Goal: Task Accomplishment & Management: Use online tool/utility

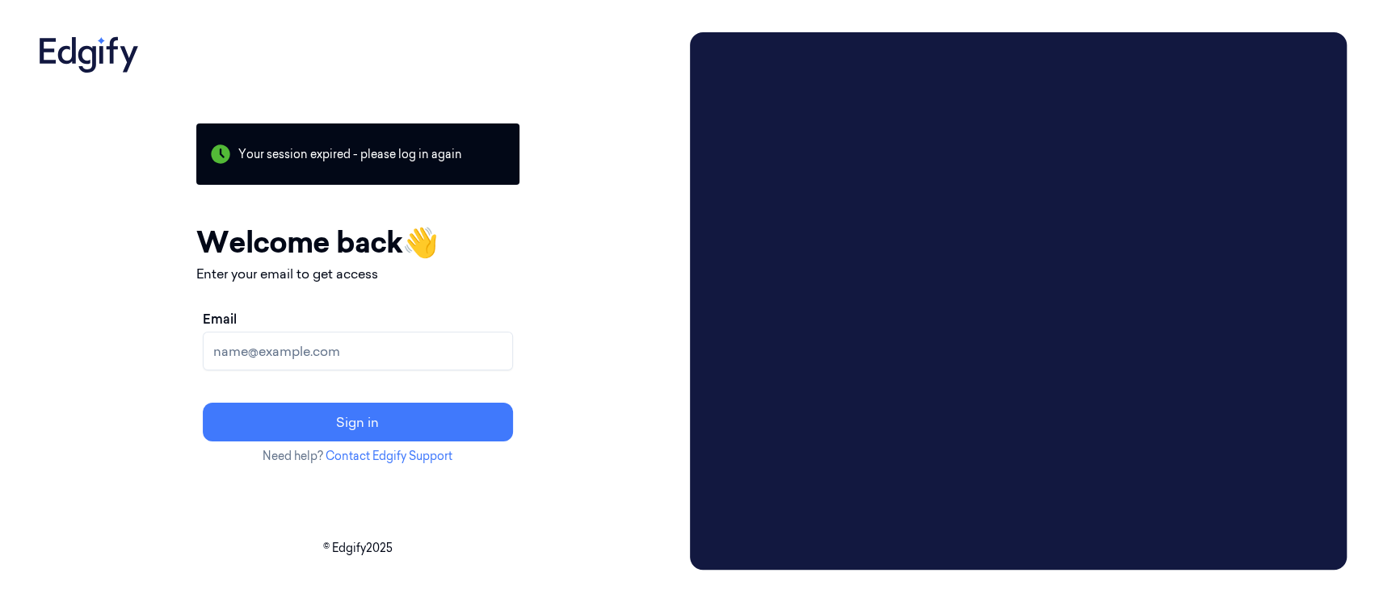
click at [362, 351] on input "Email" at bounding box center [358, 351] width 310 height 39
type input "varsha.g@indivillage.co"
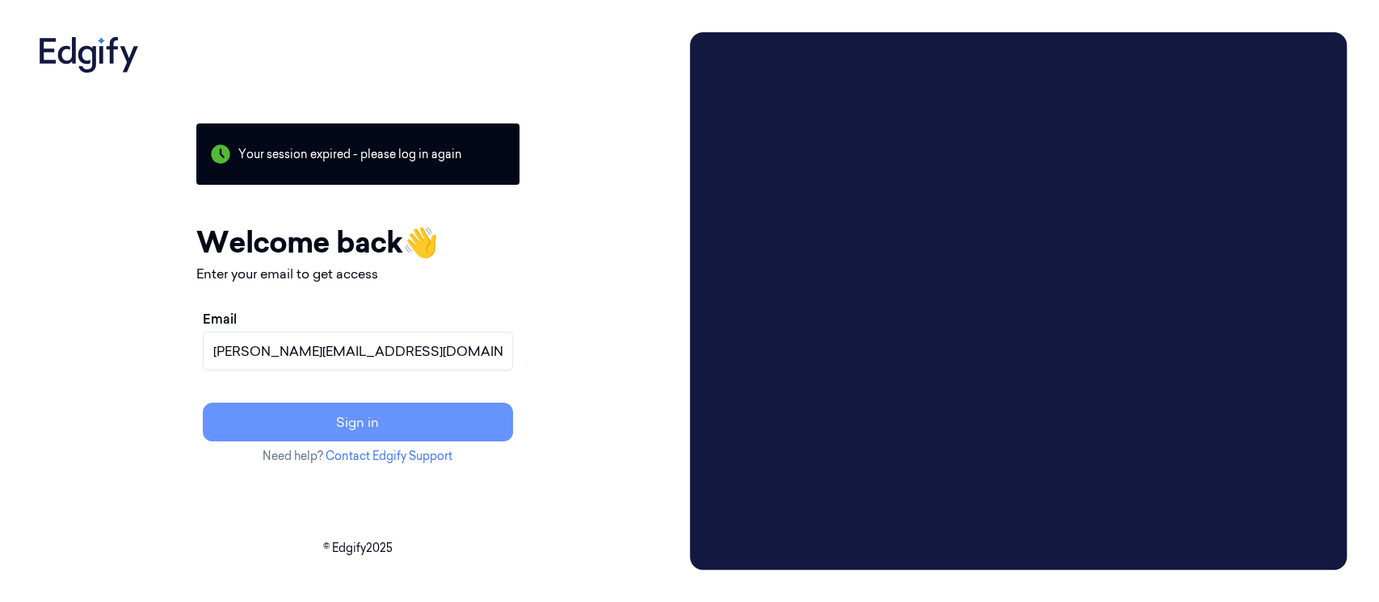
click at [405, 434] on button "Sign in" at bounding box center [358, 422] width 310 height 39
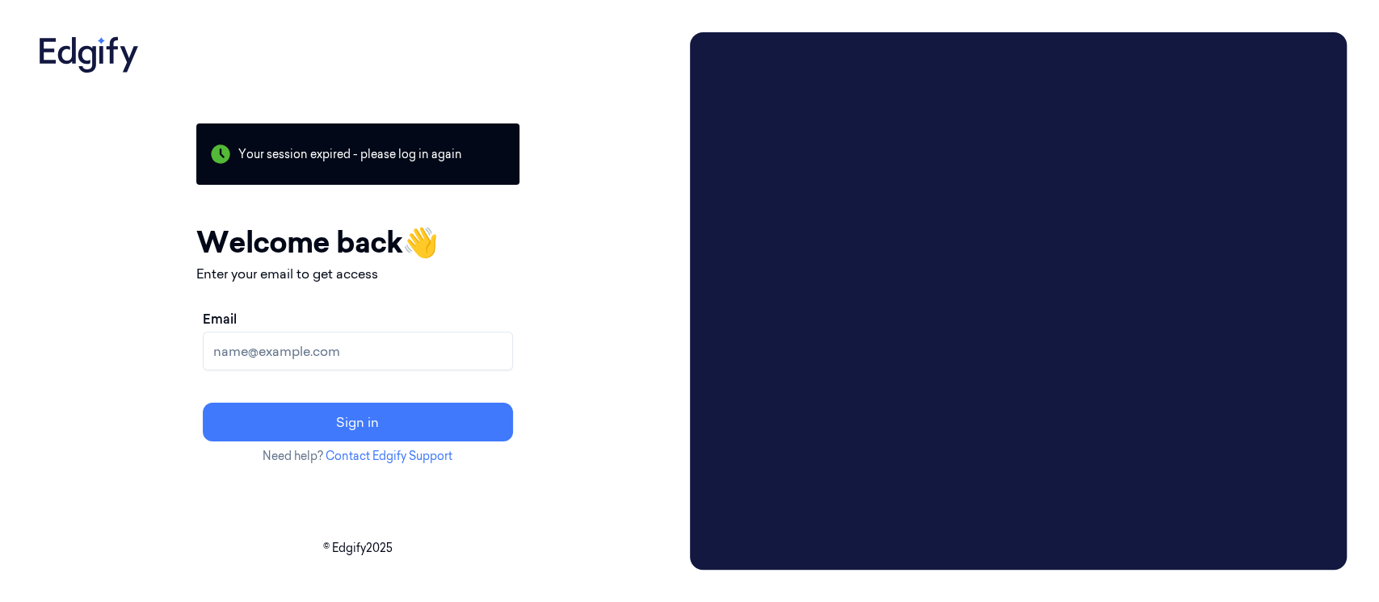
click at [376, 354] on input "Email" at bounding box center [358, 351] width 310 height 39
type input "varsha.g@indivillage.co"
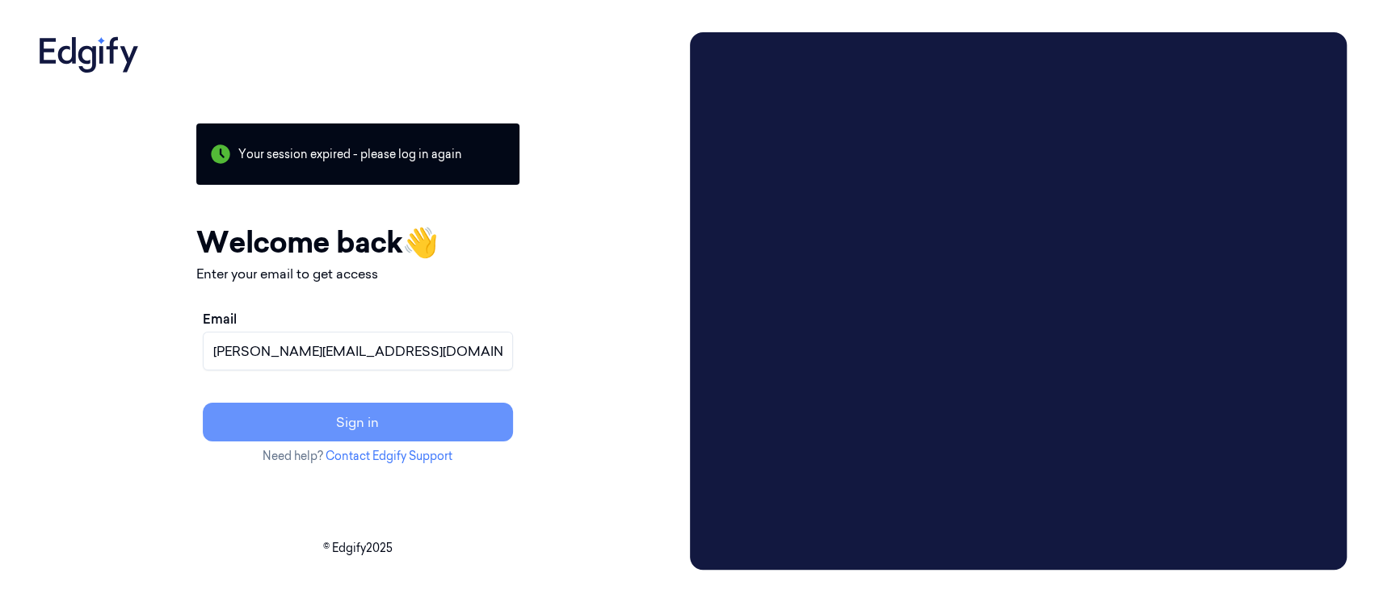
click at [417, 423] on button "Sign in" at bounding box center [358, 422] width 310 height 39
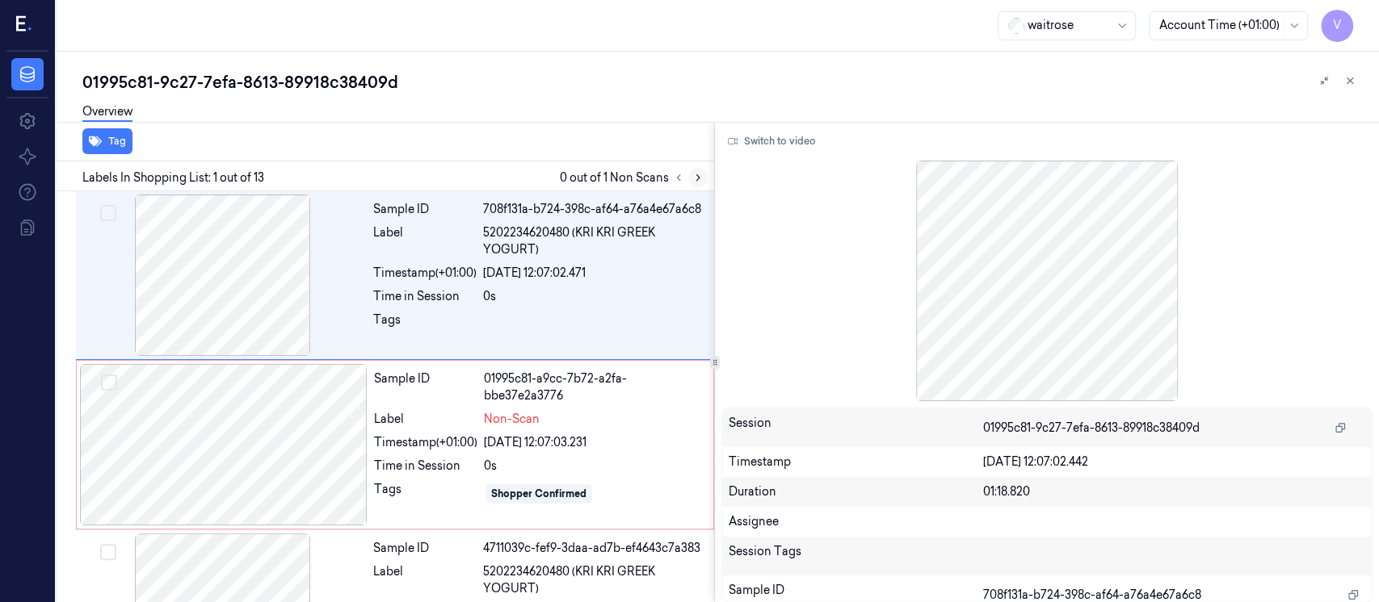
click at [695, 173] on icon at bounding box center [697, 177] width 11 height 11
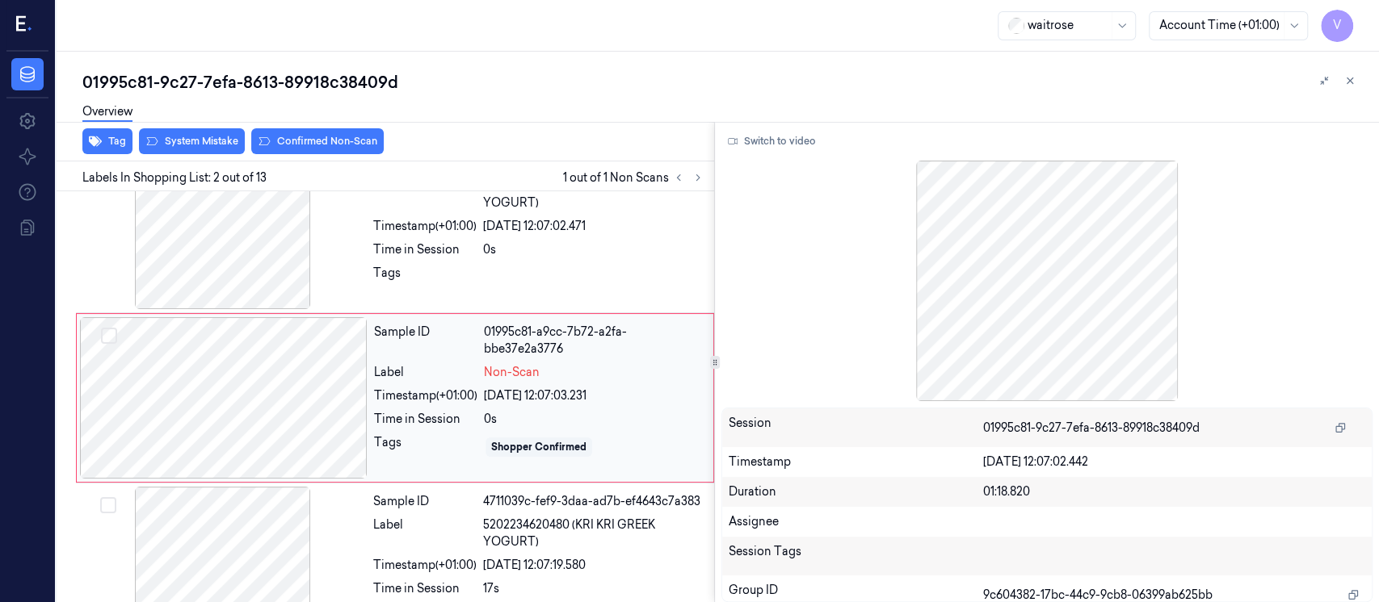
scroll to position [48, 0]
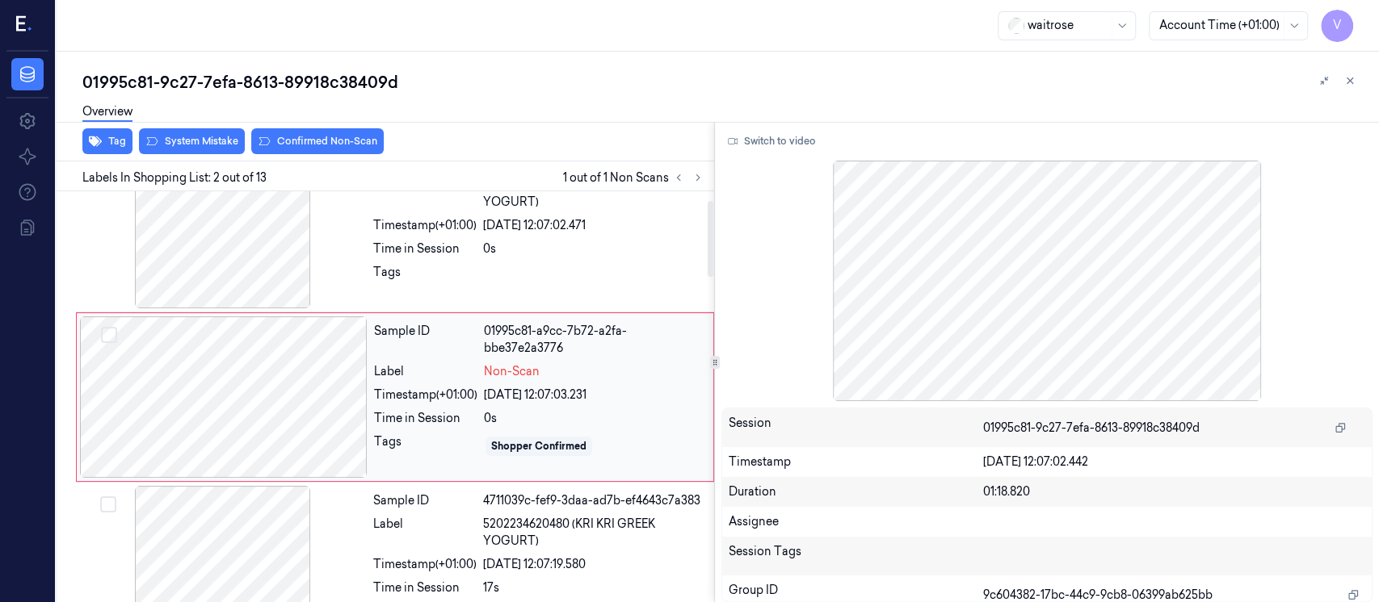
click at [220, 377] on div at bounding box center [224, 398] width 288 height 162
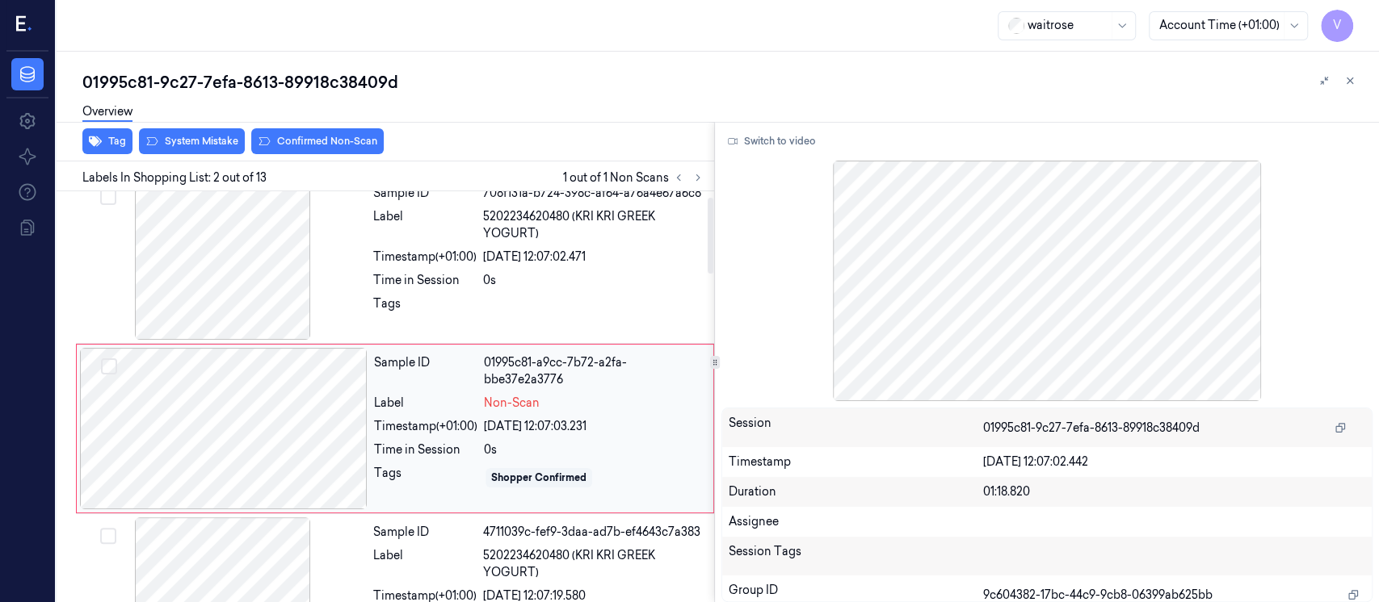
scroll to position [0, 0]
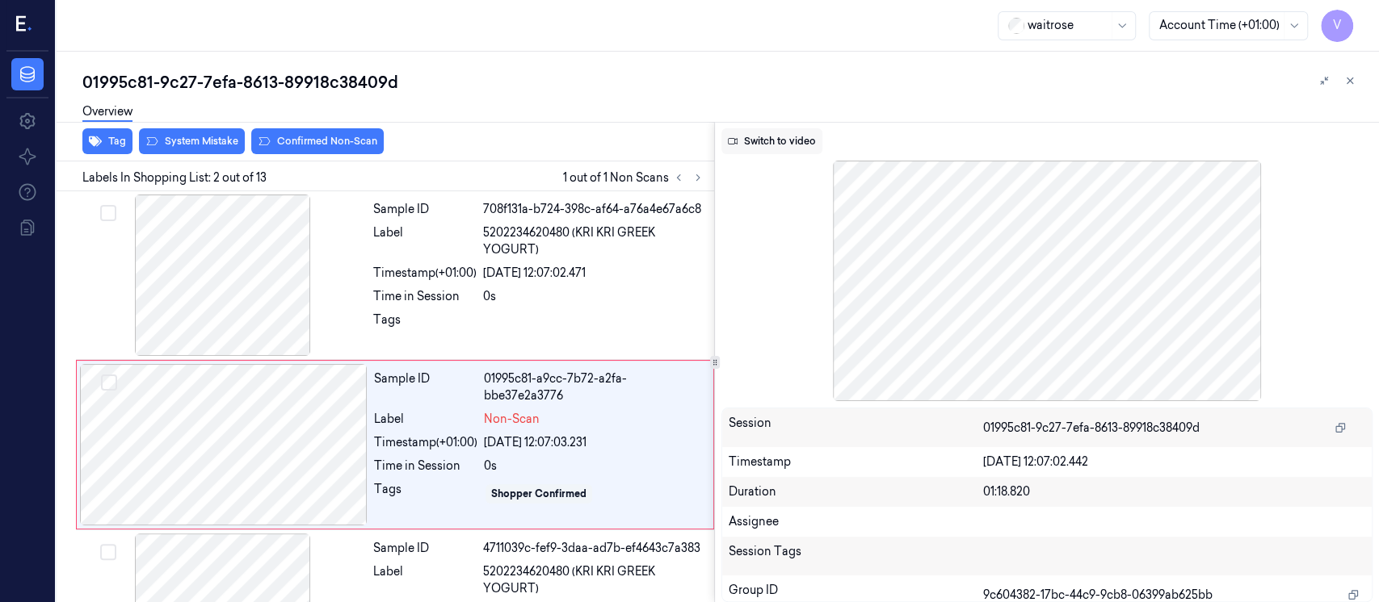
click at [759, 140] on button "Switch to video" at bounding box center [771, 141] width 101 height 26
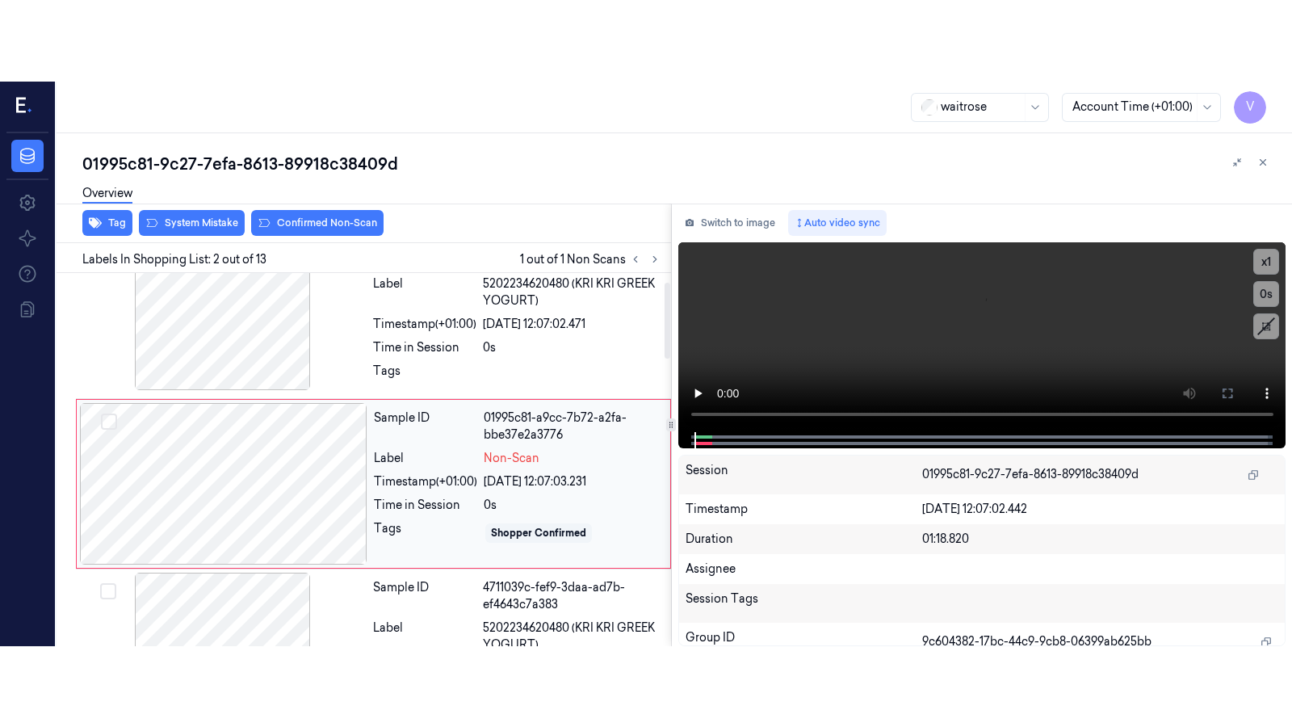
scroll to position [48, 0]
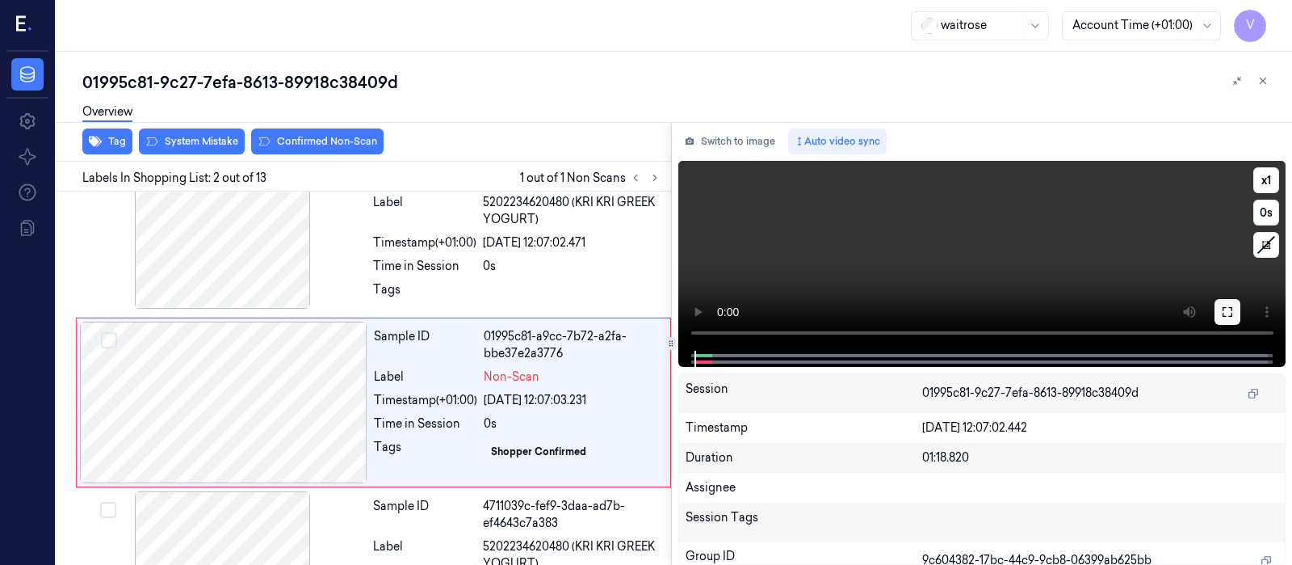
click at [1228, 321] on button at bounding box center [1228, 312] width 26 height 26
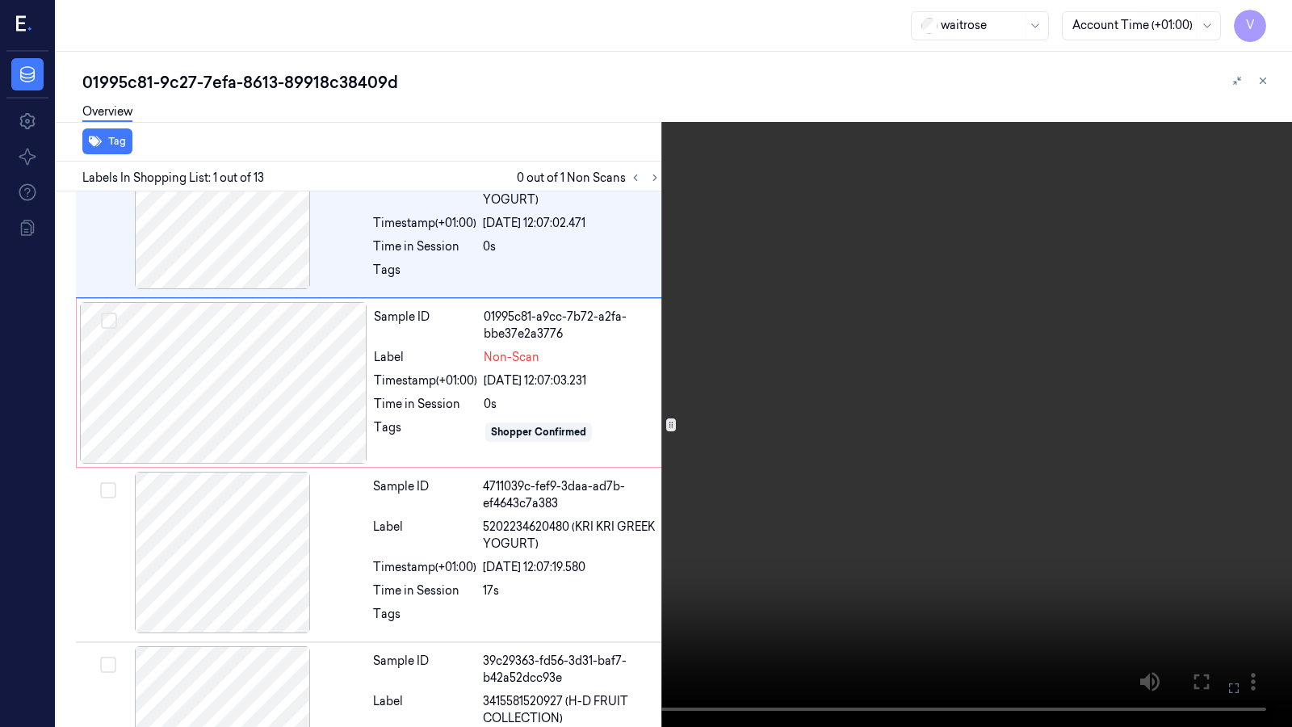
scroll to position [0, 0]
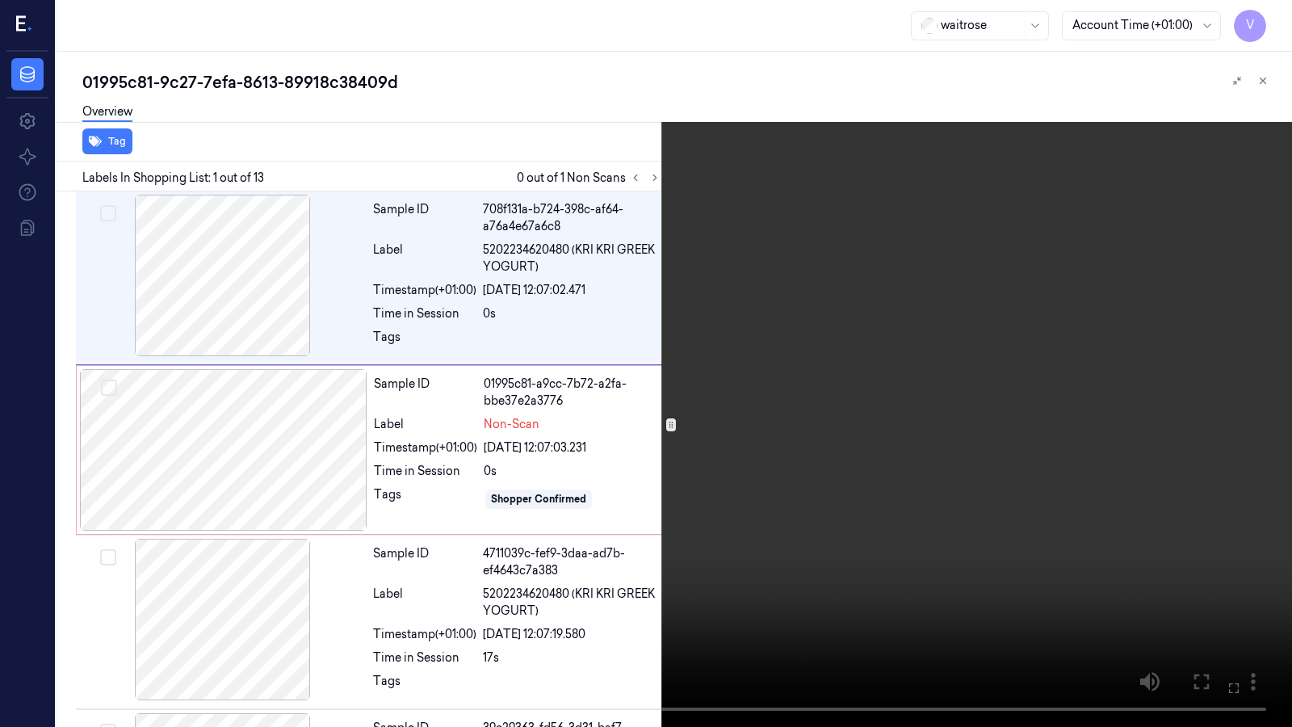
click at [0, 0] on icon at bounding box center [0, 0] width 0 height 0
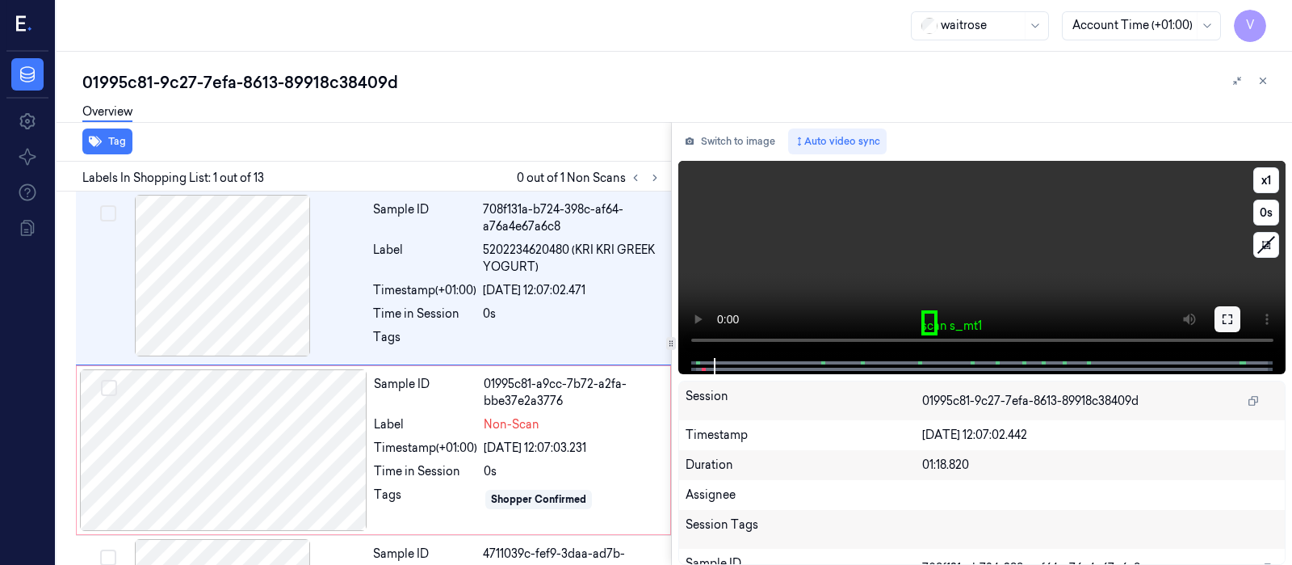
click at [1228, 317] on icon at bounding box center [1227, 319] width 13 height 13
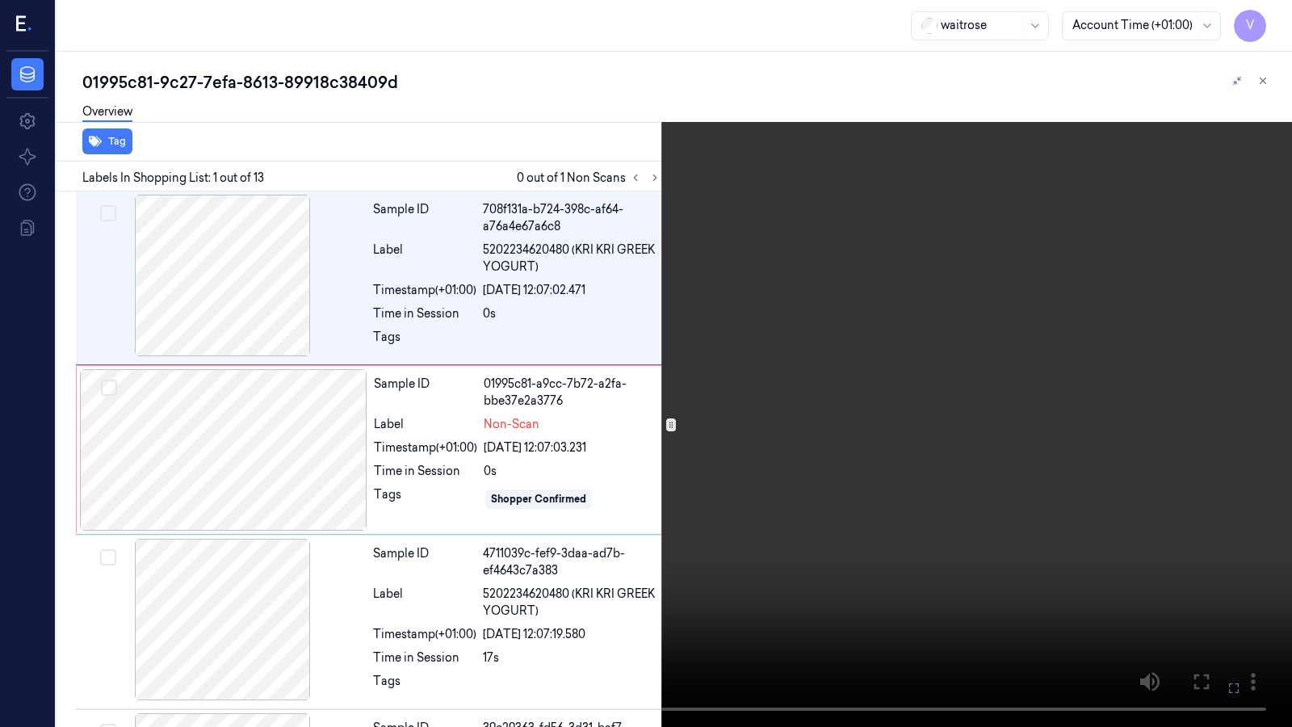
click at [0, 0] on icon at bounding box center [0, 0] width 0 height 0
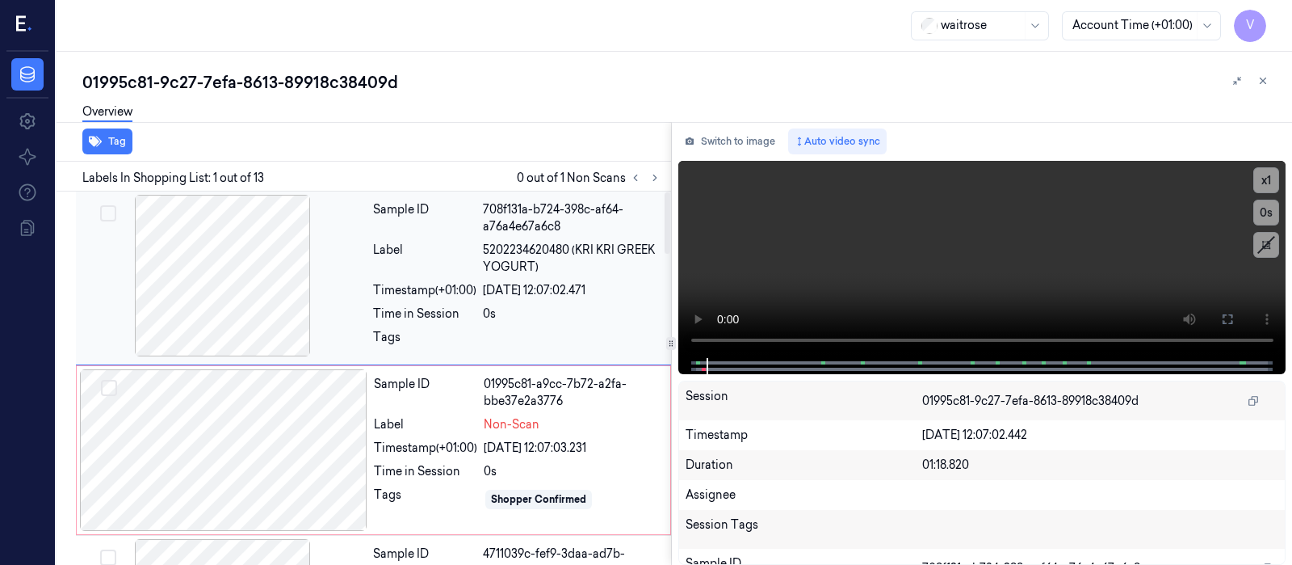
click at [266, 258] on div at bounding box center [223, 276] width 288 height 162
click at [750, 143] on button "Switch to image" at bounding box center [729, 141] width 103 height 26
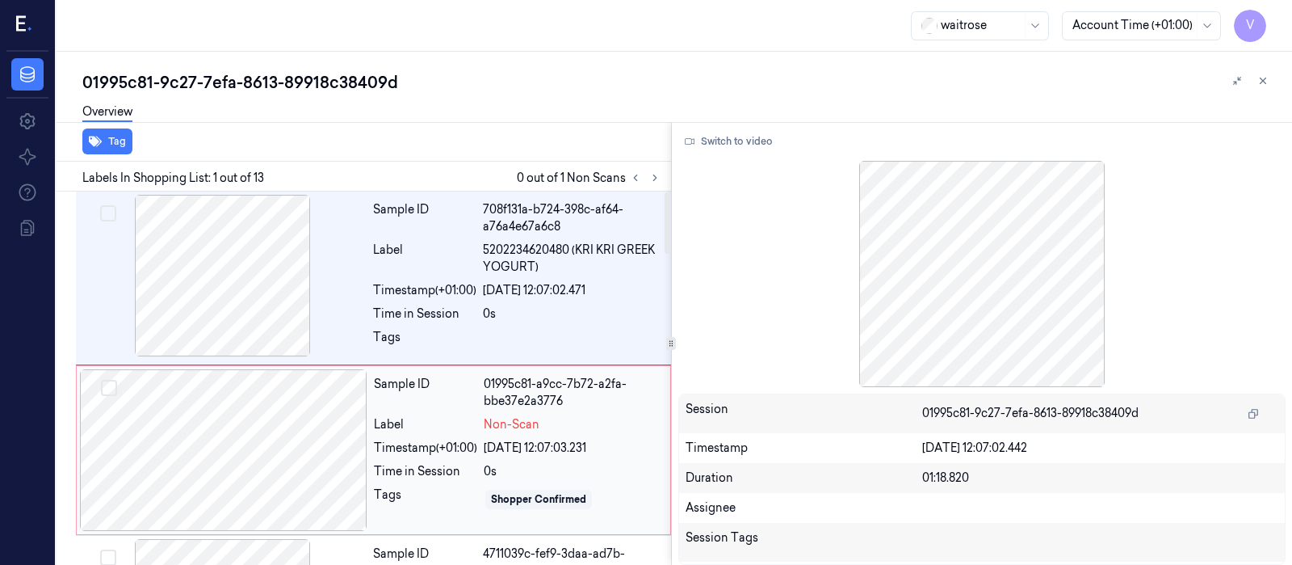
click at [184, 418] on div at bounding box center [224, 450] width 288 height 162
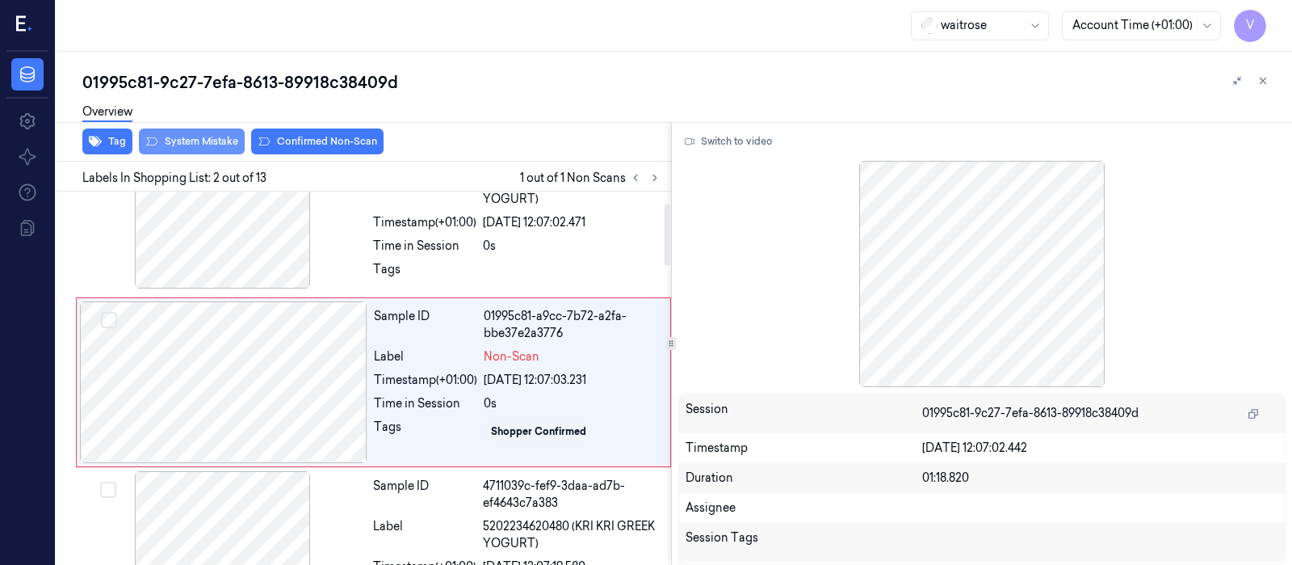
scroll to position [71, 0]
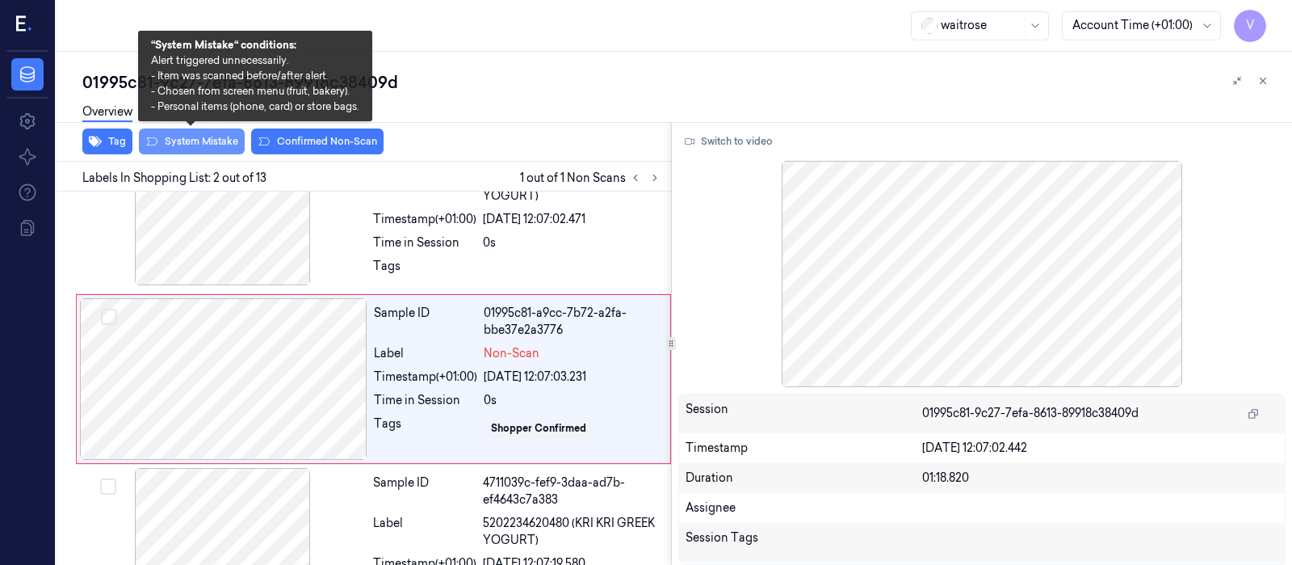
click at [185, 140] on button "System Mistake" at bounding box center [192, 141] width 106 height 26
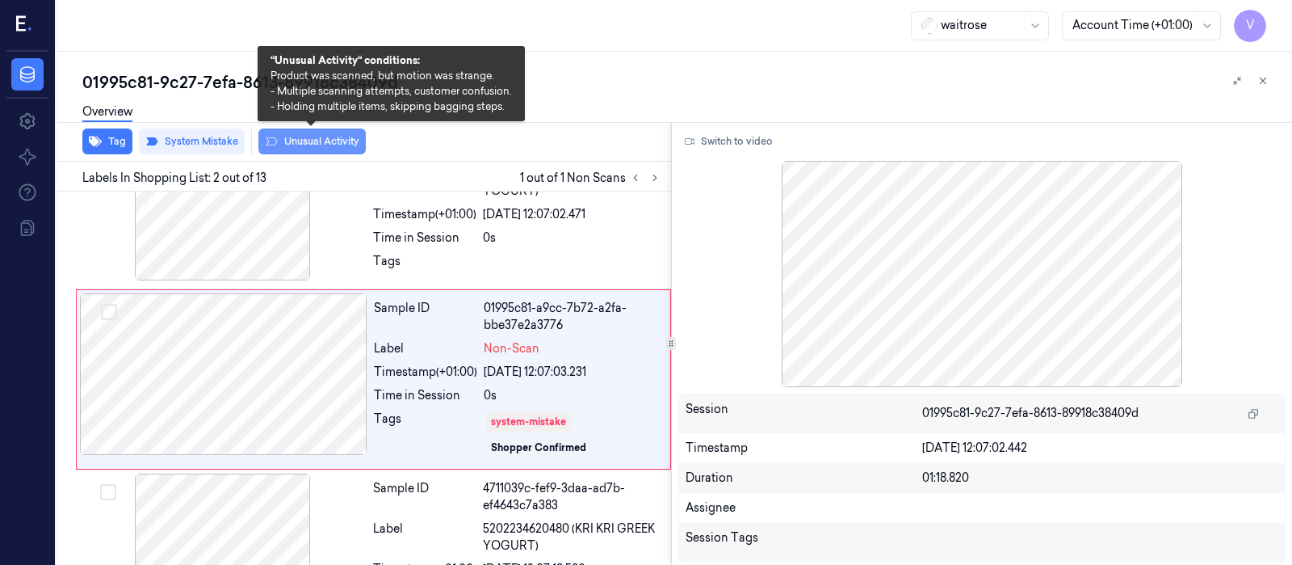
click at [307, 135] on button "Unusual Activity" at bounding box center [311, 141] width 107 height 26
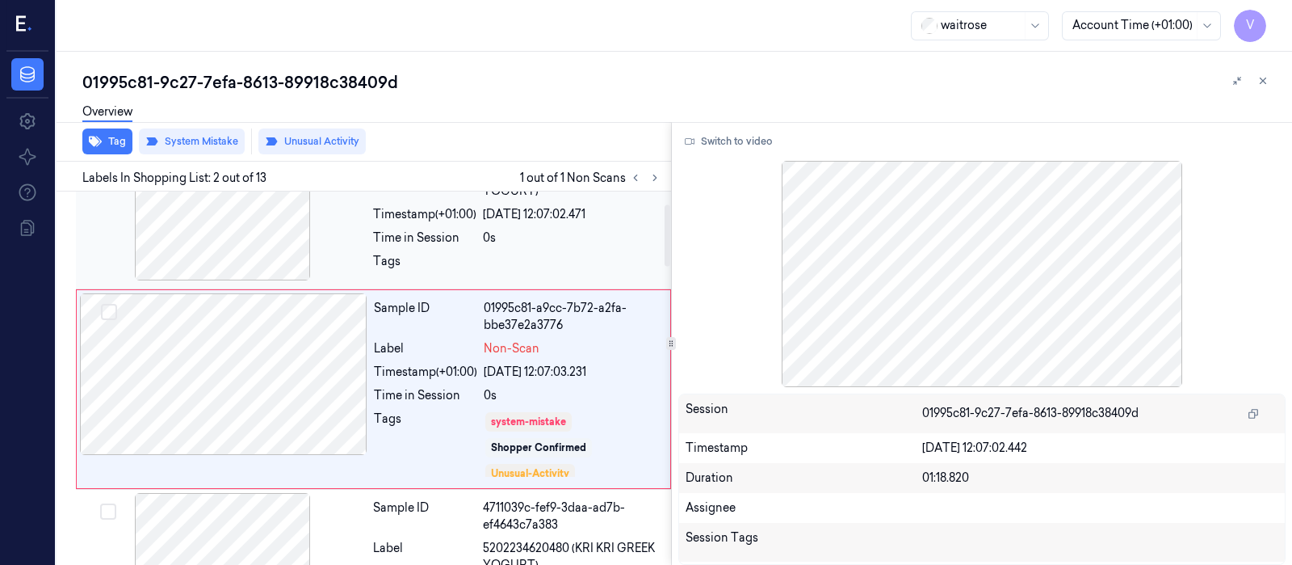
scroll to position [86, 0]
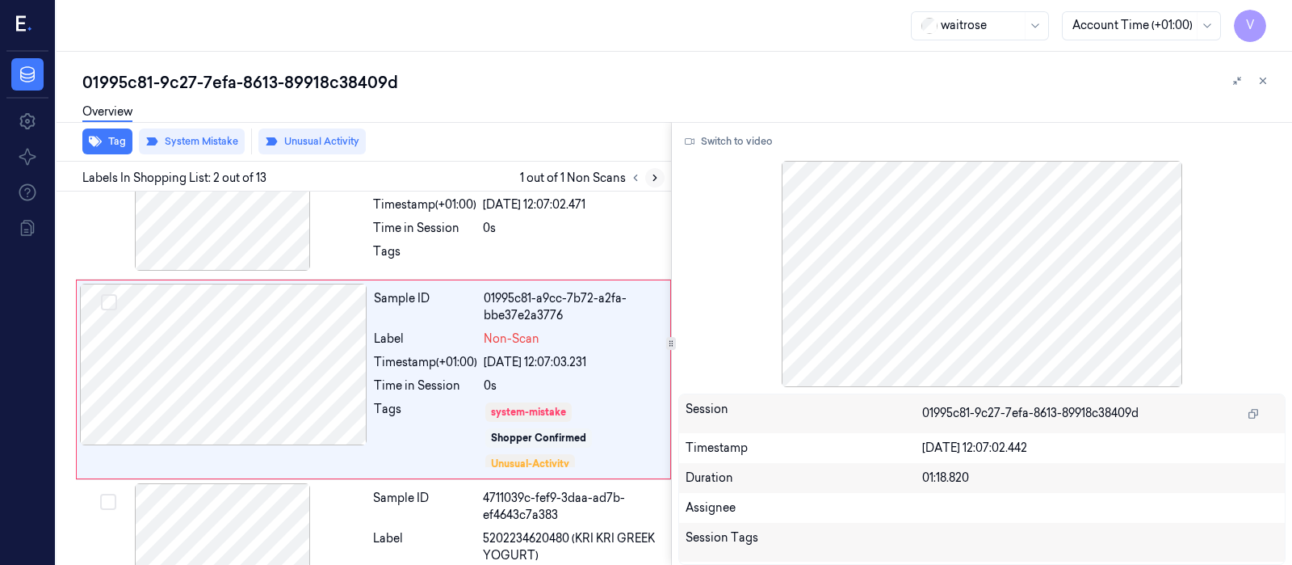
click at [658, 172] on icon at bounding box center [654, 177] width 11 height 11
click at [658, 183] on button at bounding box center [654, 177] width 19 height 19
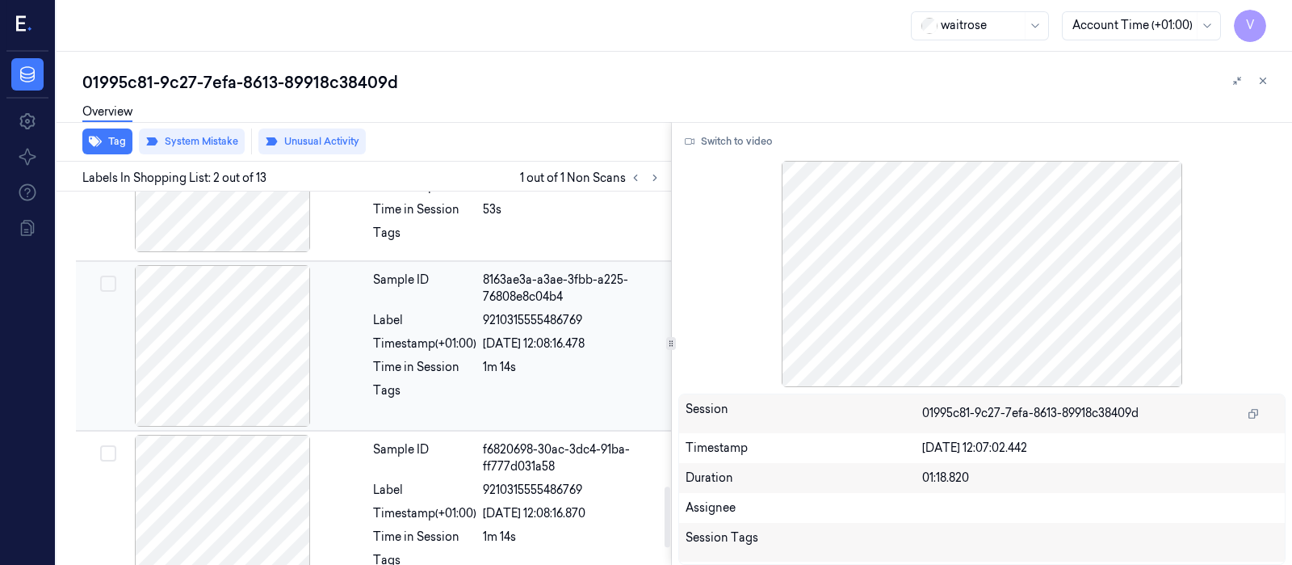
scroll to position [1910, 0]
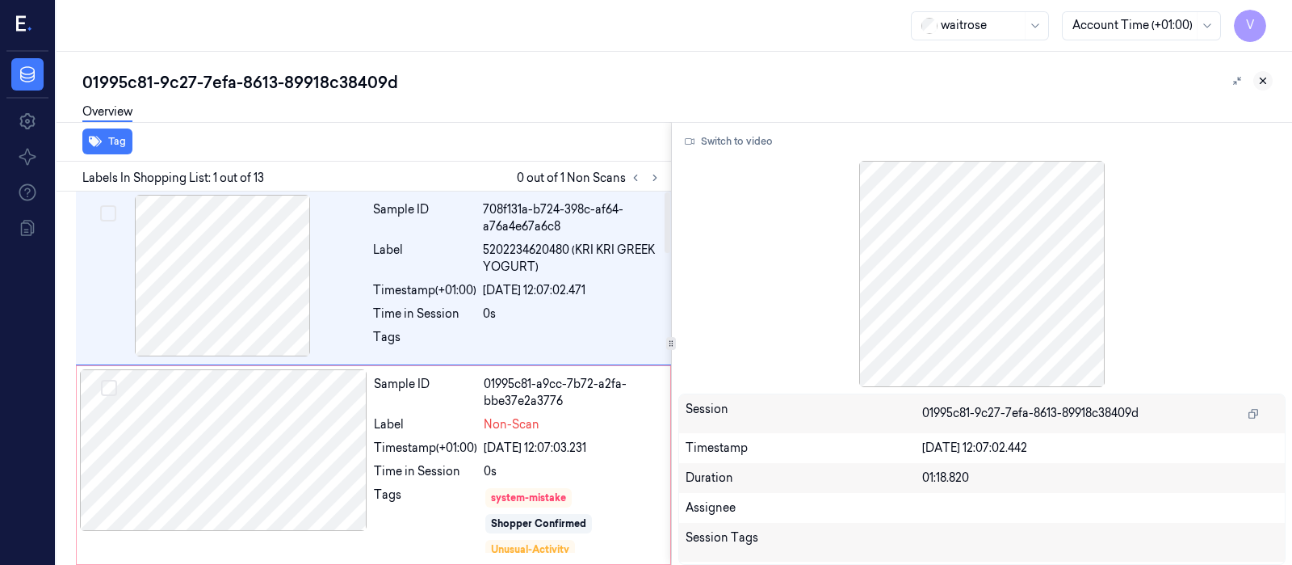
click at [1262, 81] on icon at bounding box center [1264, 81] width 6 height 6
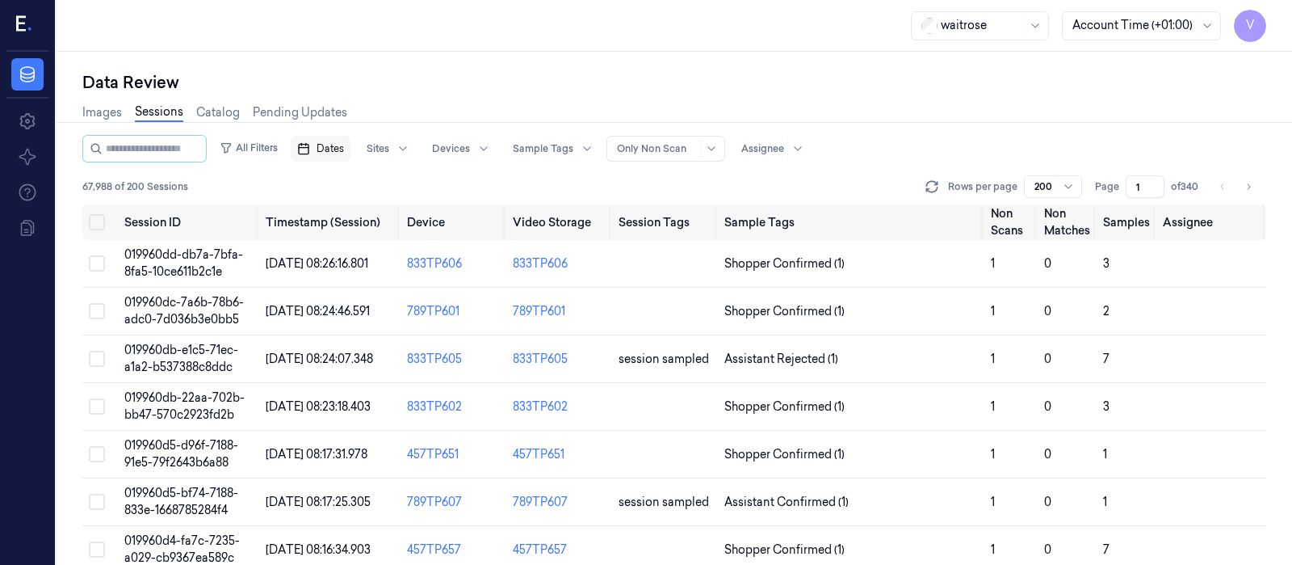
click at [344, 150] on span "Dates" at bounding box center [330, 148] width 27 height 15
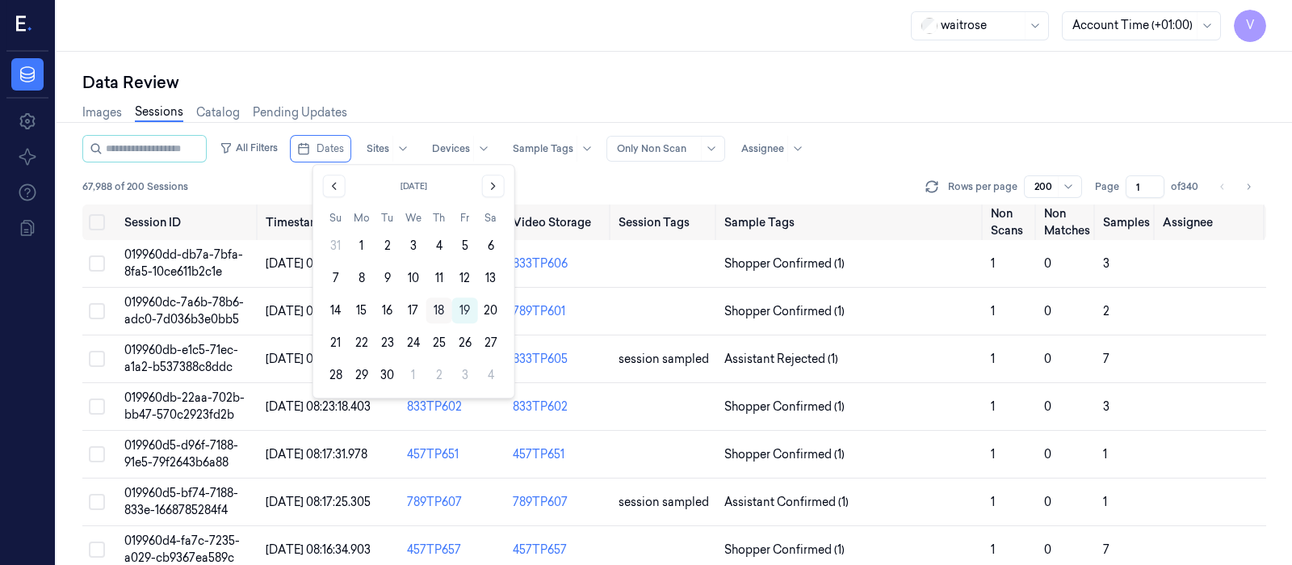
click at [439, 313] on button "18" at bounding box center [439, 310] width 26 height 26
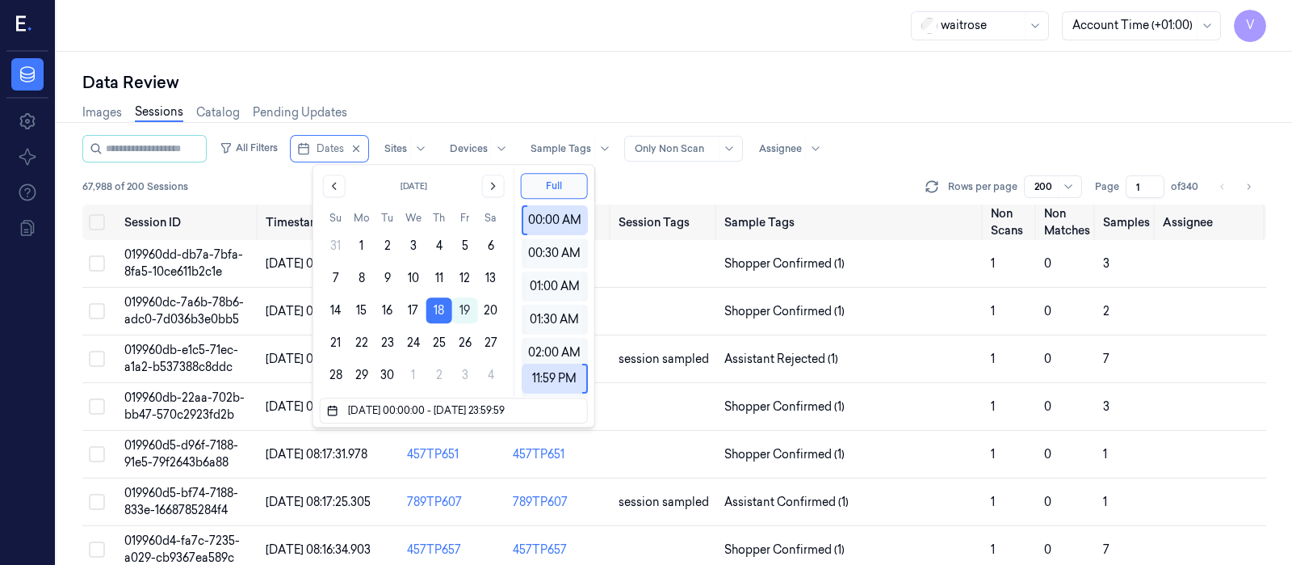
click at [485, 90] on div "Data Review" at bounding box center [674, 82] width 1184 height 23
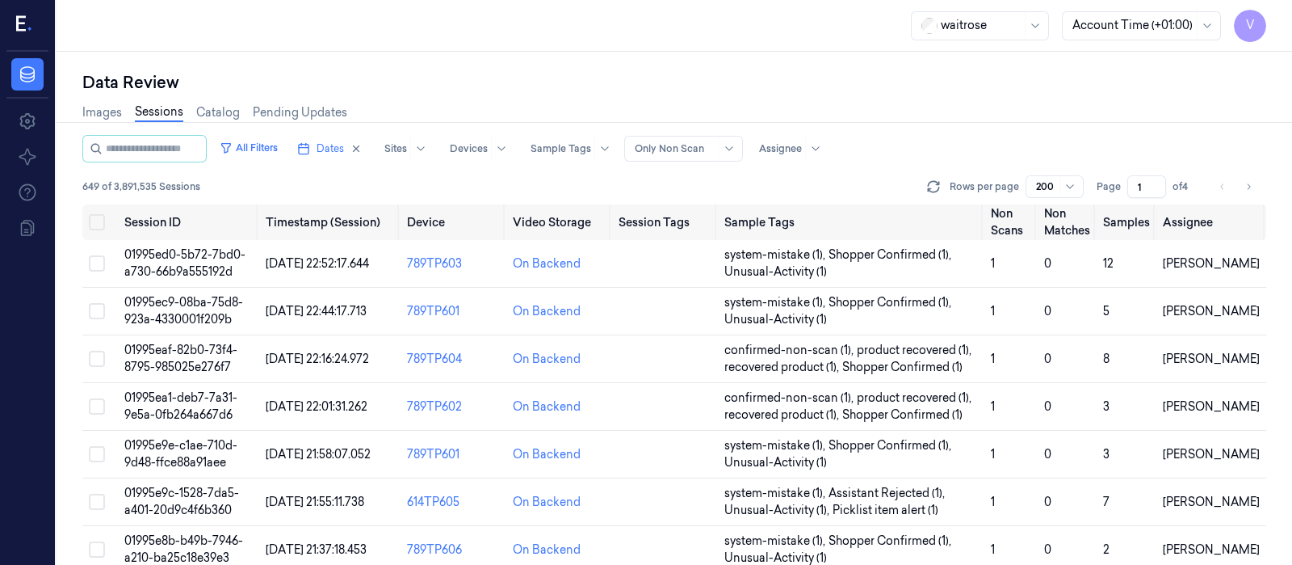
click at [711, 152] on div at bounding box center [675, 148] width 81 height 15
click at [615, 108] on div "Images Sessions Catalog Pending Updates" at bounding box center [674, 114] width 1184 height 41
click at [716, 145] on div at bounding box center [675, 148] width 81 height 15
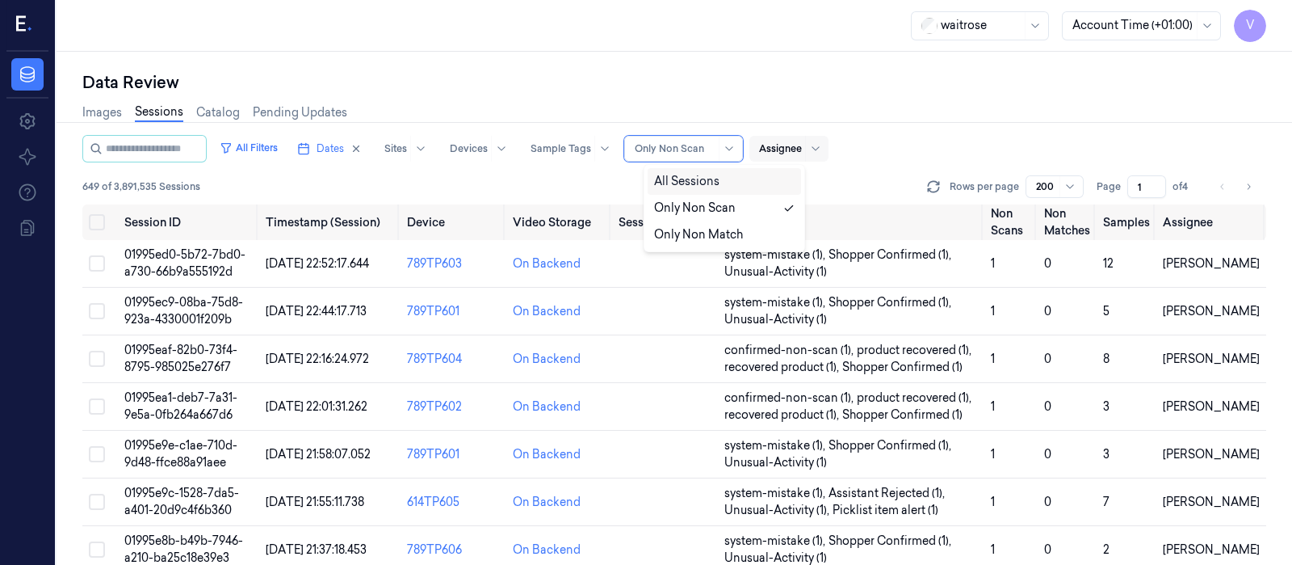
click at [802, 155] on div "Assignee" at bounding box center [780, 149] width 43 height 26
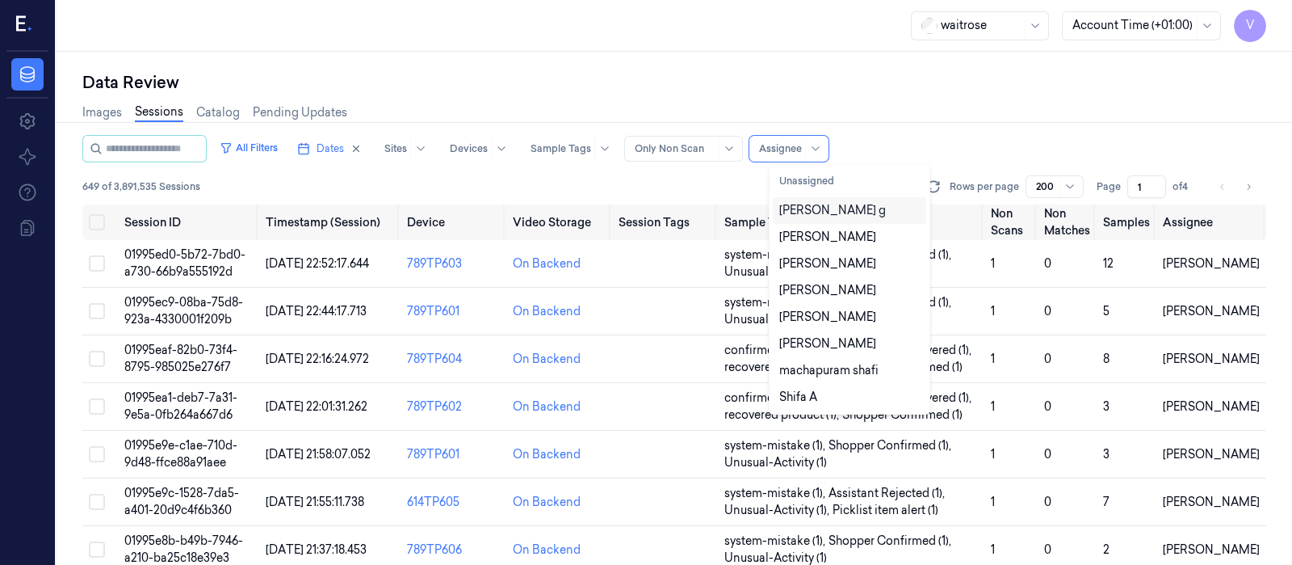
click at [808, 214] on div "[PERSON_NAME] g" at bounding box center [832, 210] width 107 height 17
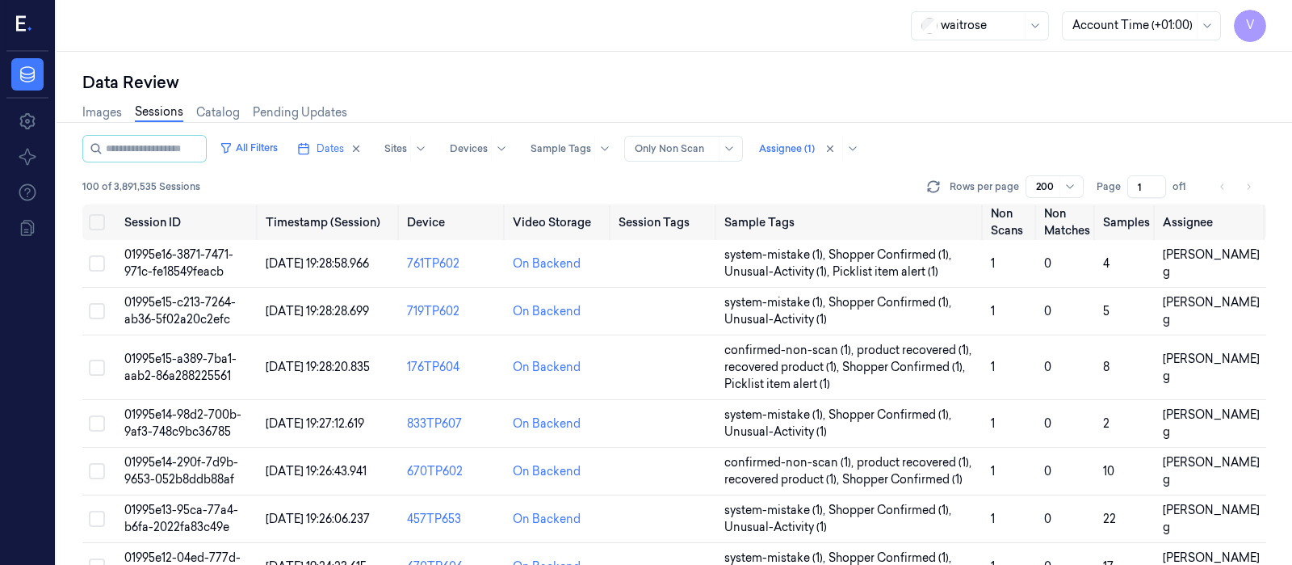
click at [941, 145] on div "All Filters Dates Sites Devices Sample Tags Alert Type Only Non Scan Assignee (…" at bounding box center [674, 148] width 1184 height 27
click at [1245, 186] on li "pagination" at bounding box center [1248, 186] width 23 height 23
click at [1248, 187] on li "pagination" at bounding box center [1248, 186] width 23 height 23
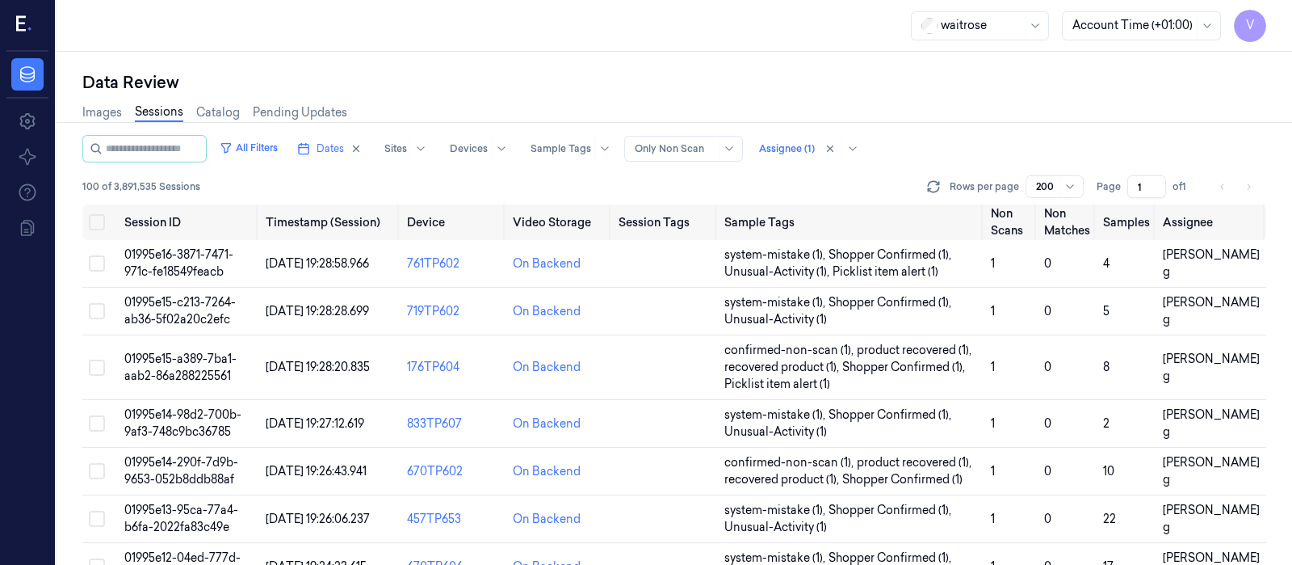
click at [1248, 187] on li "pagination" at bounding box center [1248, 186] width 23 height 23
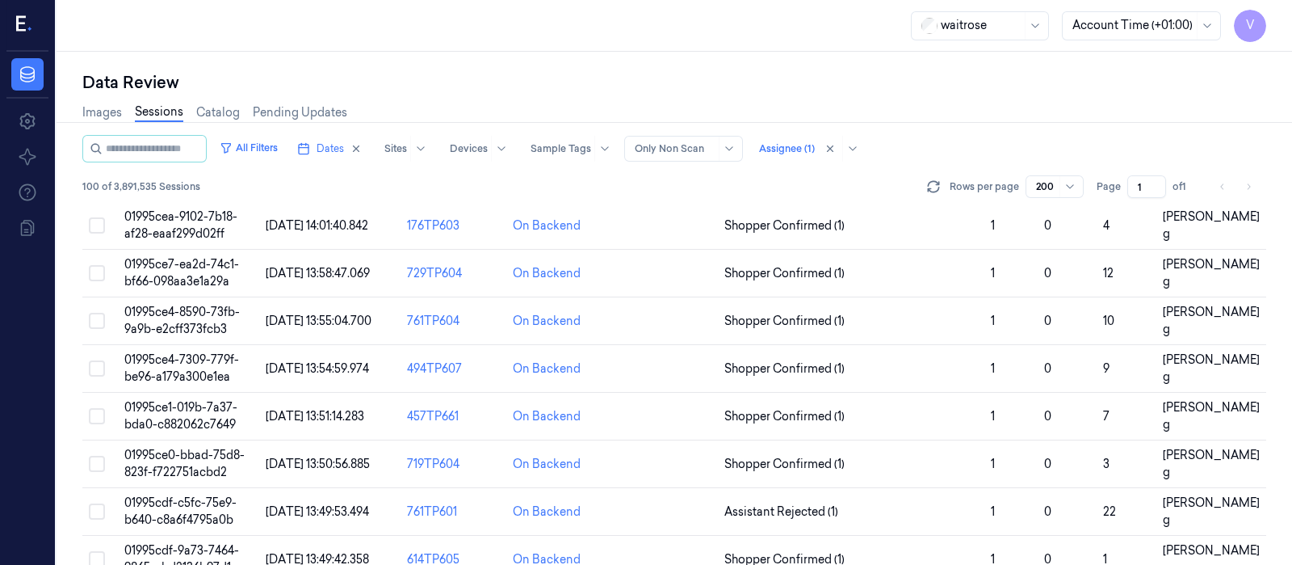
scroll to position [4503, 0]
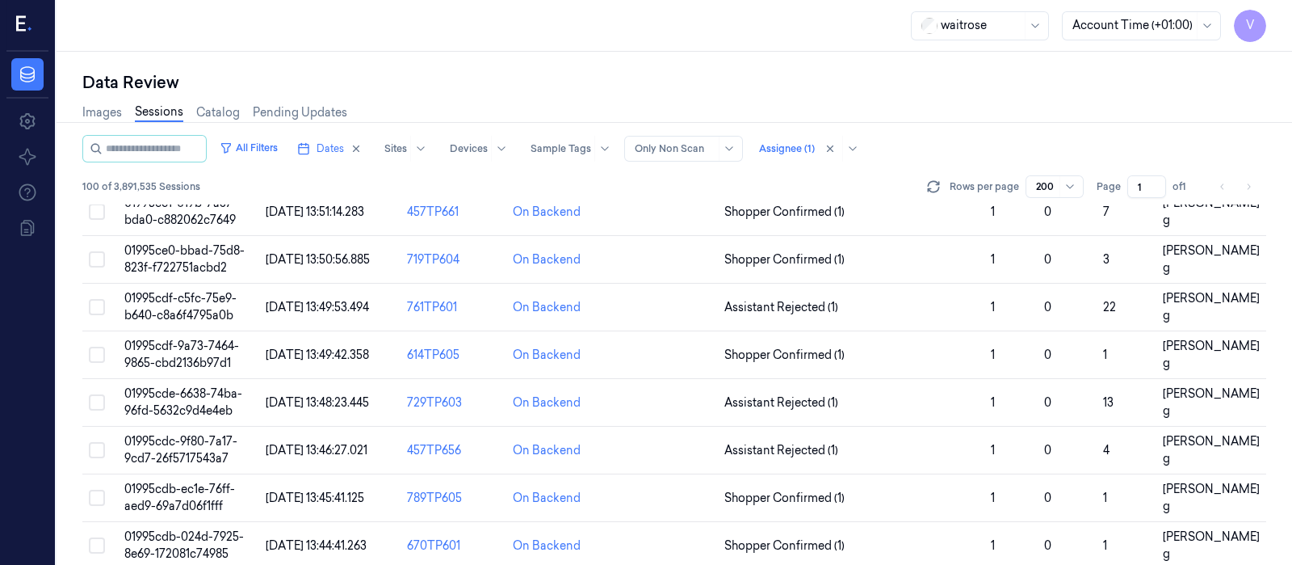
click at [1291, 221] on div "Data Review Images Sessions Catalog Pending Updates All Filters Dates Sites Dev…" at bounding box center [675, 308] width 1236 height 513
click at [1256, 180] on li "pagination" at bounding box center [1248, 186] width 23 height 23
click at [1181, 216] on td "[PERSON_NAME] g" at bounding box center [1211, 212] width 110 height 48
click at [1199, 243] on span "[PERSON_NAME] g" at bounding box center [1211, 258] width 97 height 31
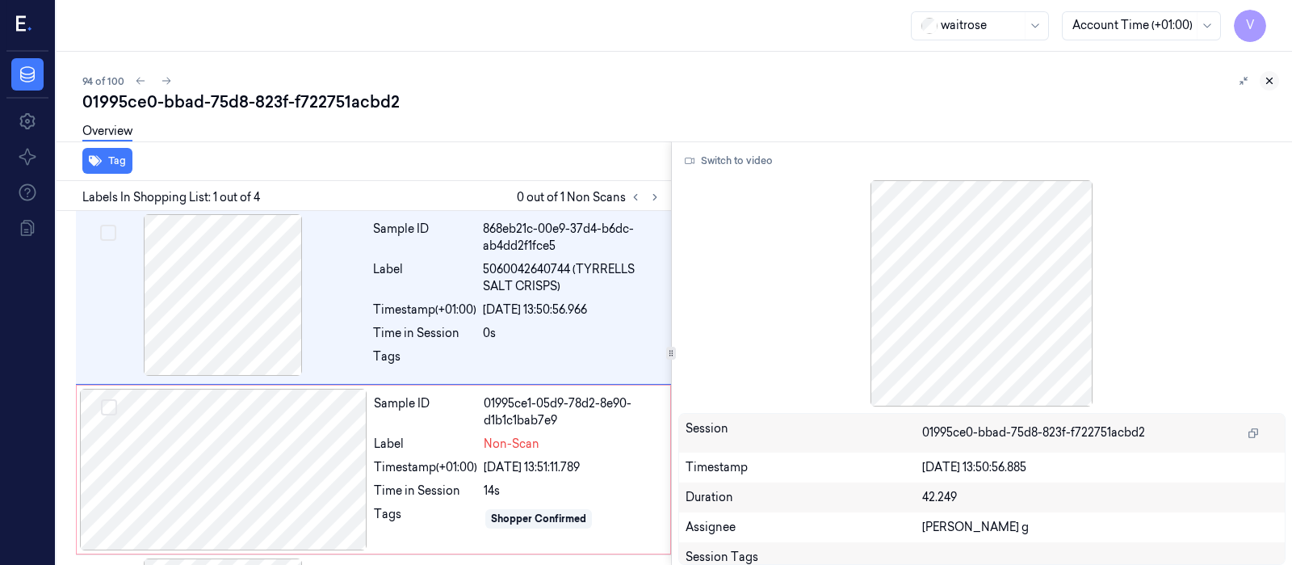
click at [1268, 82] on icon at bounding box center [1269, 80] width 11 height 11
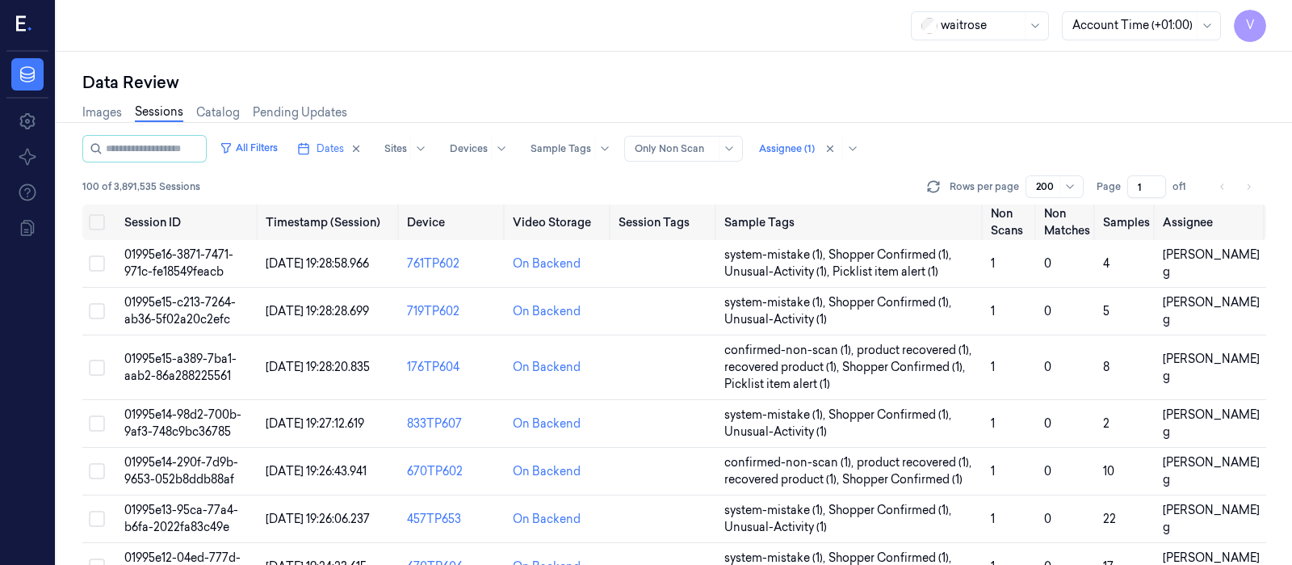
scroll to position [4470, 0]
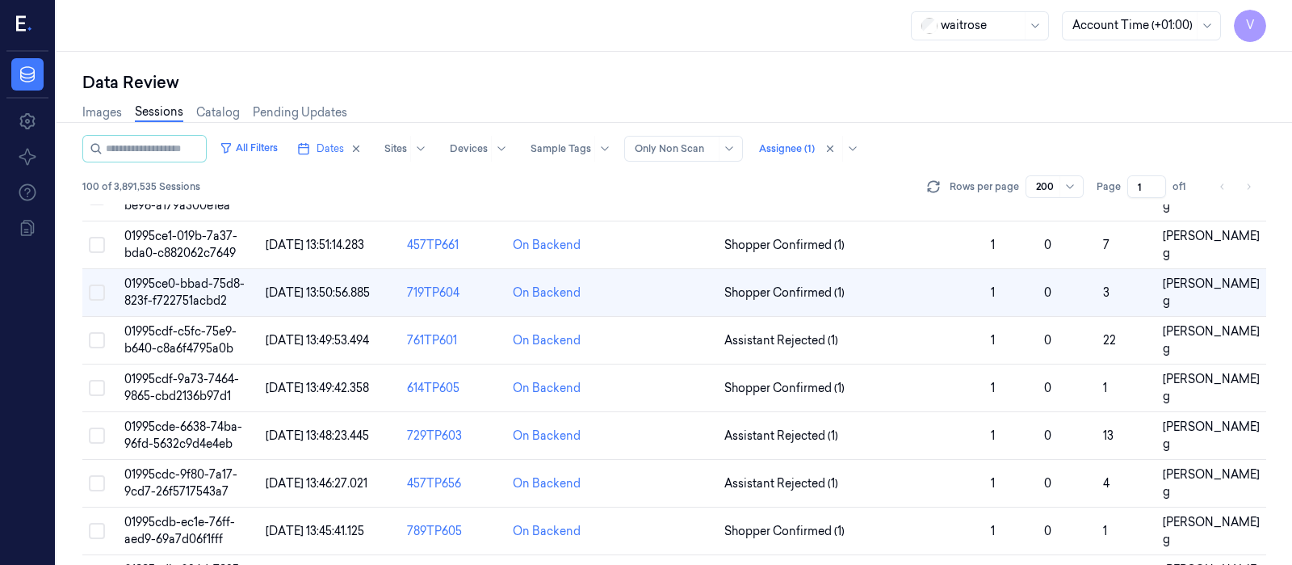
click at [1247, 183] on li "pagination" at bounding box center [1248, 186] width 23 height 23
click at [1219, 187] on li "pagination" at bounding box center [1222, 186] width 23 height 23
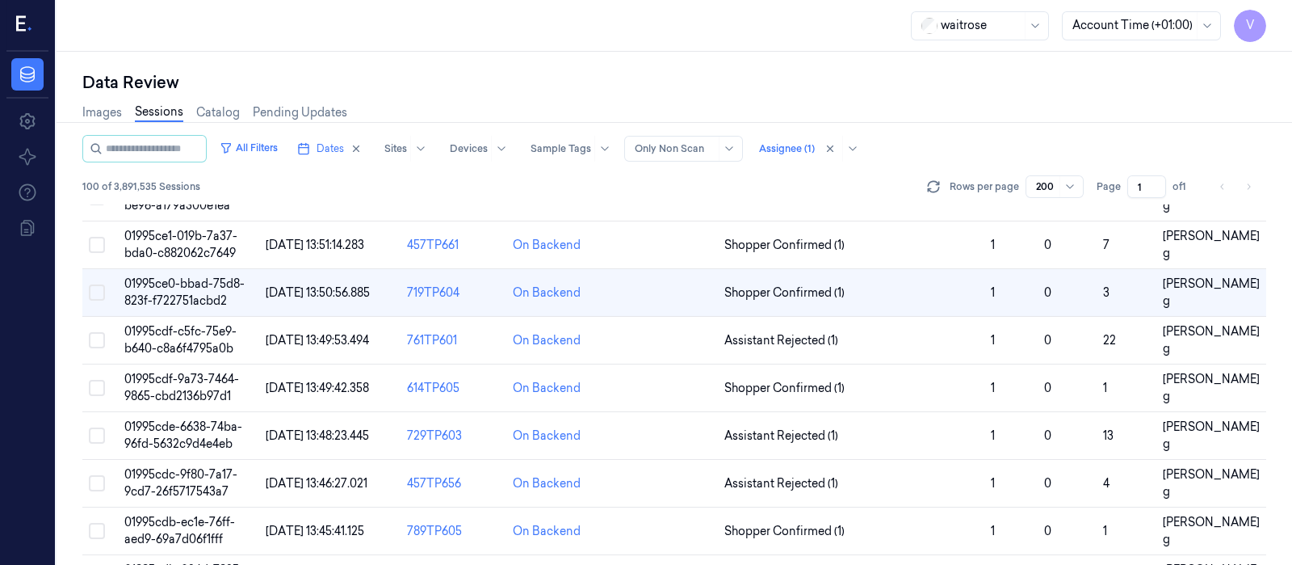
click at [1246, 183] on li "pagination" at bounding box center [1248, 186] width 23 height 23
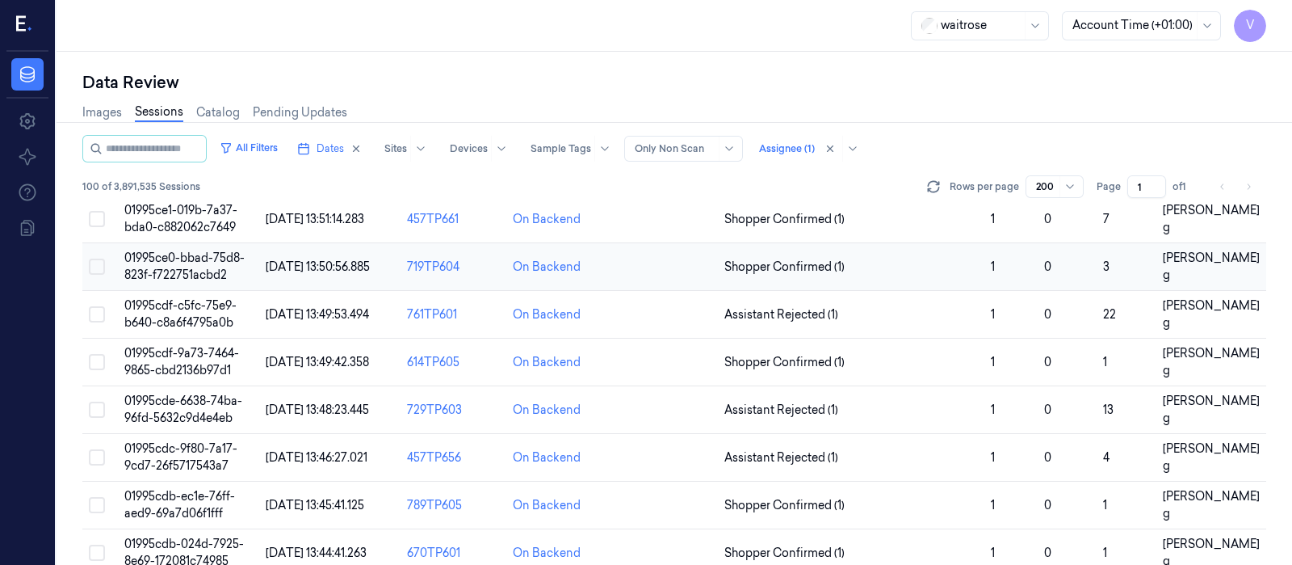
scroll to position [4503, 0]
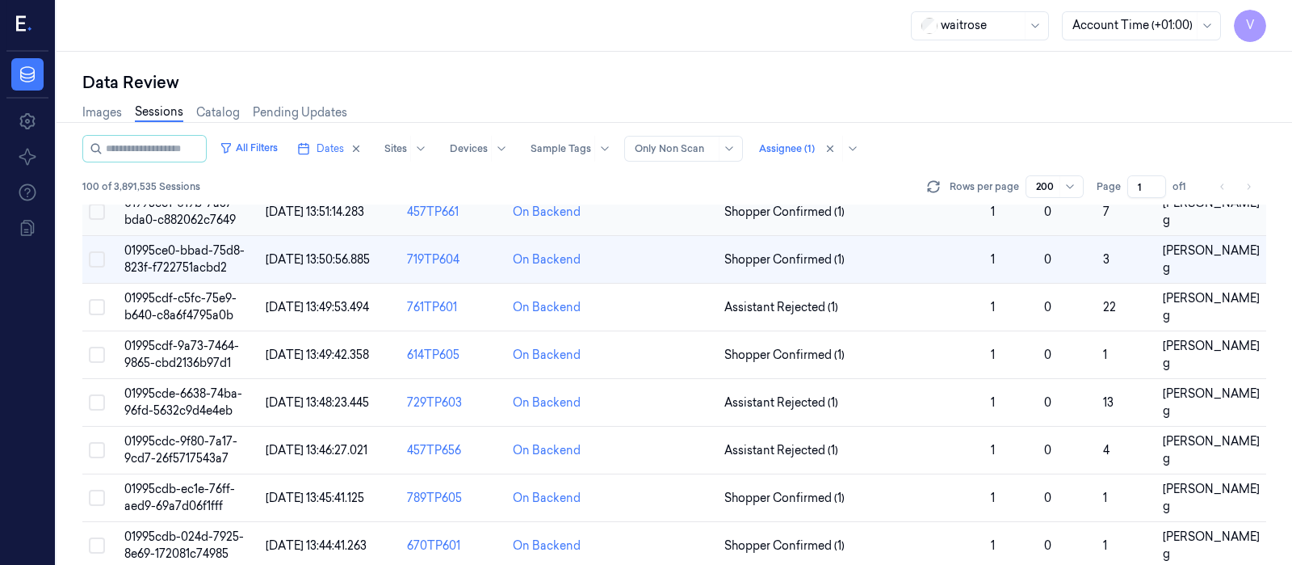
click at [1246, 206] on td "[PERSON_NAME] g" at bounding box center [1211, 212] width 110 height 48
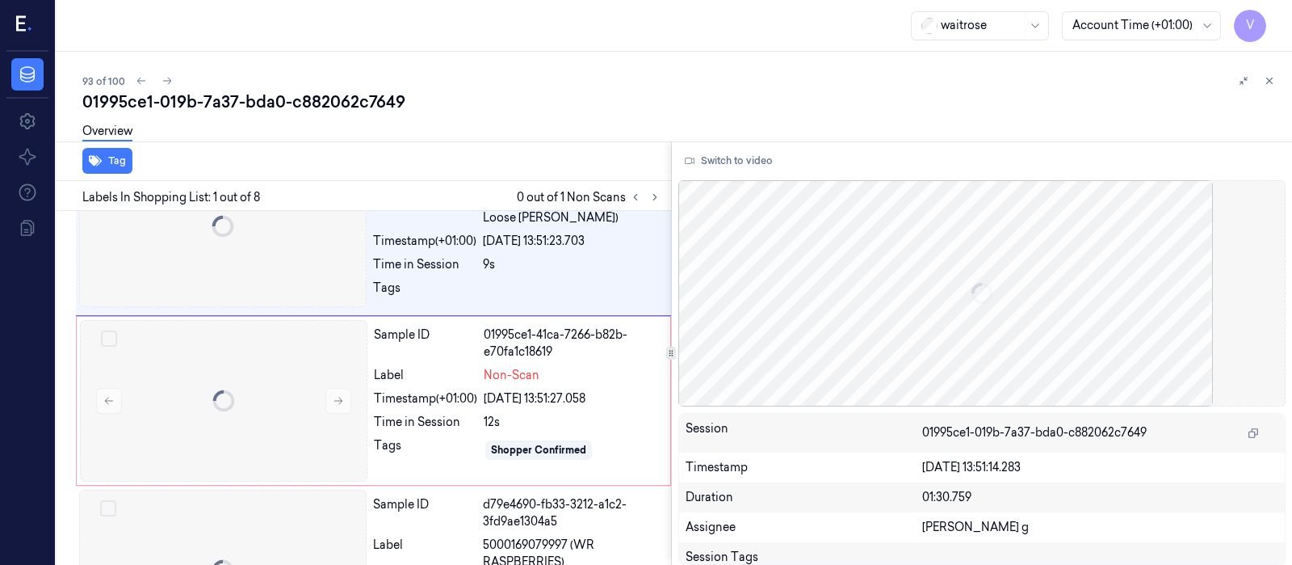
scroll to position [69, 0]
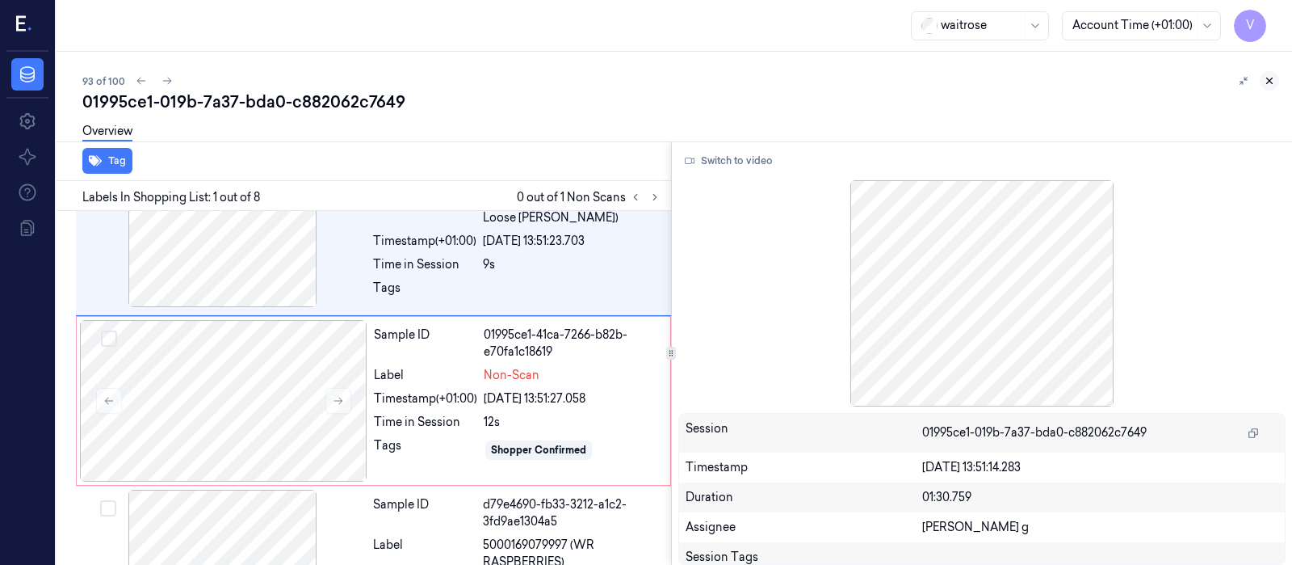
click at [1267, 78] on icon at bounding box center [1270, 81] width 6 height 6
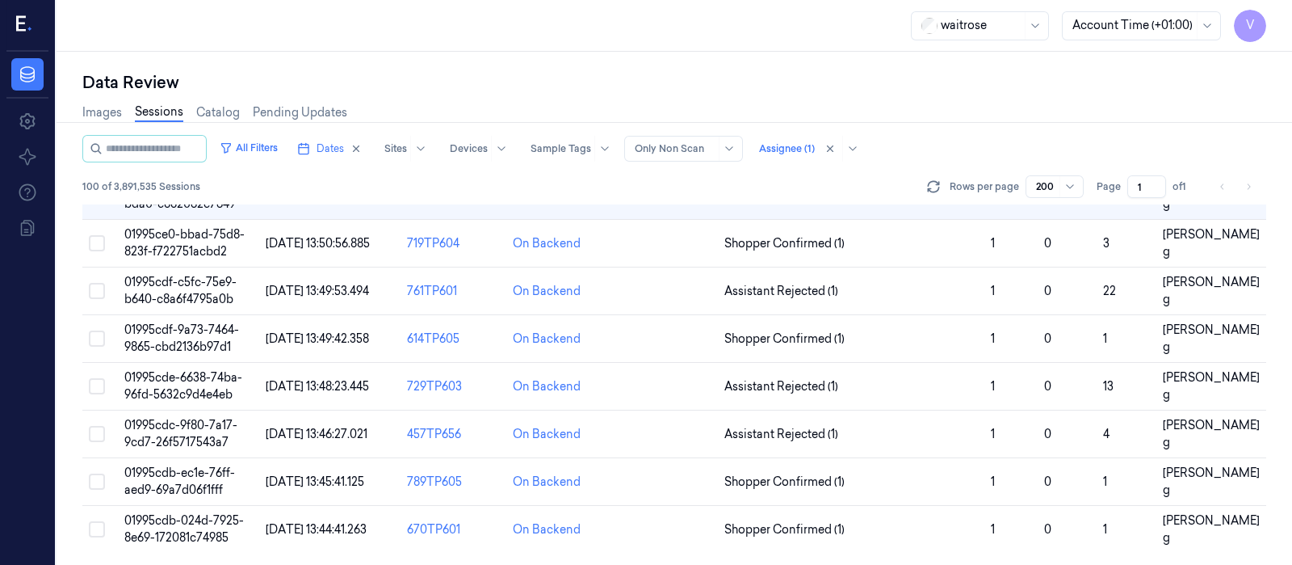
scroll to position [4469, 0]
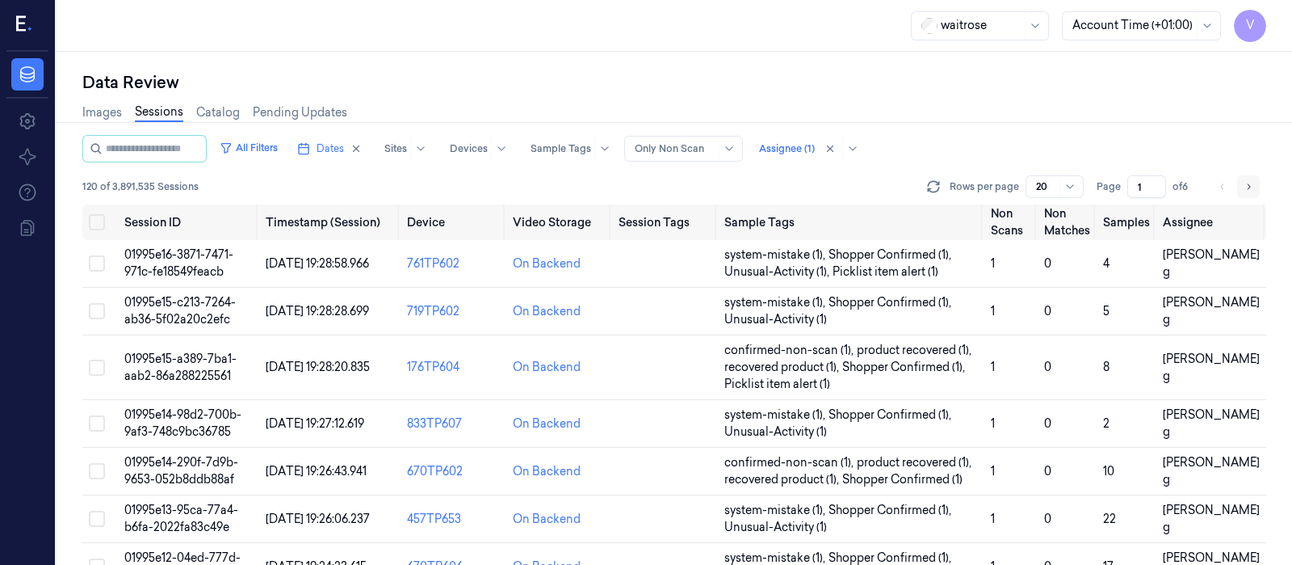
click at [1252, 185] on icon "Go to next page" at bounding box center [1249, 186] width 10 height 13
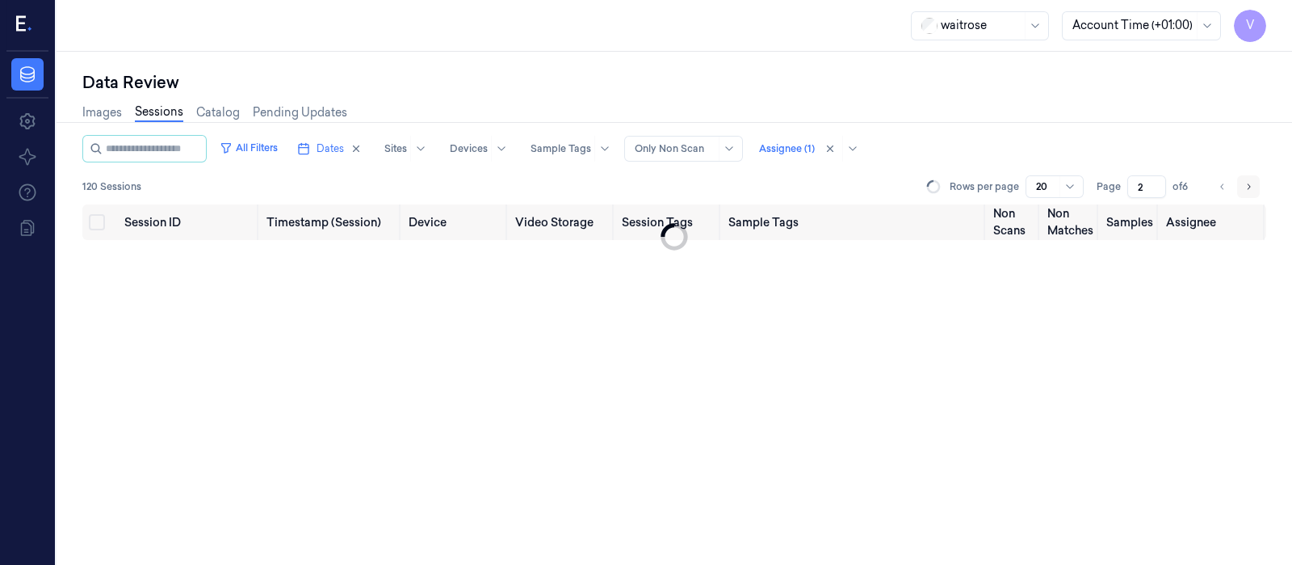
click at [1252, 185] on icon "Go to next page" at bounding box center [1249, 186] width 10 height 13
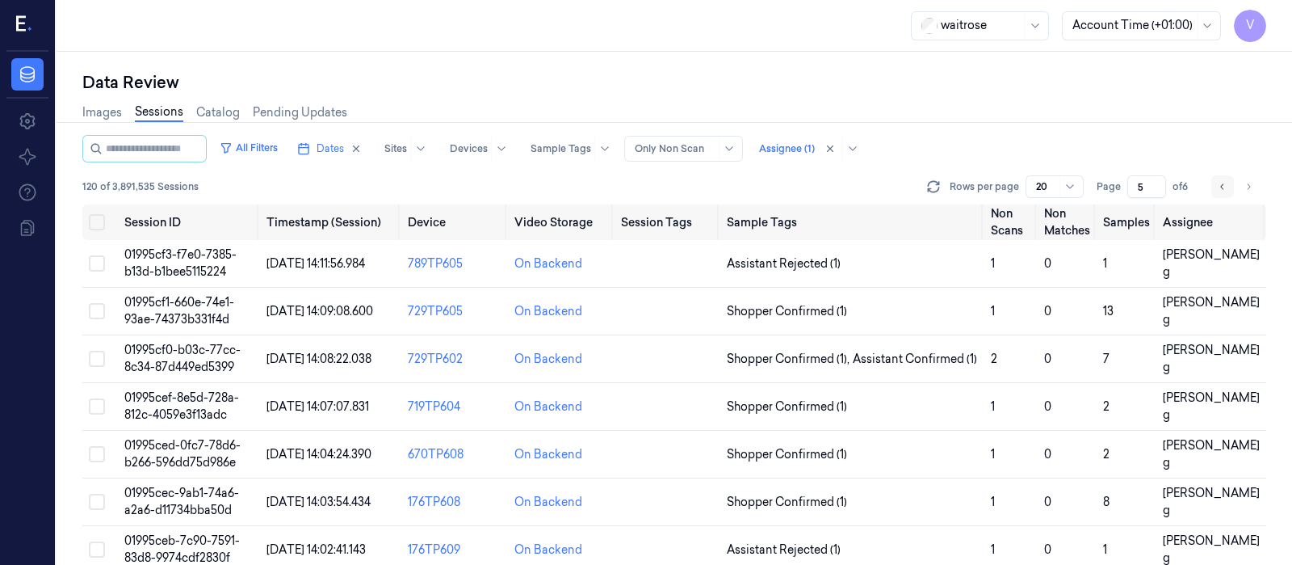
click at [1224, 183] on icon "Go to previous page" at bounding box center [1223, 186] width 10 height 13
type input "4"
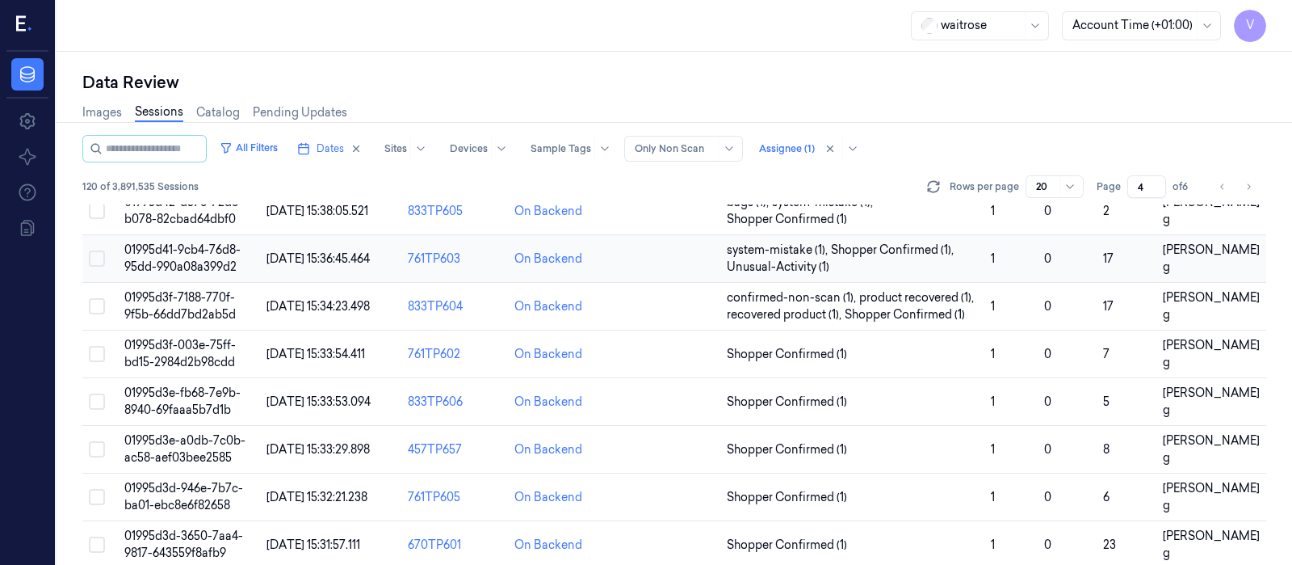
scroll to position [303, 0]
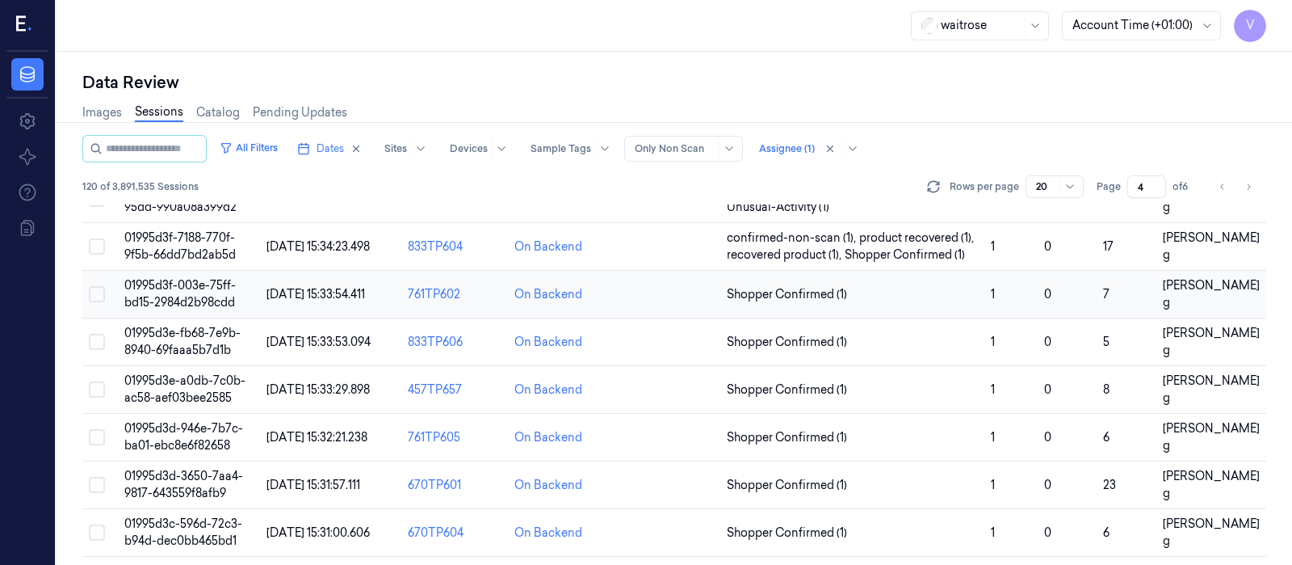
click at [661, 296] on td at bounding box center [668, 295] width 106 height 48
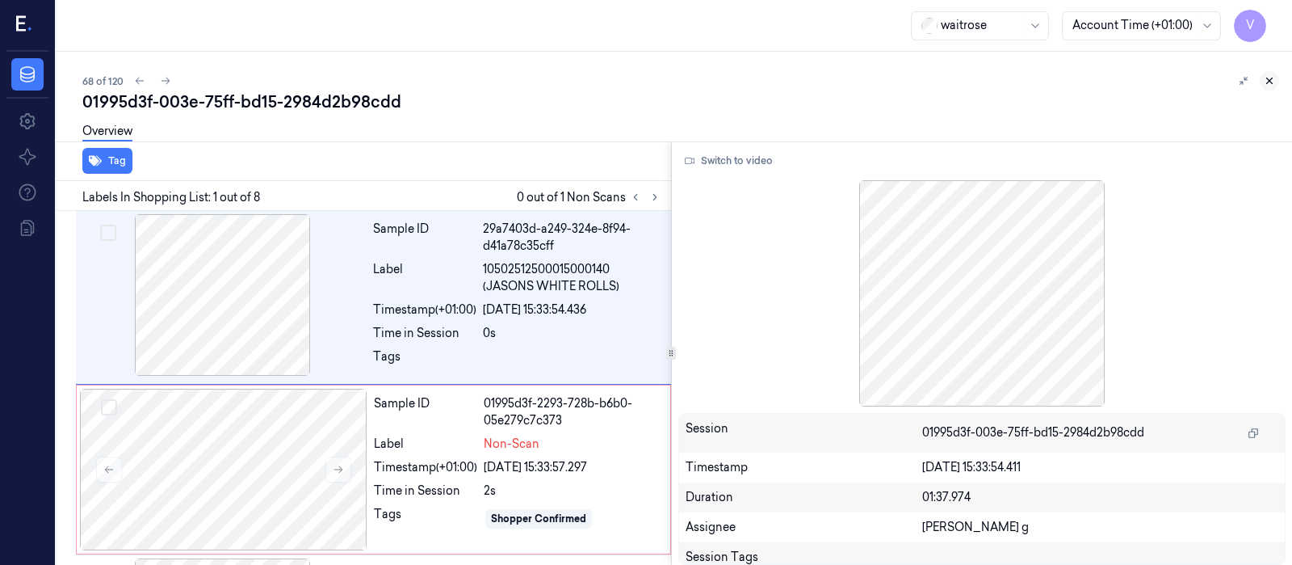
click at [1271, 78] on icon at bounding box center [1270, 81] width 6 height 6
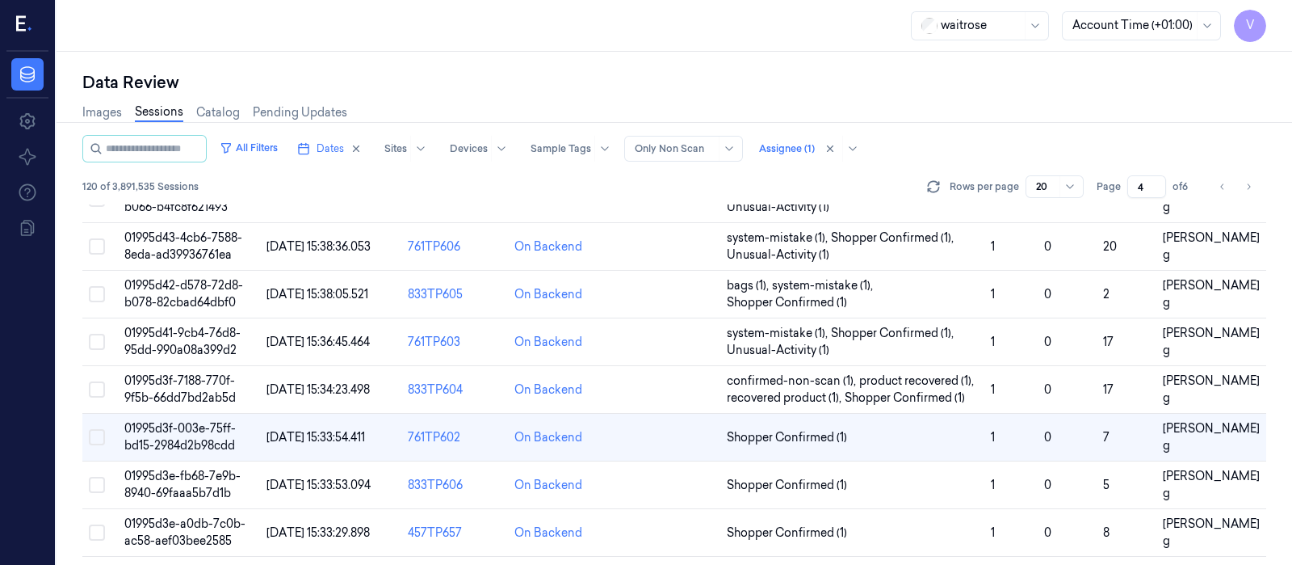
scroll to position [334, 0]
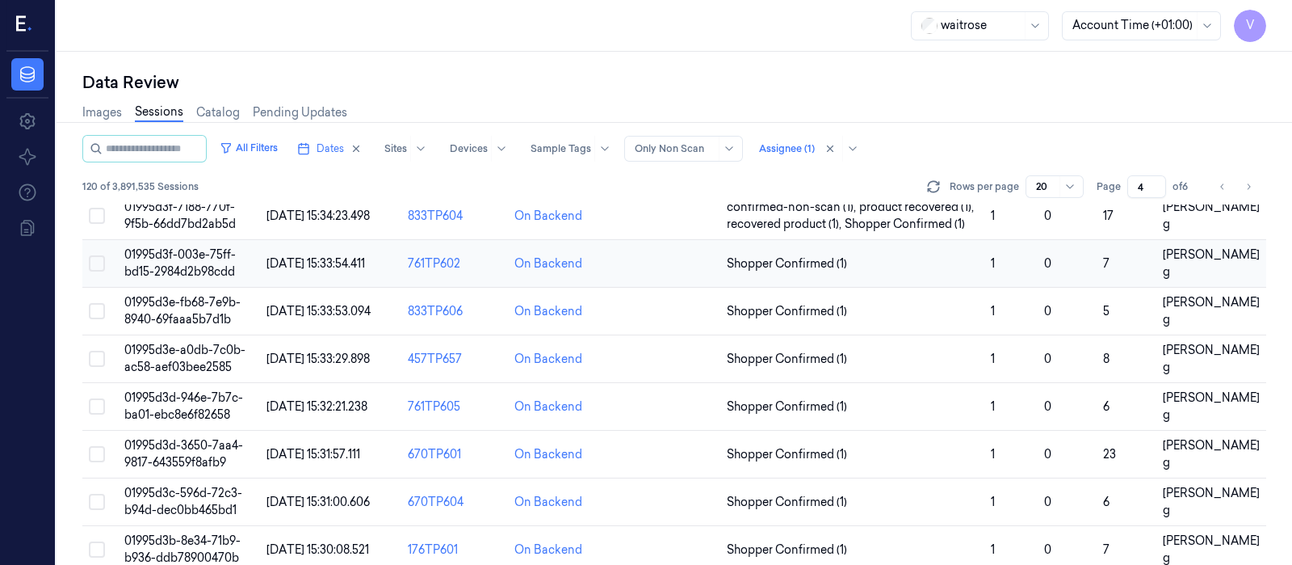
click at [654, 254] on td at bounding box center [668, 264] width 106 height 48
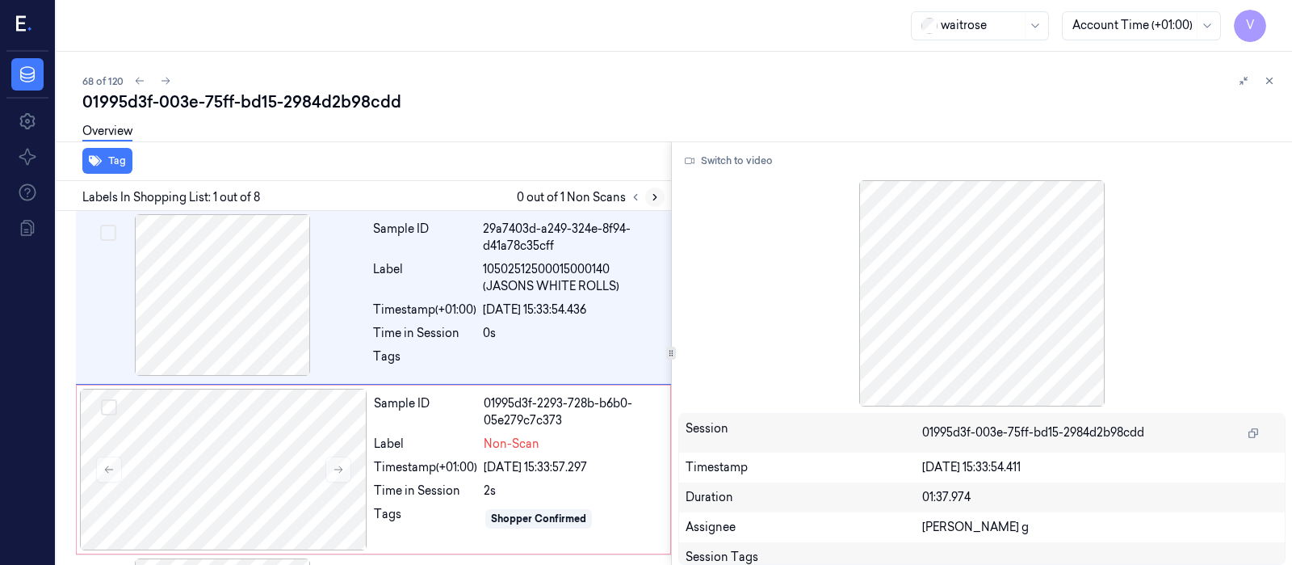
click at [651, 198] on icon at bounding box center [654, 196] width 11 height 11
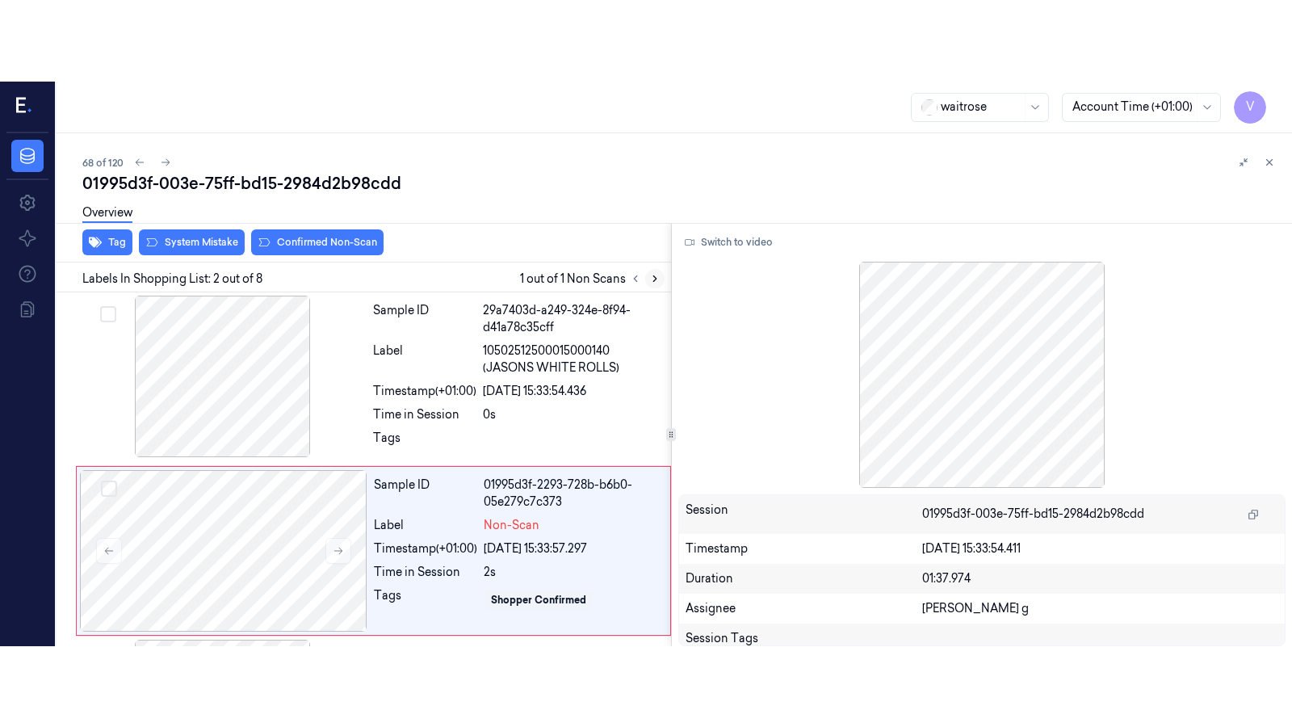
scroll to position [80, 0]
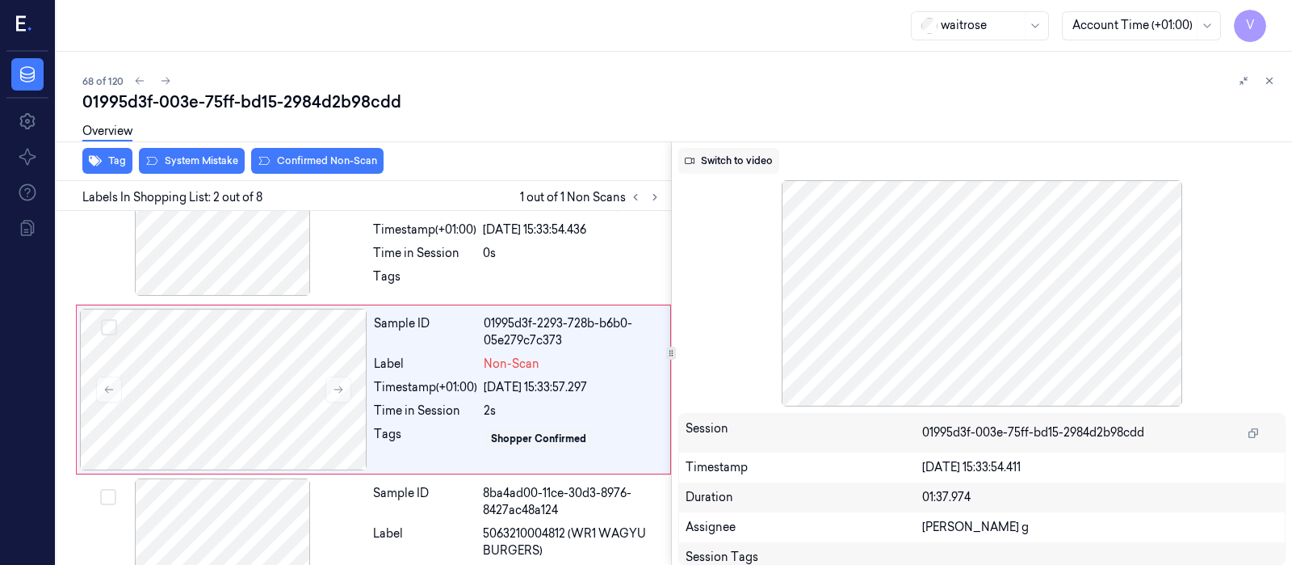
click at [747, 162] on button "Switch to video" at bounding box center [728, 161] width 101 height 26
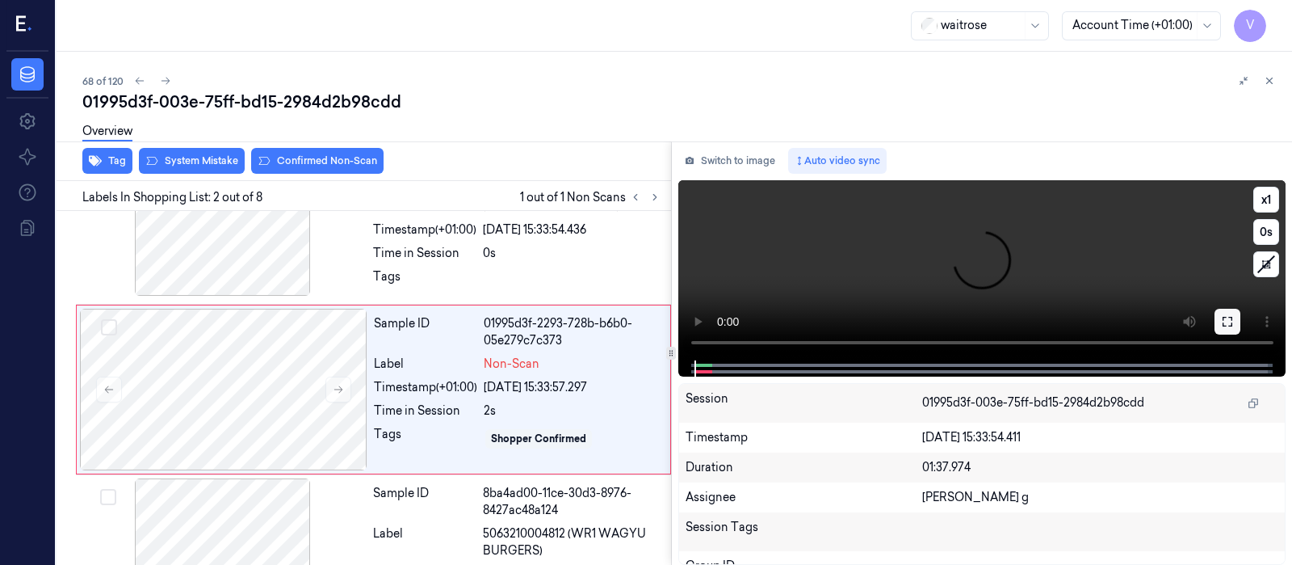
click at [1232, 329] on button at bounding box center [1228, 322] width 26 height 26
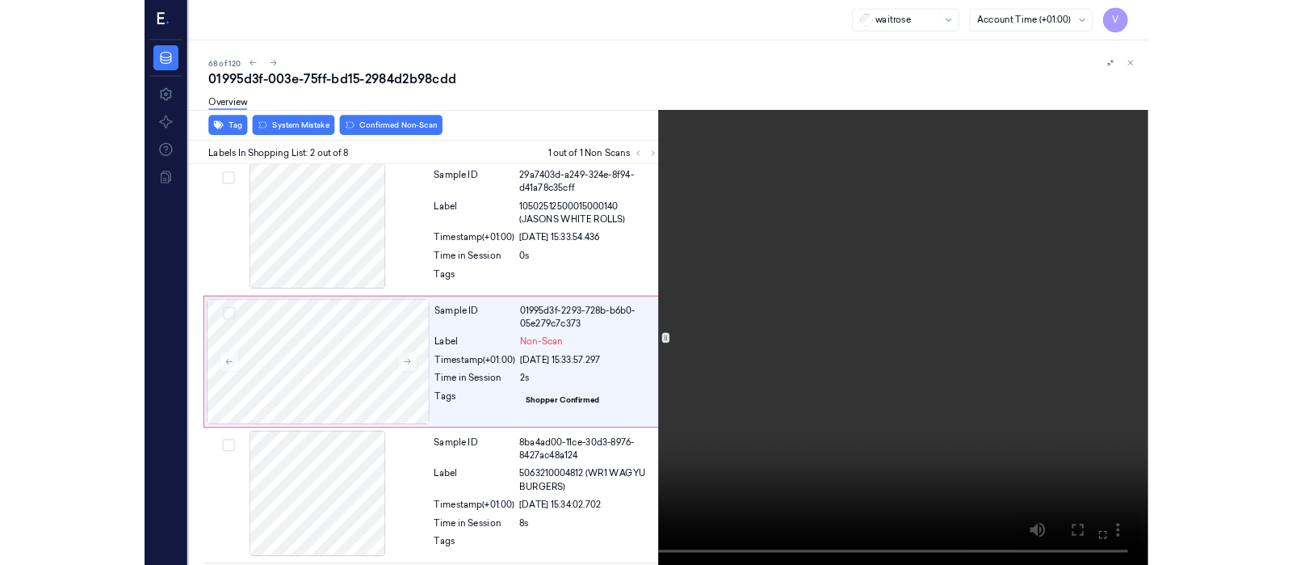
scroll to position [0, 0]
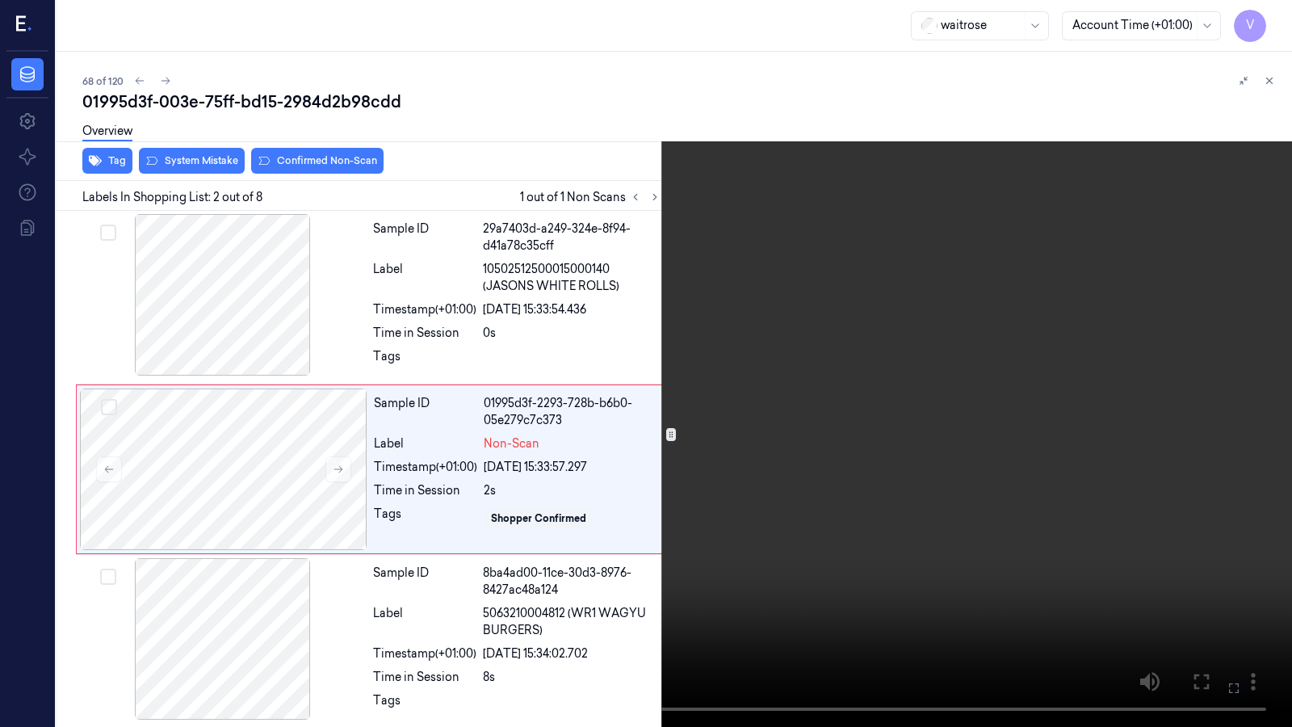
click at [0, 0] on icon at bounding box center [0, 0] width 0 height 0
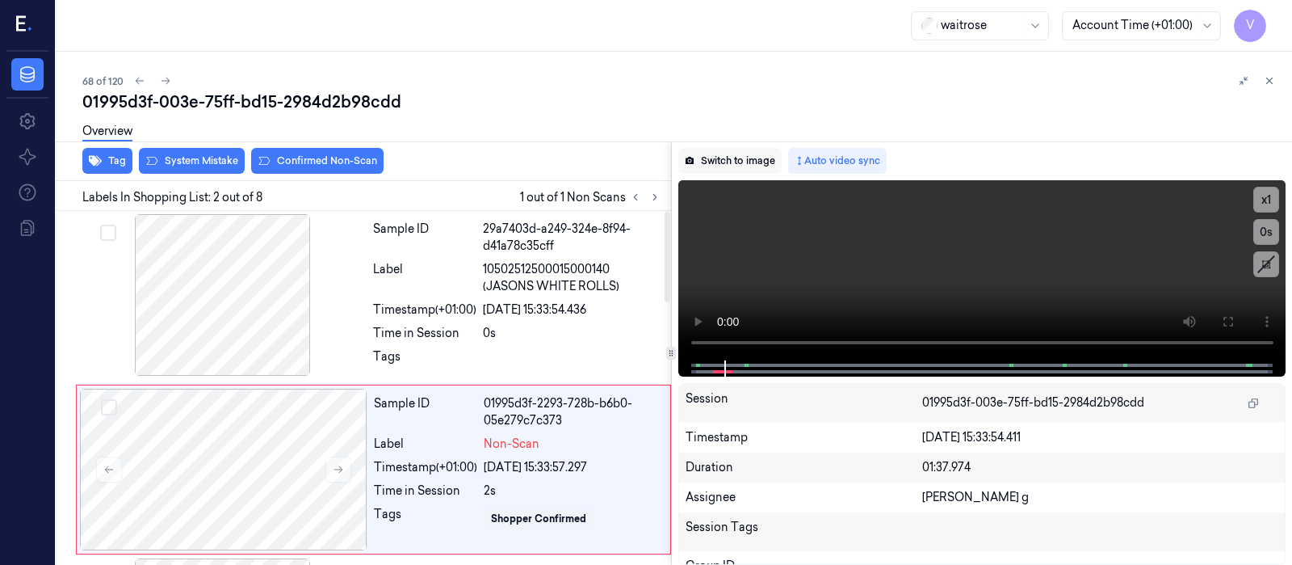
click at [749, 159] on button "Switch to image" at bounding box center [729, 161] width 103 height 26
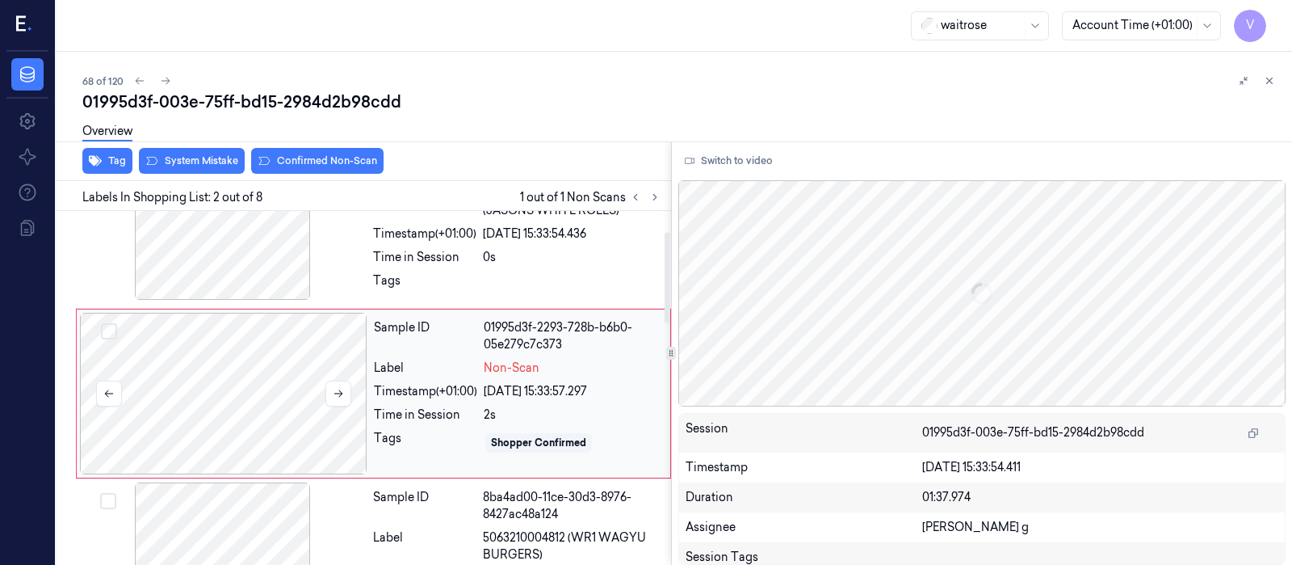
scroll to position [80, 0]
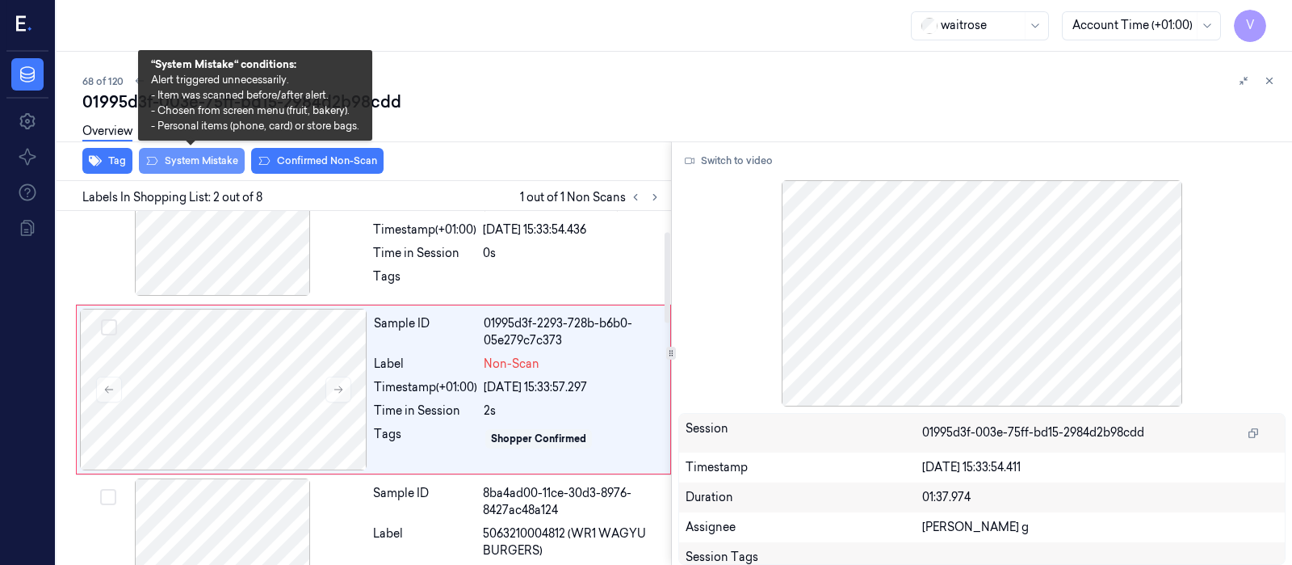
click at [204, 165] on button "System Mistake" at bounding box center [192, 161] width 106 height 26
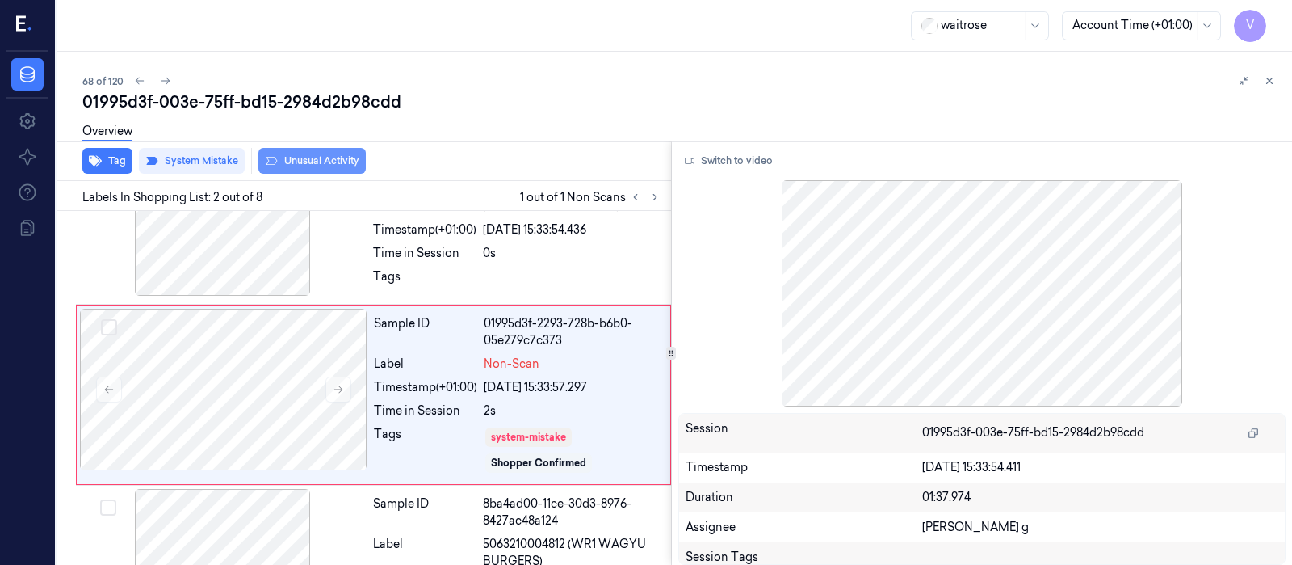
scroll to position [85, 0]
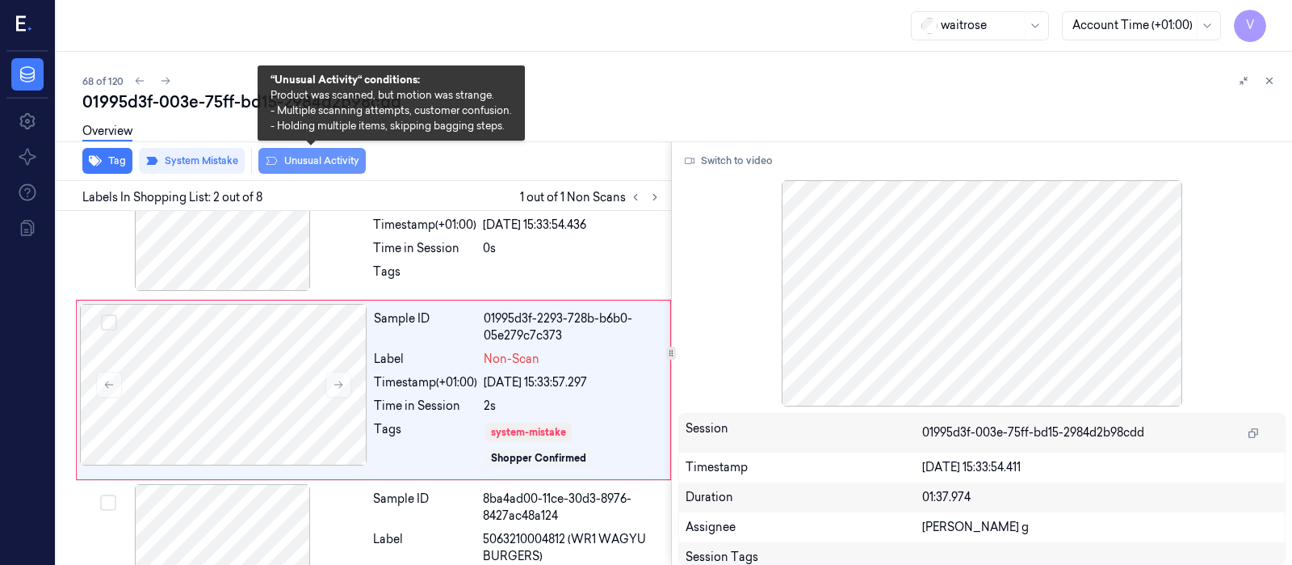
click at [327, 166] on button "Unusual Activity" at bounding box center [311, 161] width 107 height 26
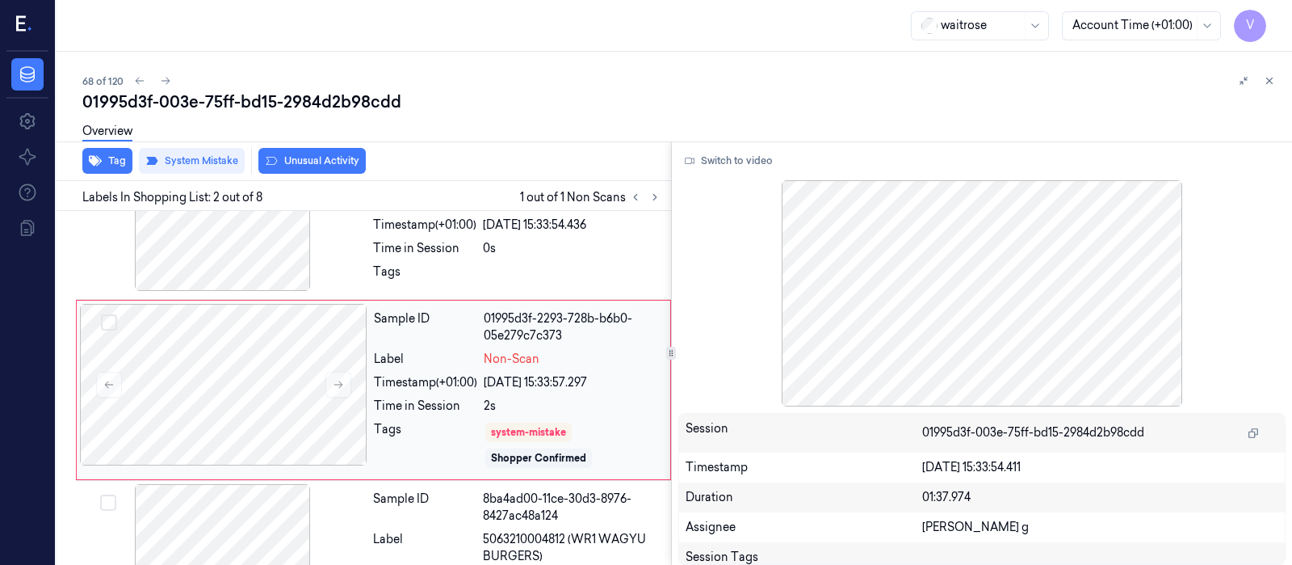
scroll to position [95, 0]
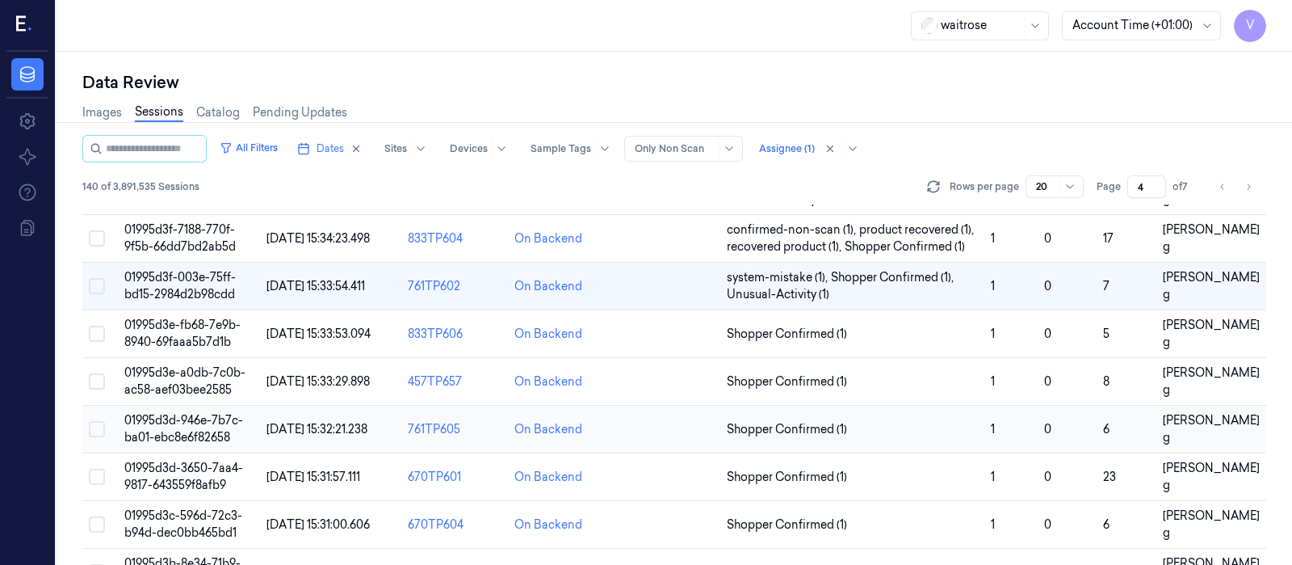
scroll to position [311, 0]
click at [686, 338] on td at bounding box center [668, 334] width 106 height 48
click at [682, 331] on td at bounding box center [668, 334] width 106 height 48
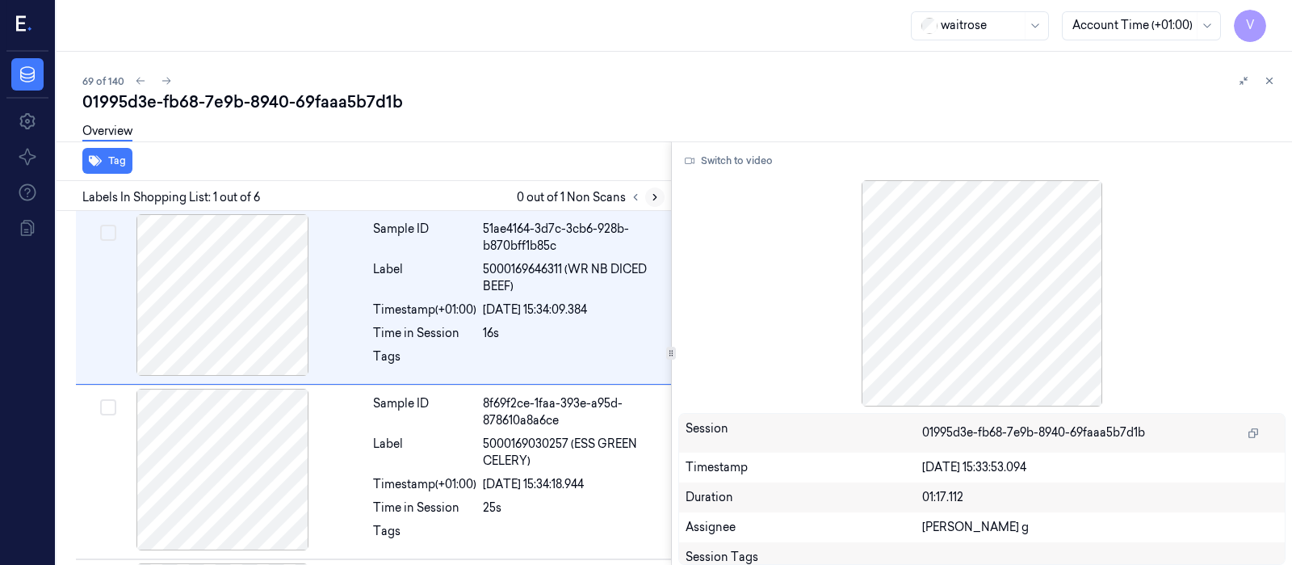
click at [658, 192] on icon at bounding box center [654, 196] width 11 height 11
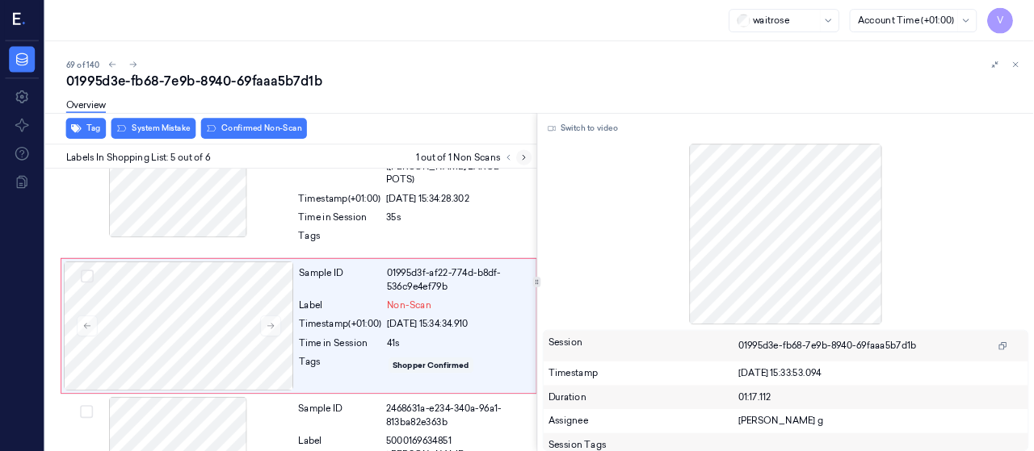
scroll to position [602, 0]
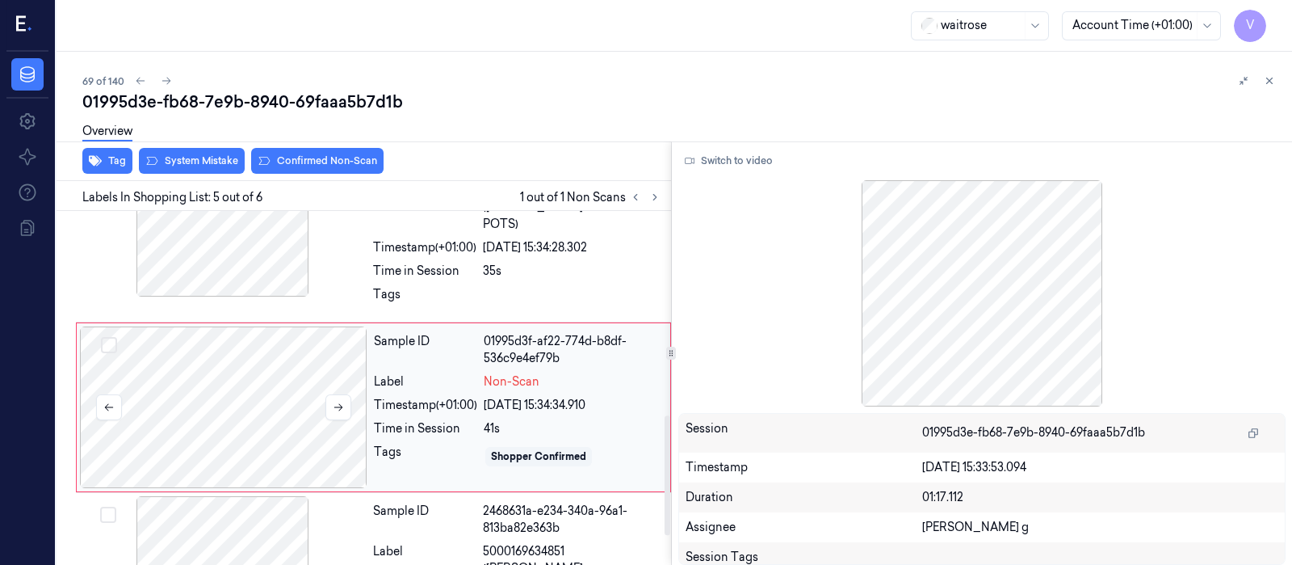
click at [230, 353] on div at bounding box center [224, 407] width 288 height 162
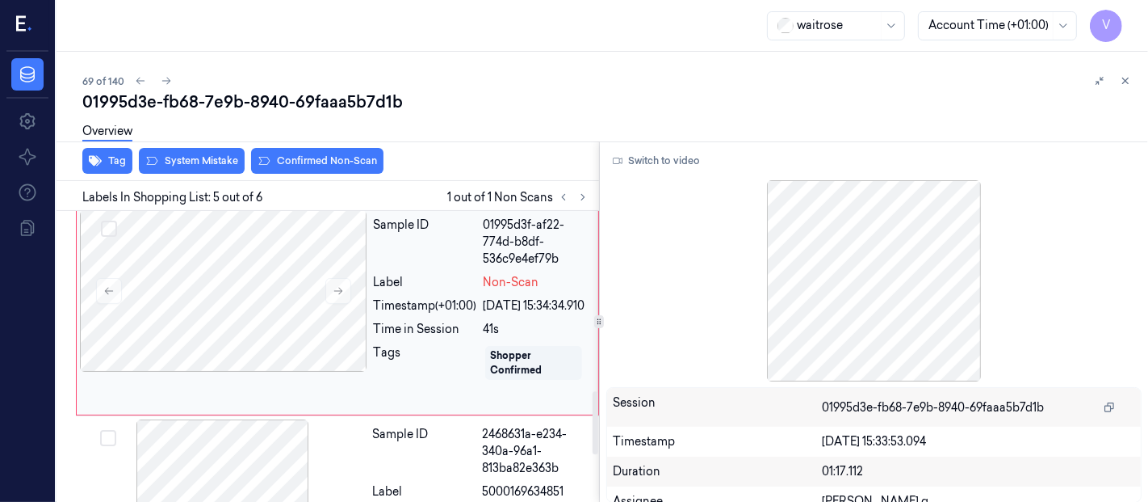
scroll to position [836, 0]
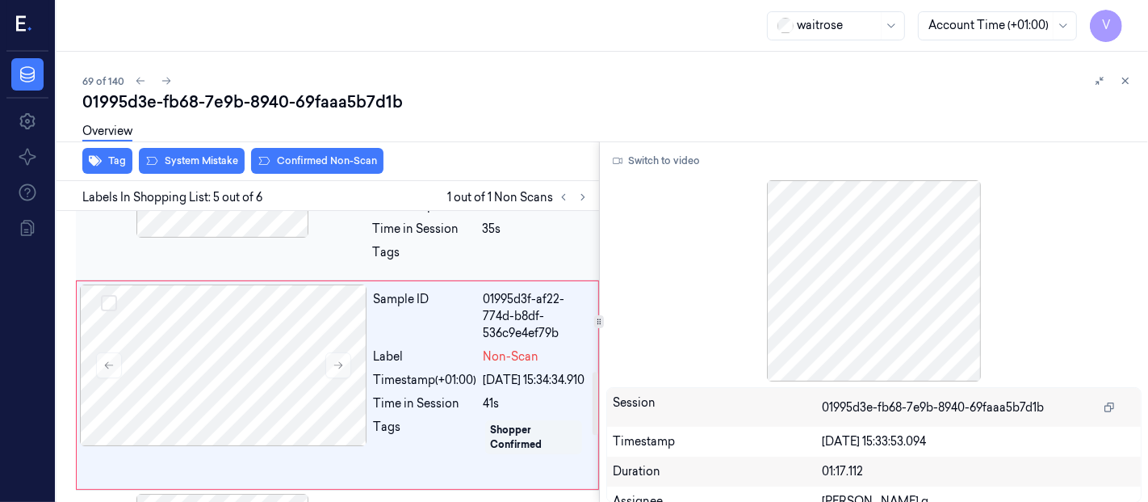
click at [216, 237] on div at bounding box center [223, 157] width 288 height 162
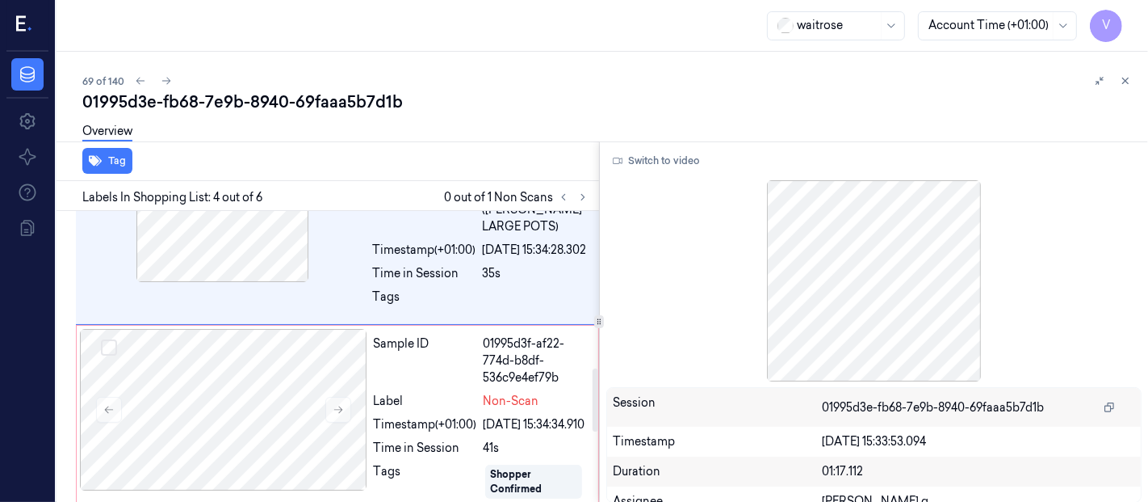
scroll to position [730, 0]
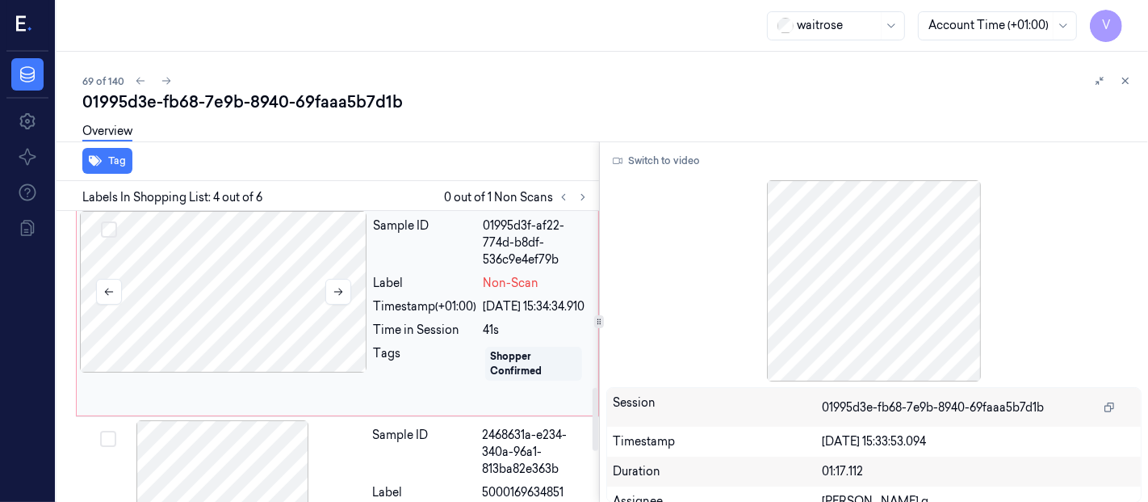
click at [218, 372] on div at bounding box center [224, 292] width 288 height 162
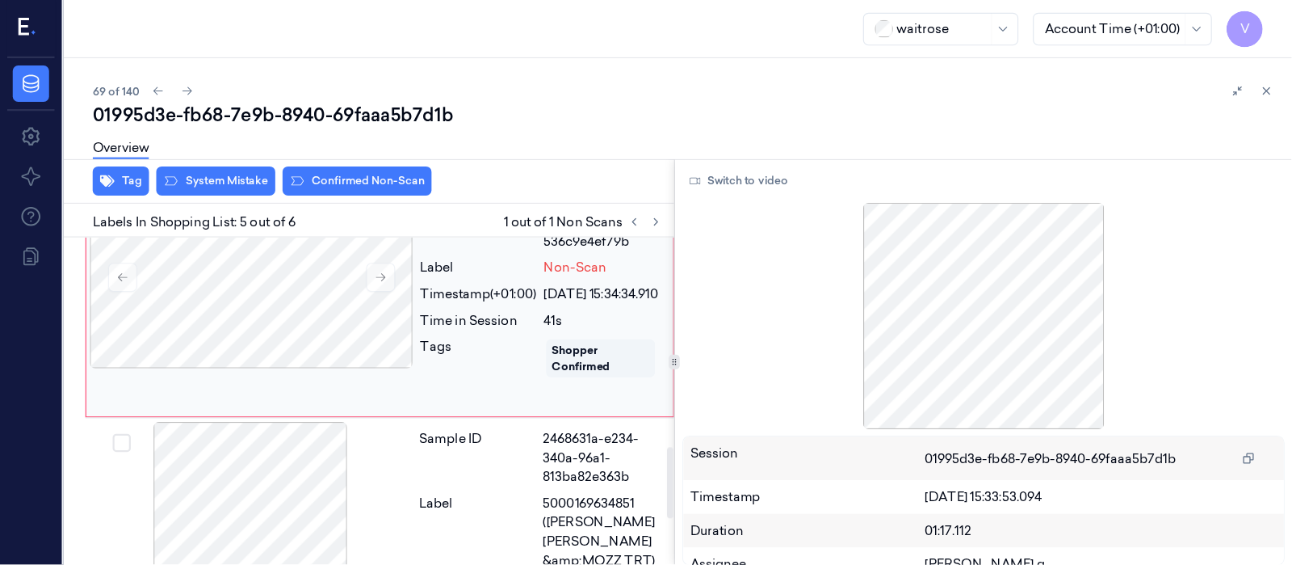
scroll to position [865, 0]
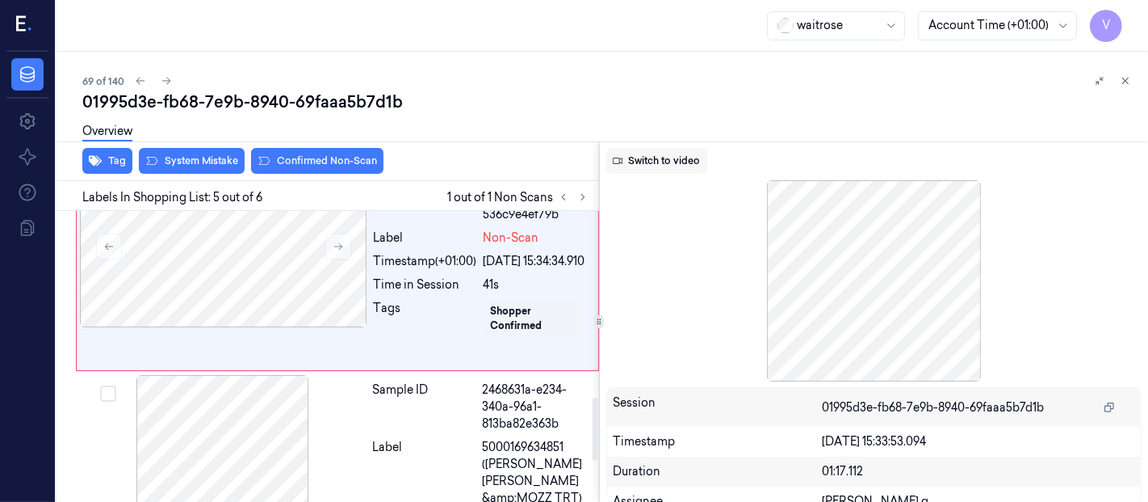
click at [656, 165] on button "Switch to video" at bounding box center [657, 161] width 101 height 26
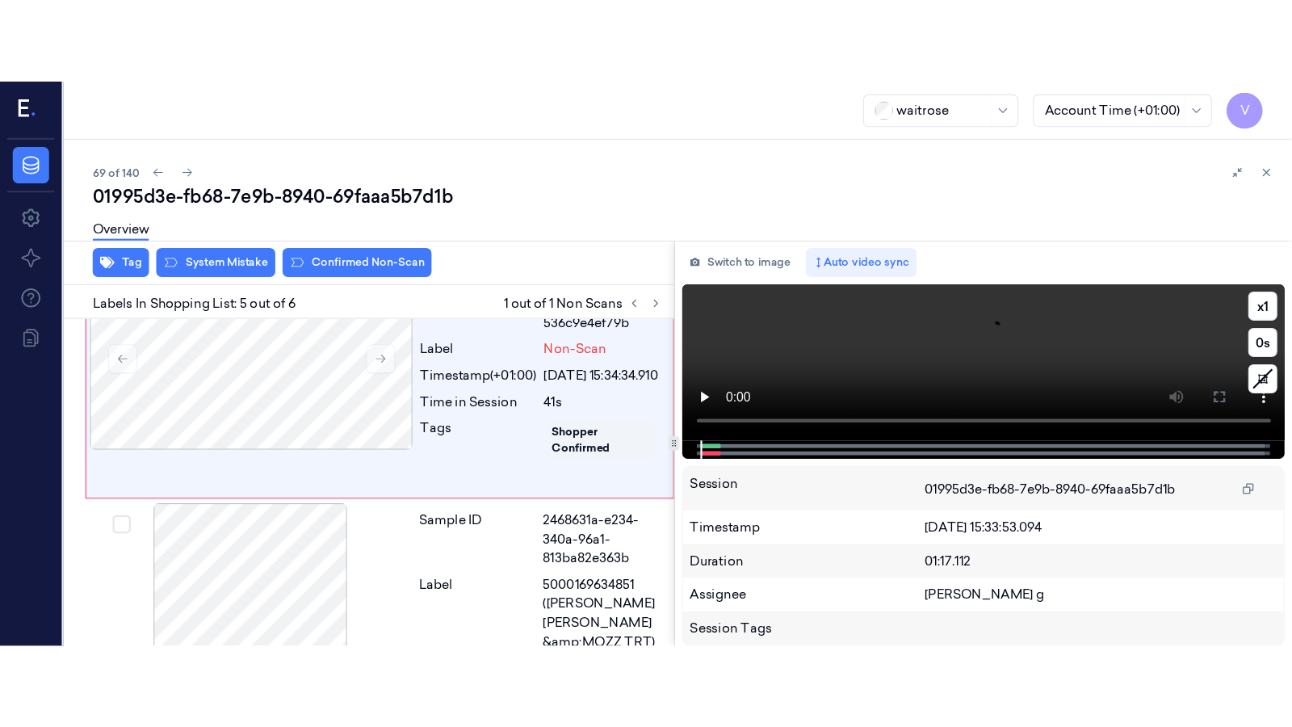
scroll to position [690, 0]
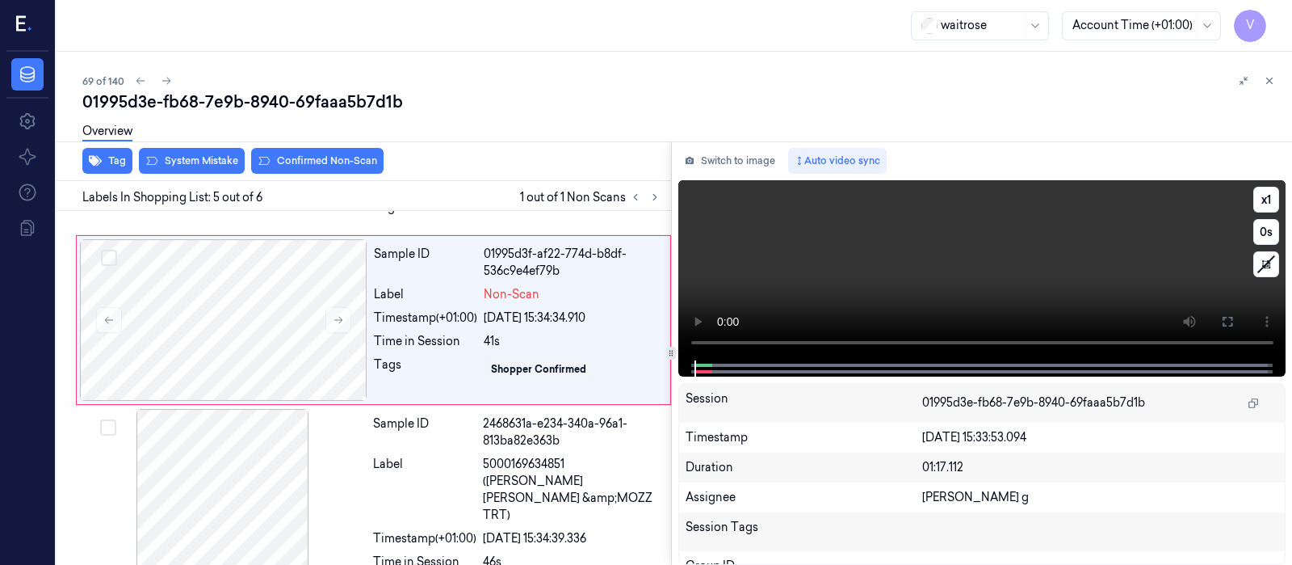
drag, startPoint x: 1232, startPoint y: 321, endPoint x: 1232, endPoint y: 444, distance: 122.8
click at [1232, 322] on icon at bounding box center [1227, 321] width 13 height 13
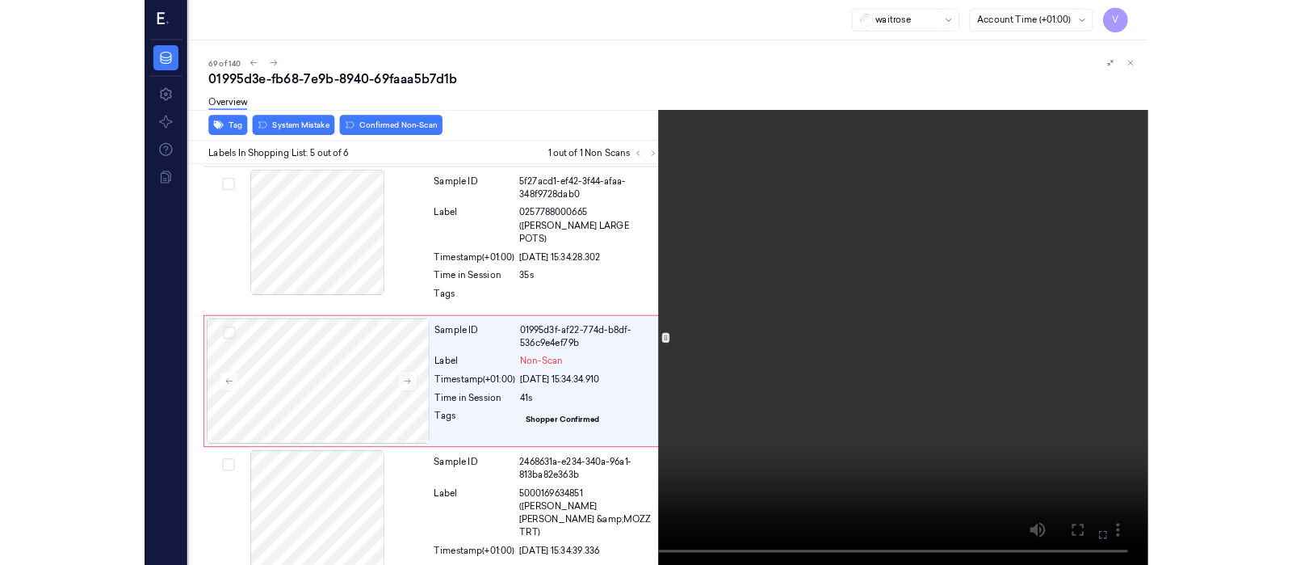
scroll to position [522, 0]
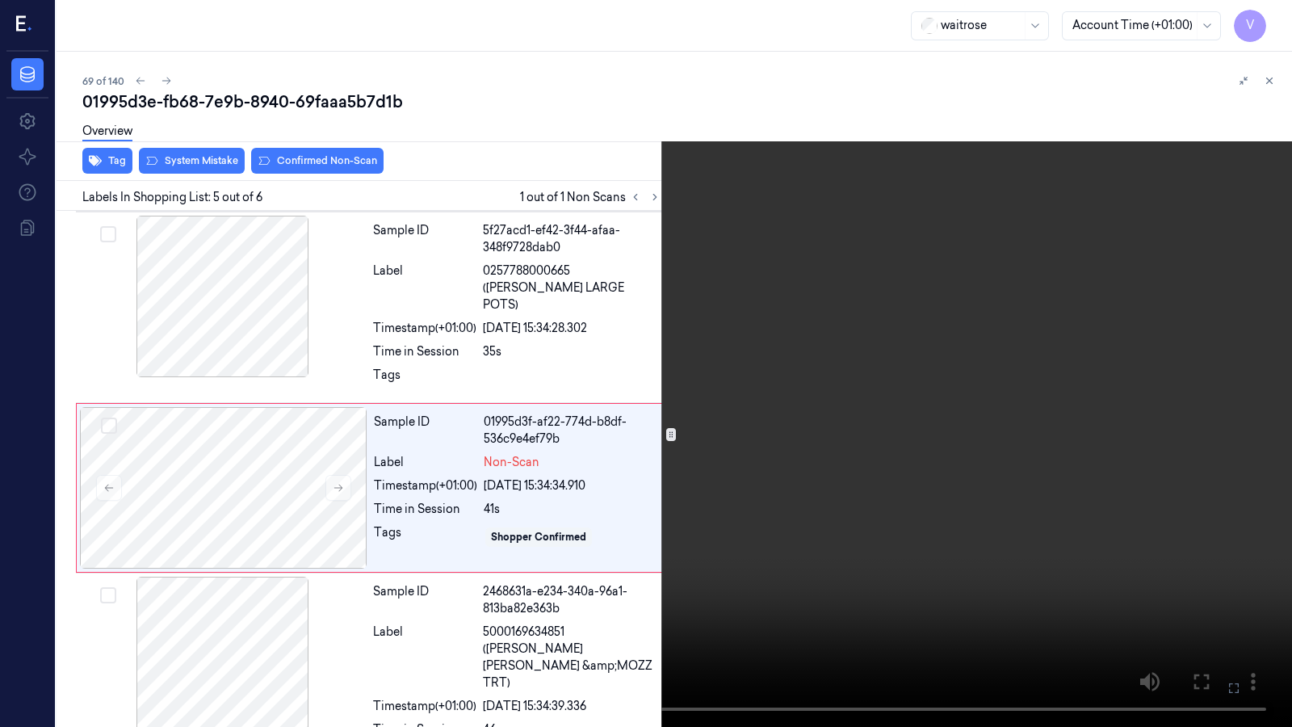
click at [0, 0] on icon at bounding box center [0, 0] width 0 height 0
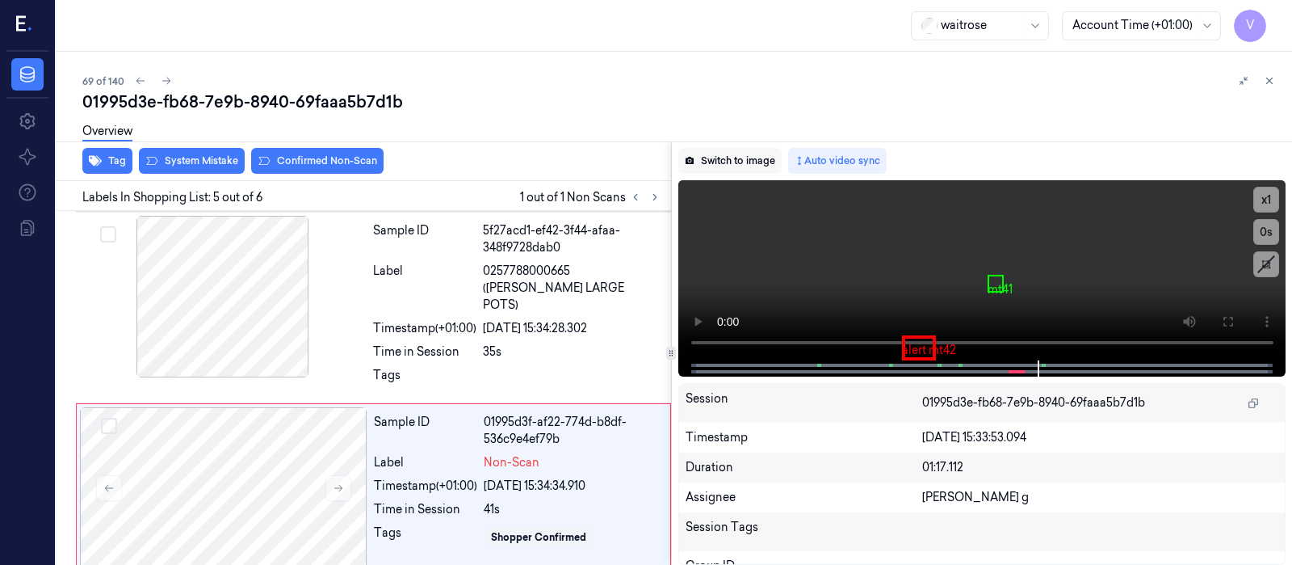
click at [707, 162] on button "Switch to image" at bounding box center [729, 161] width 103 height 26
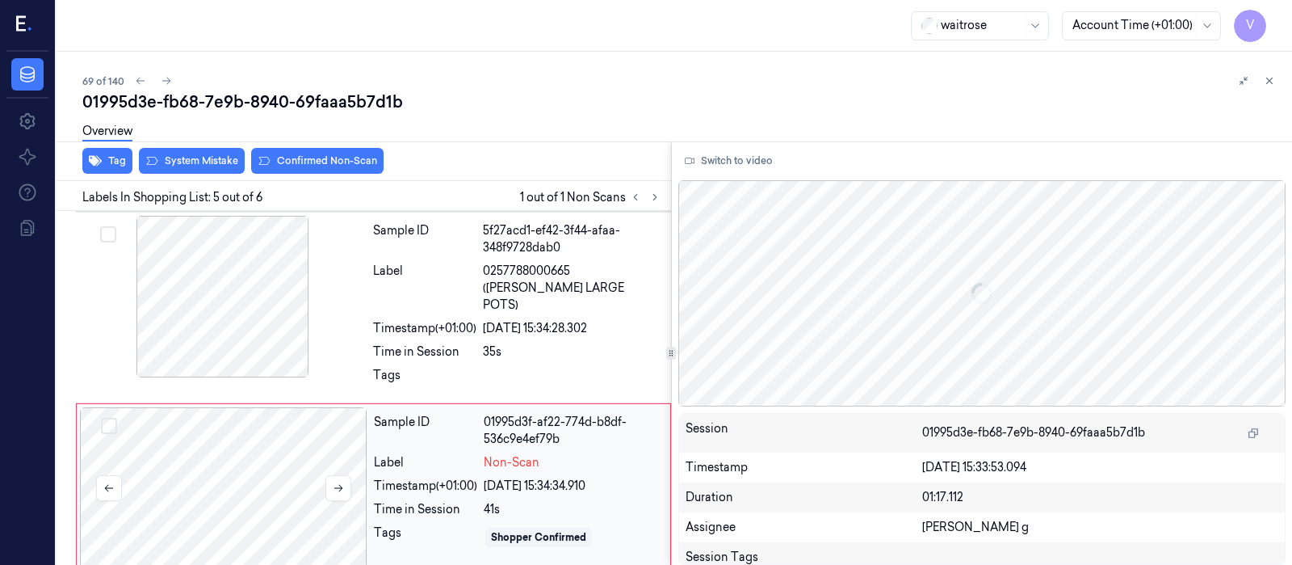
scroll to position [602, 0]
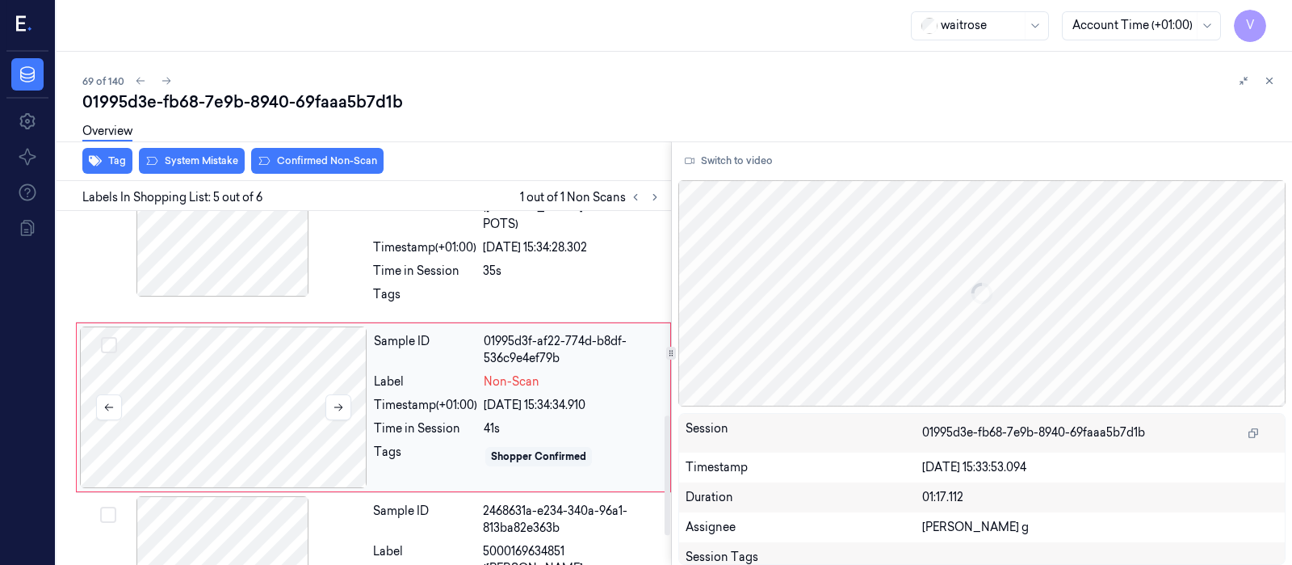
click at [206, 376] on div at bounding box center [224, 407] width 288 height 162
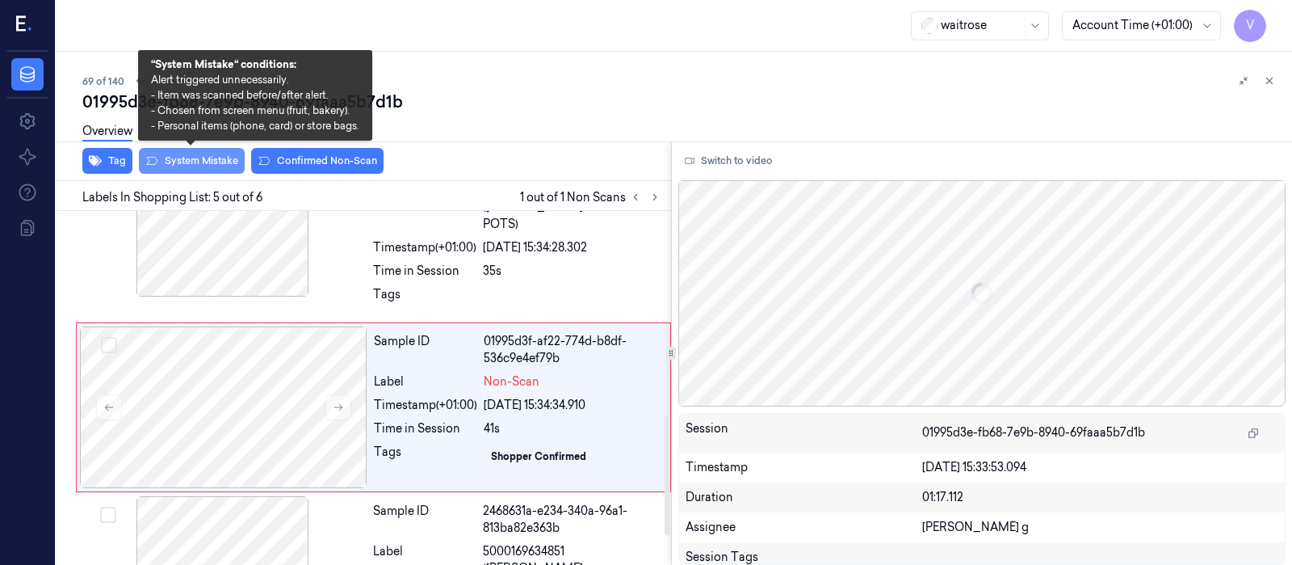
click at [174, 167] on button "System Mistake" at bounding box center [192, 161] width 106 height 26
click at [192, 156] on button "System Mistake" at bounding box center [192, 161] width 106 height 26
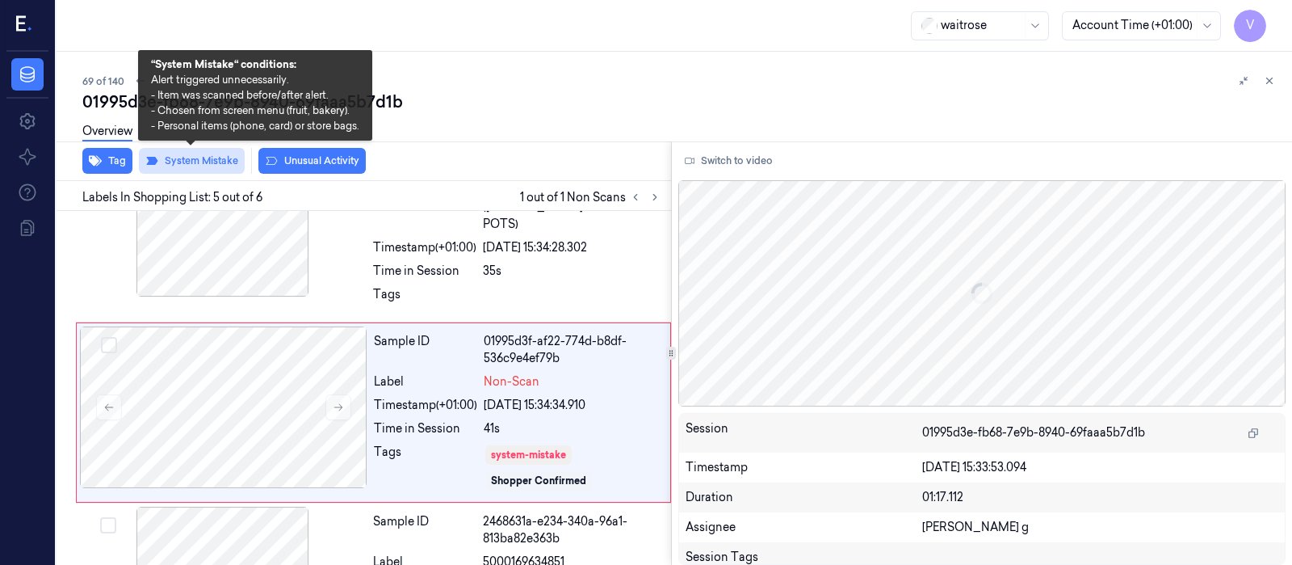
scroll to position [607, 0]
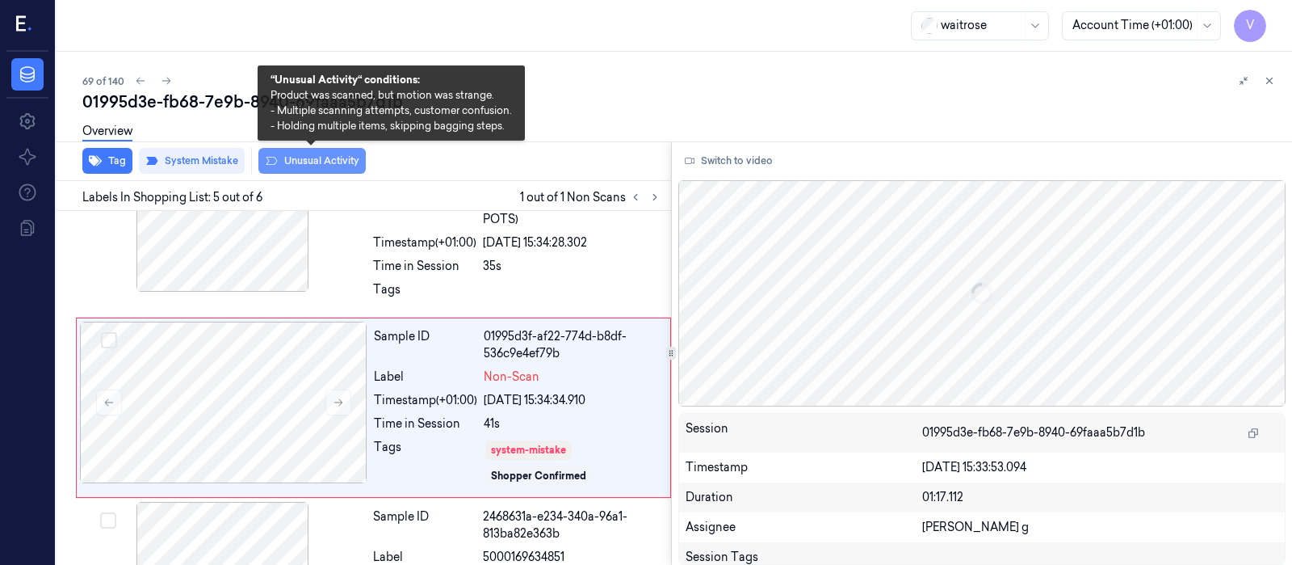
click at [322, 162] on button "Unusual Activity" at bounding box center [311, 161] width 107 height 26
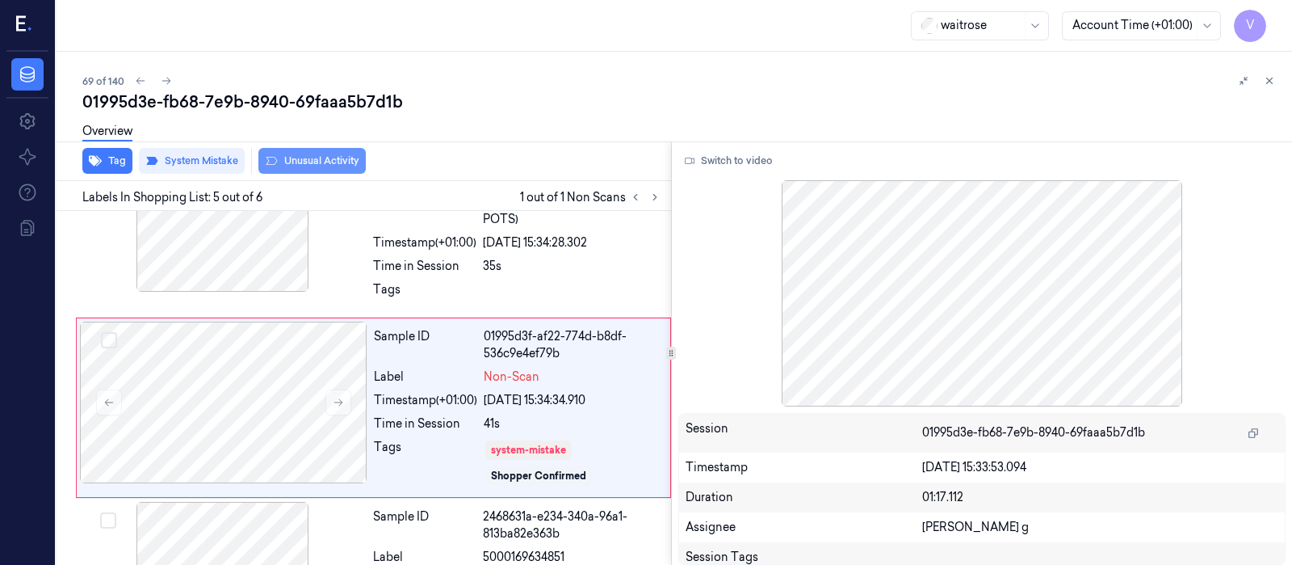
click at [311, 157] on button "Unusual Activity" at bounding box center [311, 161] width 107 height 26
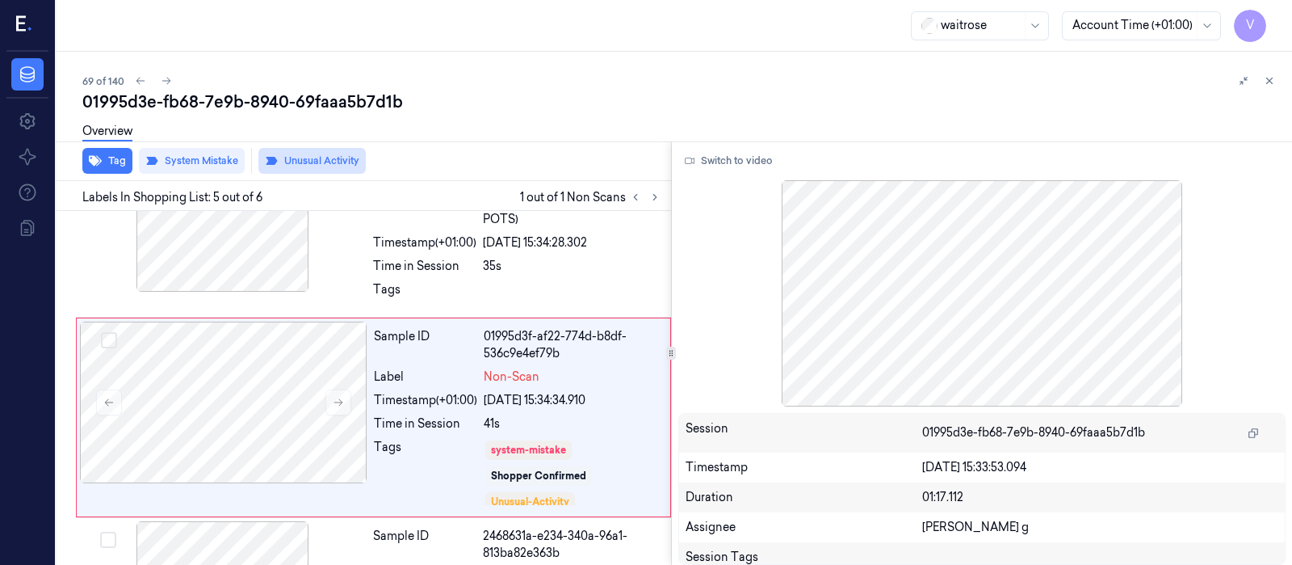
scroll to position [618, 0]
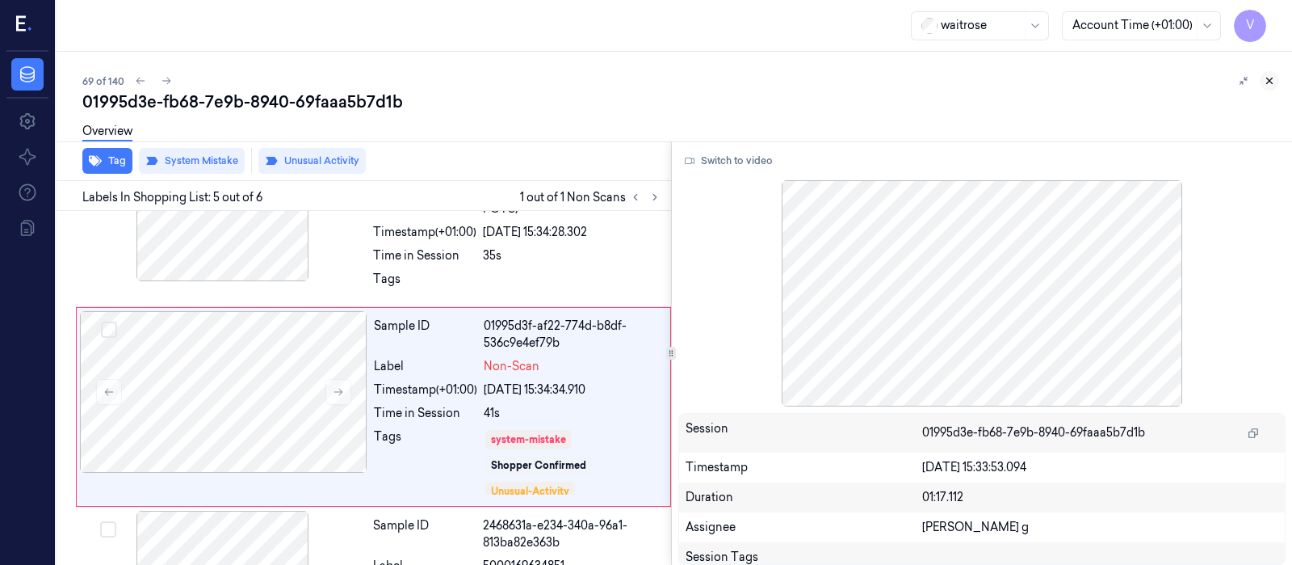
click at [1278, 80] on button at bounding box center [1269, 80] width 19 height 19
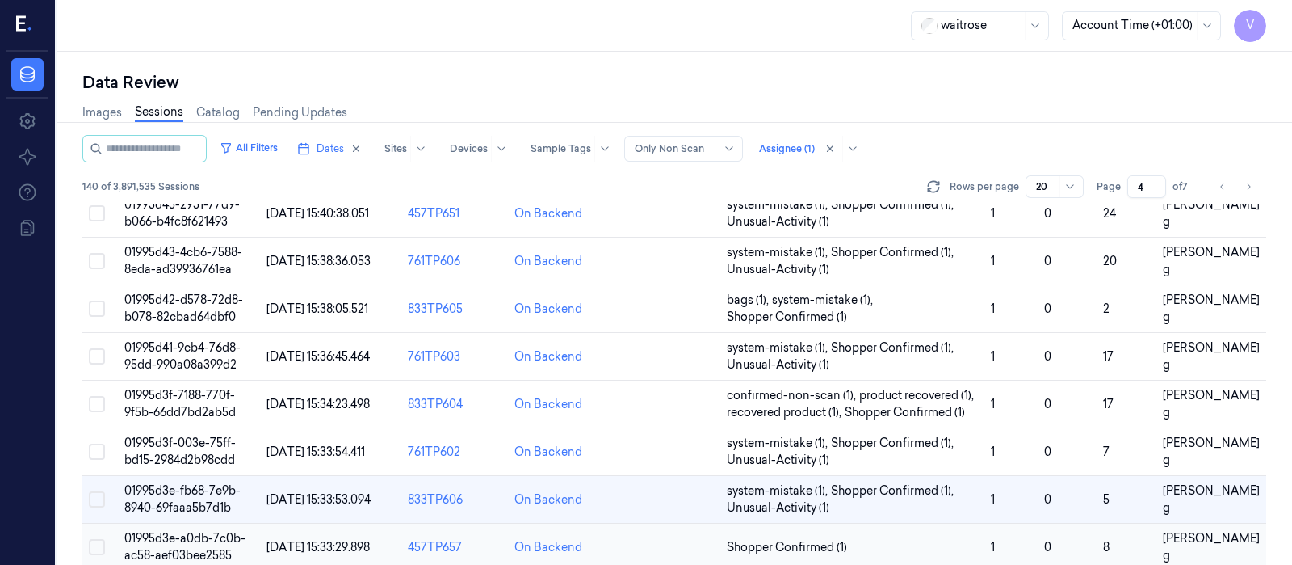
scroll to position [370, 0]
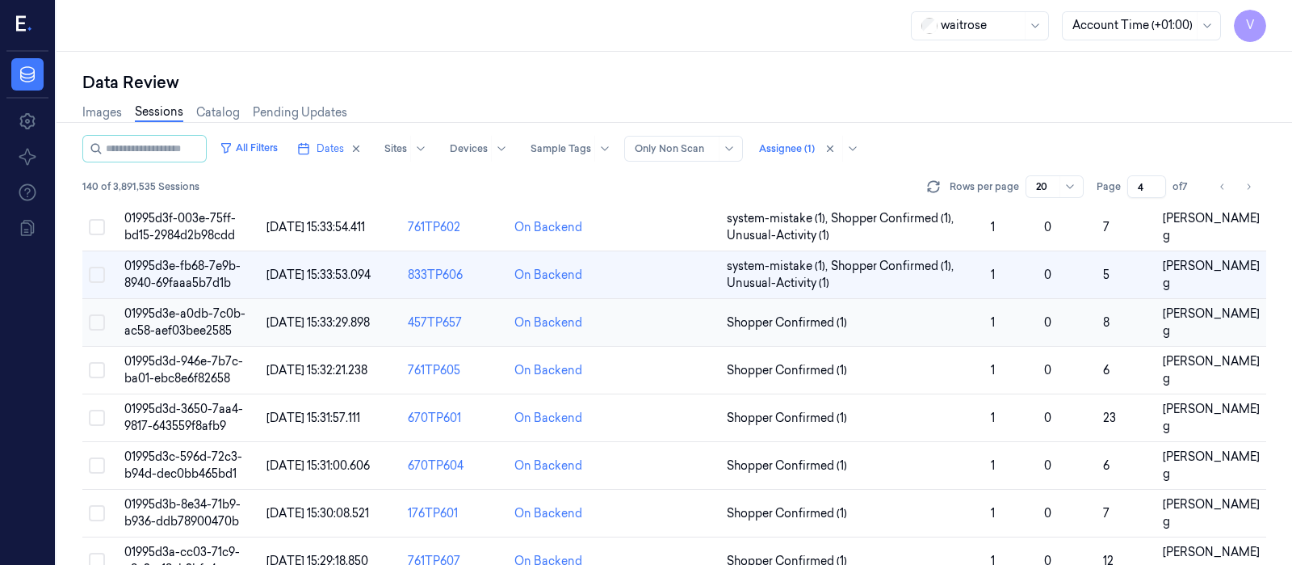
click at [677, 333] on td at bounding box center [668, 323] width 106 height 48
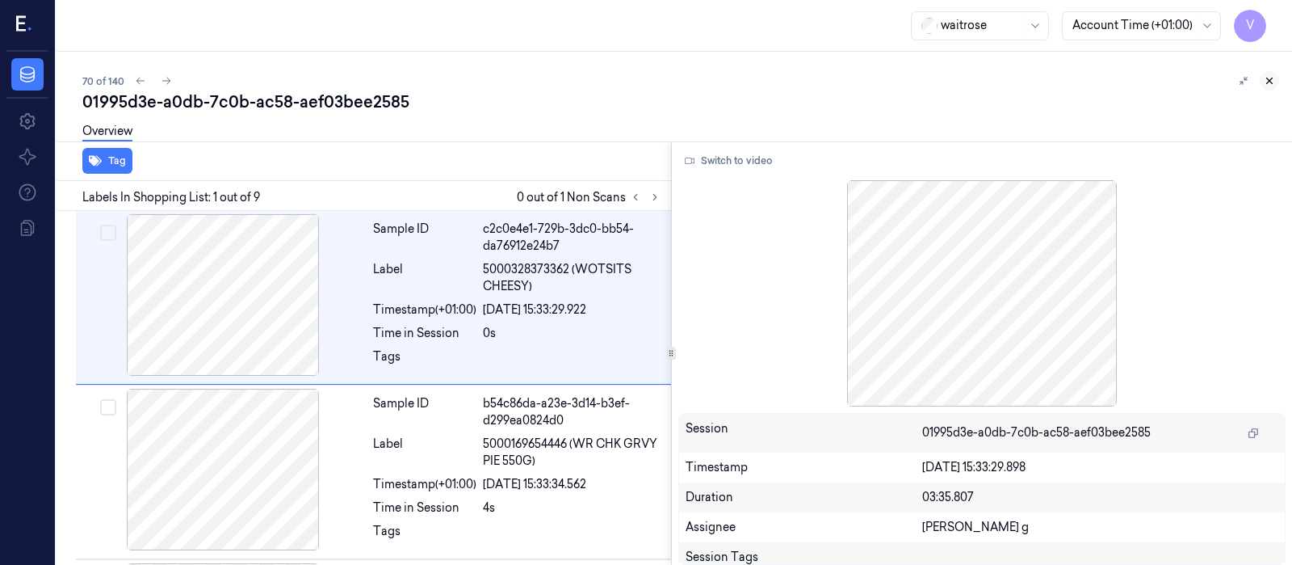
click at [1270, 80] on icon at bounding box center [1269, 80] width 11 height 11
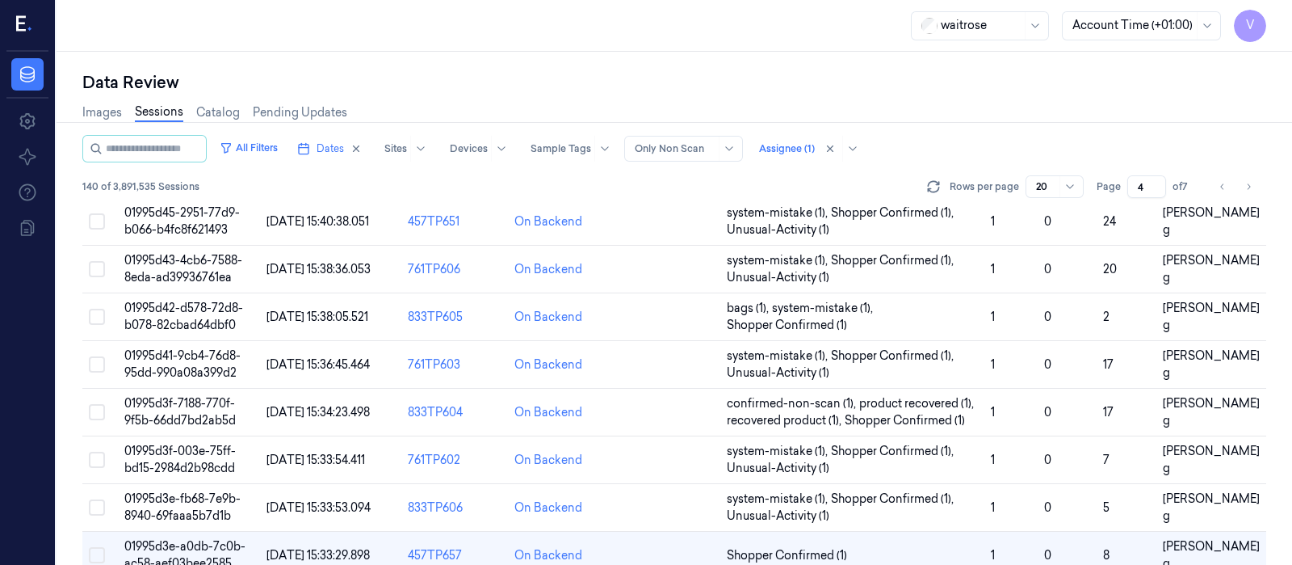
scroll to position [440, 0]
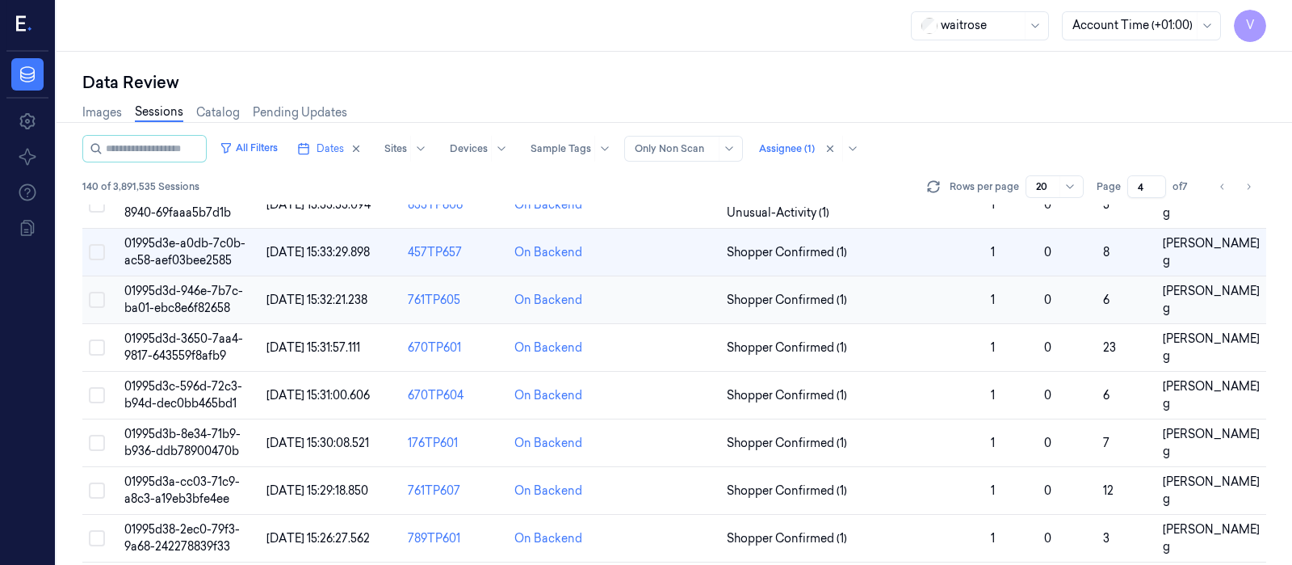
click at [639, 284] on td at bounding box center [668, 300] width 106 height 48
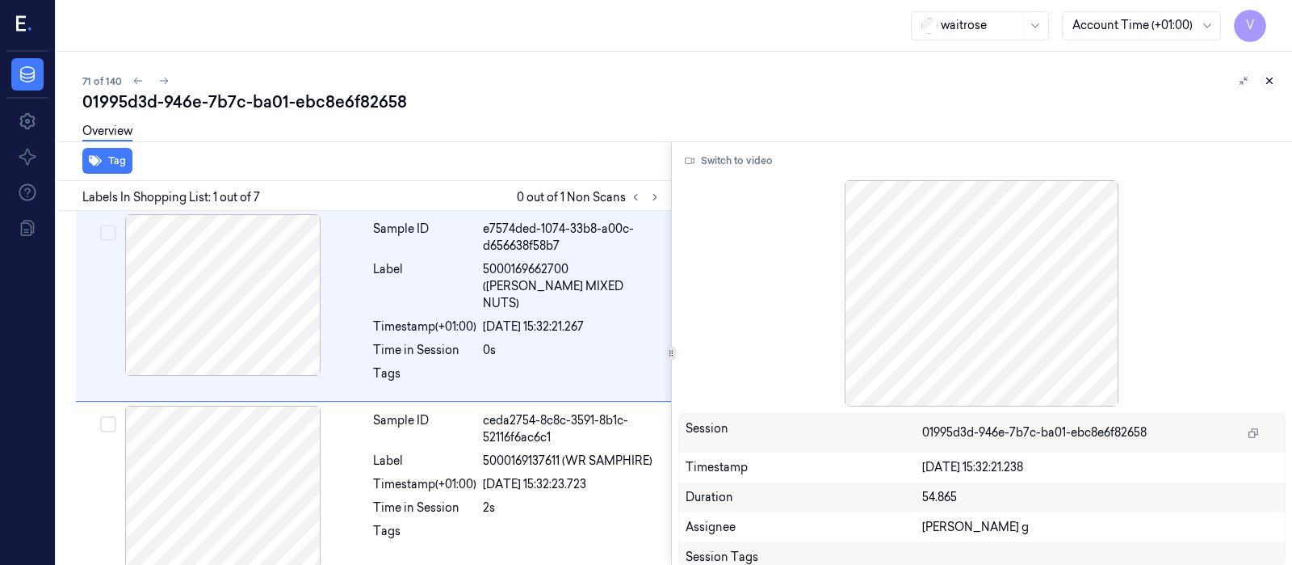
click at [1274, 78] on icon at bounding box center [1269, 80] width 11 height 11
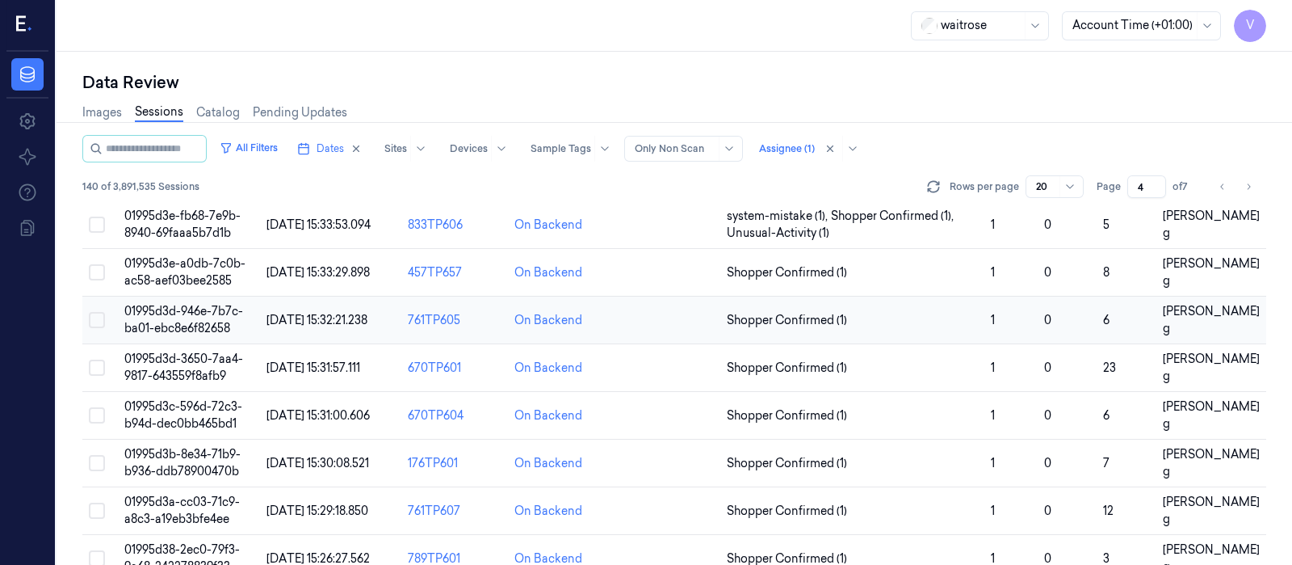
scroll to position [388, 0]
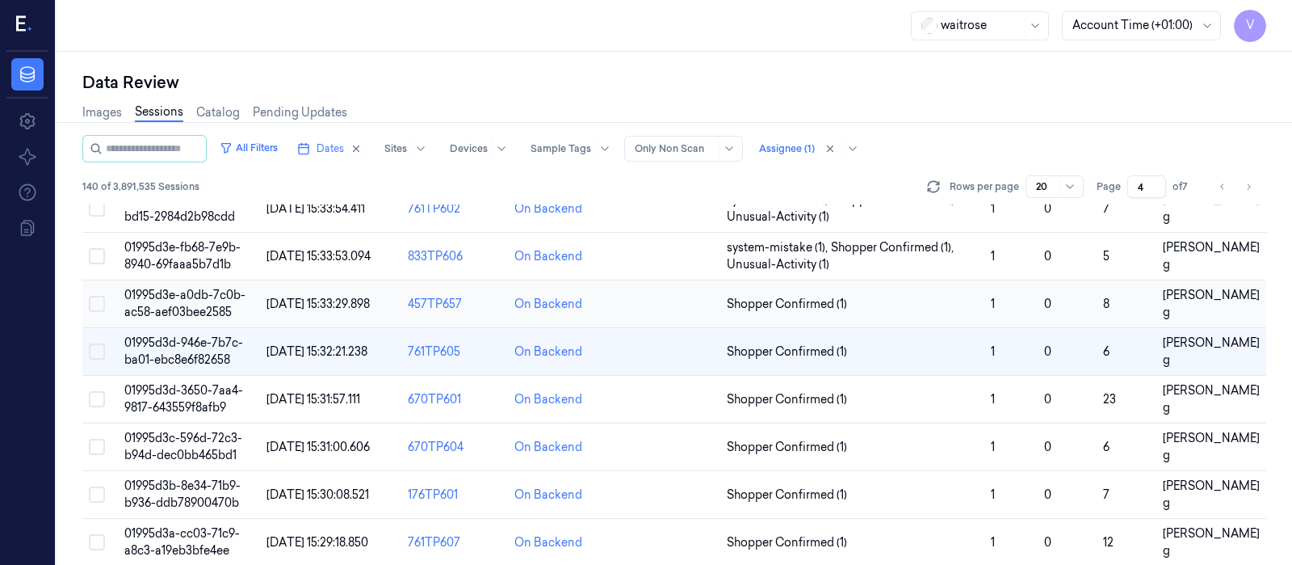
click at [653, 294] on td at bounding box center [668, 304] width 106 height 48
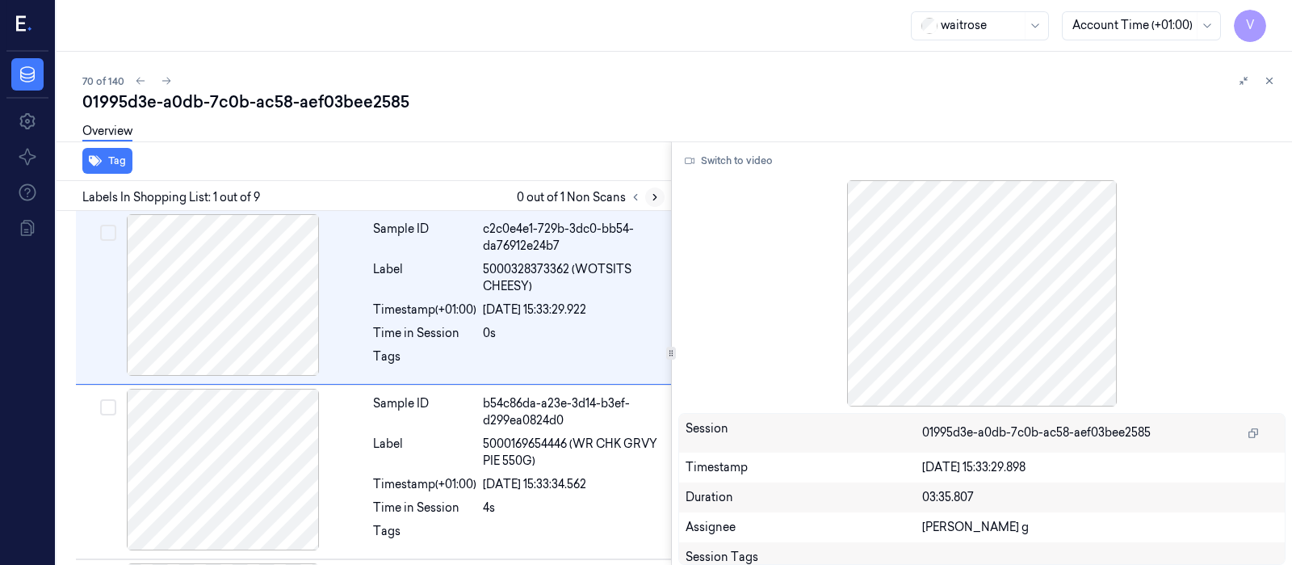
click at [657, 198] on icon at bounding box center [654, 196] width 11 height 11
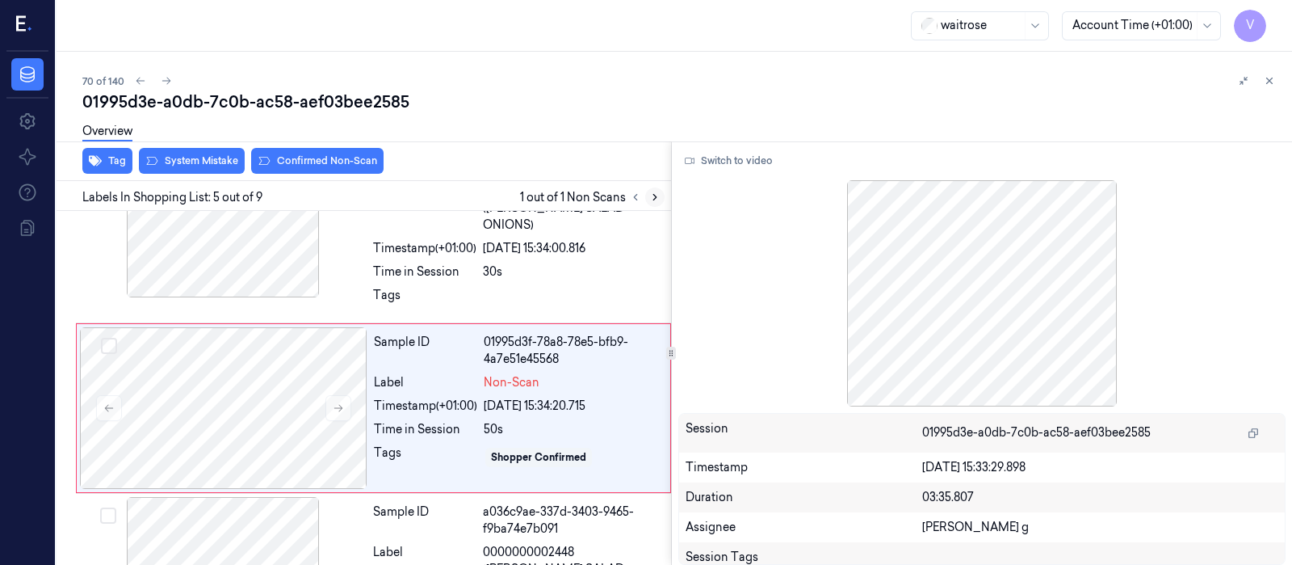
scroll to position [602, 0]
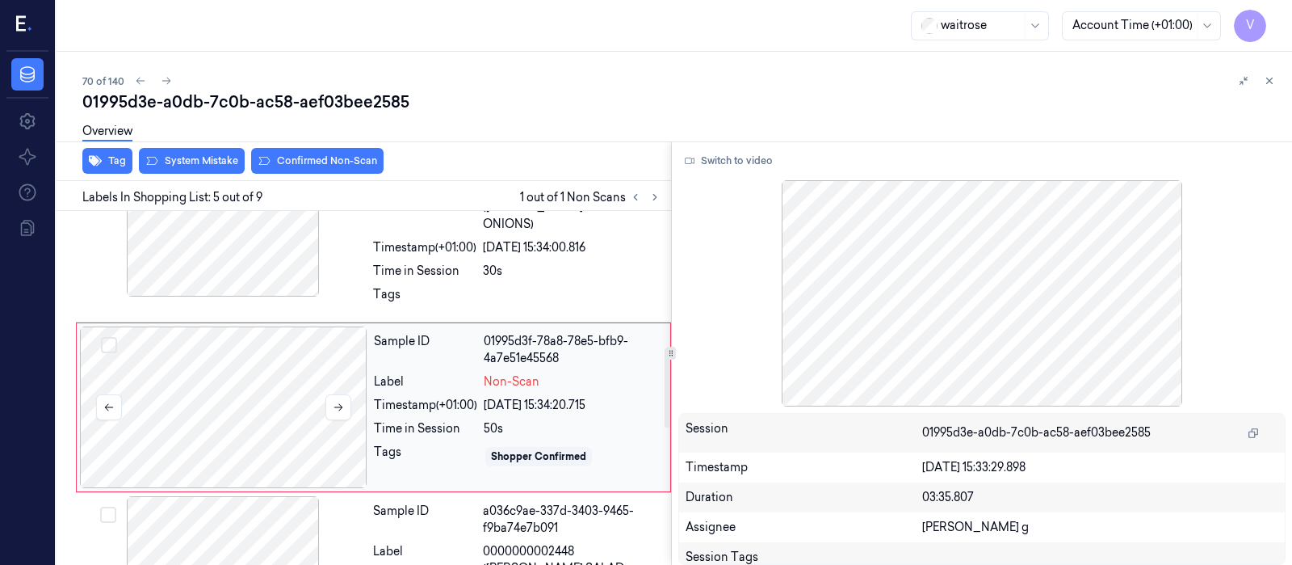
click at [274, 398] on div at bounding box center [224, 407] width 288 height 162
click at [250, 246] on div at bounding box center [223, 216] width 288 height 162
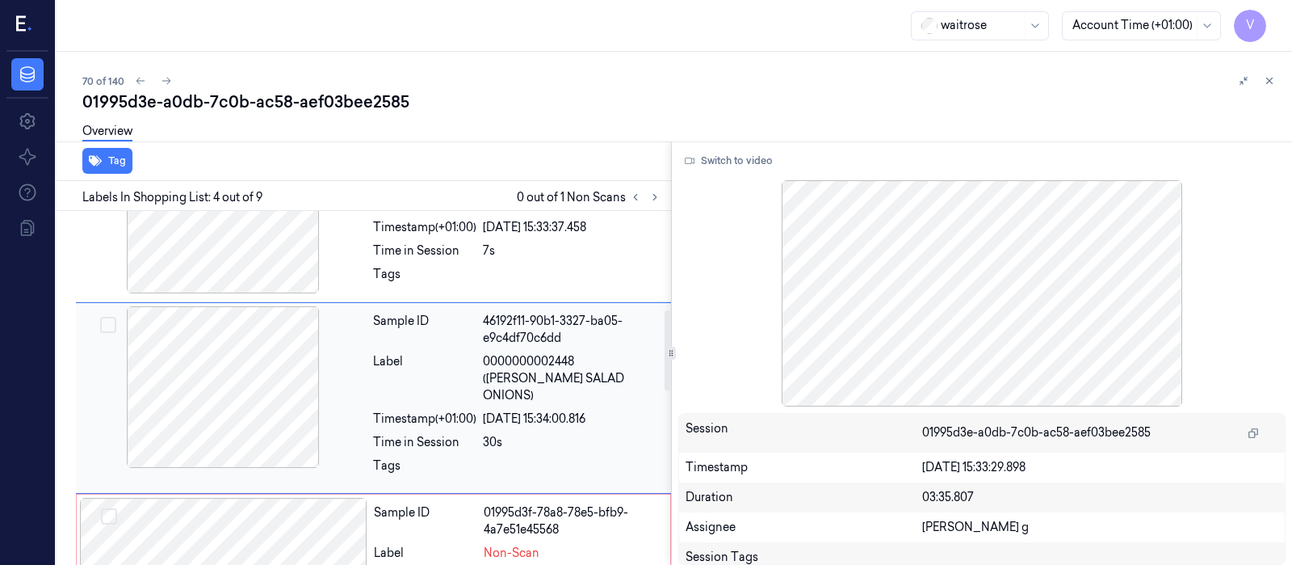
scroll to position [532, 0]
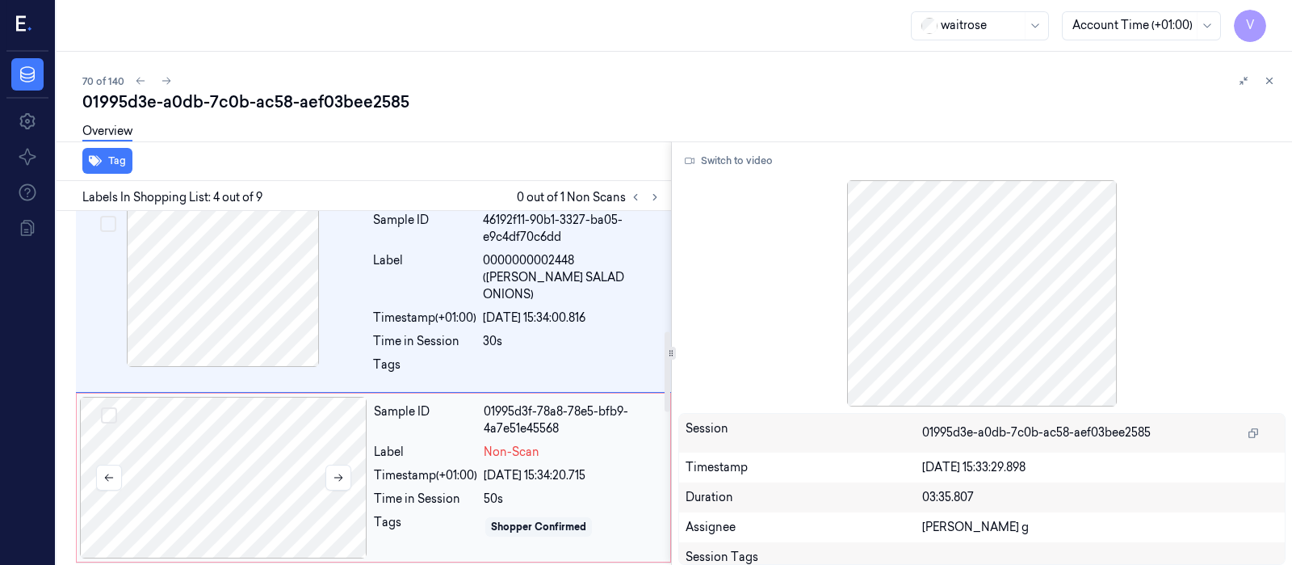
click at [242, 465] on div at bounding box center [224, 478] width 288 height 162
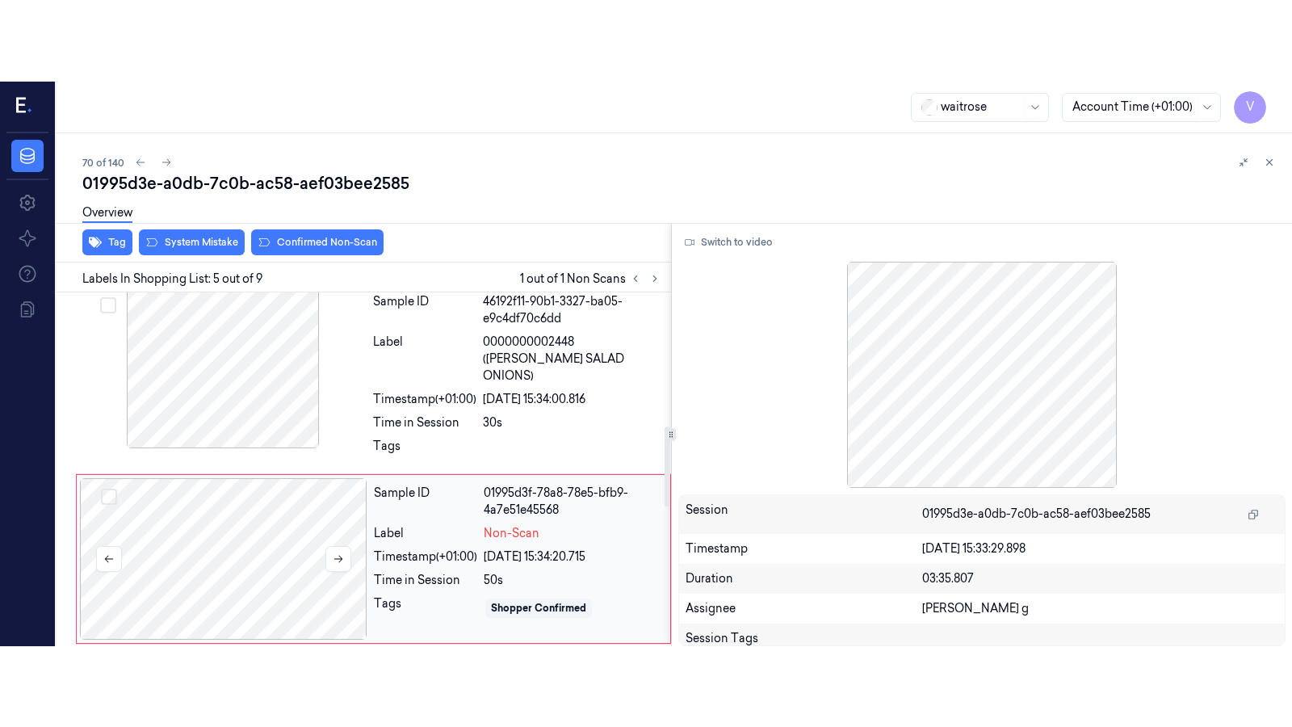
scroll to position [602, 0]
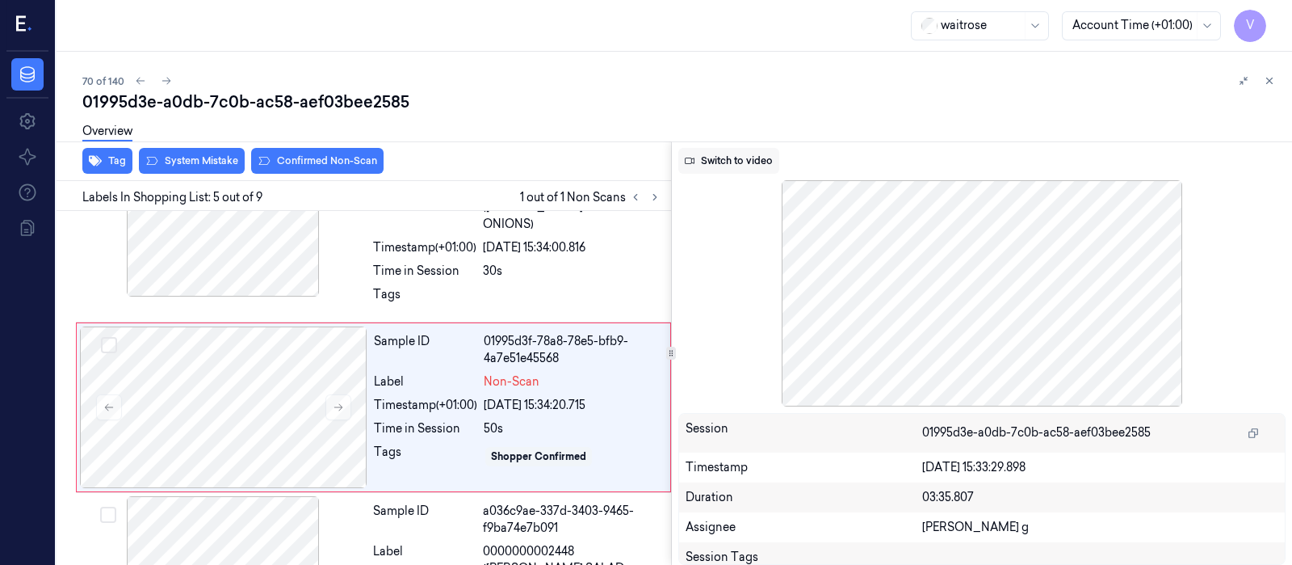
click at [728, 164] on button "Switch to video" at bounding box center [728, 161] width 101 height 26
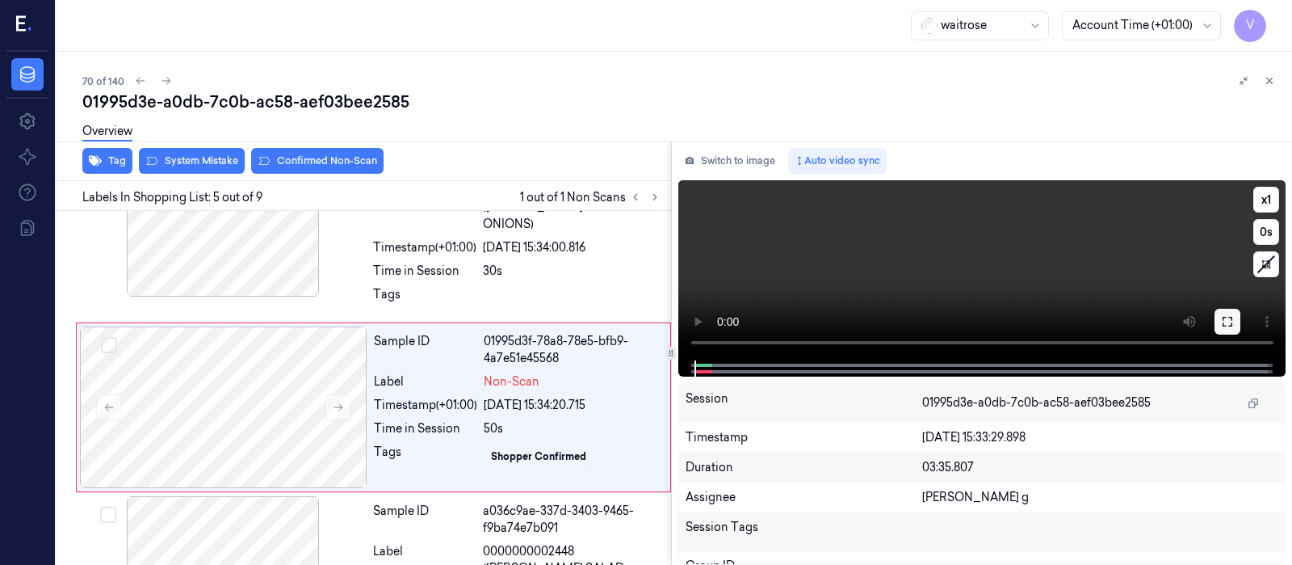
click at [1229, 323] on icon at bounding box center [1227, 321] width 13 height 13
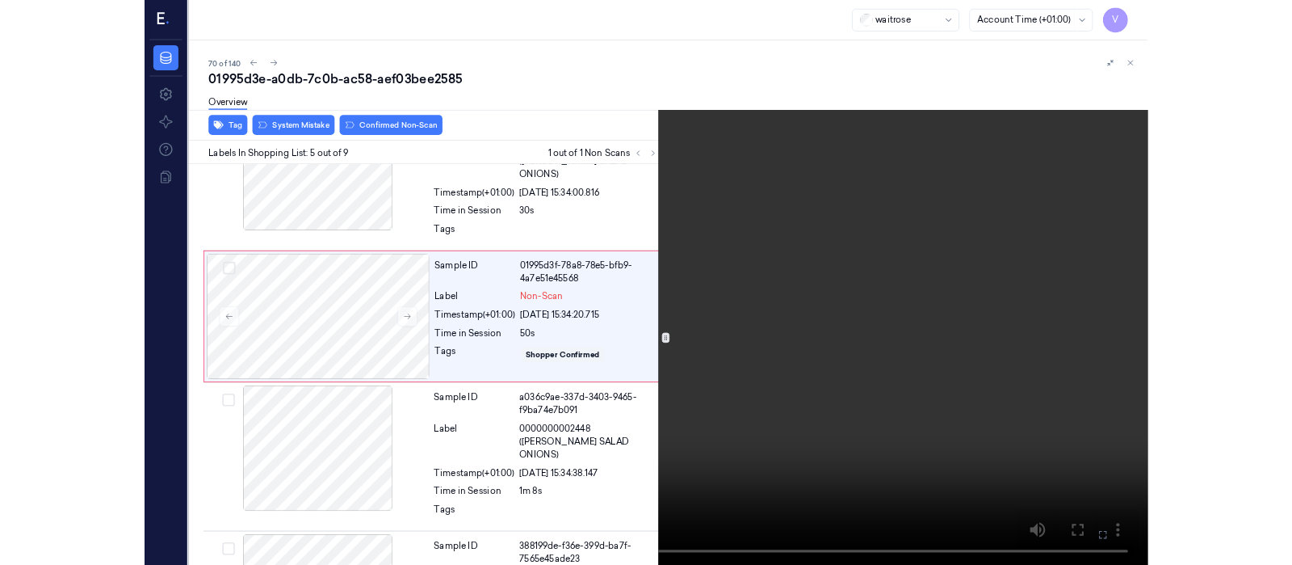
scroll to position [522, 0]
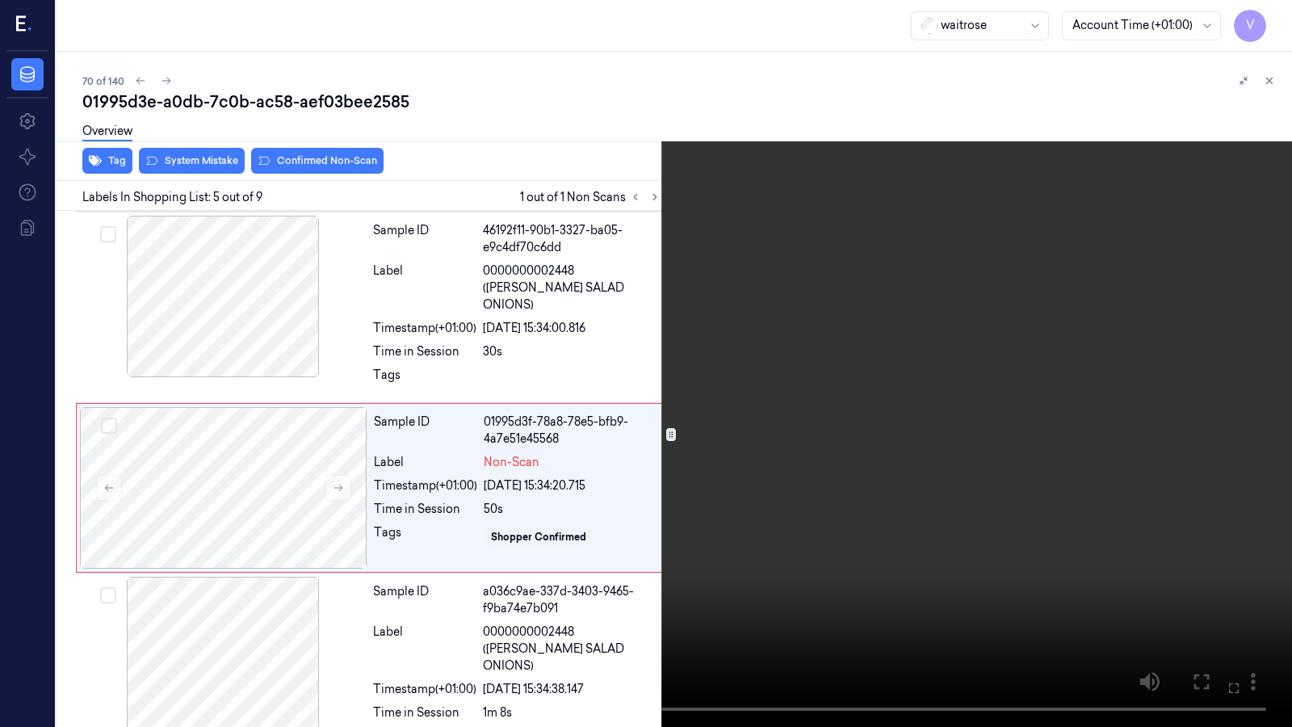
click at [0, 0] on icon at bounding box center [0, 0] width 0 height 0
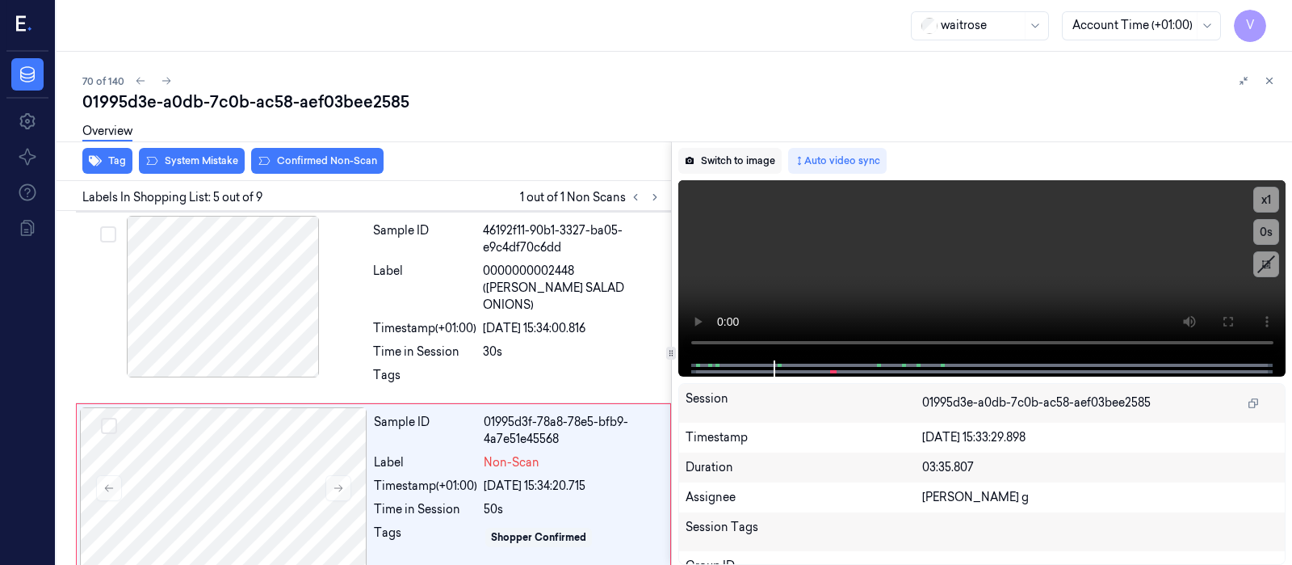
click at [758, 154] on button "Switch to image" at bounding box center [729, 161] width 103 height 26
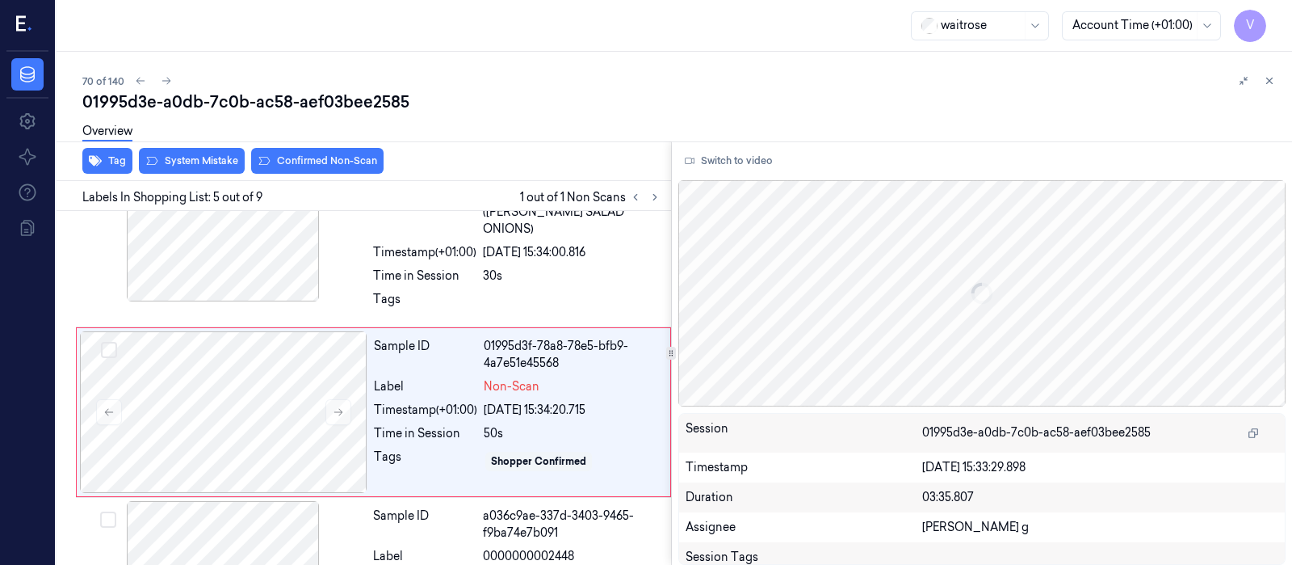
scroll to position [602, 0]
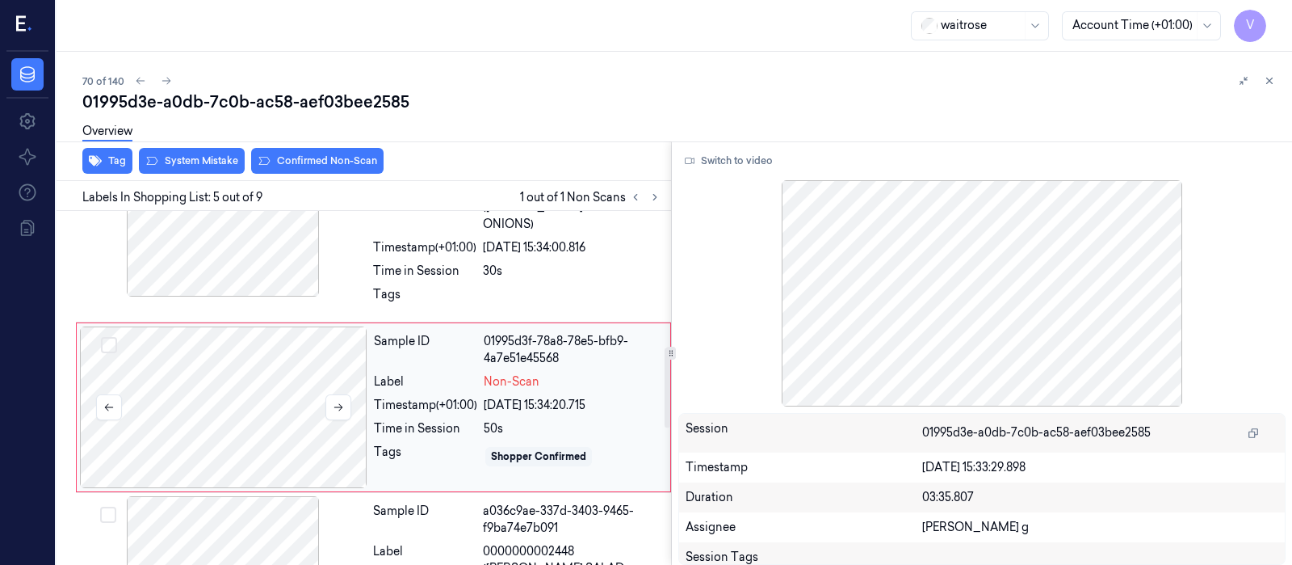
click at [254, 382] on div at bounding box center [224, 407] width 288 height 162
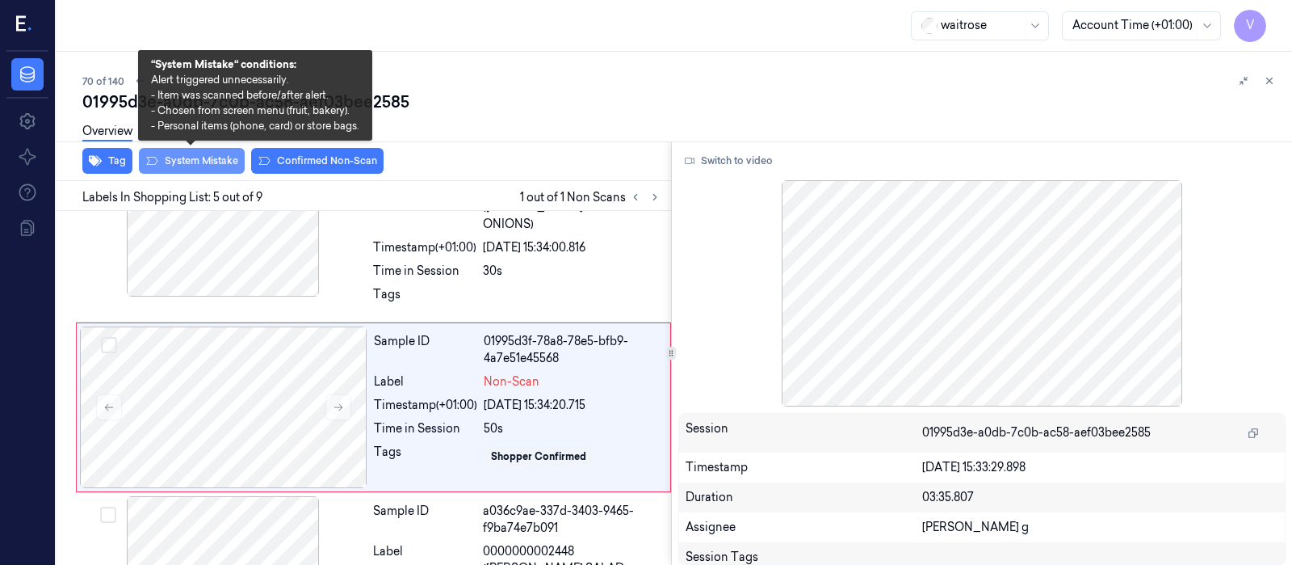
click at [189, 167] on button "System Mistake" at bounding box center [192, 161] width 106 height 26
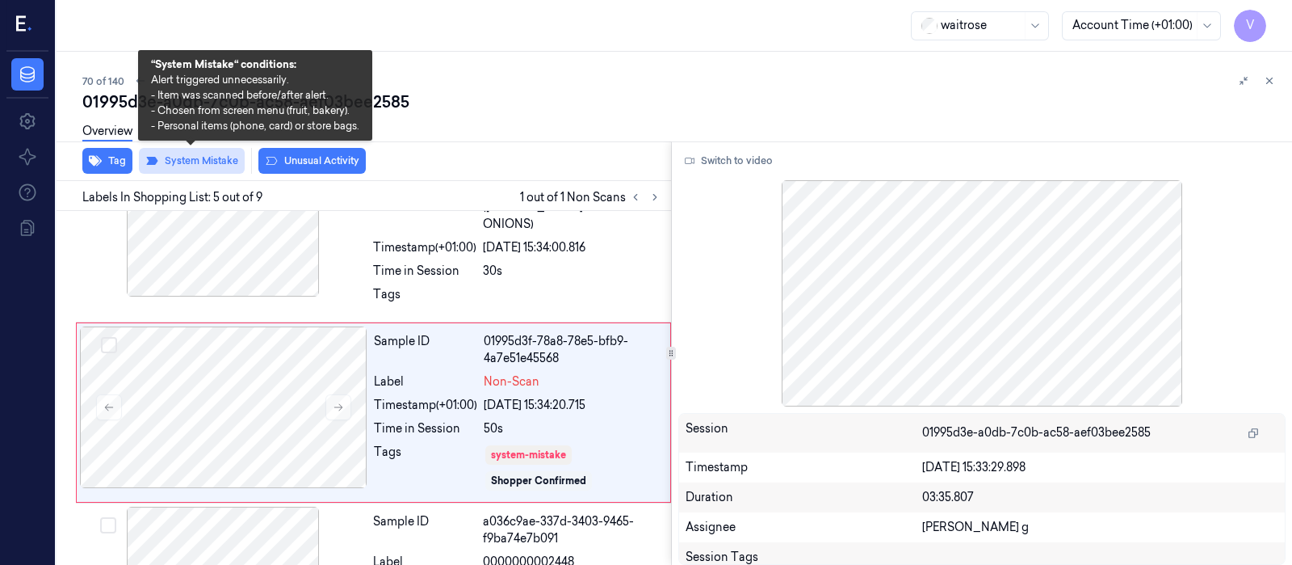
scroll to position [607, 0]
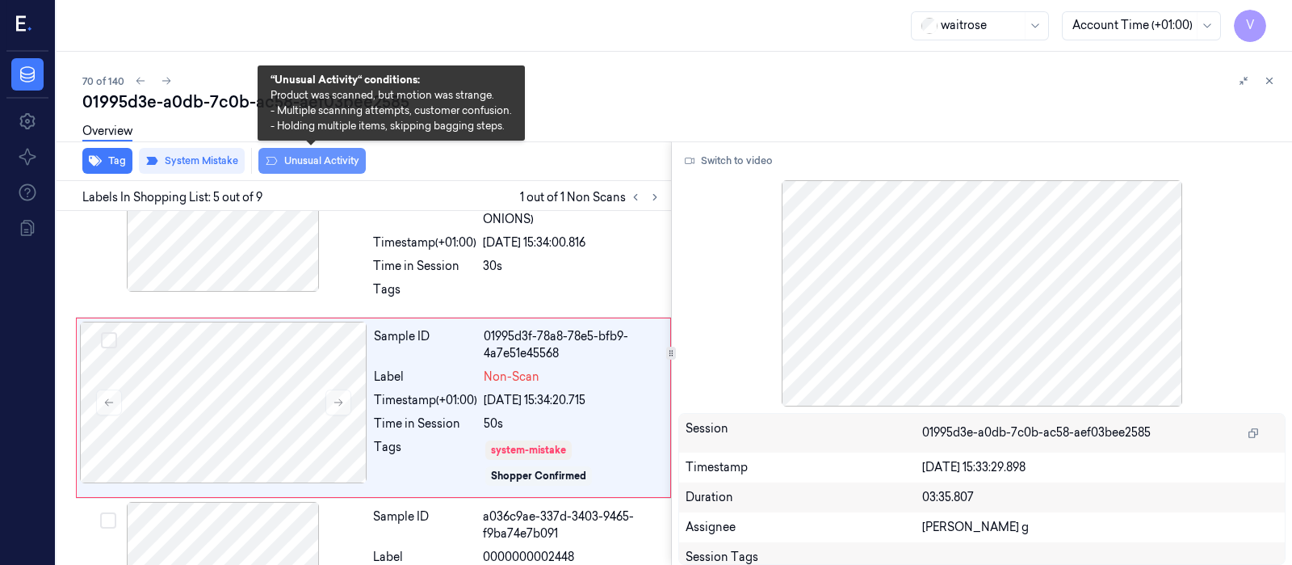
click at [319, 162] on button "Unusual Activity" at bounding box center [311, 161] width 107 height 26
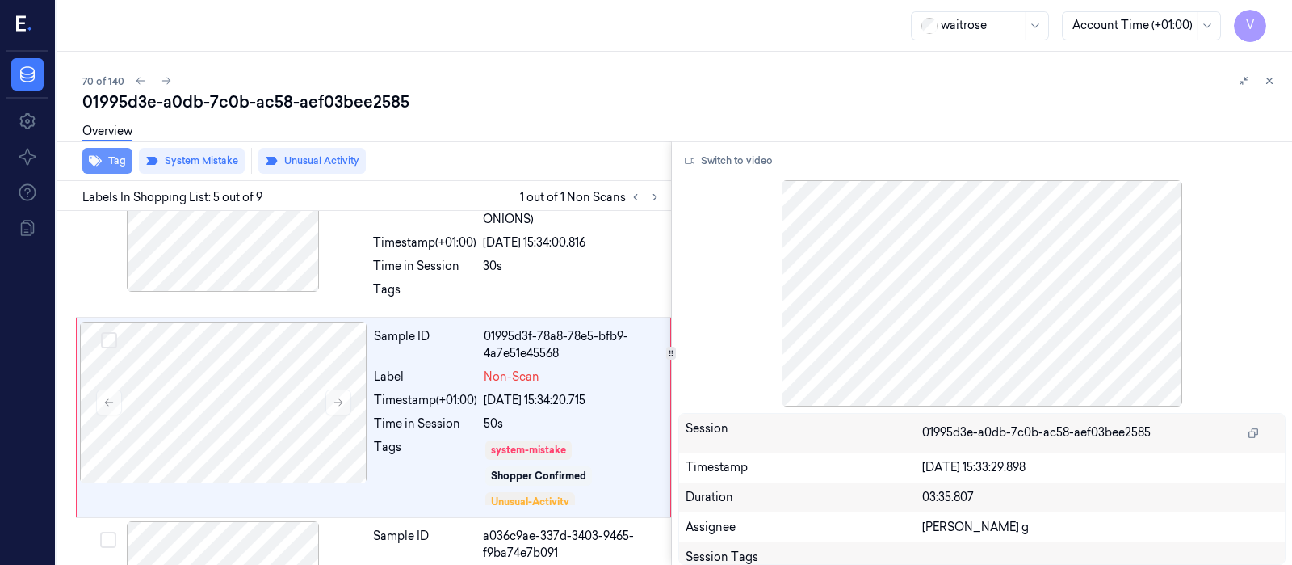
scroll to position [618, 0]
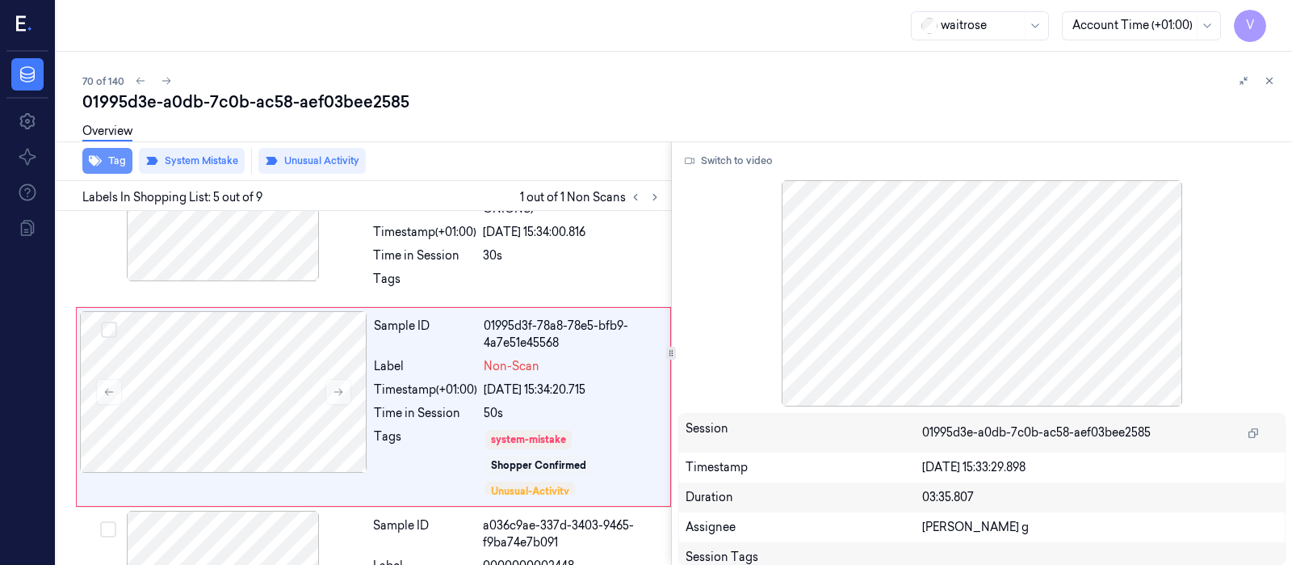
click at [97, 162] on icon "button" at bounding box center [95, 161] width 13 height 10
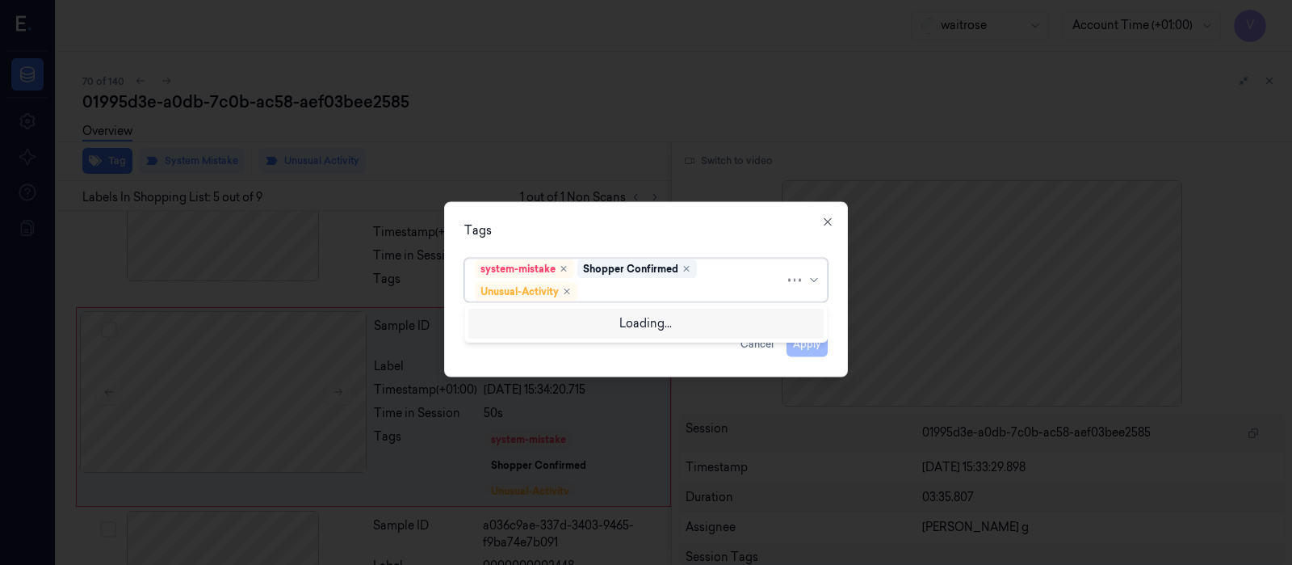
click at [640, 295] on div at bounding box center [683, 291] width 204 height 17
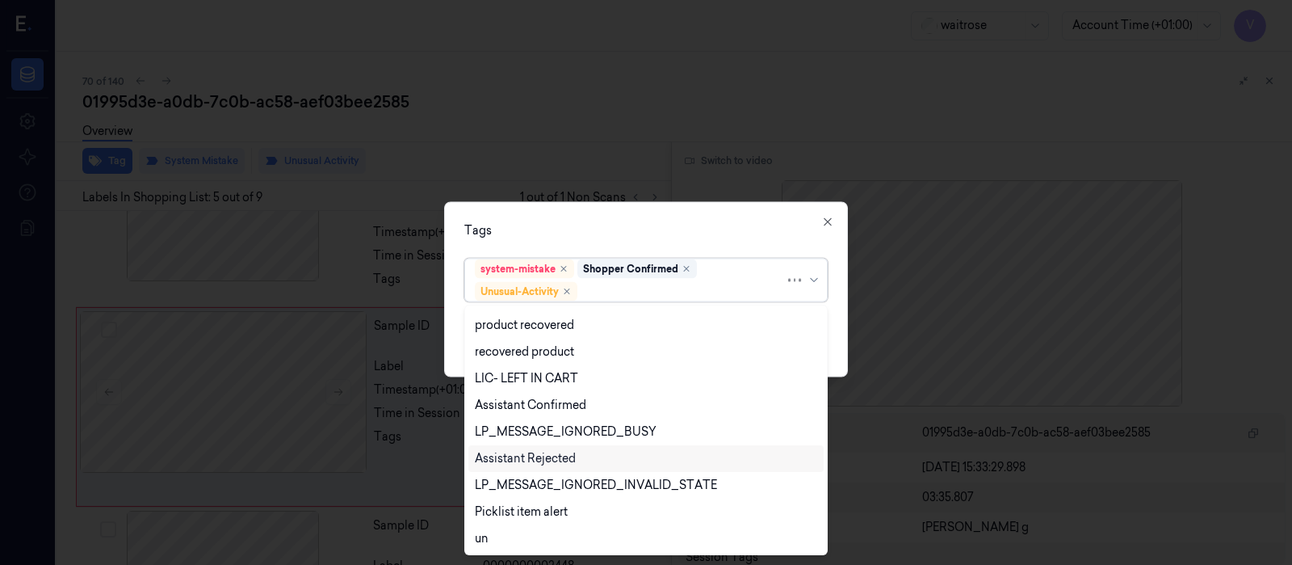
scroll to position [210, 0]
click at [530, 522] on div "Picklist item alert" at bounding box center [645, 511] width 355 height 27
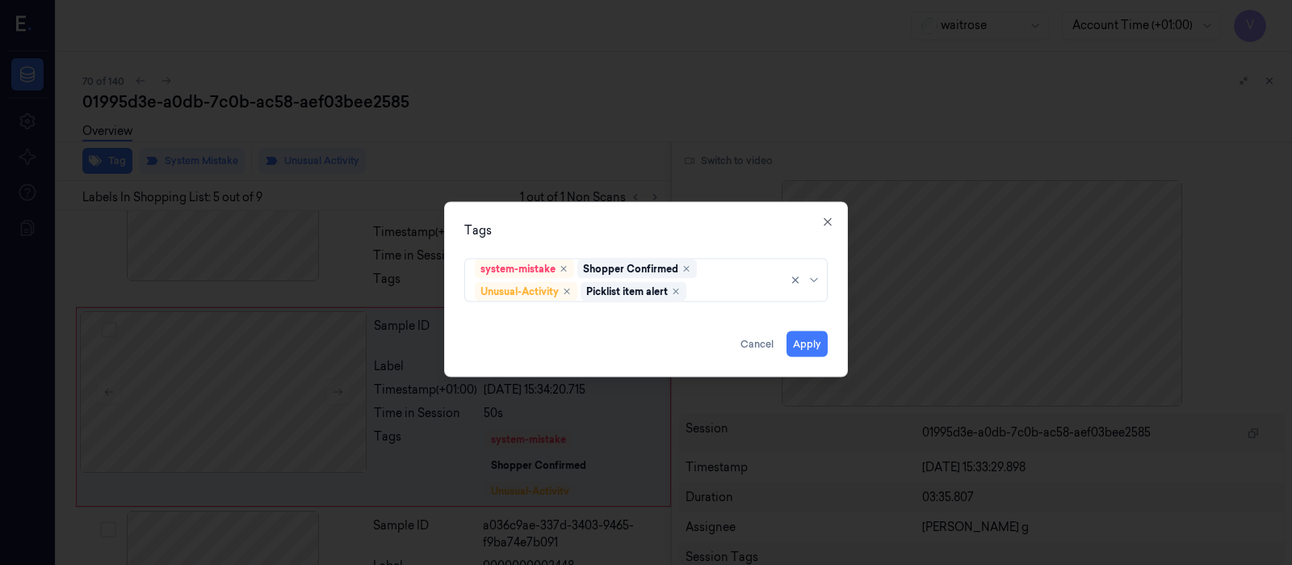
click at [695, 235] on div "Tags" at bounding box center [645, 229] width 363 height 17
click at [812, 348] on button "Apply" at bounding box center [807, 343] width 41 height 26
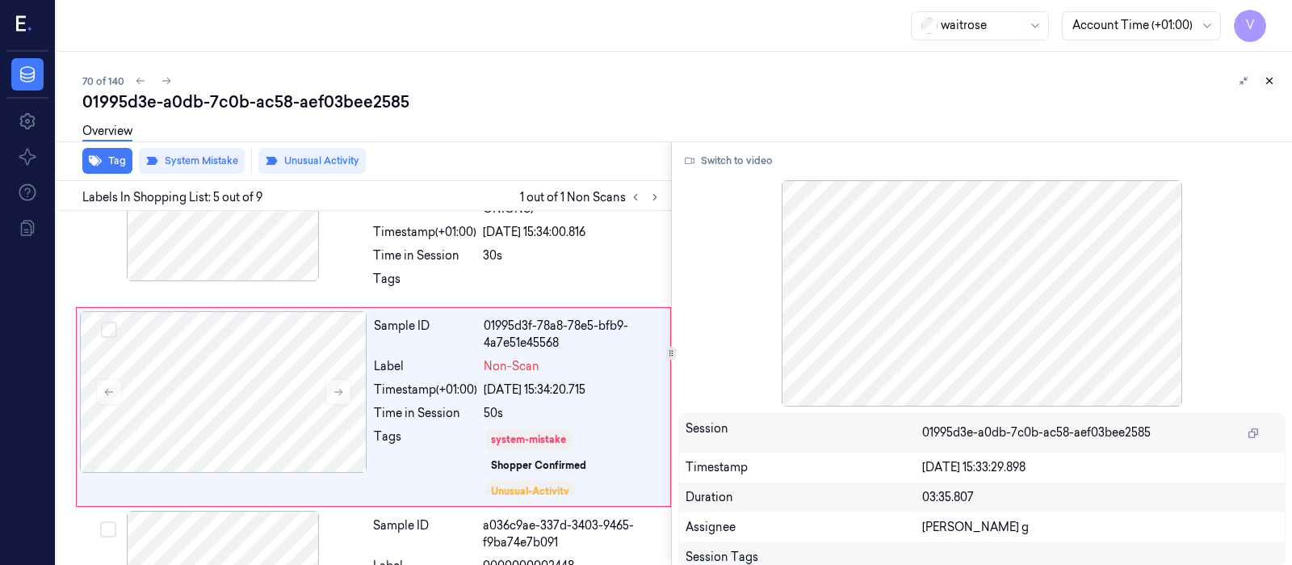
click at [1265, 80] on icon at bounding box center [1269, 80] width 11 height 11
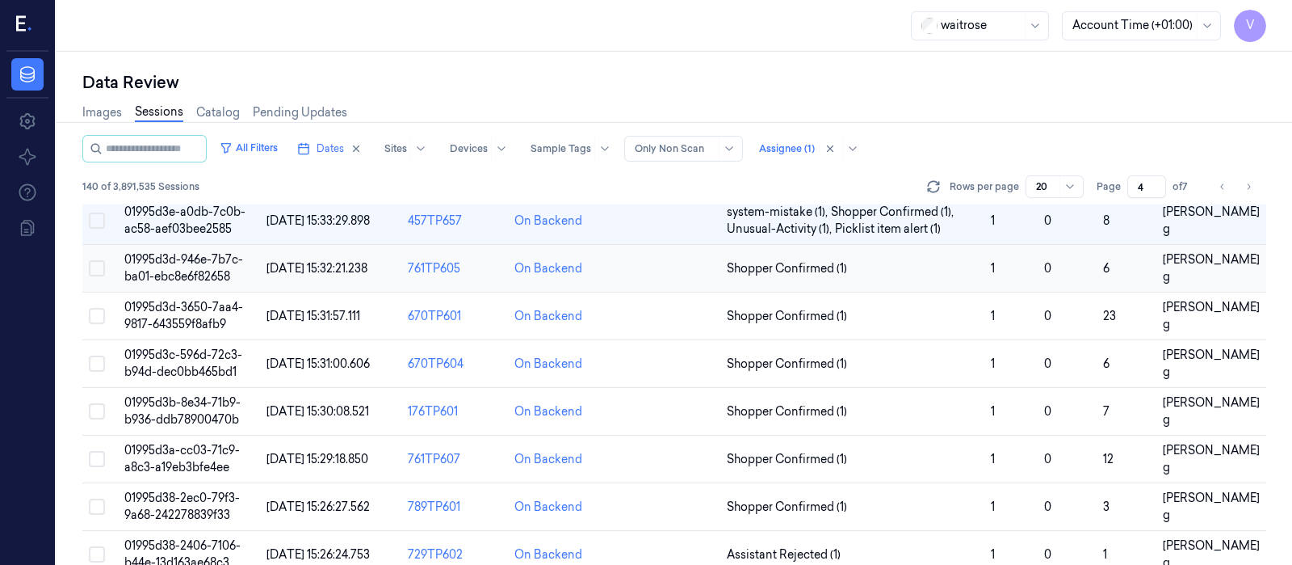
scroll to position [437, 0]
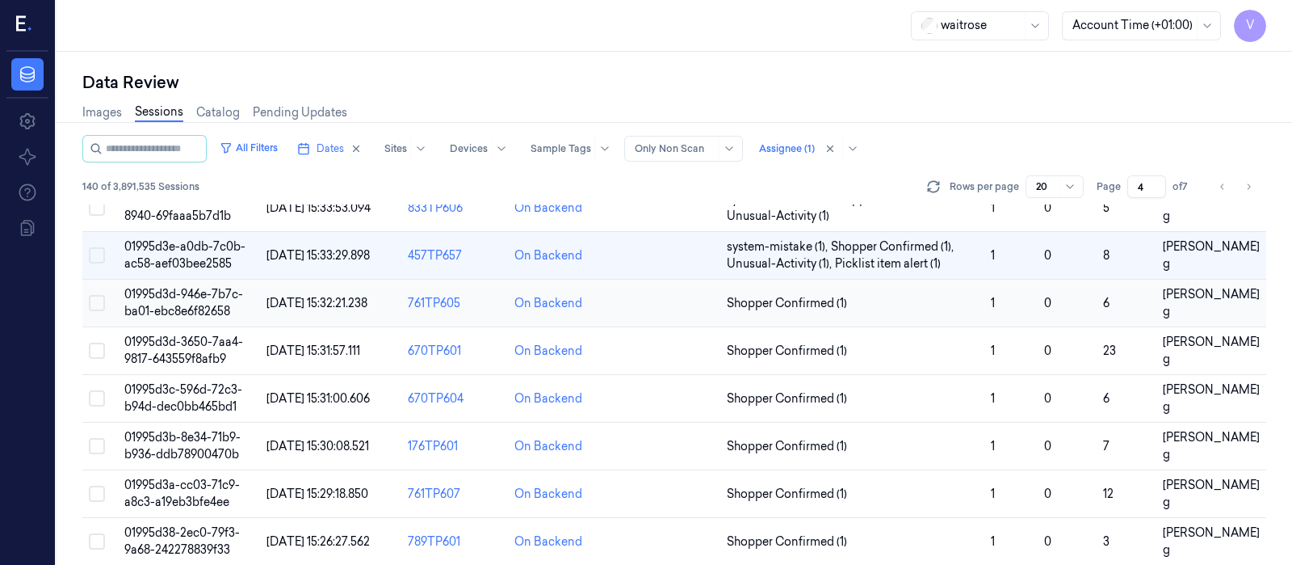
click at [666, 296] on td at bounding box center [668, 303] width 106 height 48
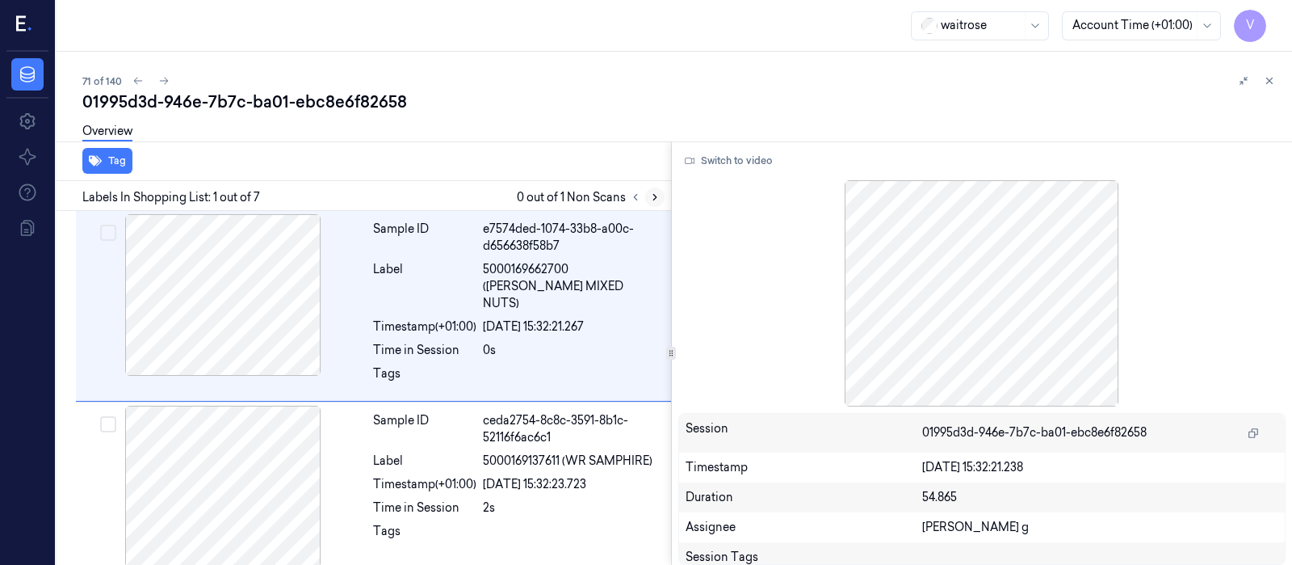
click at [658, 203] on button at bounding box center [654, 196] width 19 height 19
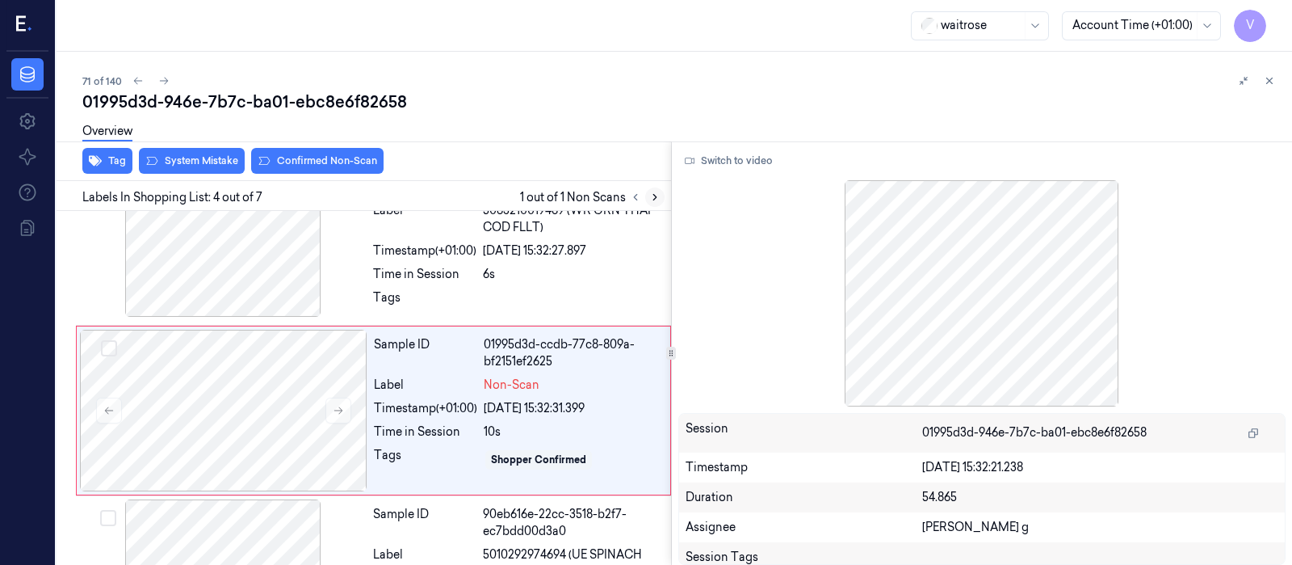
scroll to position [424, 0]
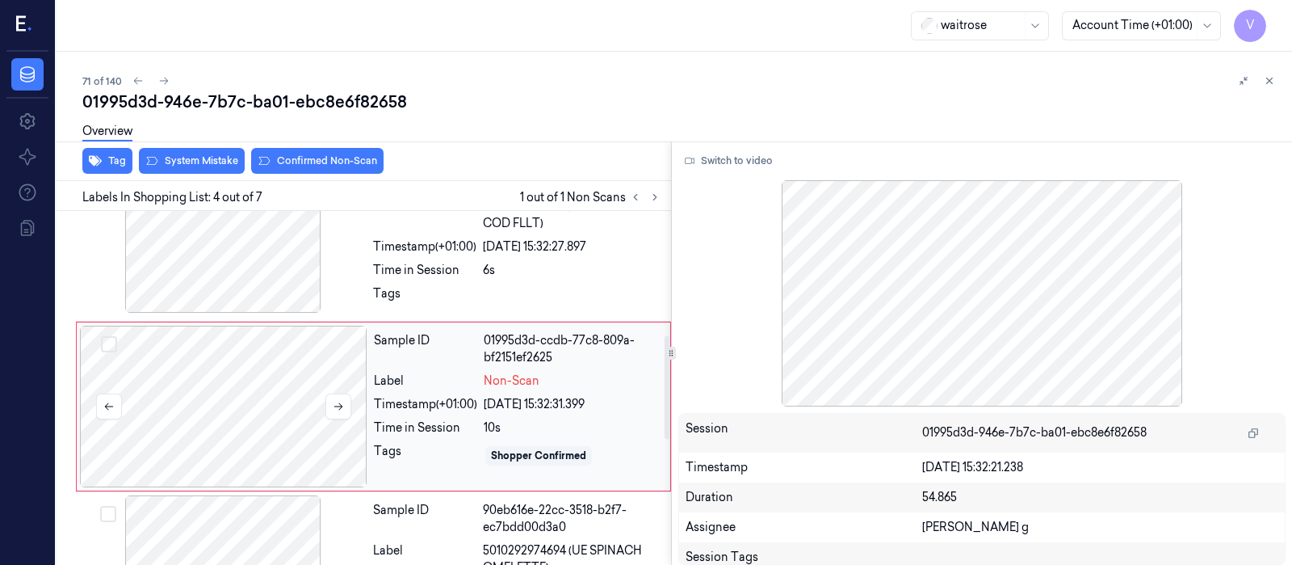
click at [255, 387] on div at bounding box center [224, 406] width 288 height 162
click at [199, 236] on div at bounding box center [223, 232] width 288 height 162
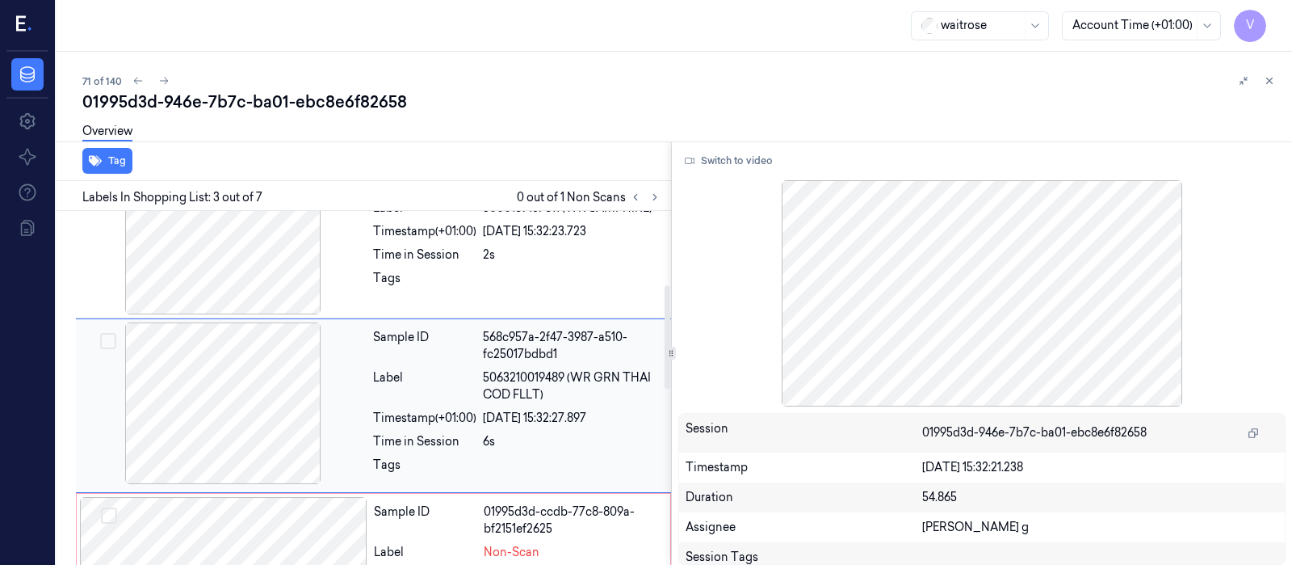
scroll to position [252, 0]
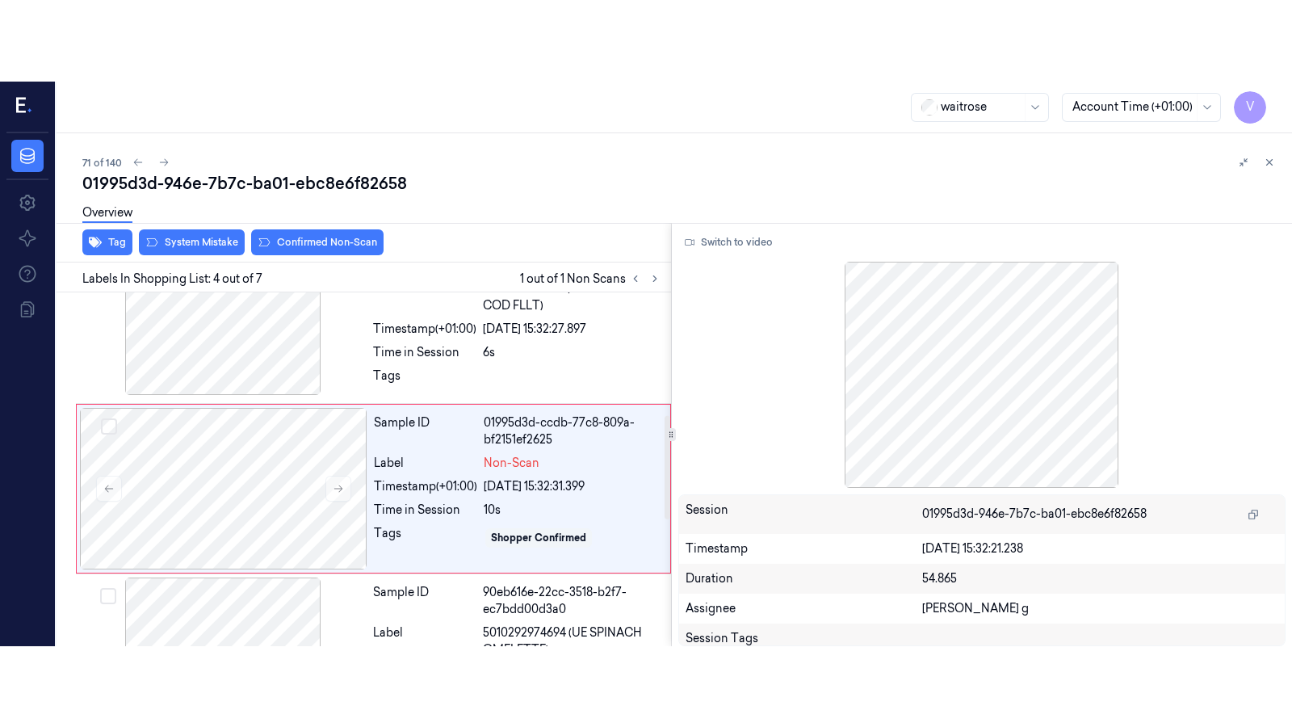
scroll to position [424, 0]
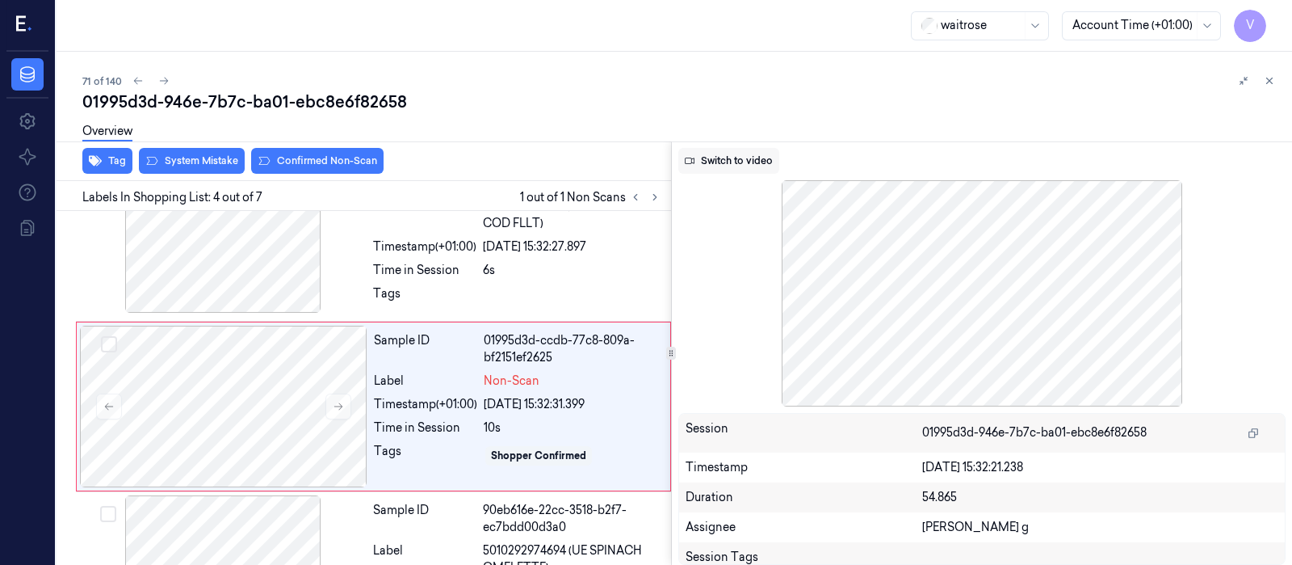
click at [722, 161] on button "Switch to video" at bounding box center [728, 161] width 101 height 26
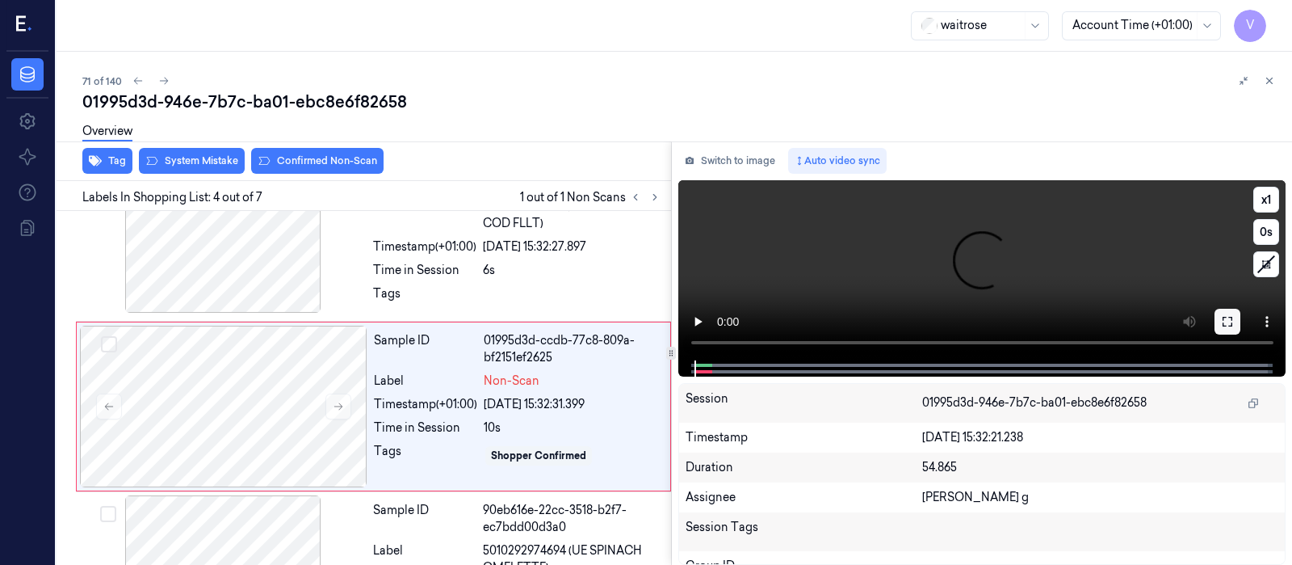
click at [1228, 327] on icon at bounding box center [1227, 321] width 13 height 13
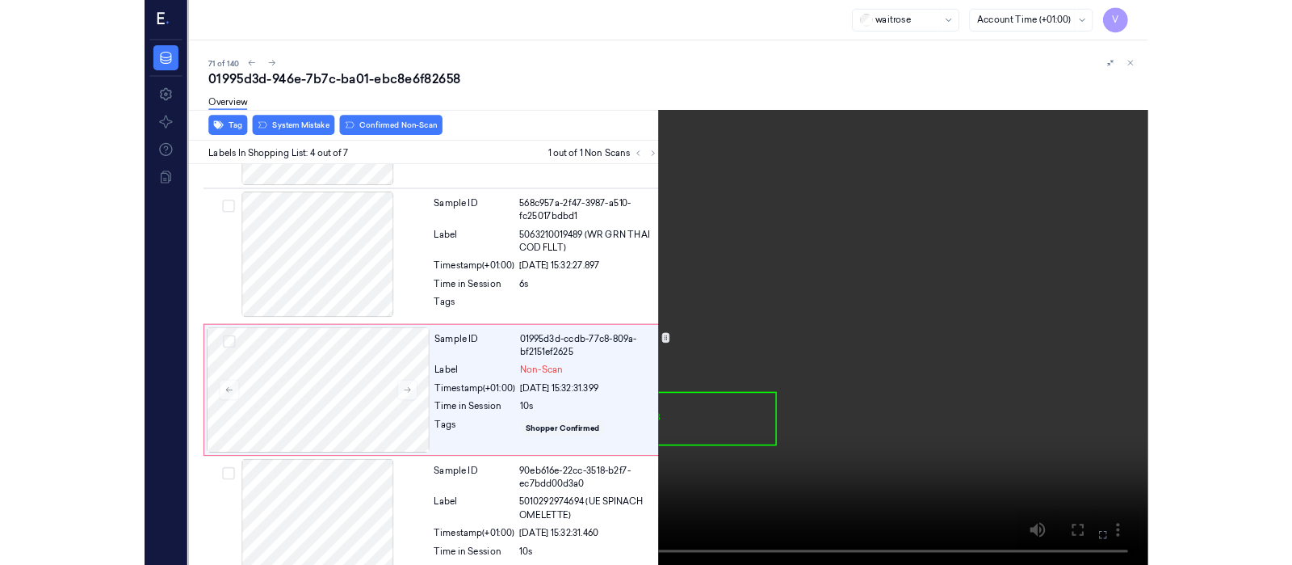
scroll to position [342, 0]
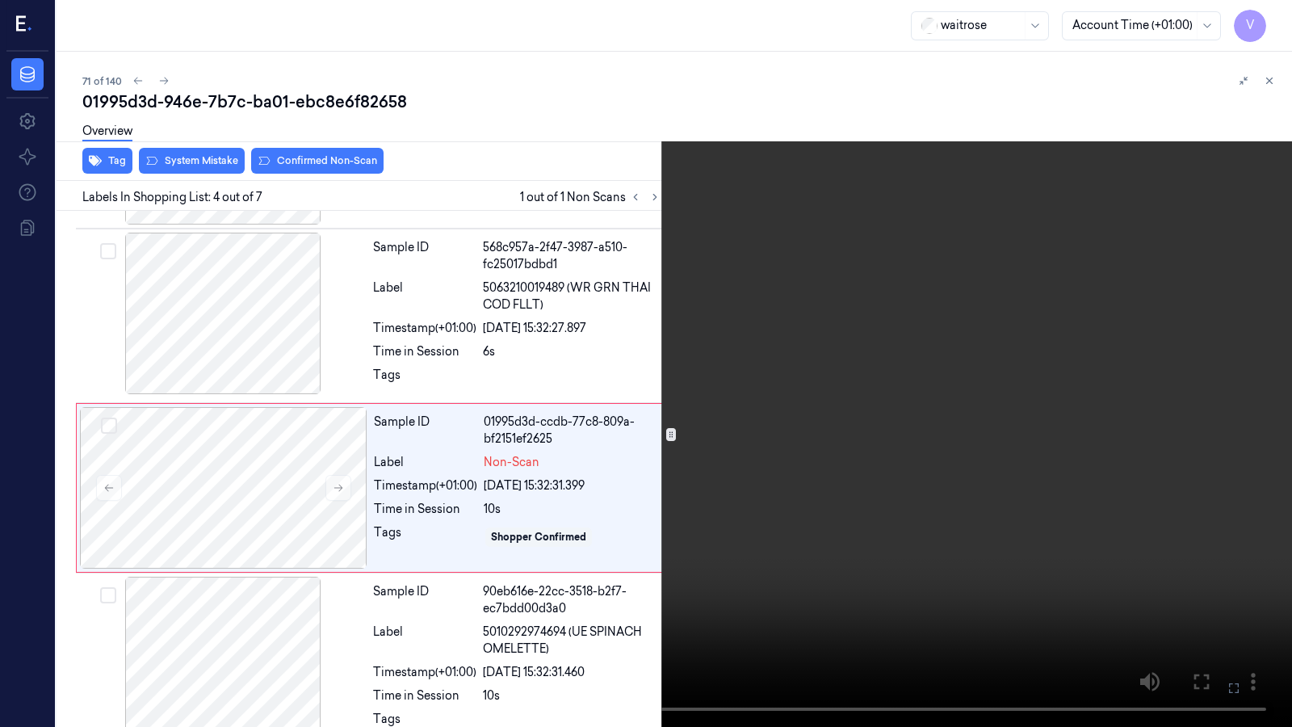
click at [0, 0] on icon at bounding box center [0, 0] width 0 height 0
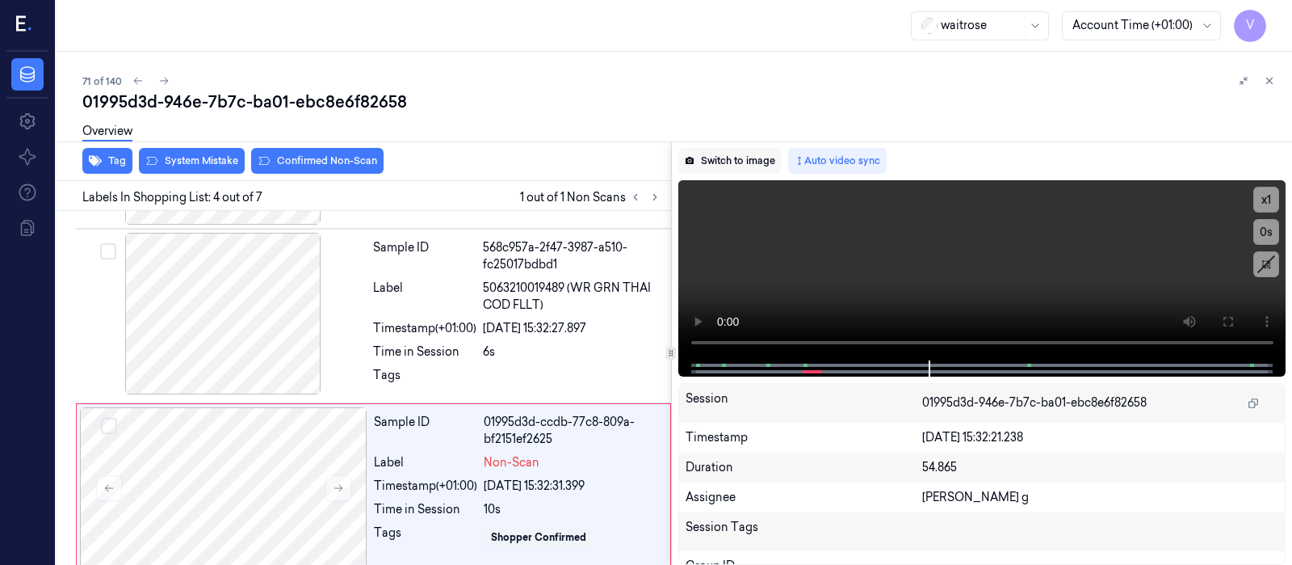
click at [727, 163] on button "Switch to image" at bounding box center [729, 161] width 103 height 26
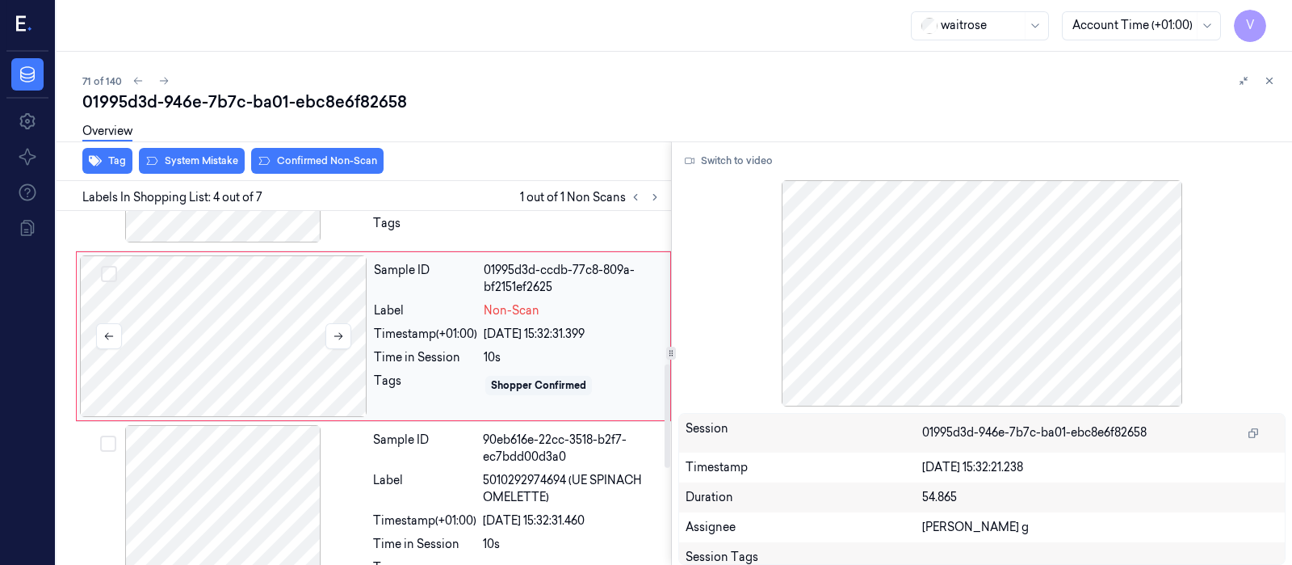
scroll to position [525, 0]
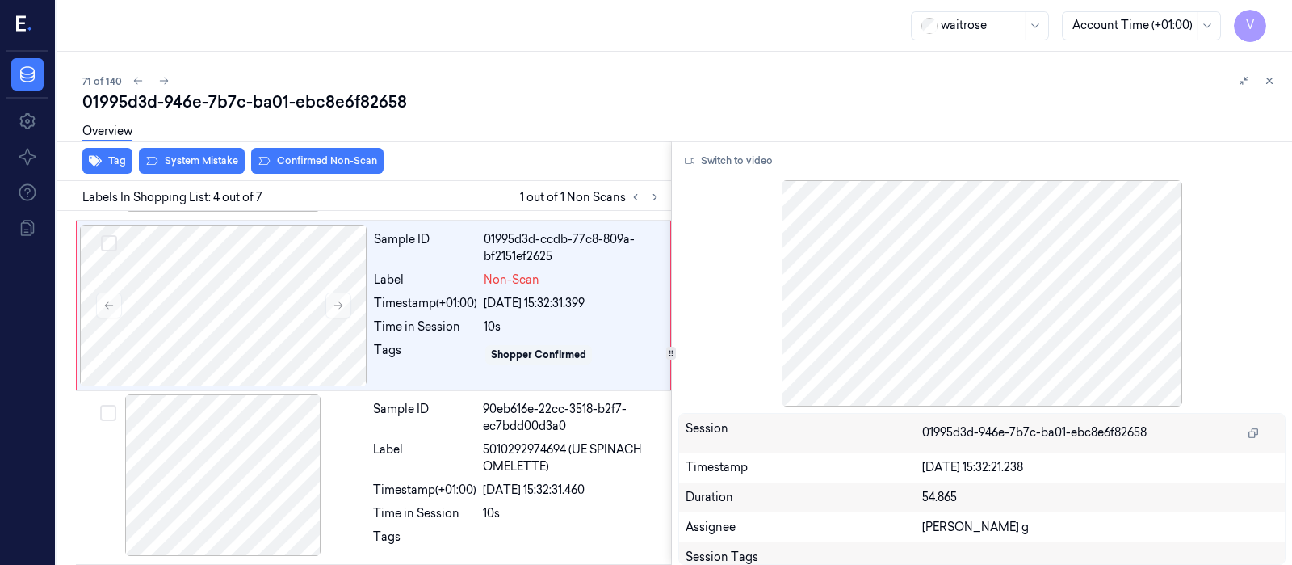
click at [288, 151] on div "Overview" at bounding box center [680, 133] width 1197 height 41
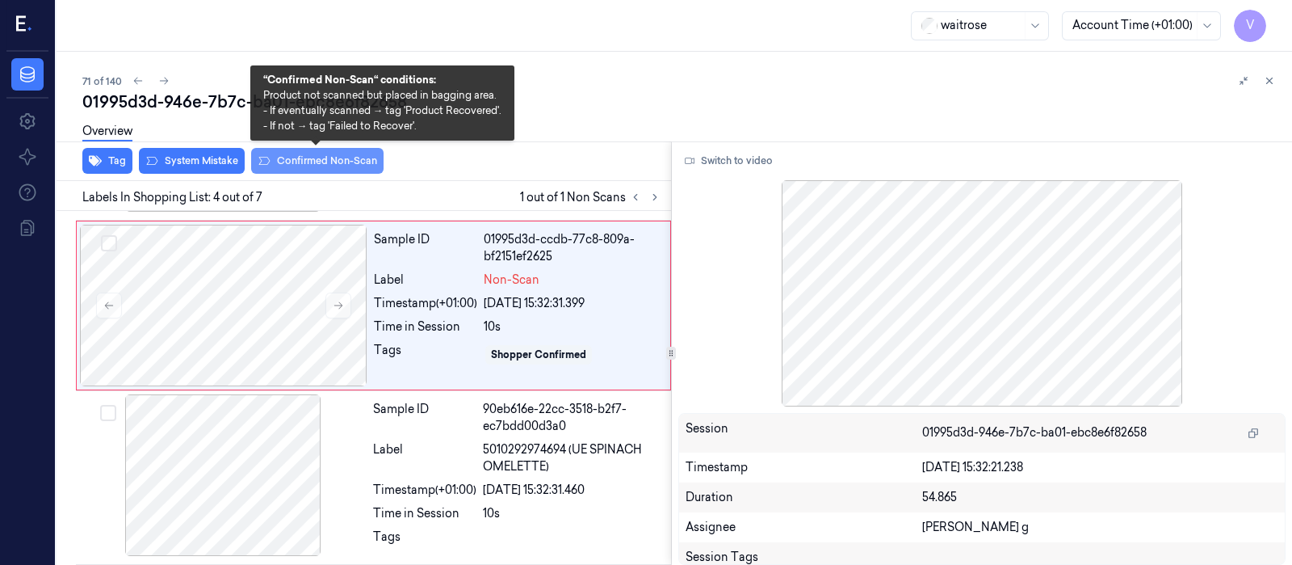
click at [312, 163] on button "Confirmed Non-Scan" at bounding box center [317, 161] width 132 height 26
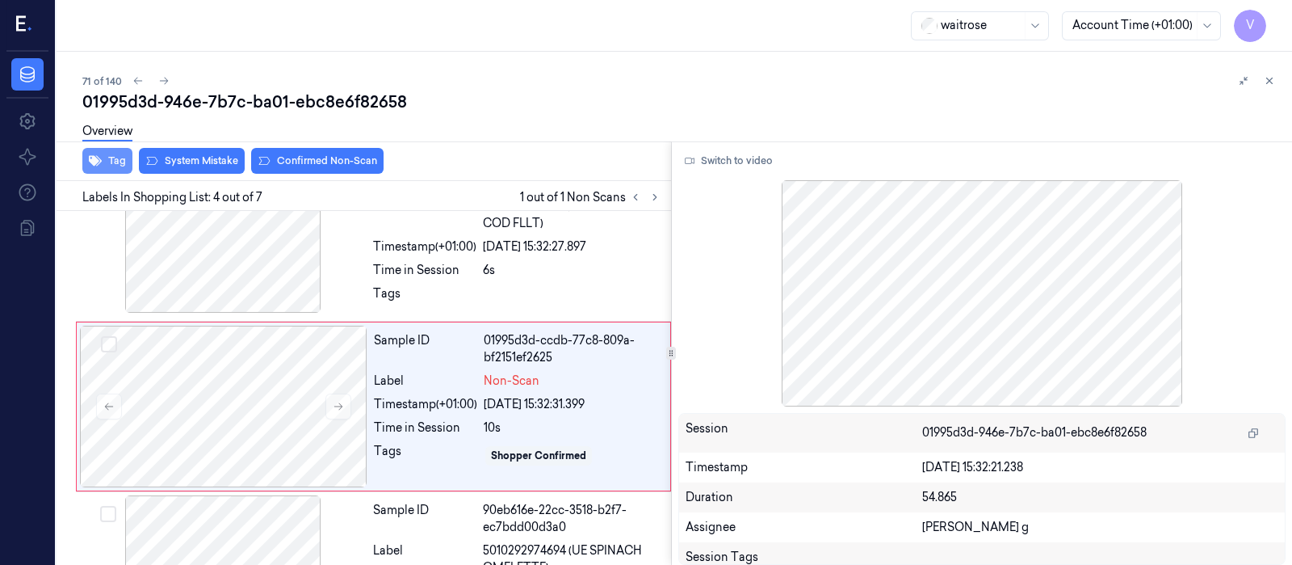
scroll to position [429, 0]
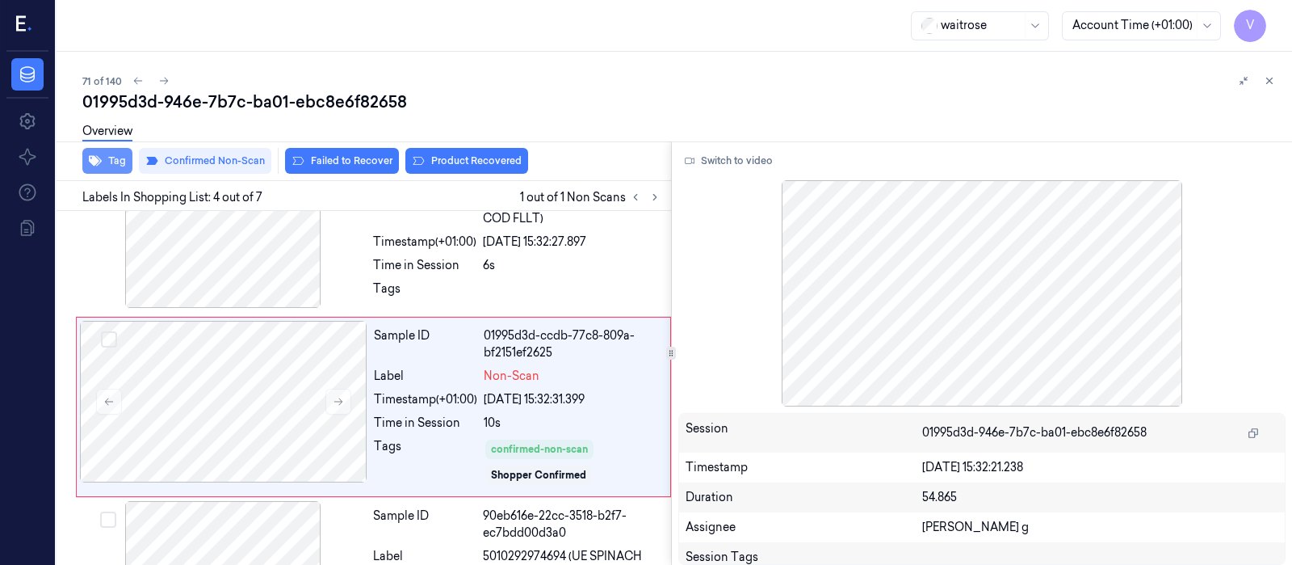
click at [109, 159] on button "Tag" at bounding box center [107, 161] width 50 height 26
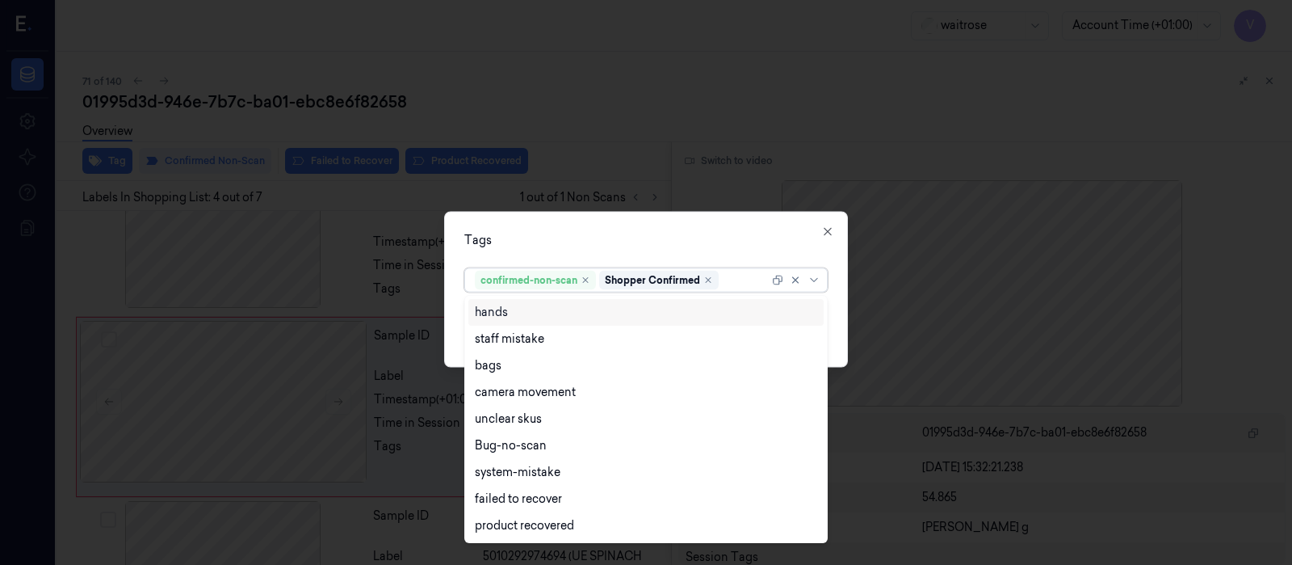
click at [737, 278] on div at bounding box center [745, 279] width 47 height 17
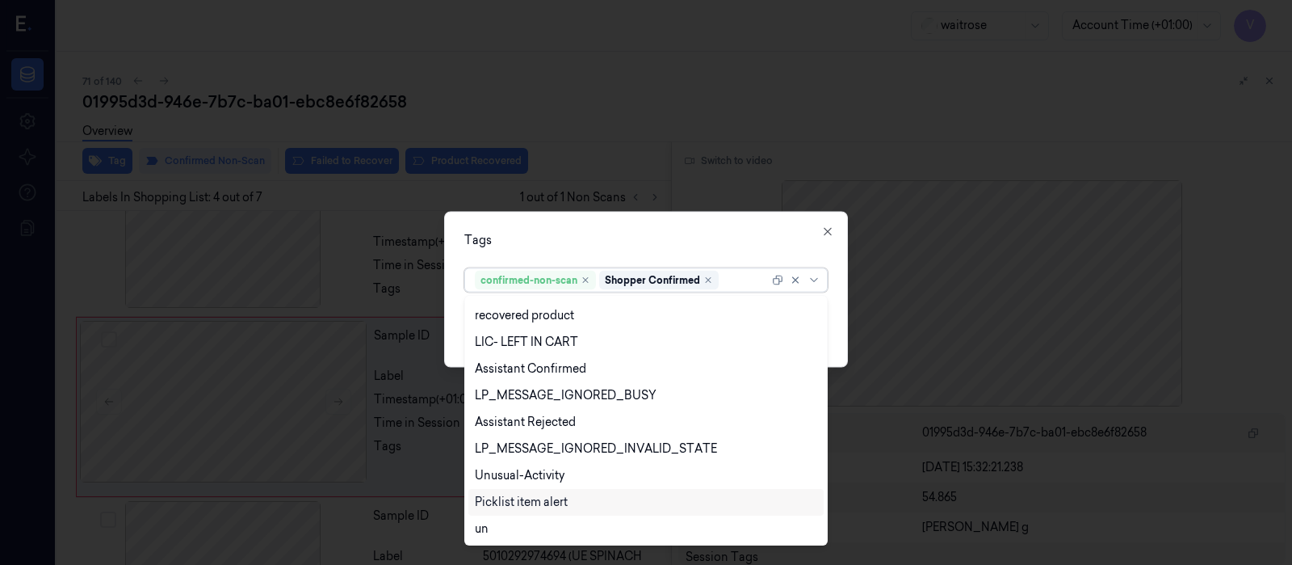
scroll to position [342, 0]
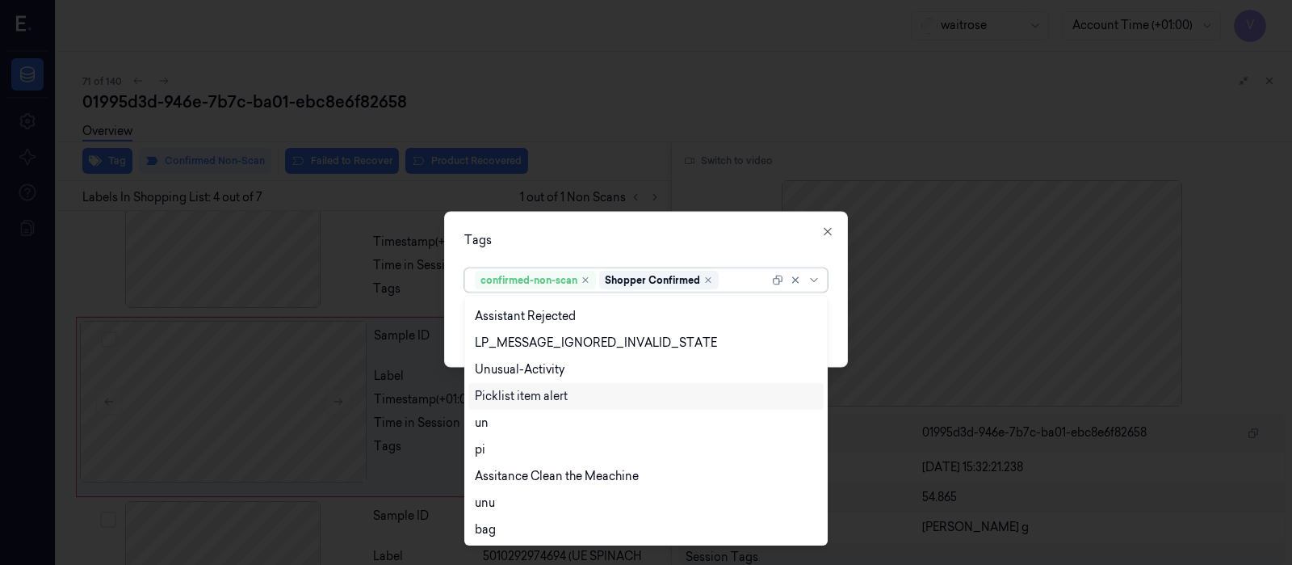
click at [520, 397] on div "Picklist item alert" at bounding box center [521, 396] width 93 height 17
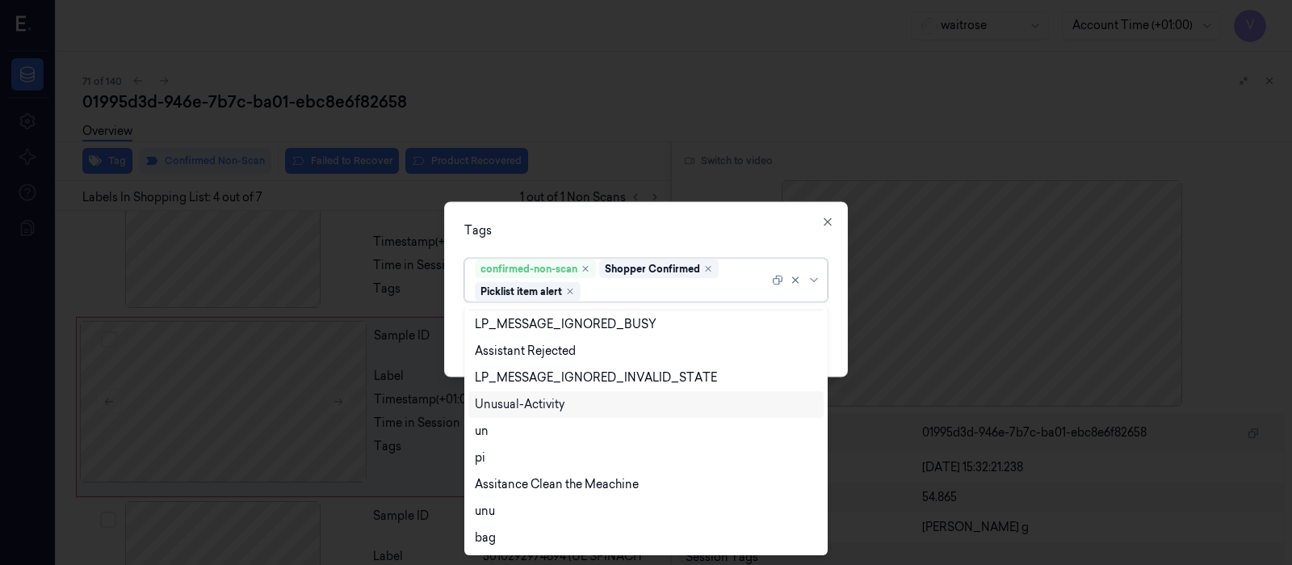
scroll to position [317, 0]
click at [642, 229] on div "Tags" at bounding box center [645, 229] width 363 height 17
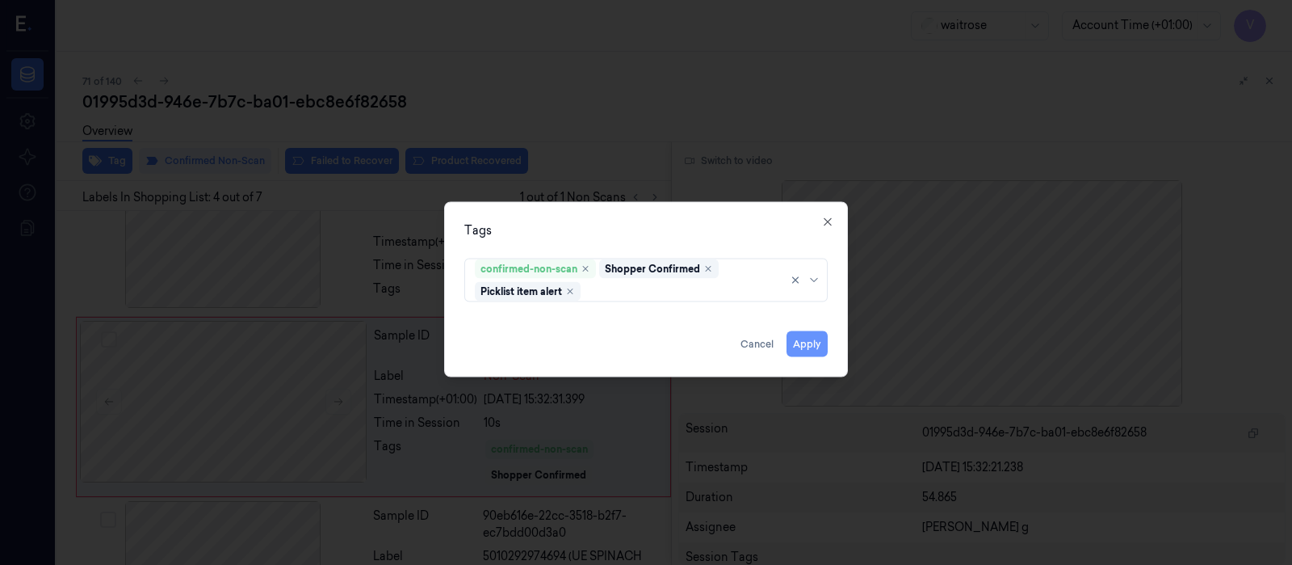
click at [801, 338] on button "Apply" at bounding box center [807, 343] width 41 height 26
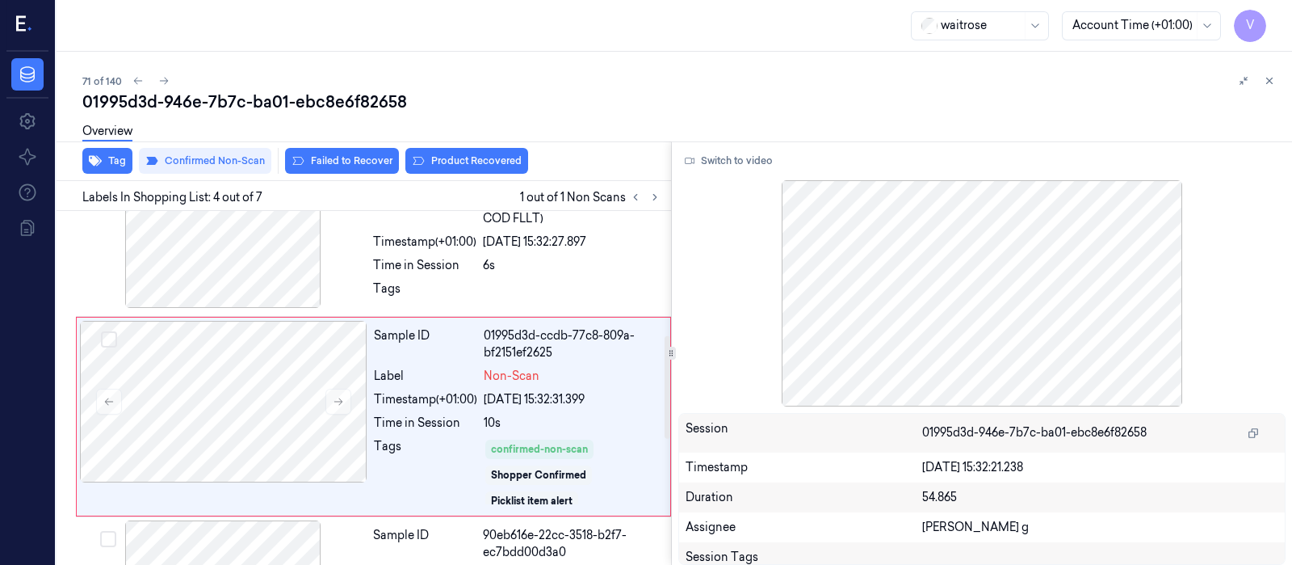
scroll to position [439, 0]
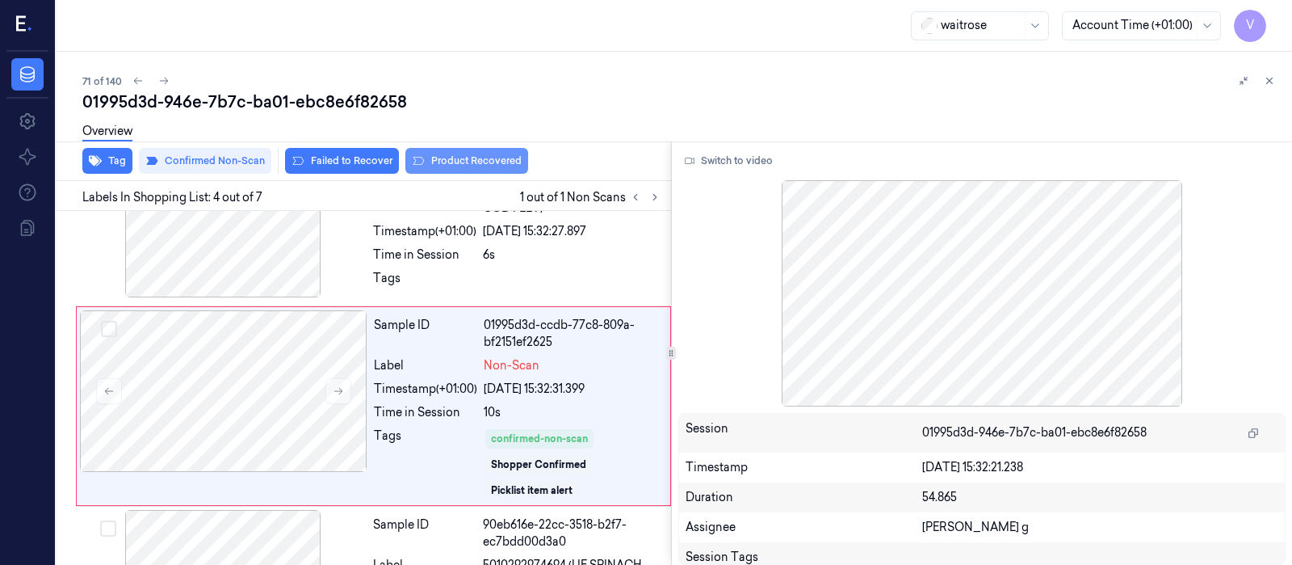
click at [464, 166] on button "Product Recovered" at bounding box center [466, 161] width 123 height 26
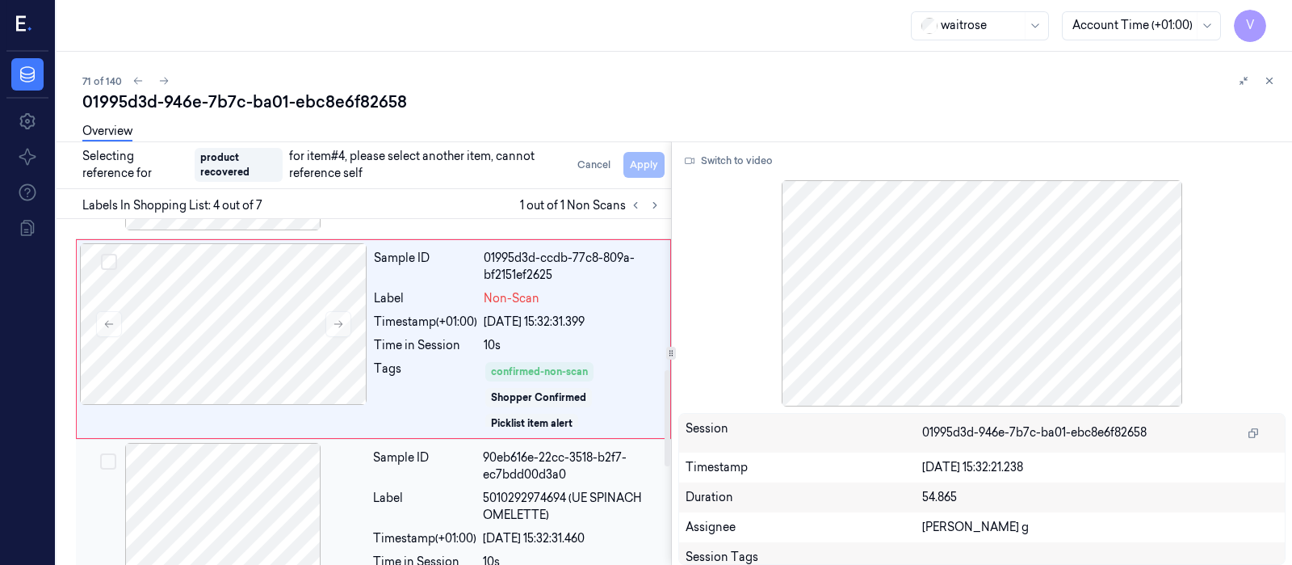
scroll to position [540, 0]
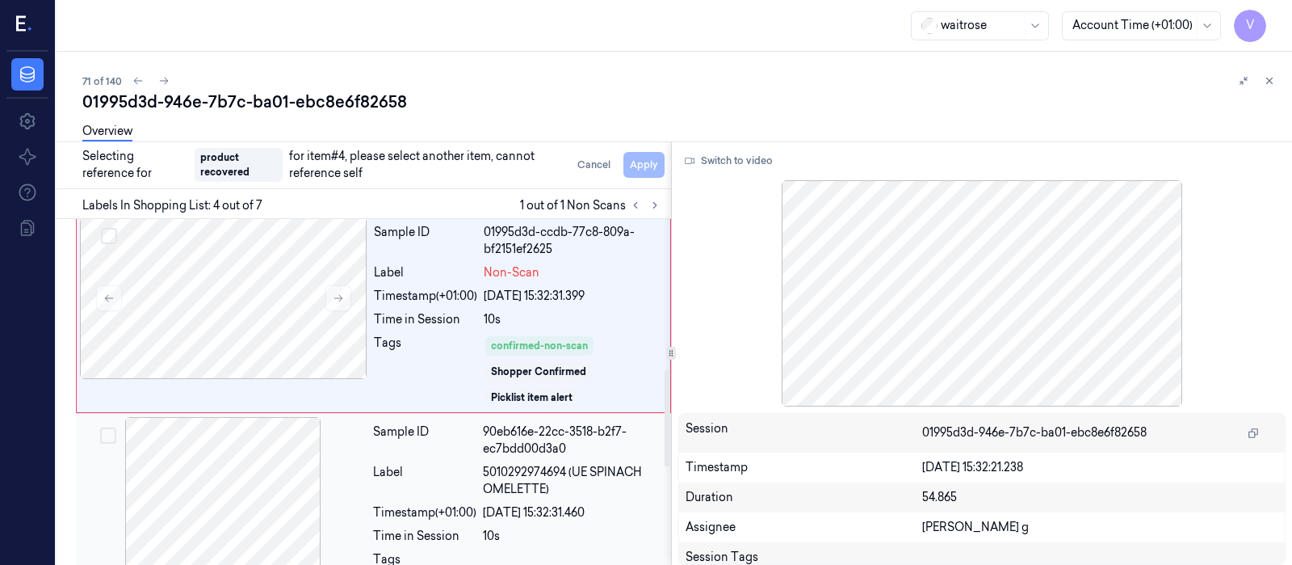
click at [229, 470] on div at bounding box center [223, 498] width 288 height 162
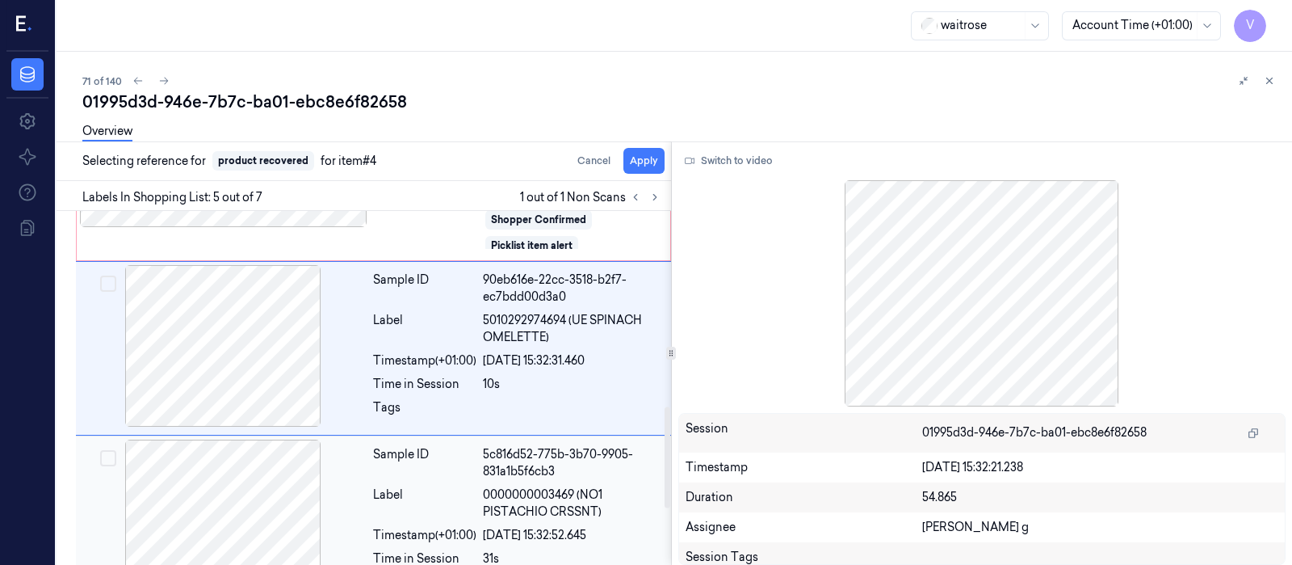
scroll to position [726, 0]
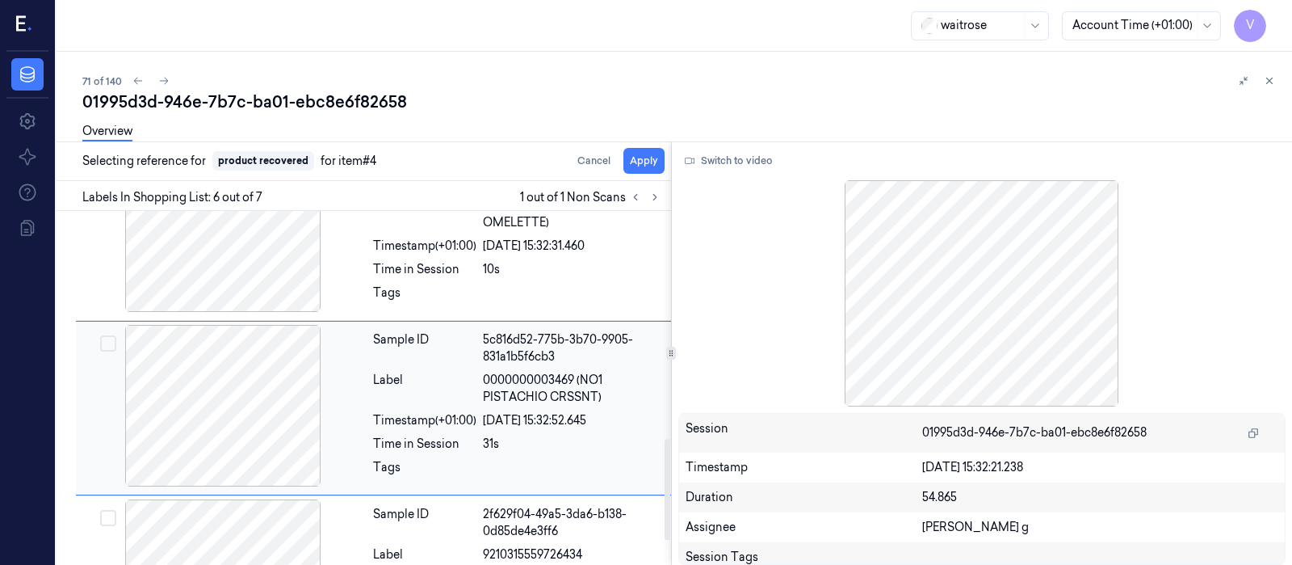
scroll to position [698, 0]
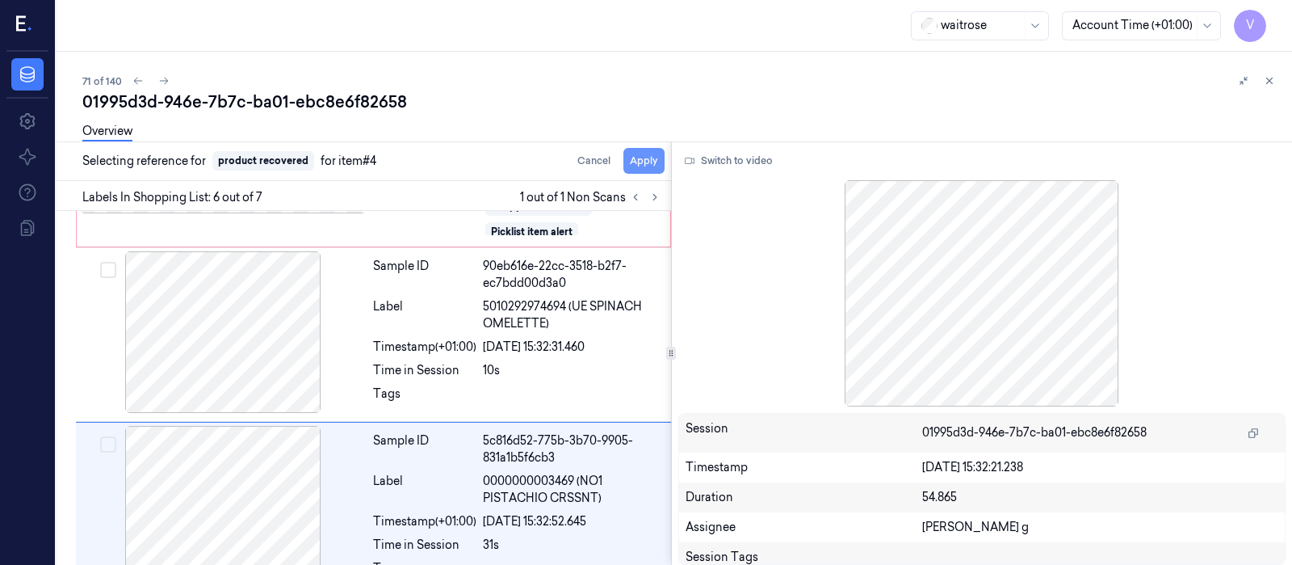
click at [644, 161] on button "Apply" at bounding box center [643, 161] width 41 height 26
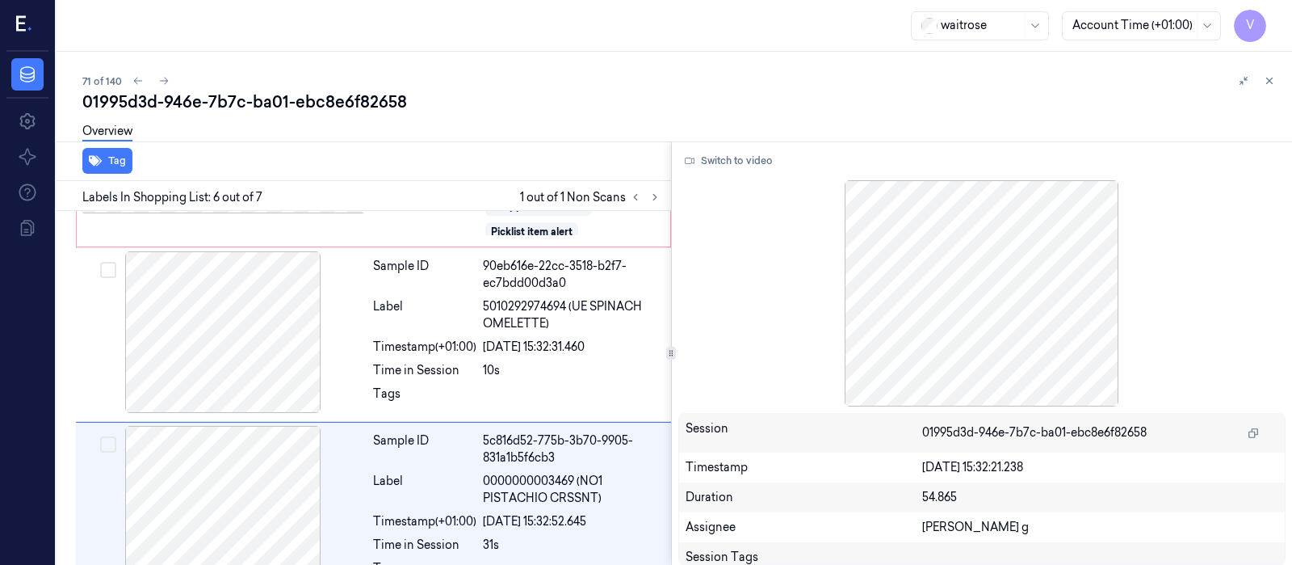
scroll to position [799, 0]
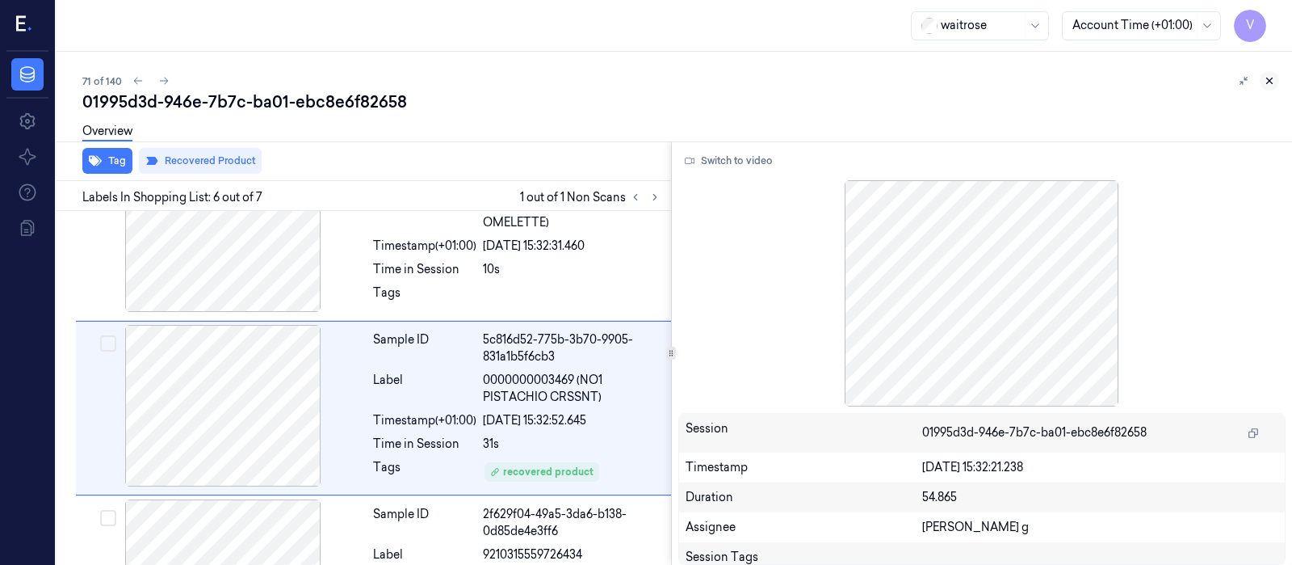
click at [1278, 79] on button at bounding box center [1269, 80] width 19 height 19
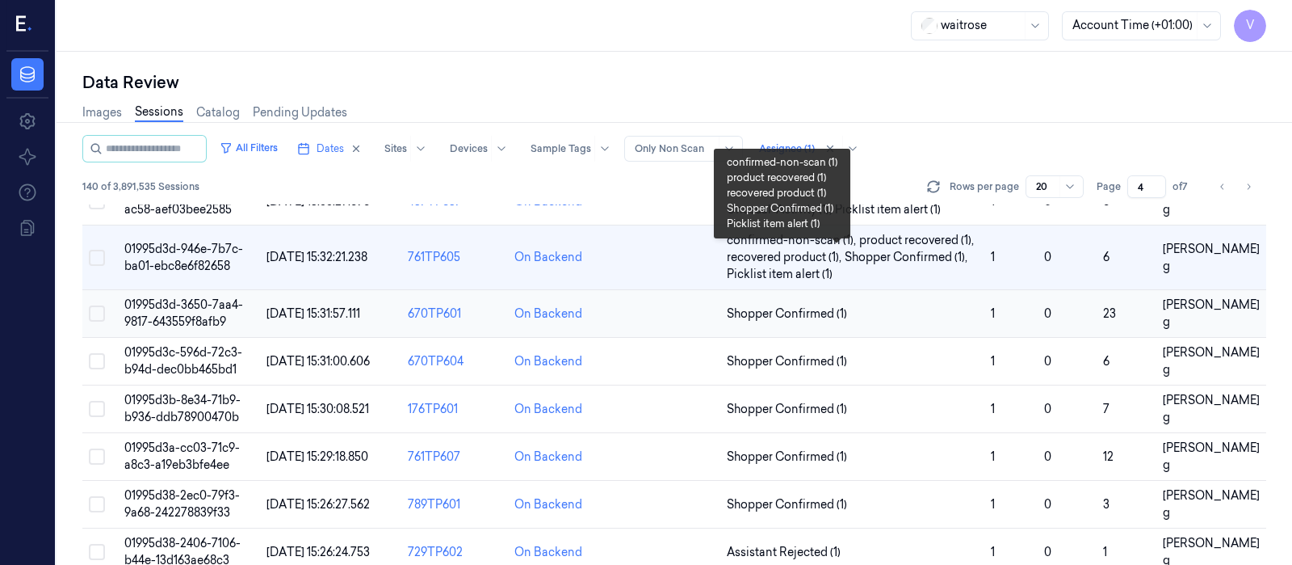
scroll to position [474, 0]
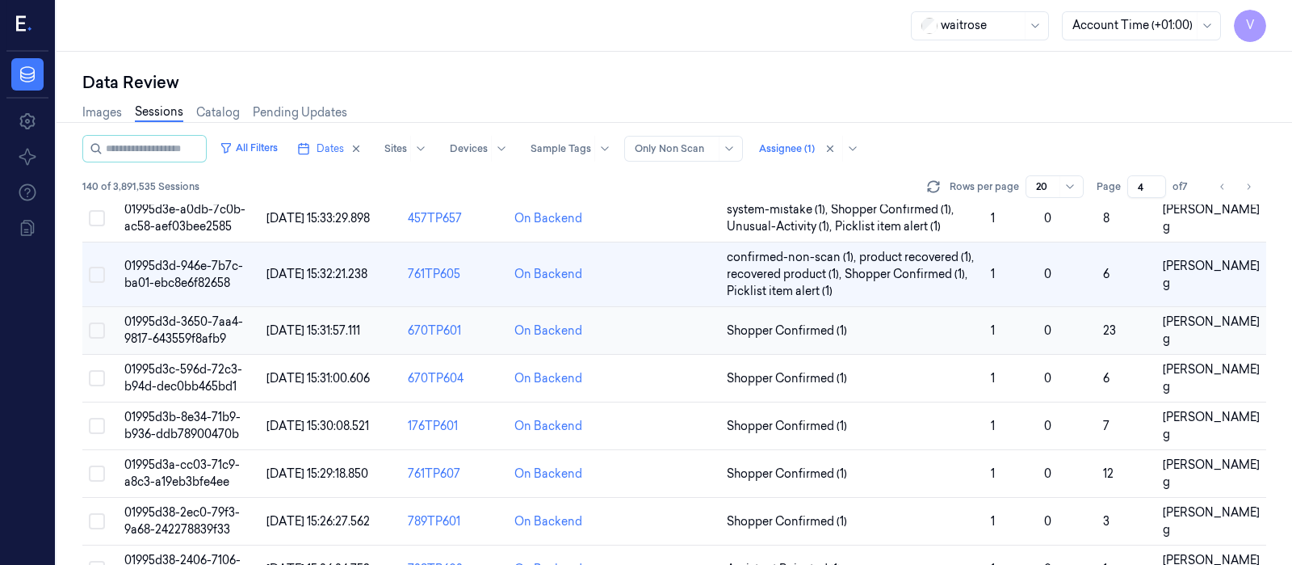
click at [679, 325] on td at bounding box center [668, 331] width 106 height 48
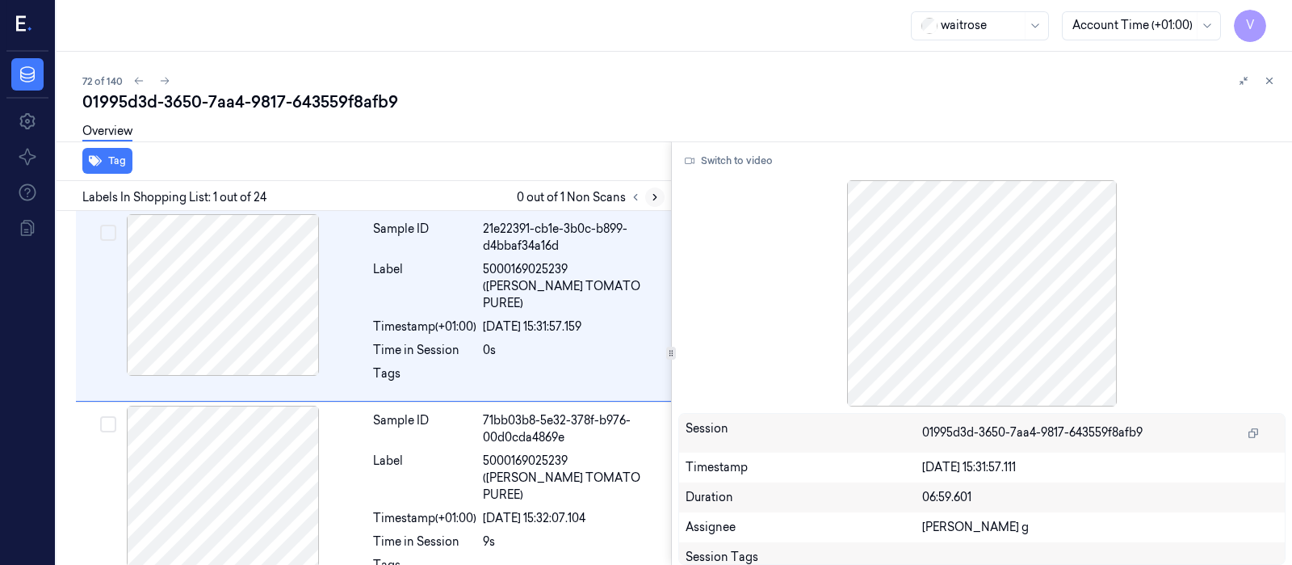
click at [658, 201] on icon at bounding box center [654, 196] width 11 height 11
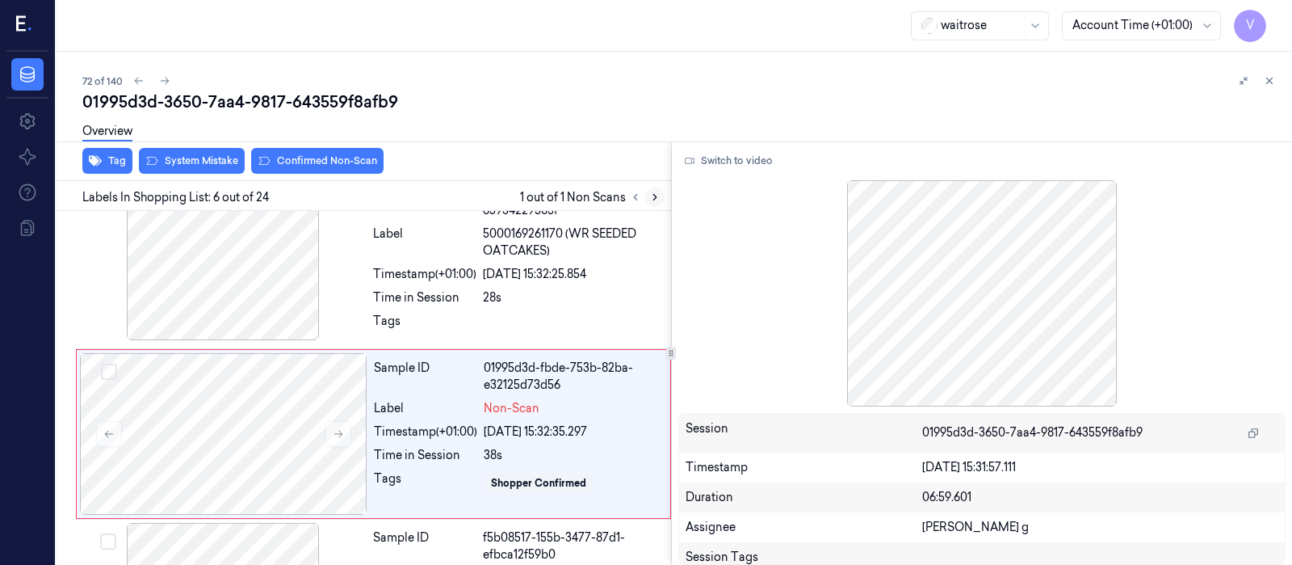
scroll to position [777, 0]
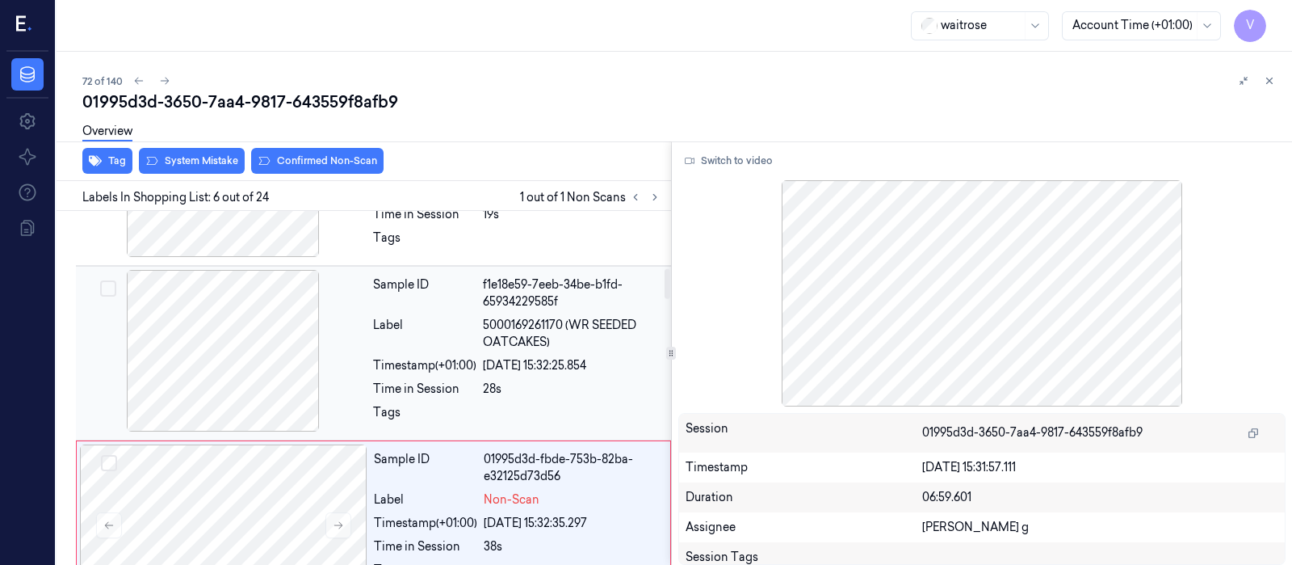
click at [446, 357] on div "Timestamp (+01:00)" at bounding box center [424, 365] width 103 height 17
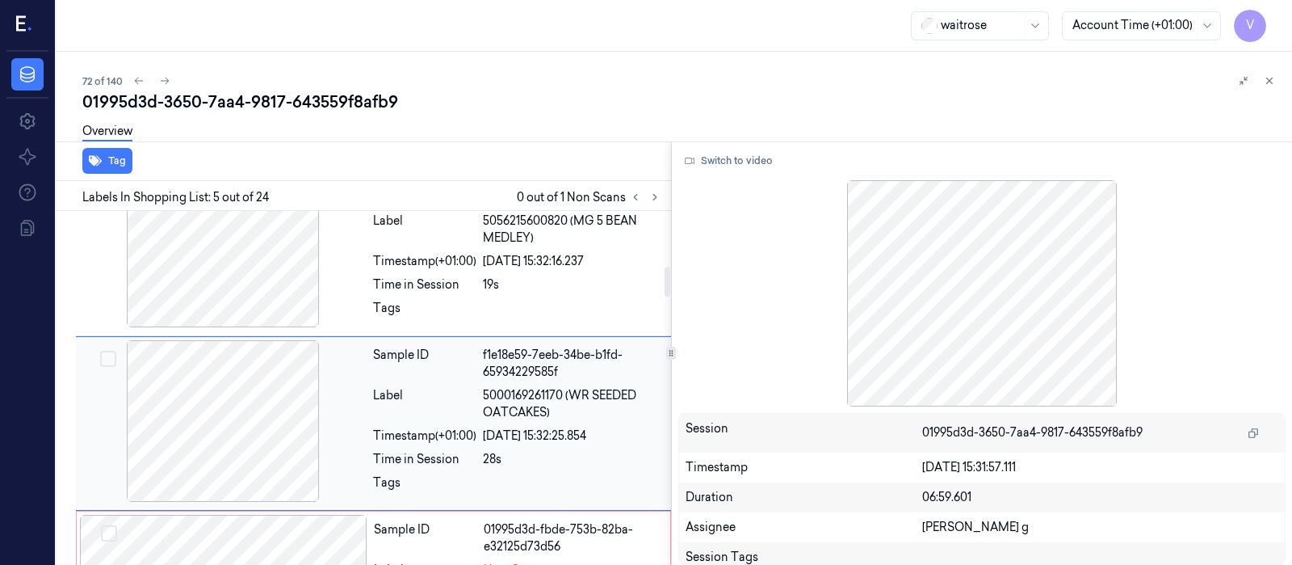
scroll to position [706, 0]
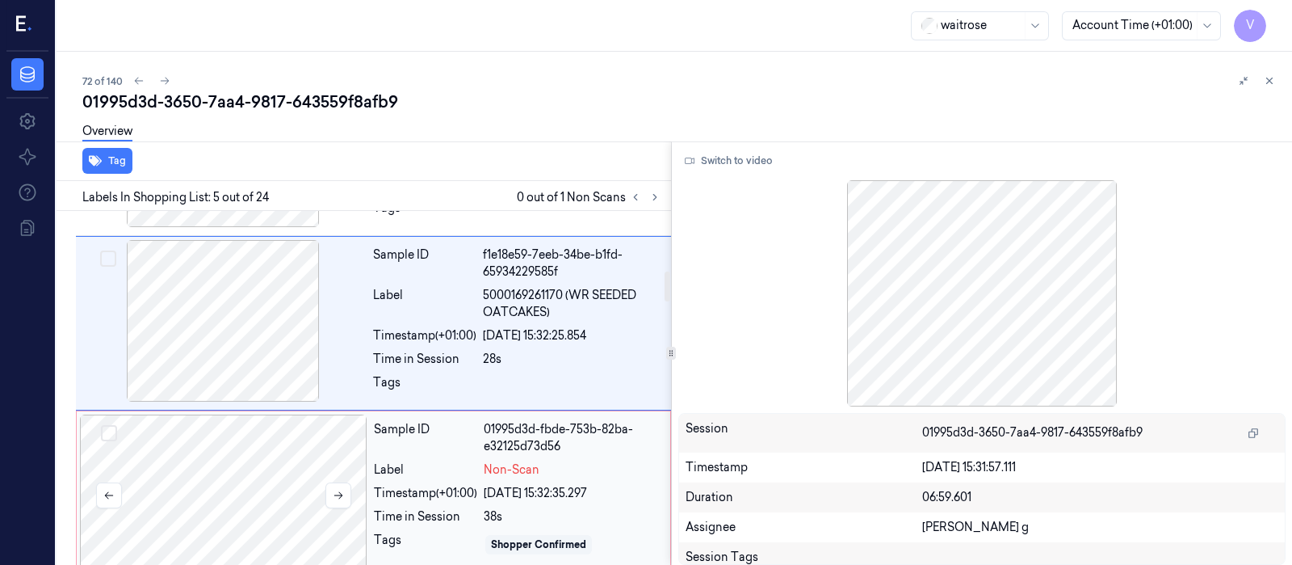
click at [220, 481] on div at bounding box center [224, 495] width 288 height 162
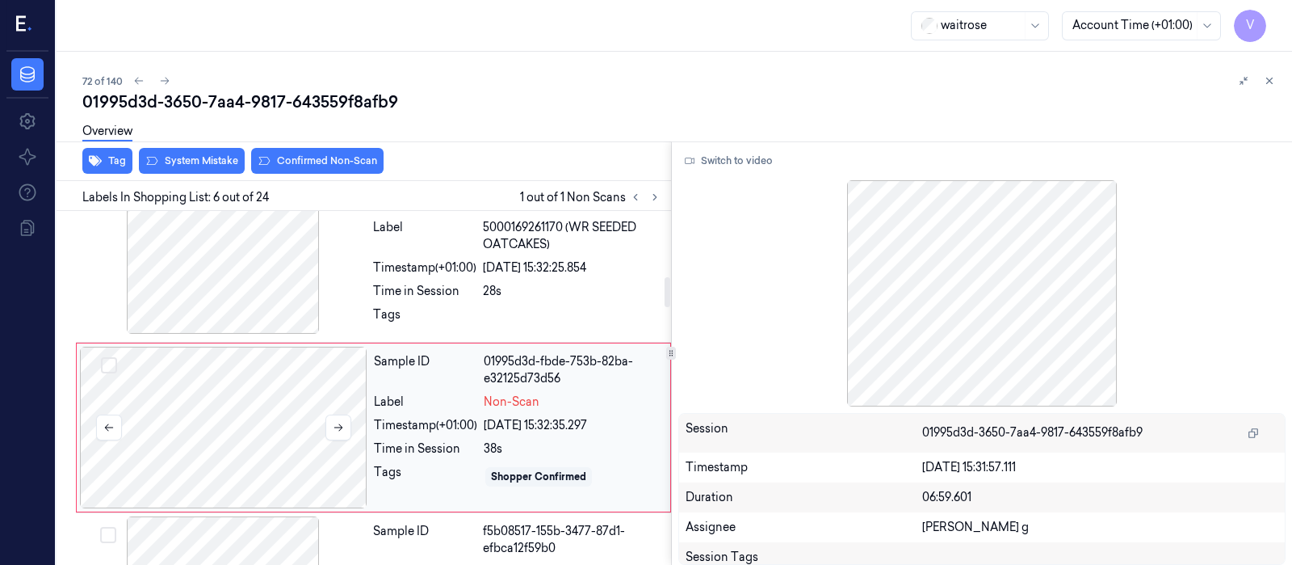
scroll to position [777, 0]
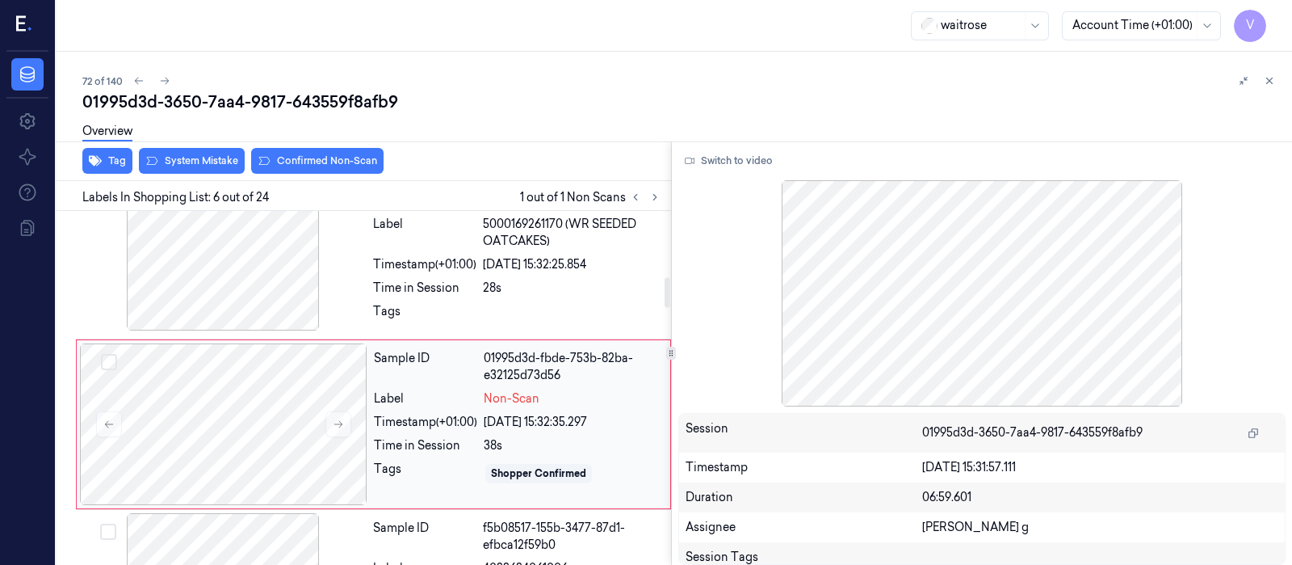
click at [460, 350] on div "Sample ID" at bounding box center [425, 367] width 103 height 34
click at [254, 238] on div at bounding box center [223, 250] width 288 height 162
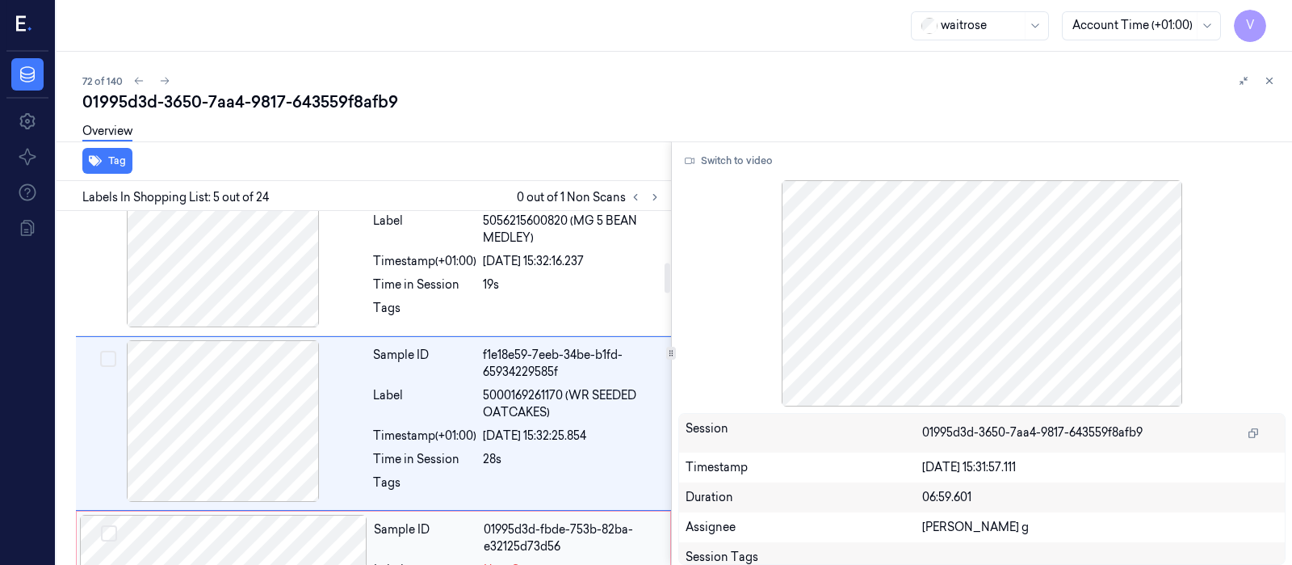
scroll to position [606, 0]
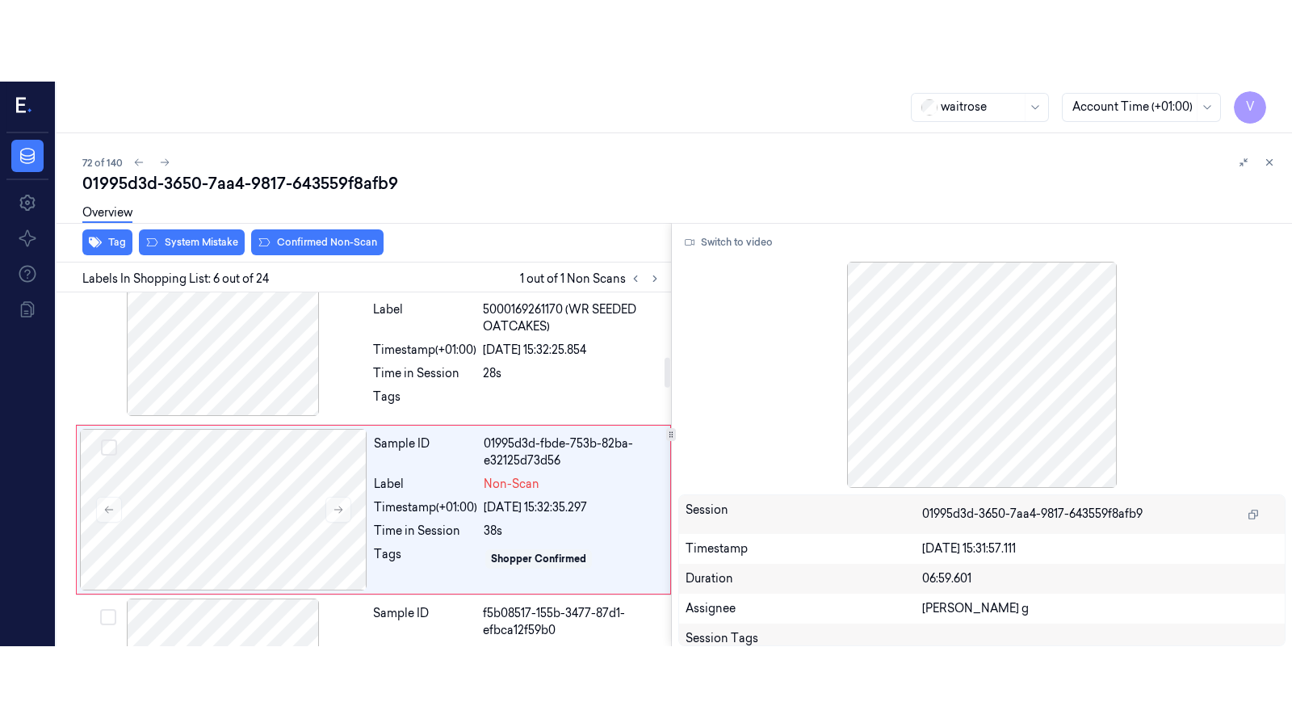
scroll to position [777, 0]
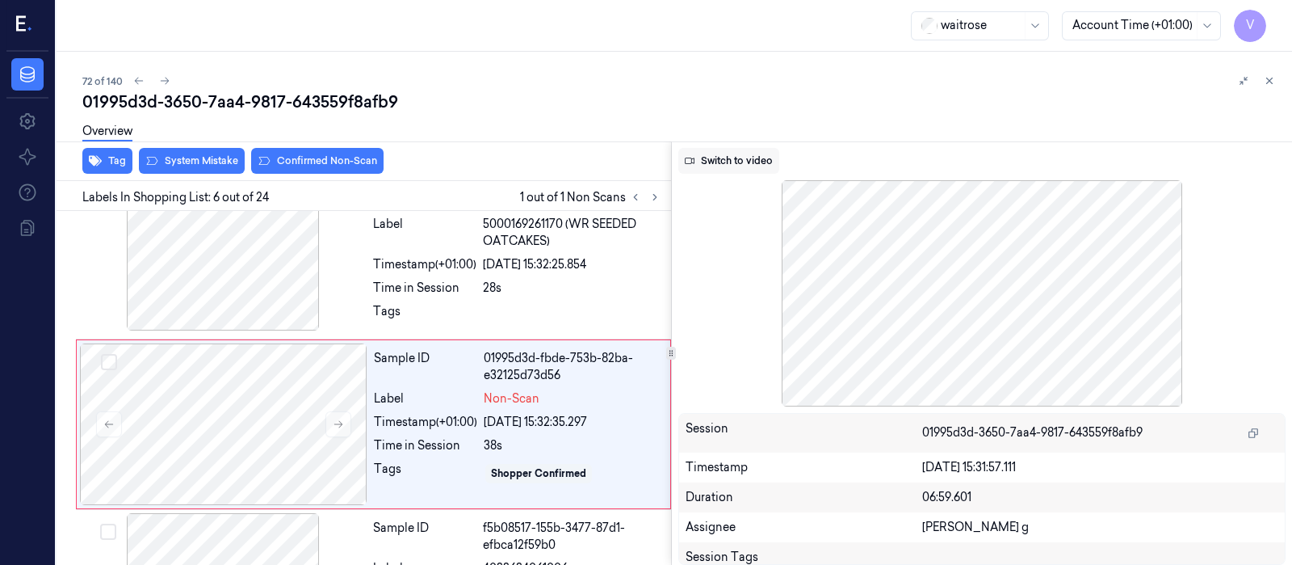
click at [716, 165] on button "Switch to video" at bounding box center [728, 161] width 101 height 26
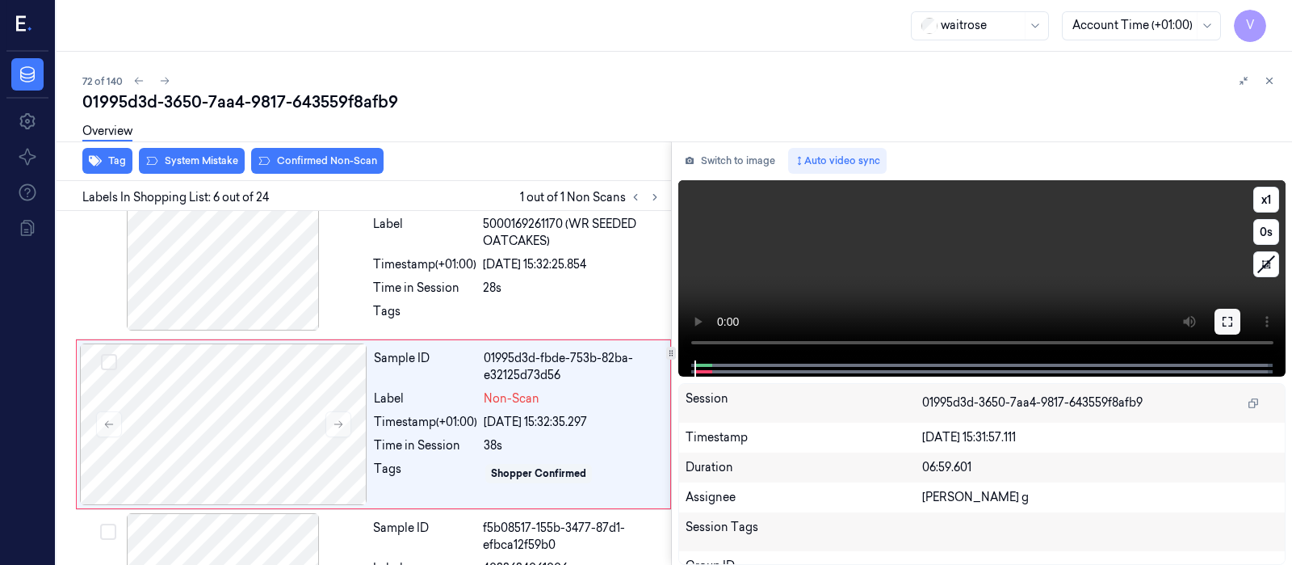
click at [1229, 325] on icon at bounding box center [1227, 321] width 13 height 13
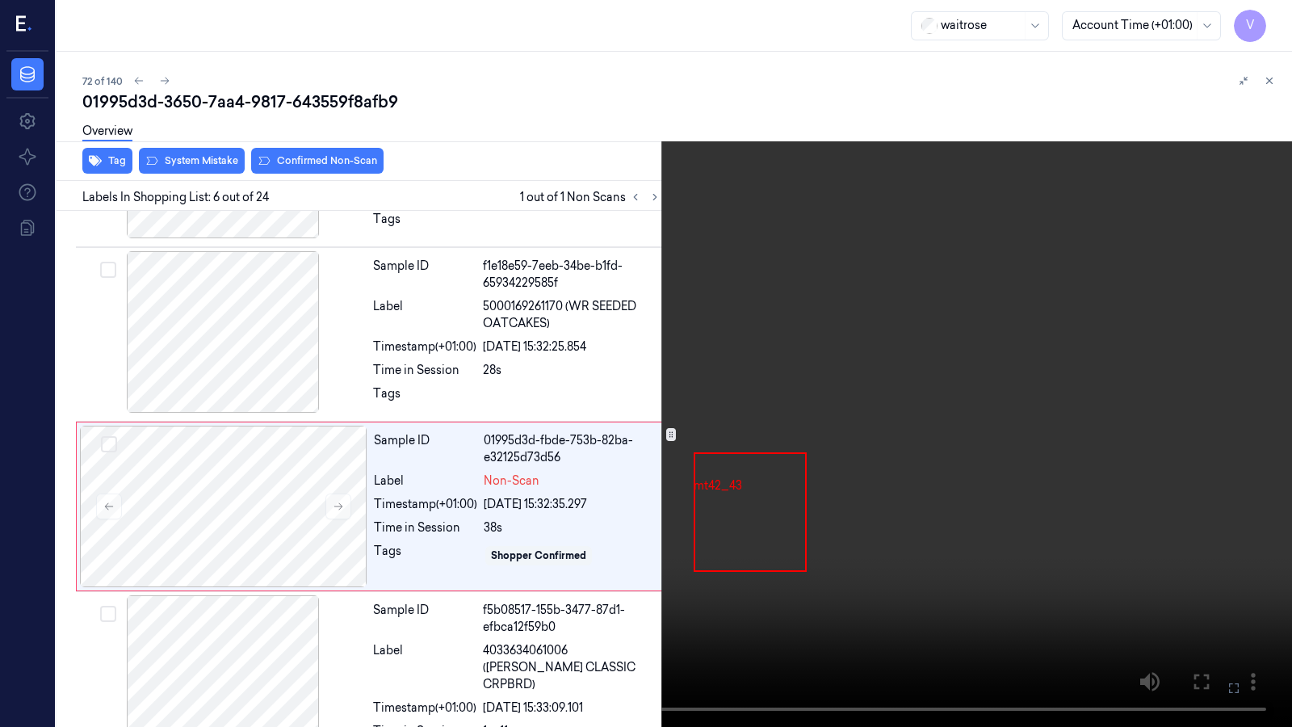
scroll to position [695, 0]
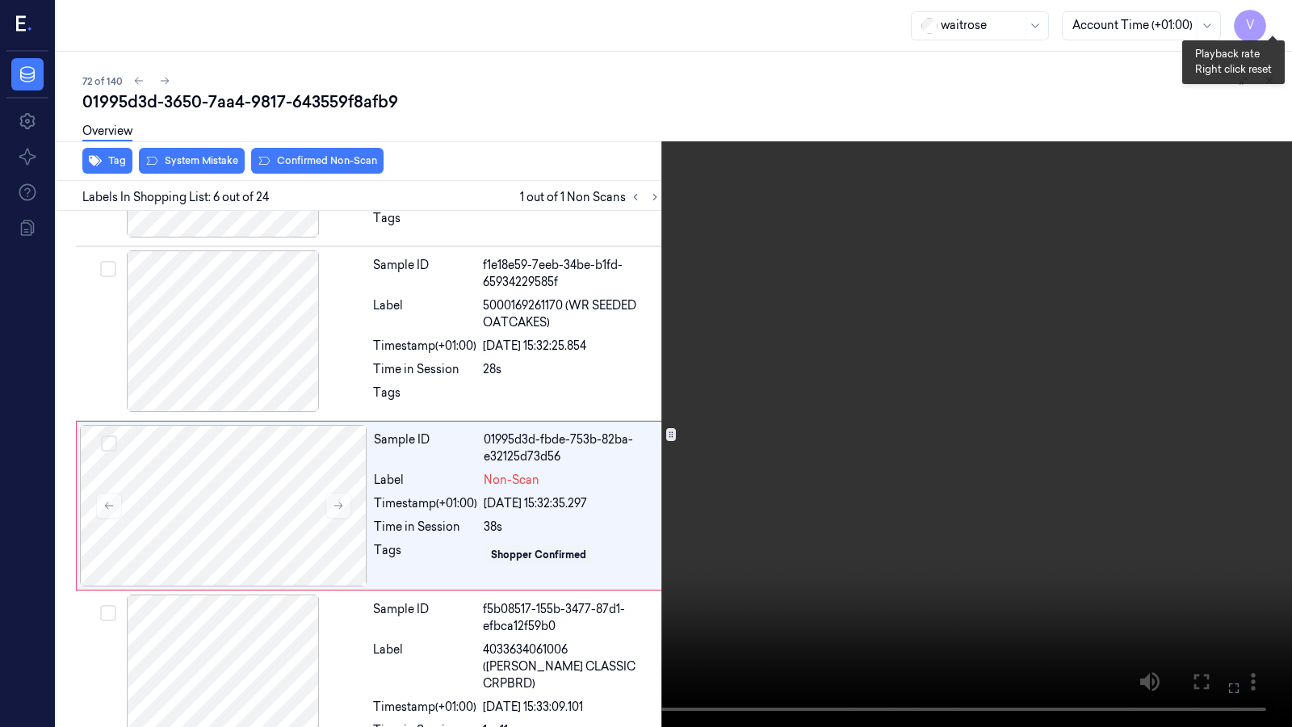
click at [1276, 30] on button "x 1" at bounding box center [1273, 19] width 26 height 26
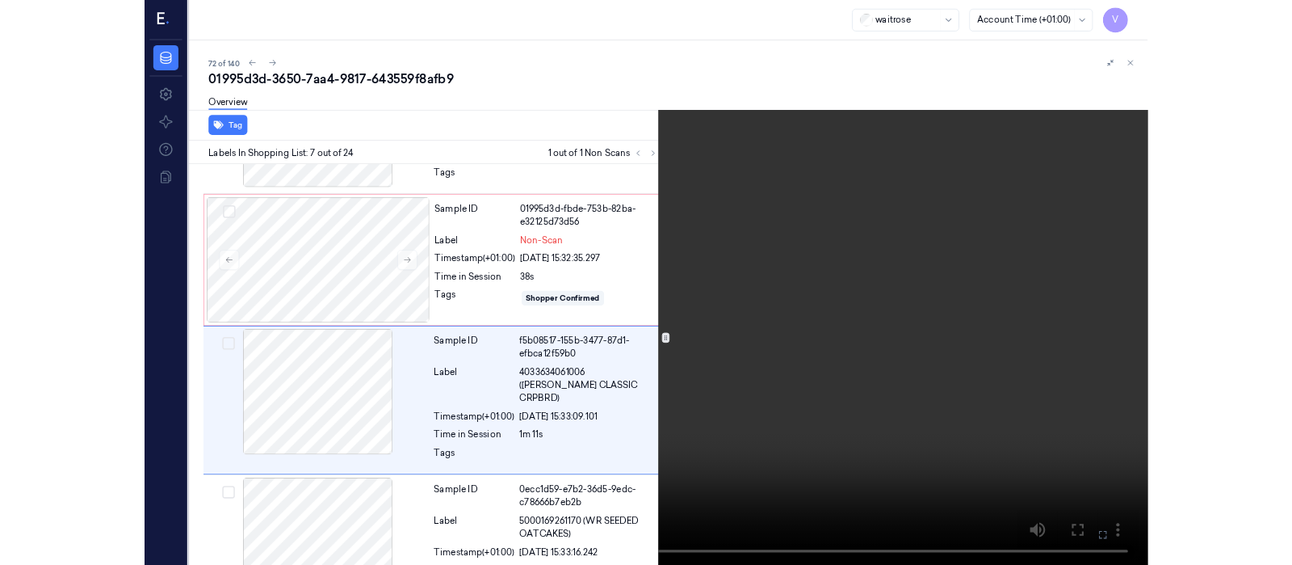
scroll to position [867, 0]
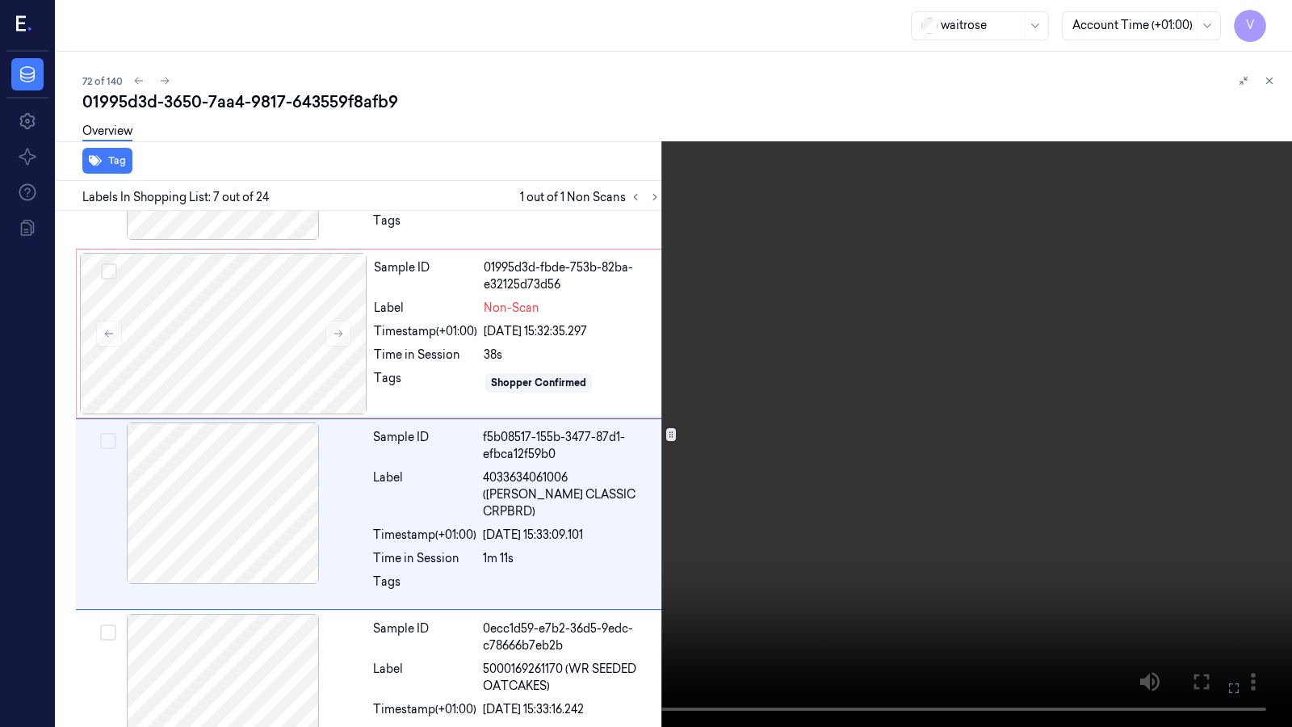
click at [0, 0] on icon at bounding box center [0, 0] width 0 height 0
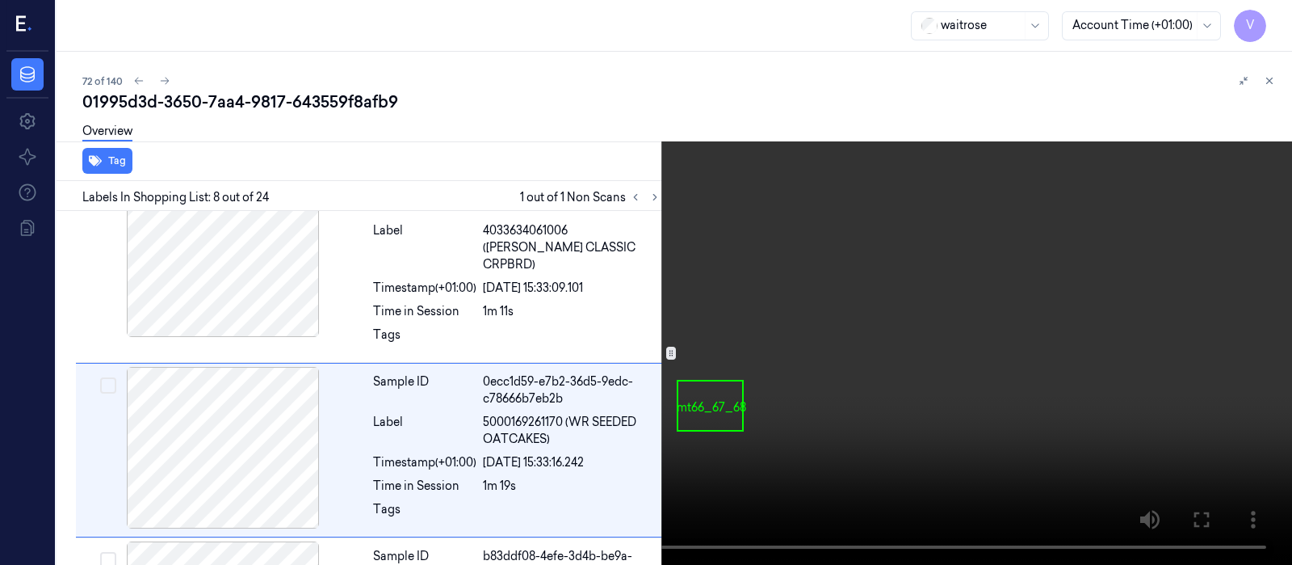
scroll to position [1123, 0]
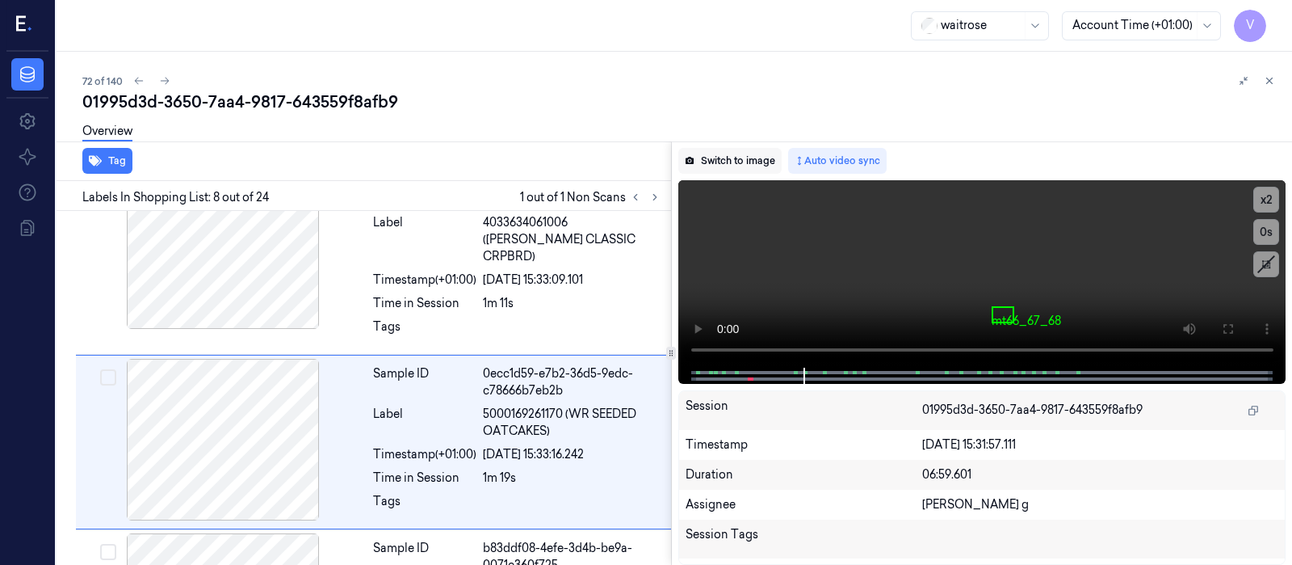
click at [739, 162] on button "Switch to image" at bounding box center [729, 161] width 103 height 26
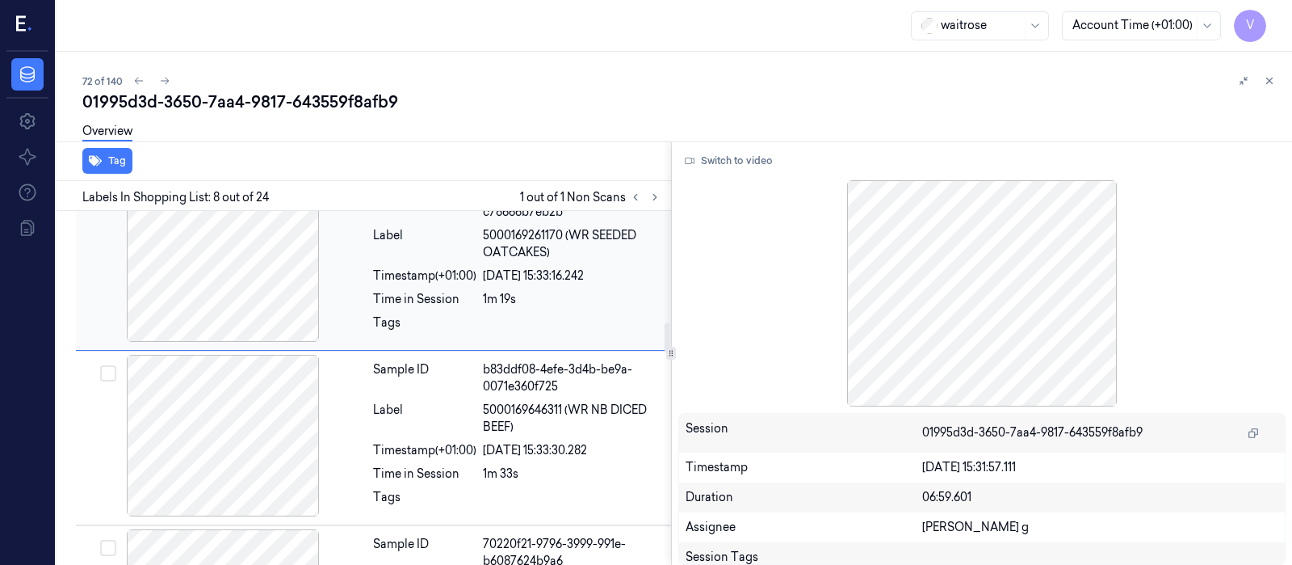
scroll to position [1324, 0]
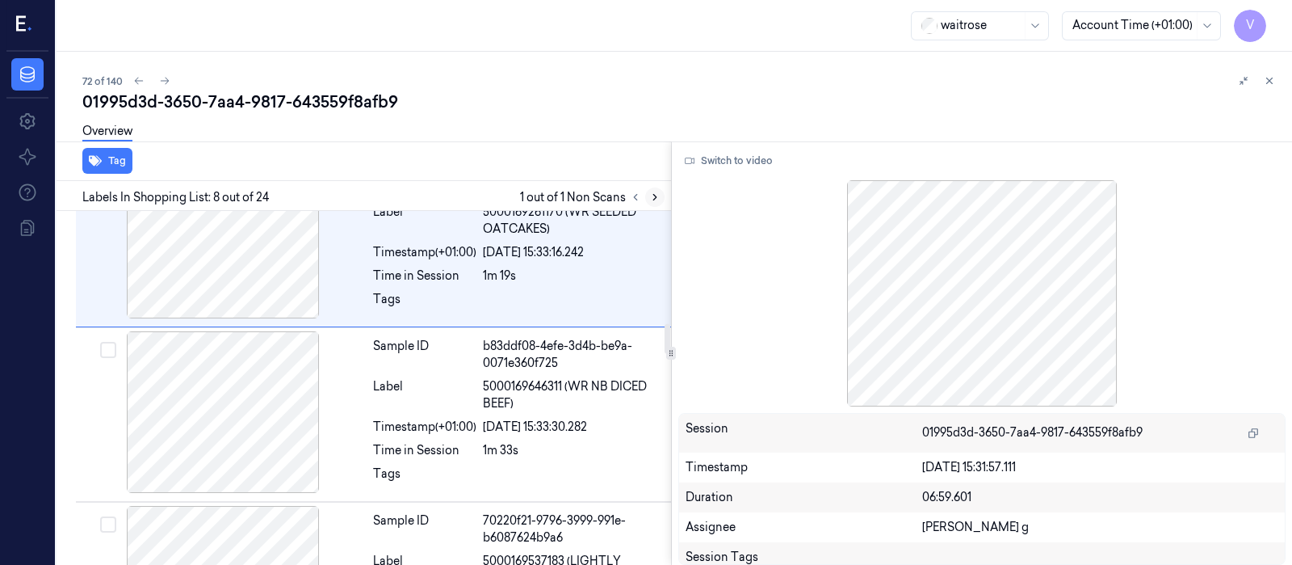
click at [657, 200] on icon at bounding box center [654, 196] width 11 height 11
click at [654, 196] on icon at bounding box center [654, 196] width 11 height 11
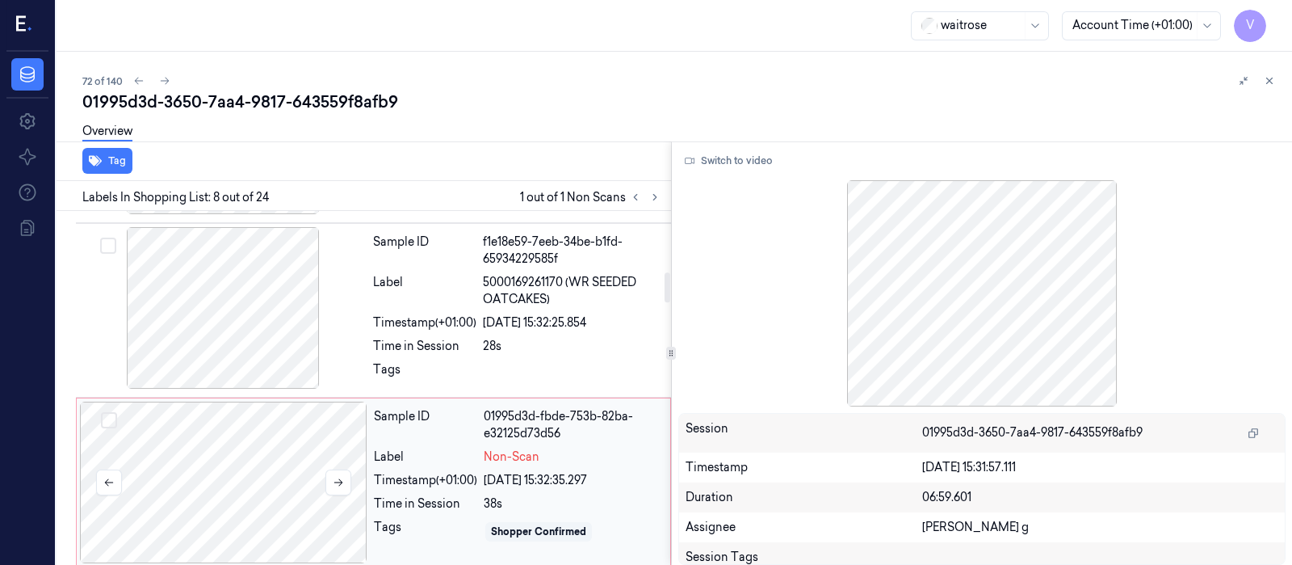
click at [263, 416] on div at bounding box center [224, 482] width 288 height 162
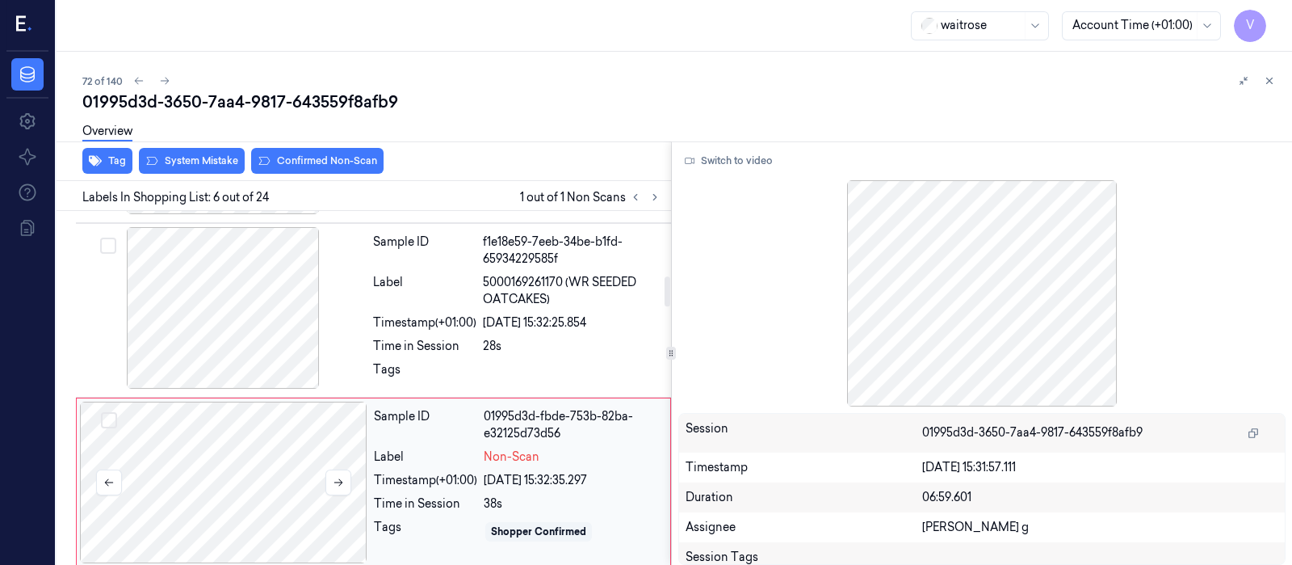
scroll to position [777, 0]
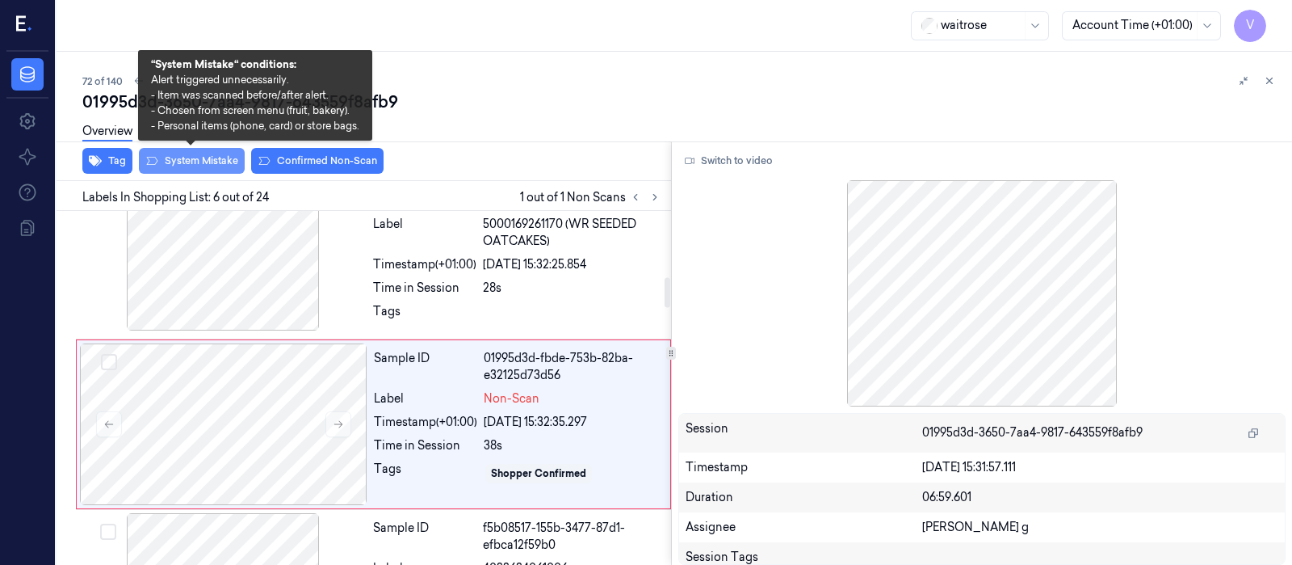
click at [184, 155] on button "System Mistake" at bounding box center [192, 161] width 106 height 26
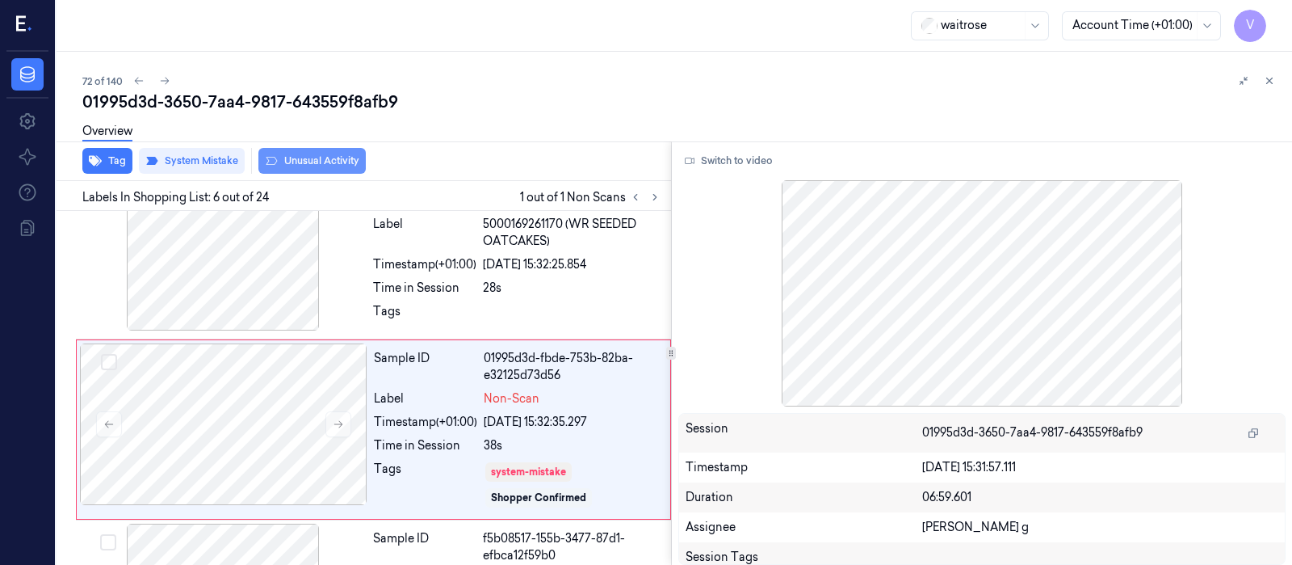
scroll to position [782, 0]
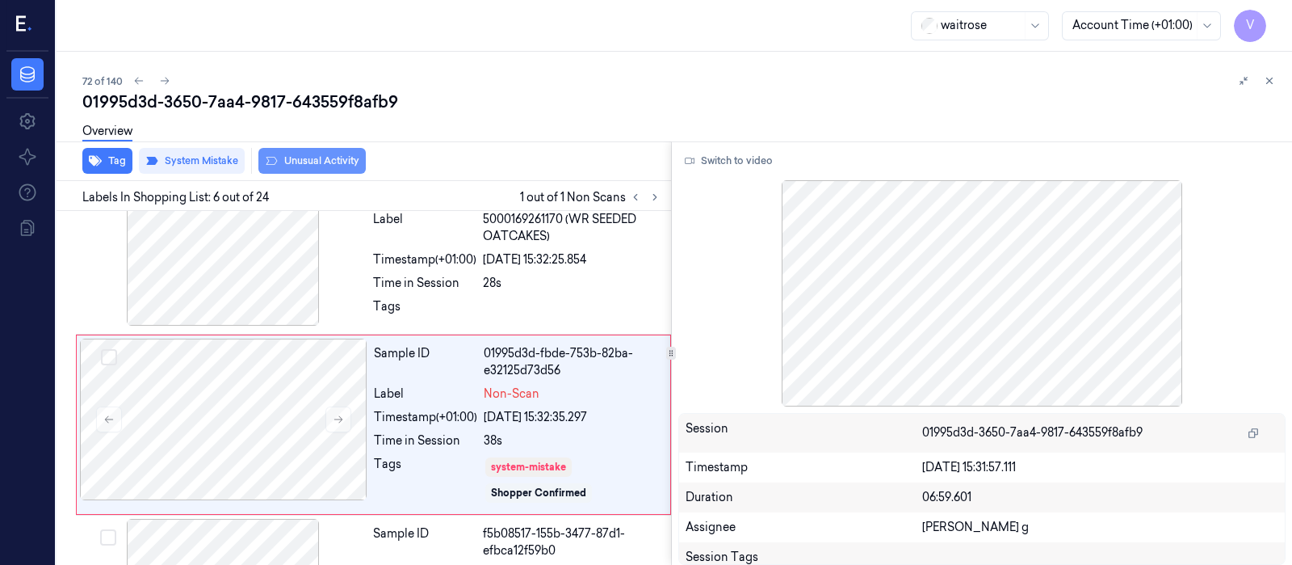
click at [313, 159] on button "Unusual Activity" at bounding box center [311, 161] width 107 height 26
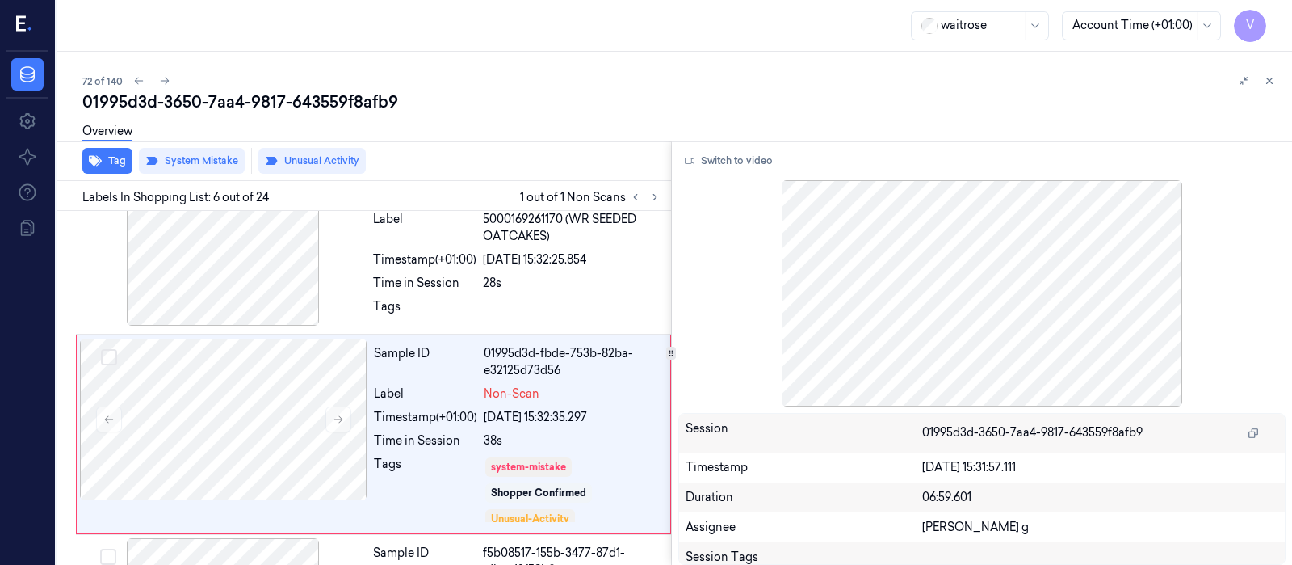
scroll to position [791, 0]
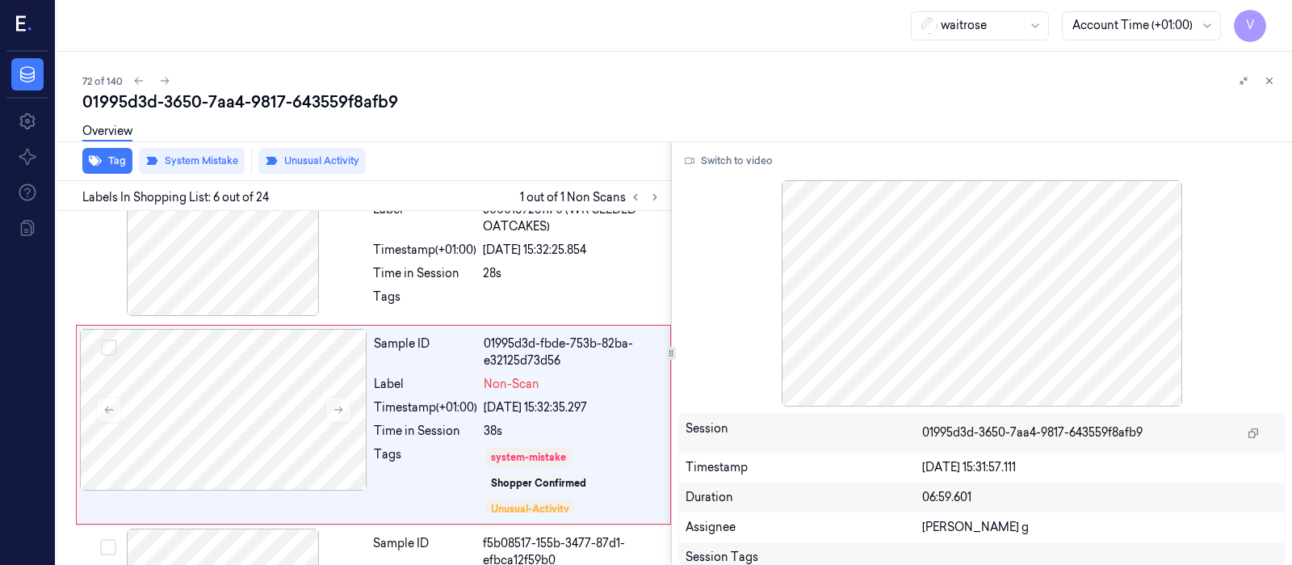
drag, startPoint x: 1276, startPoint y: 79, endPoint x: 1260, endPoint y: 99, distance: 25.2
click at [1276, 80] on button at bounding box center [1269, 80] width 19 height 19
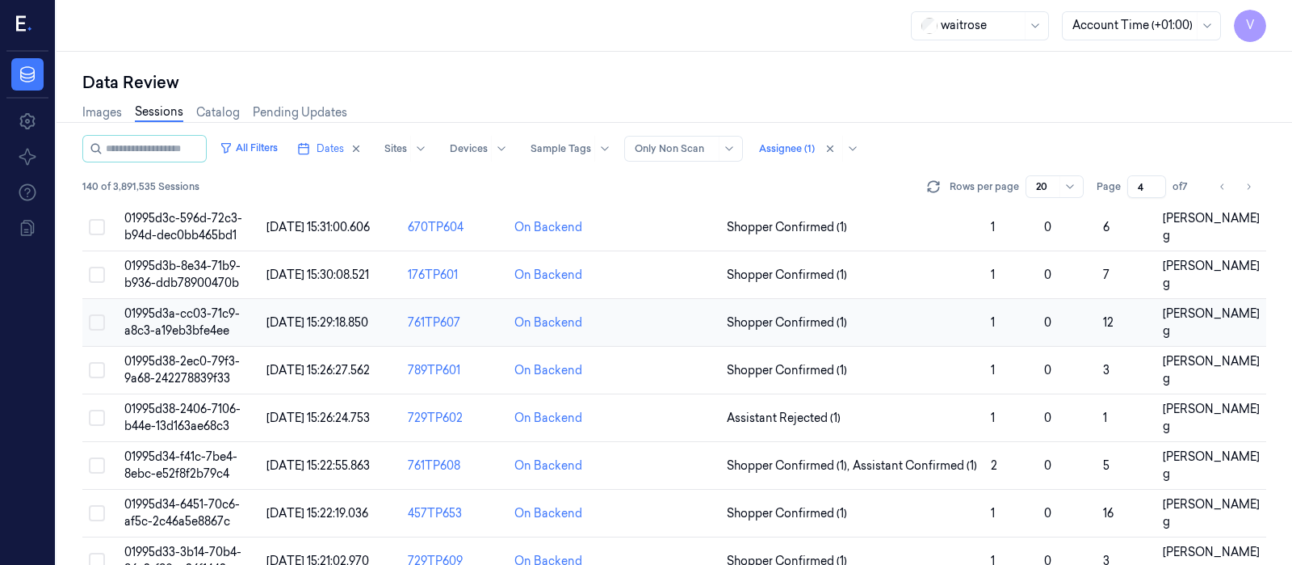
scroll to position [591, 0]
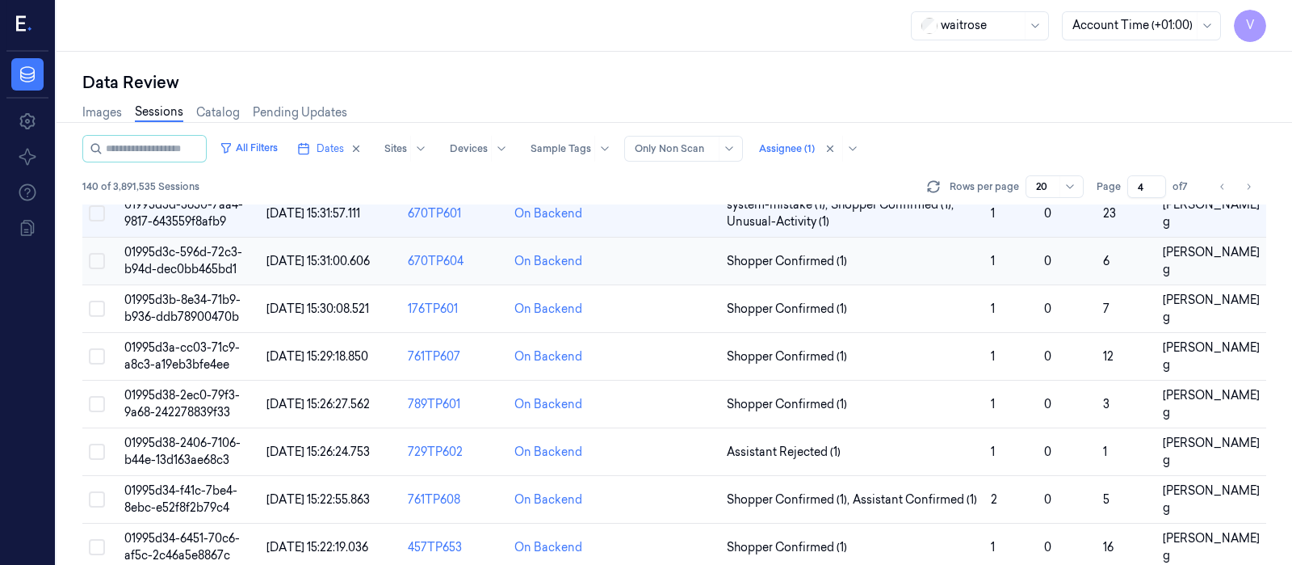
click at [664, 264] on td at bounding box center [668, 261] width 106 height 48
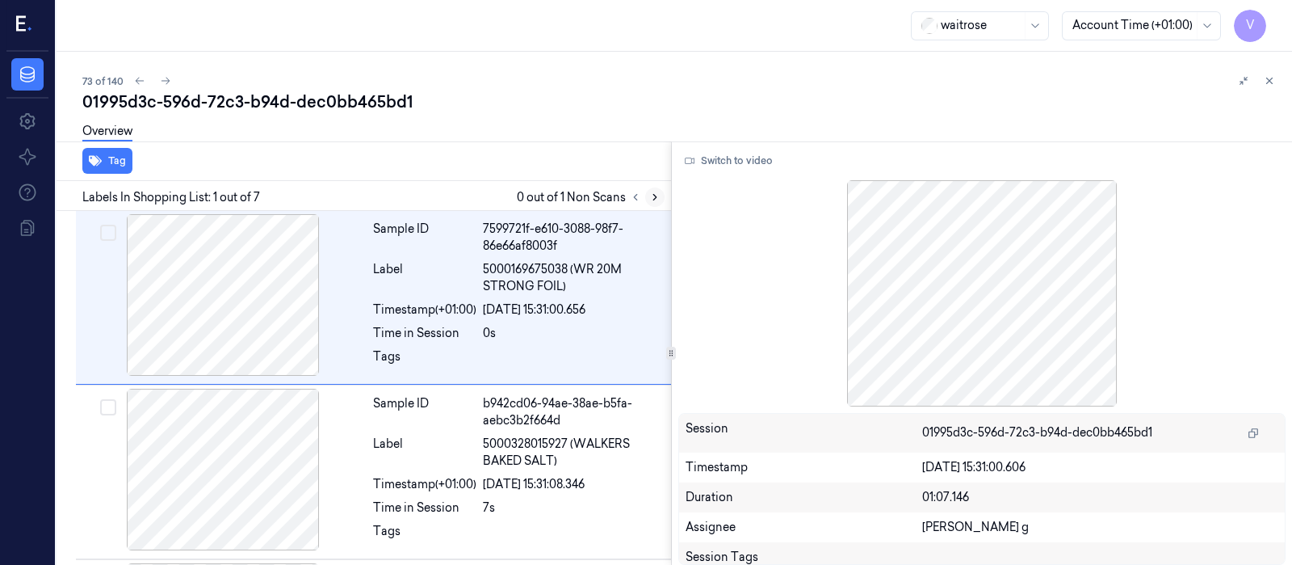
click at [658, 199] on icon at bounding box center [654, 196] width 11 height 11
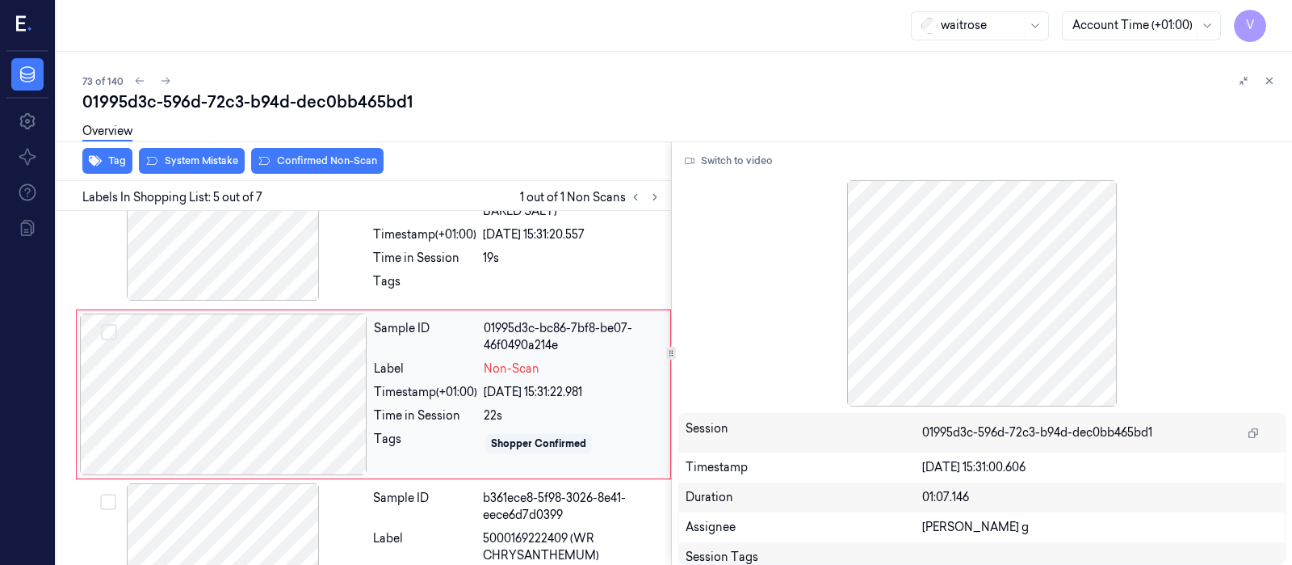
scroll to position [602, 0]
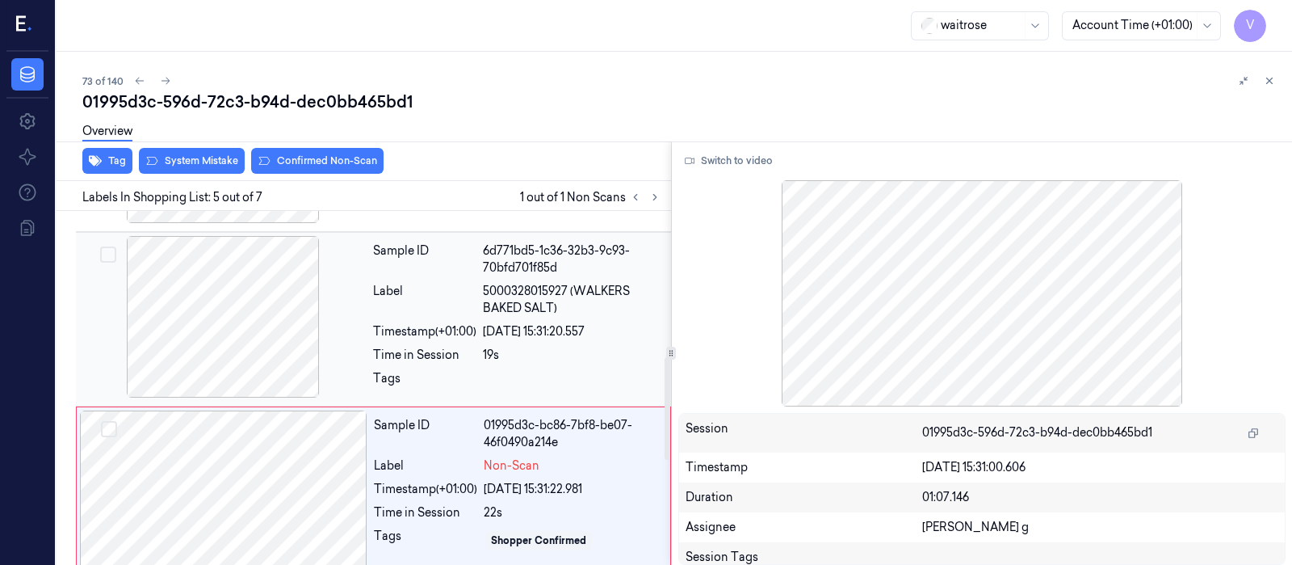
click at [218, 329] on div at bounding box center [223, 317] width 288 height 162
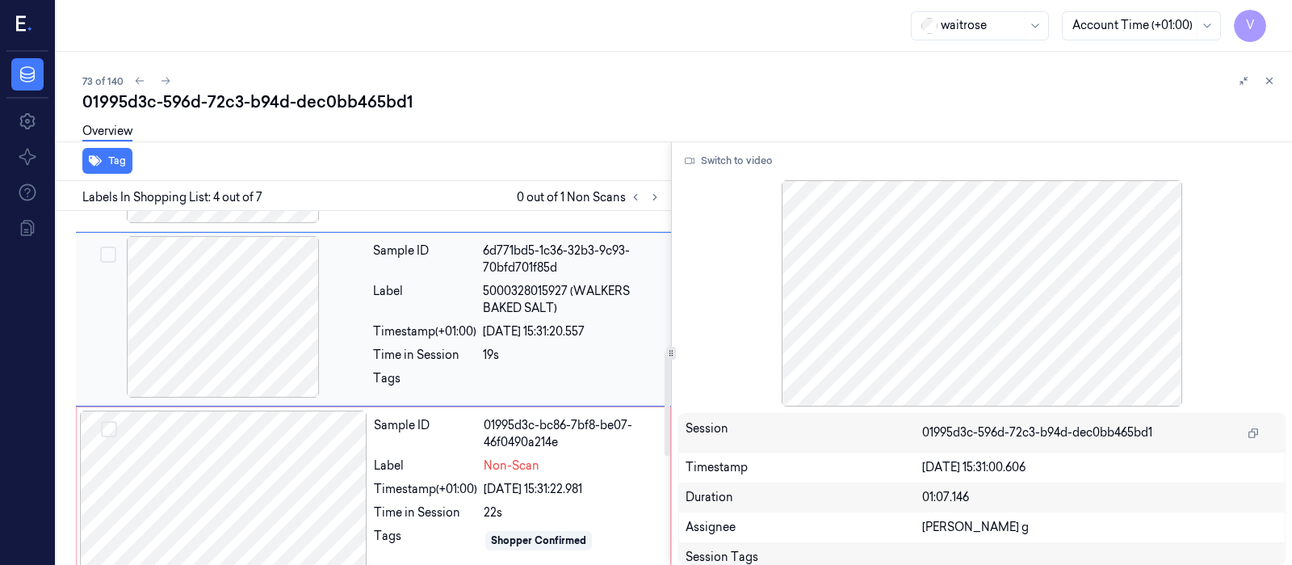
scroll to position [431, 0]
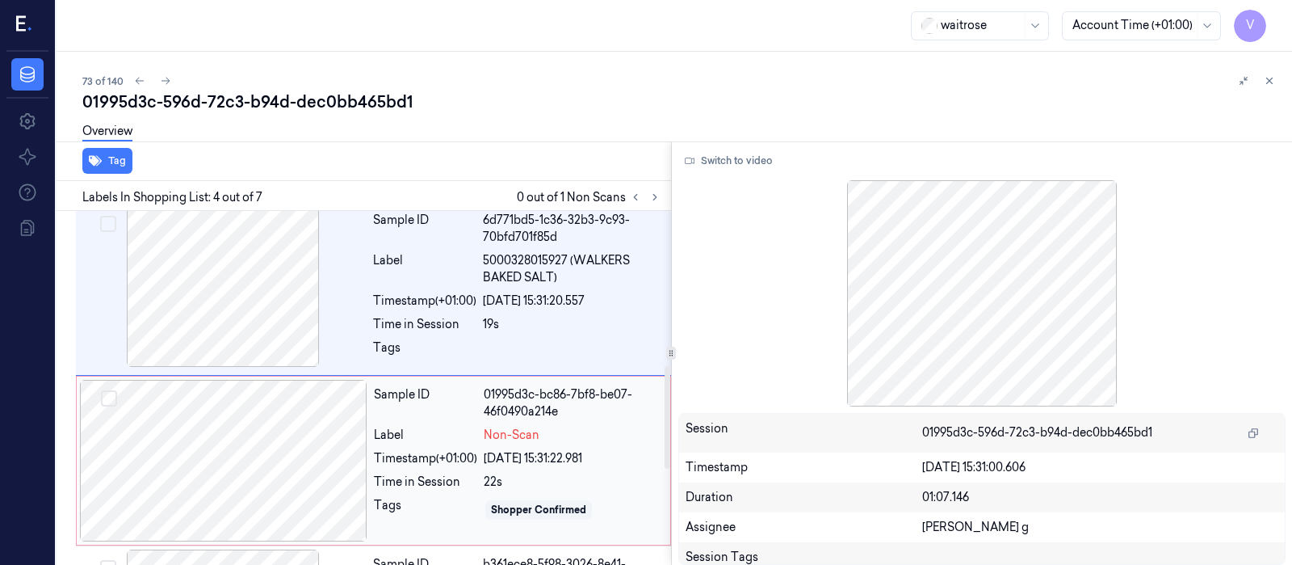
click at [250, 449] on div at bounding box center [224, 461] width 288 height 162
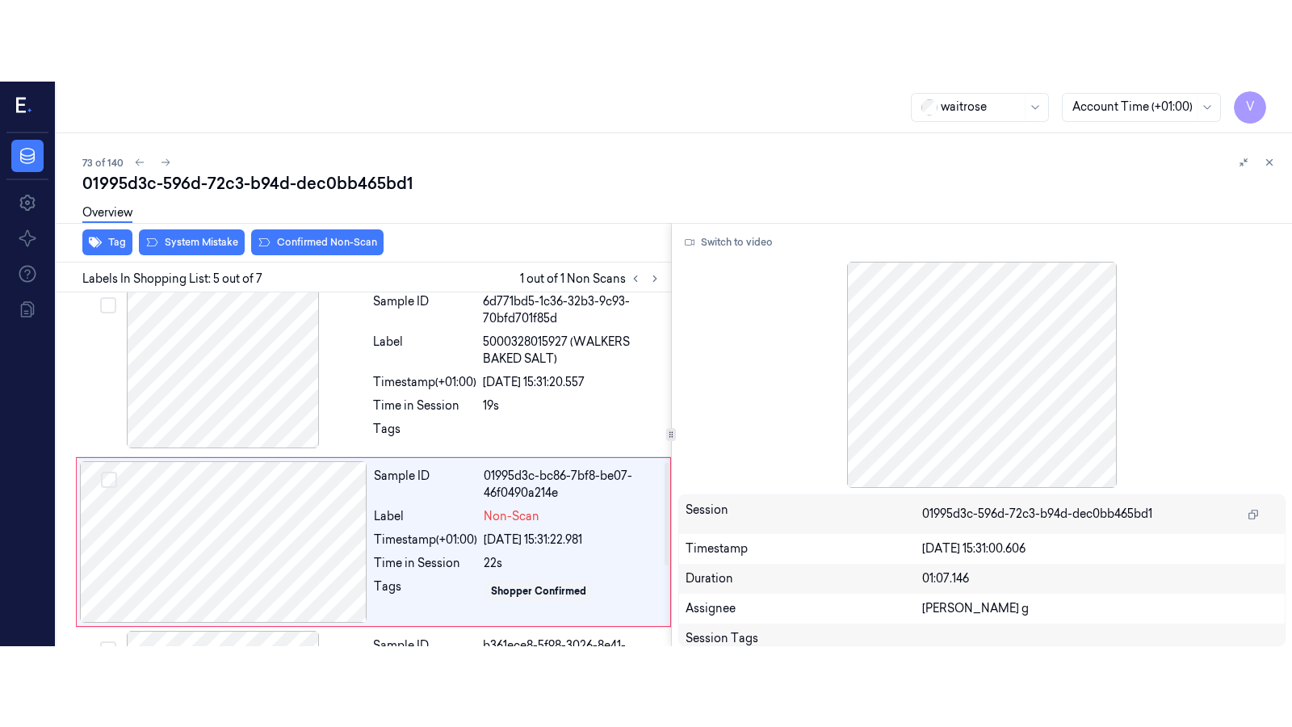
scroll to position [602, 0]
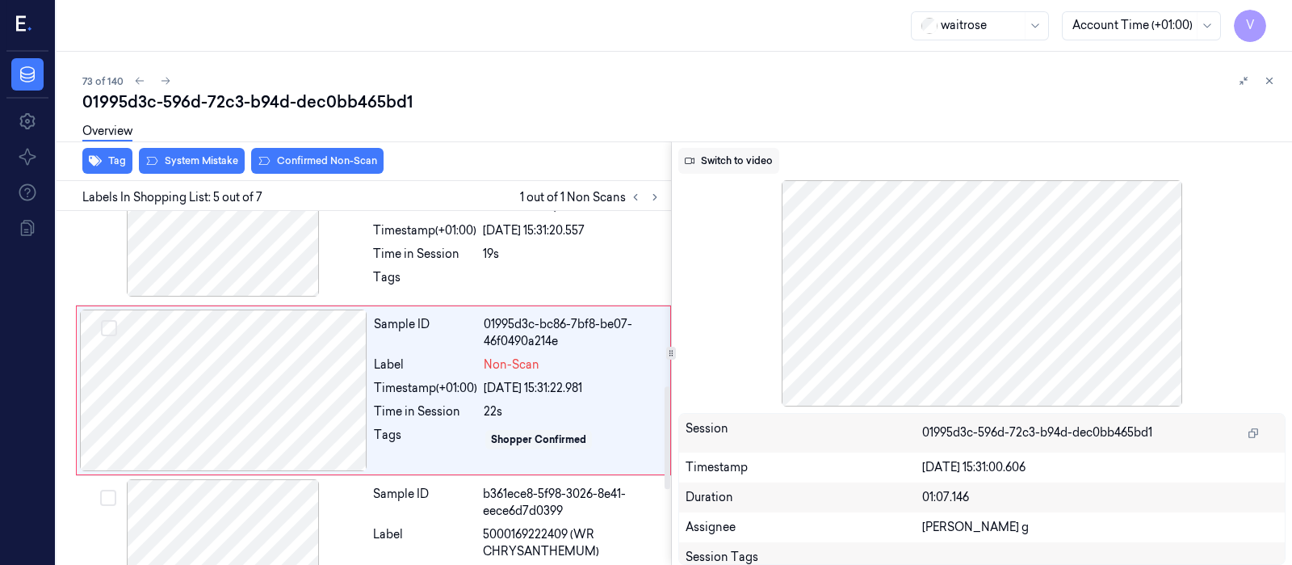
click at [735, 158] on button "Switch to video" at bounding box center [728, 161] width 101 height 26
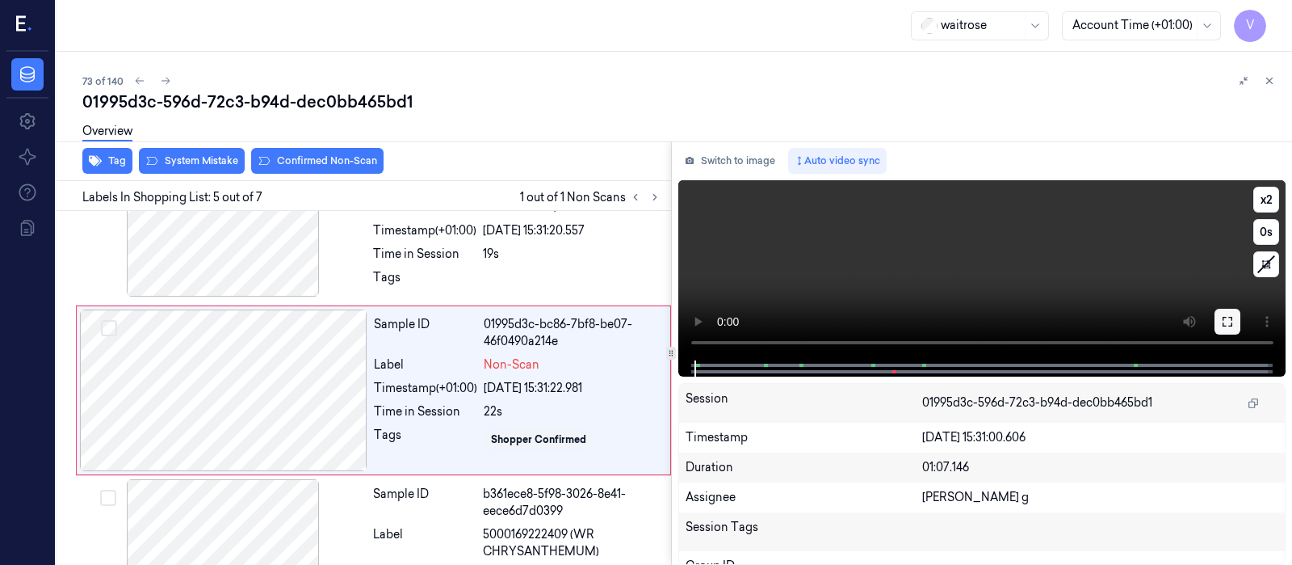
click at [1225, 324] on icon at bounding box center [1227, 321] width 13 height 13
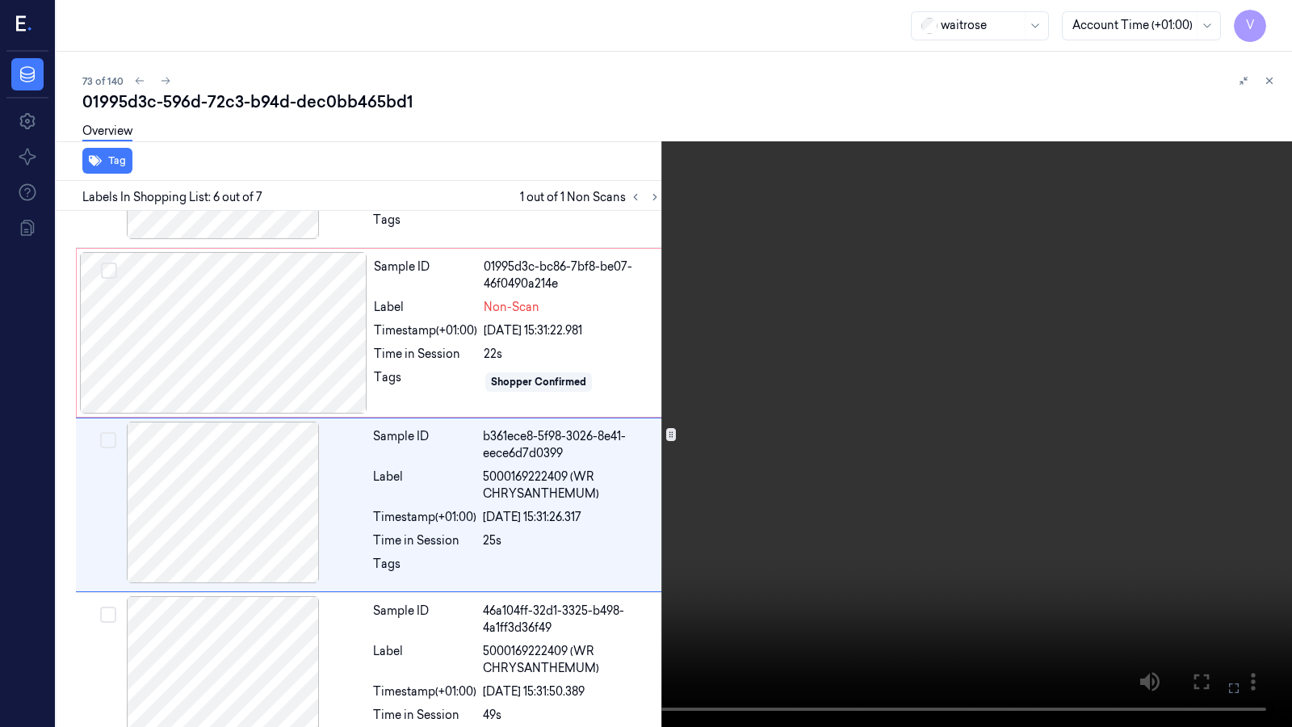
scroll to position [694, 0]
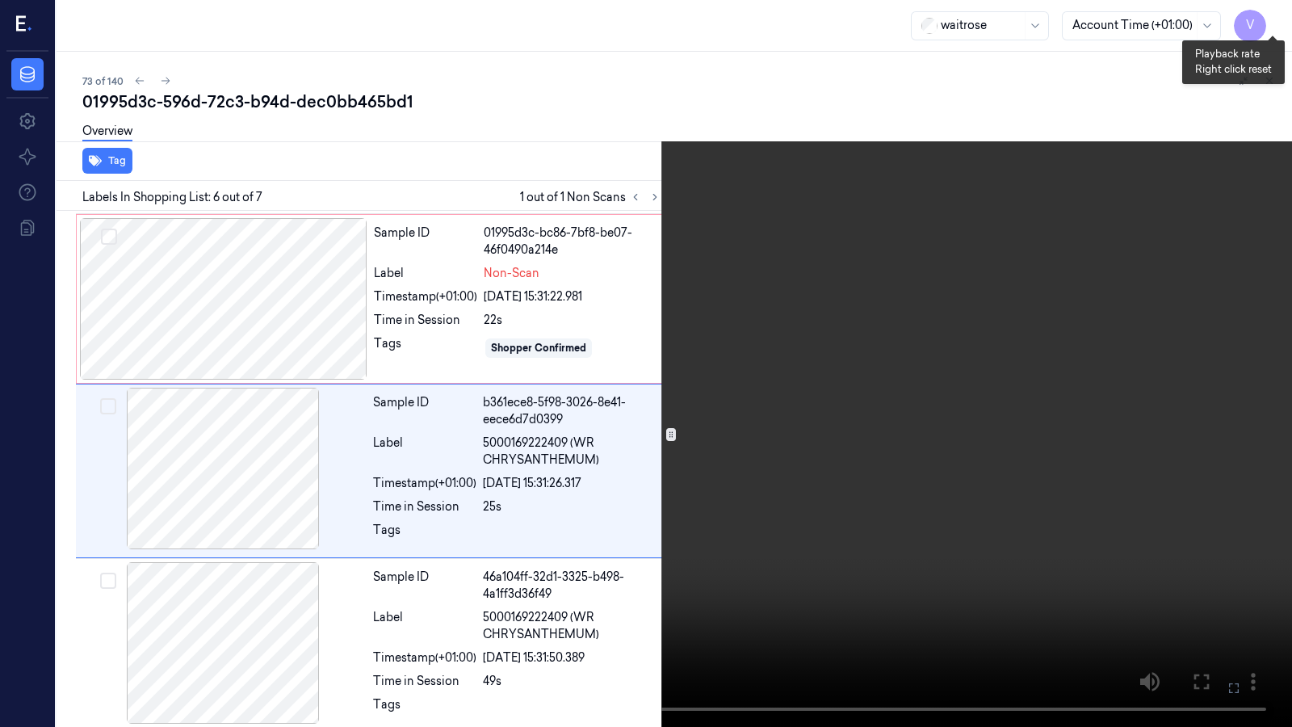
click at [1279, 12] on button "x 2" at bounding box center [1273, 19] width 26 height 26
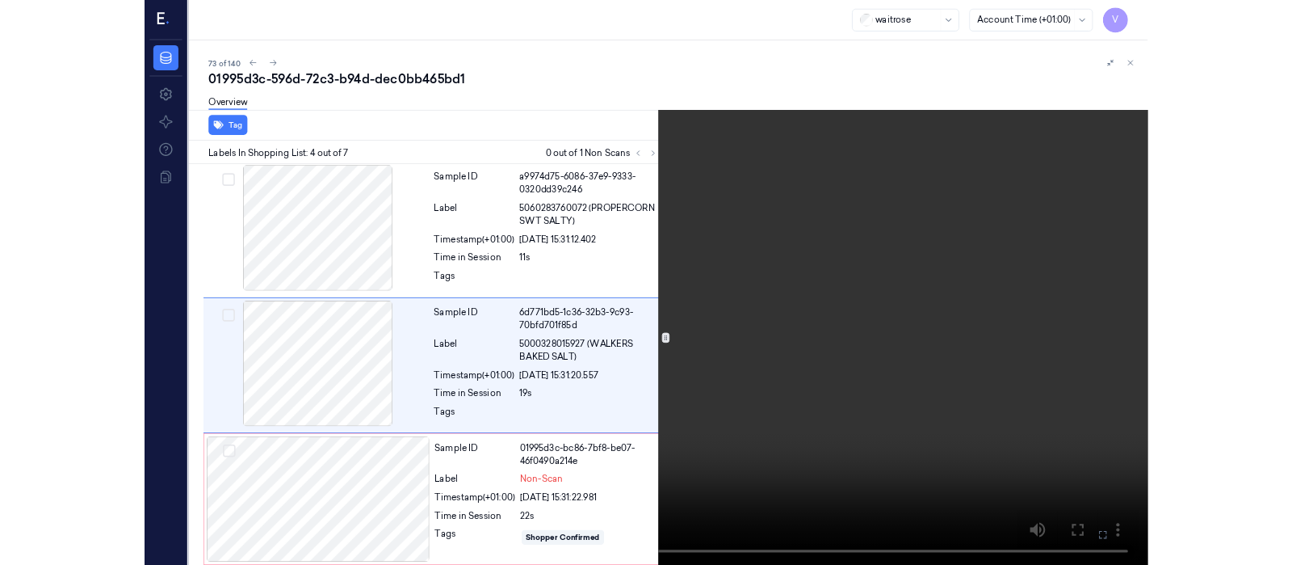
scroll to position [350, 0]
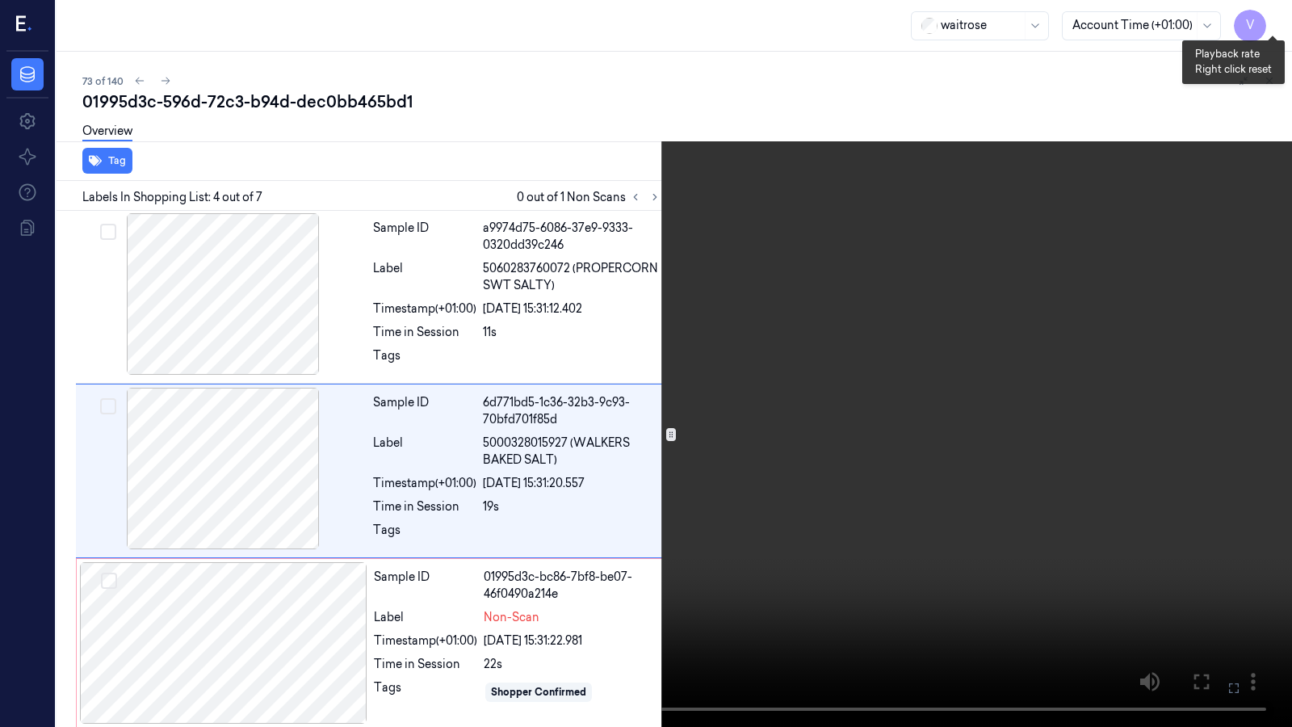
click at [1272, 13] on button "x 4" at bounding box center [1273, 19] width 26 height 26
click at [0, 0] on icon at bounding box center [0, 0] width 0 height 0
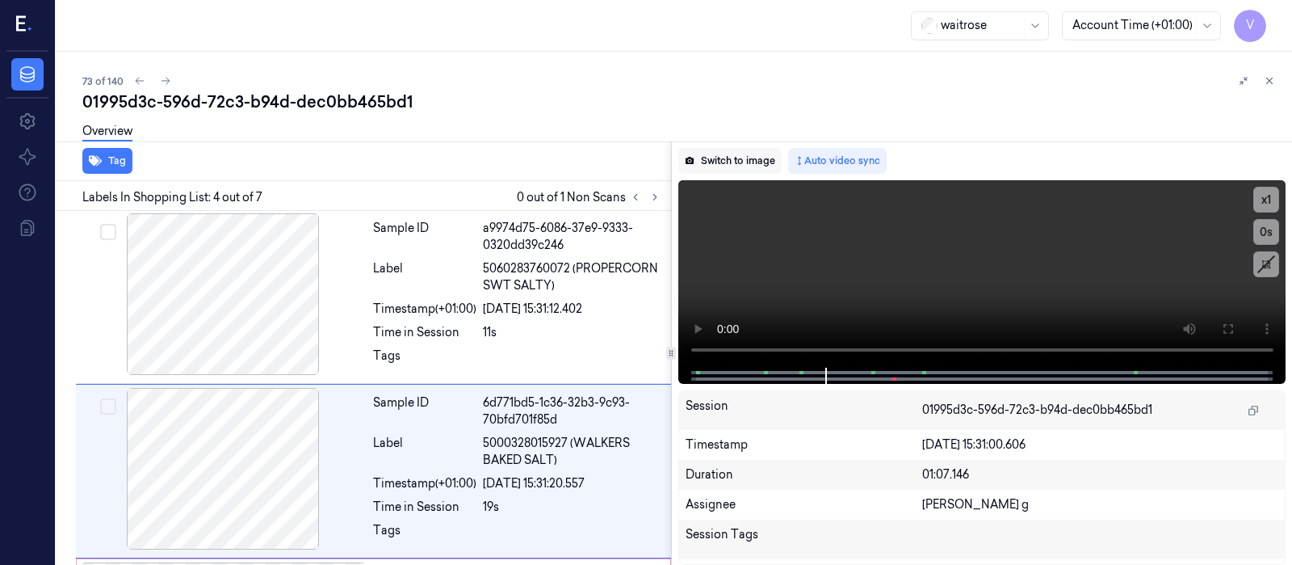
click at [743, 160] on button "Switch to image" at bounding box center [729, 161] width 103 height 26
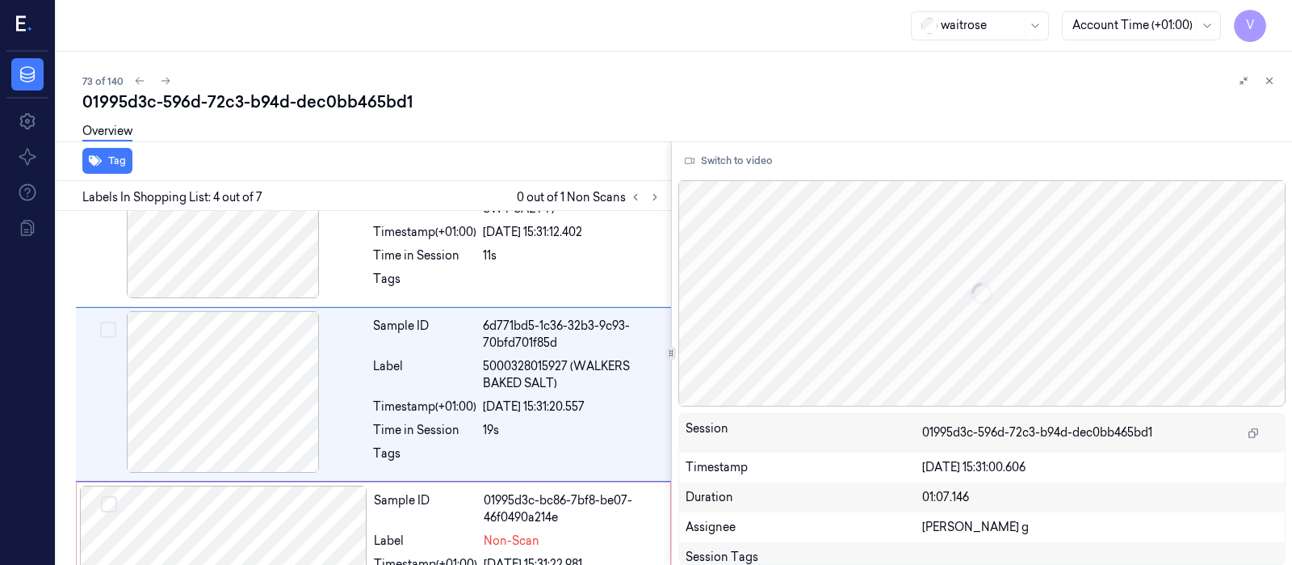
scroll to position [431, 0]
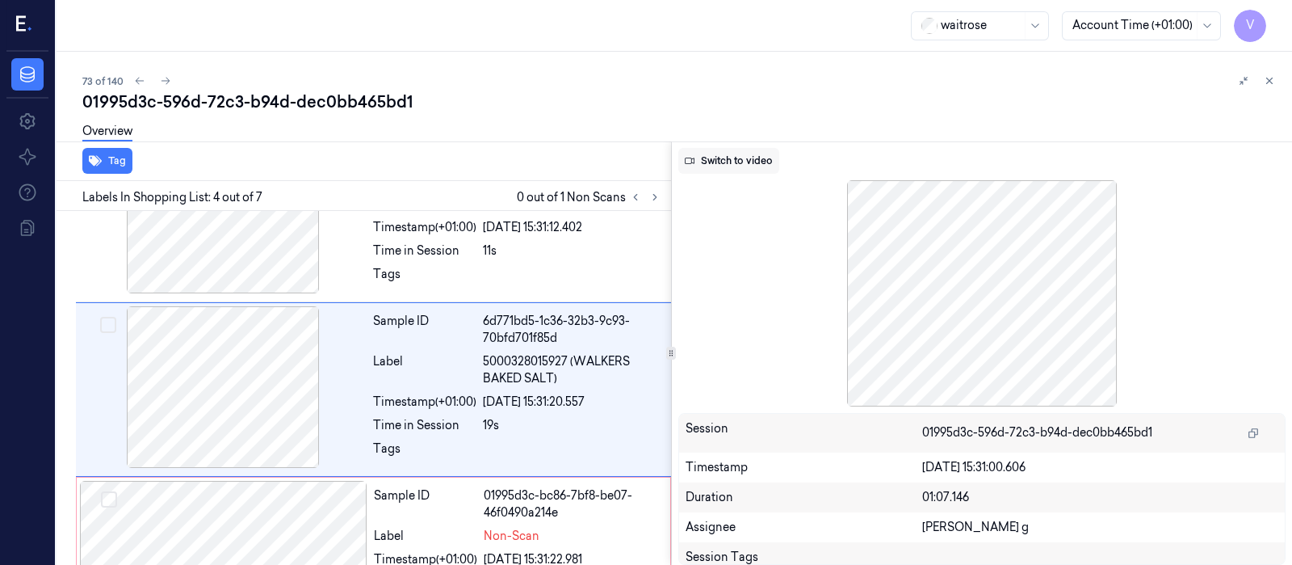
click at [715, 156] on button "Switch to video" at bounding box center [728, 161] width 101 height 26
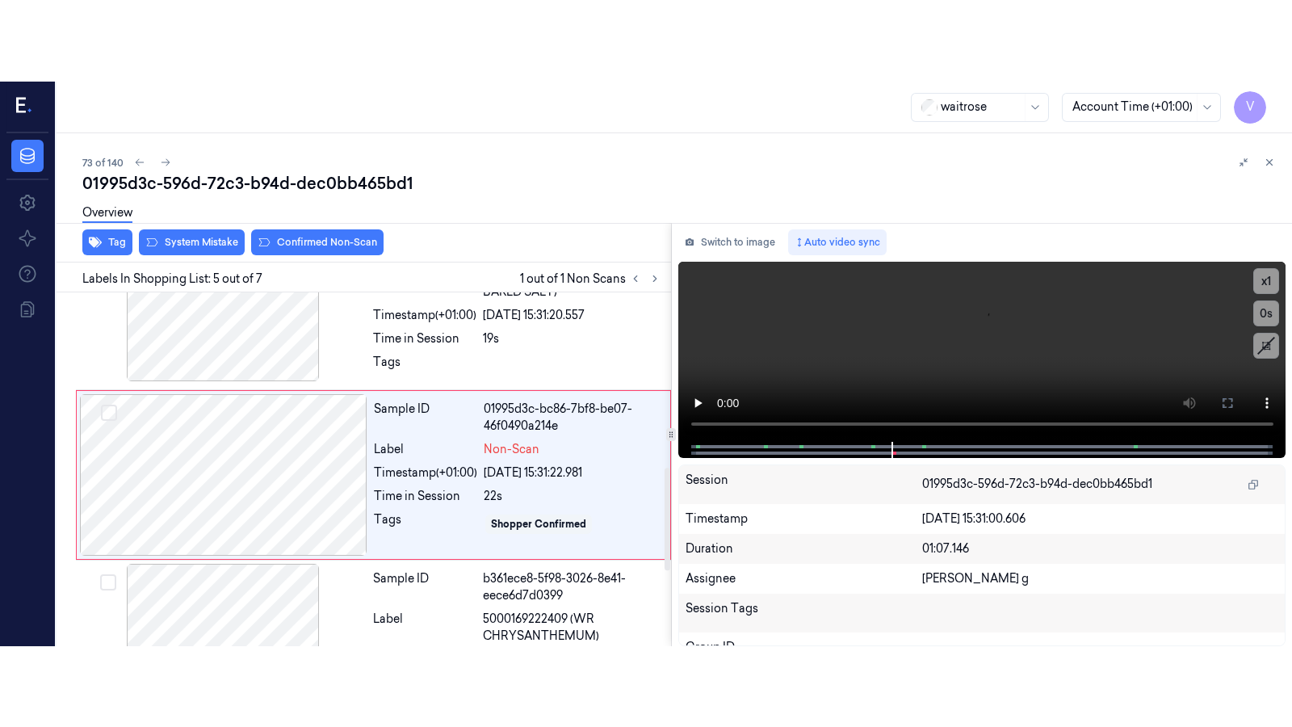
scroll to position [602, 0]
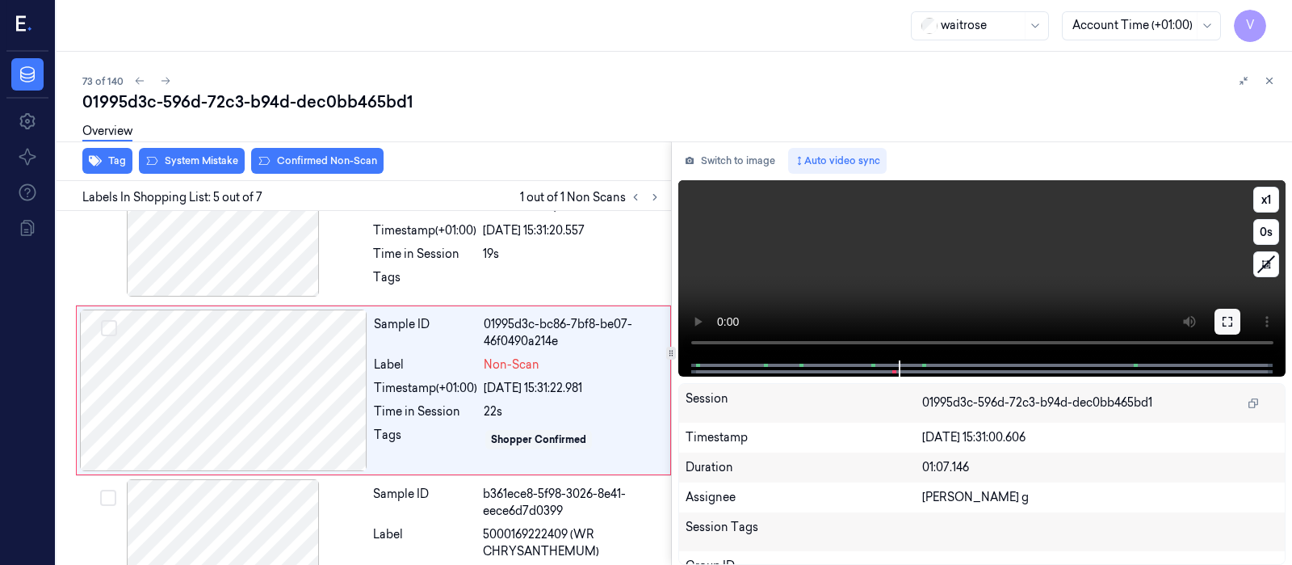
click at [1228, 317] on icon at bounding box center [1227, 321] width 13 height 13
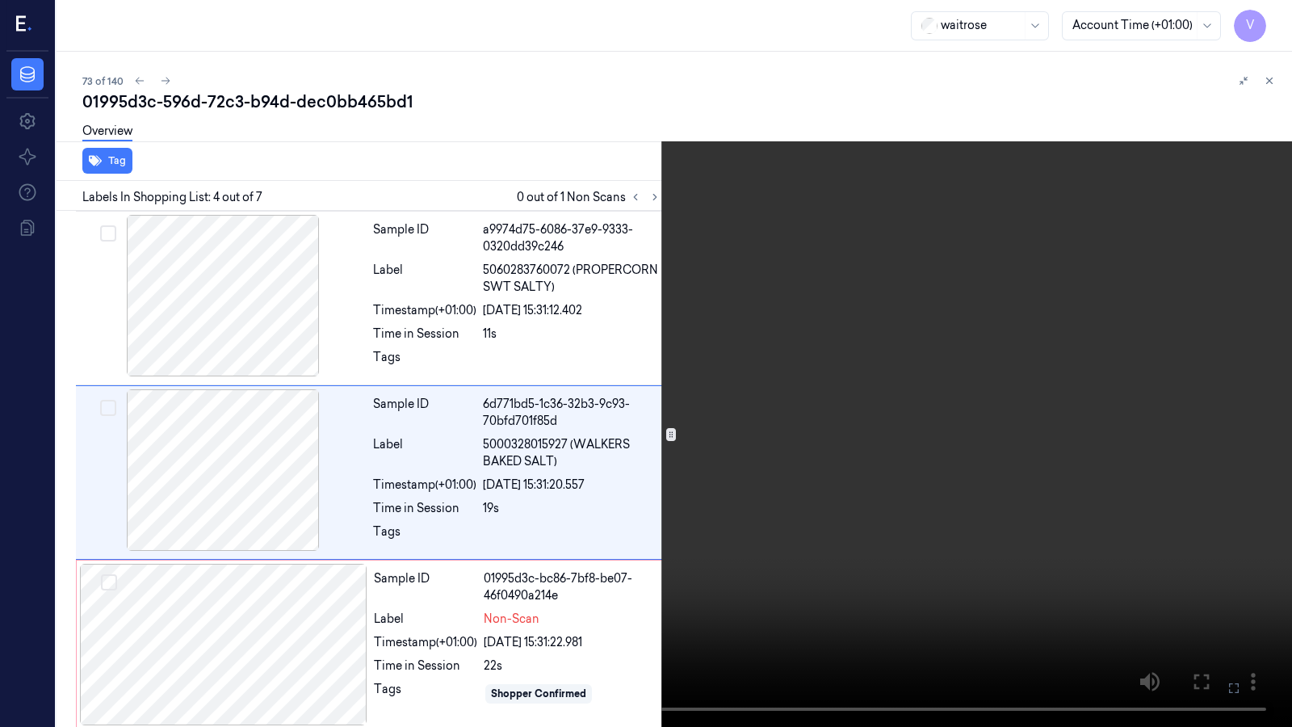
scroll to position [350, 0]
click at [1270, 20] on button "x 1" at bounding box center [1273, 19] width 26 height 26
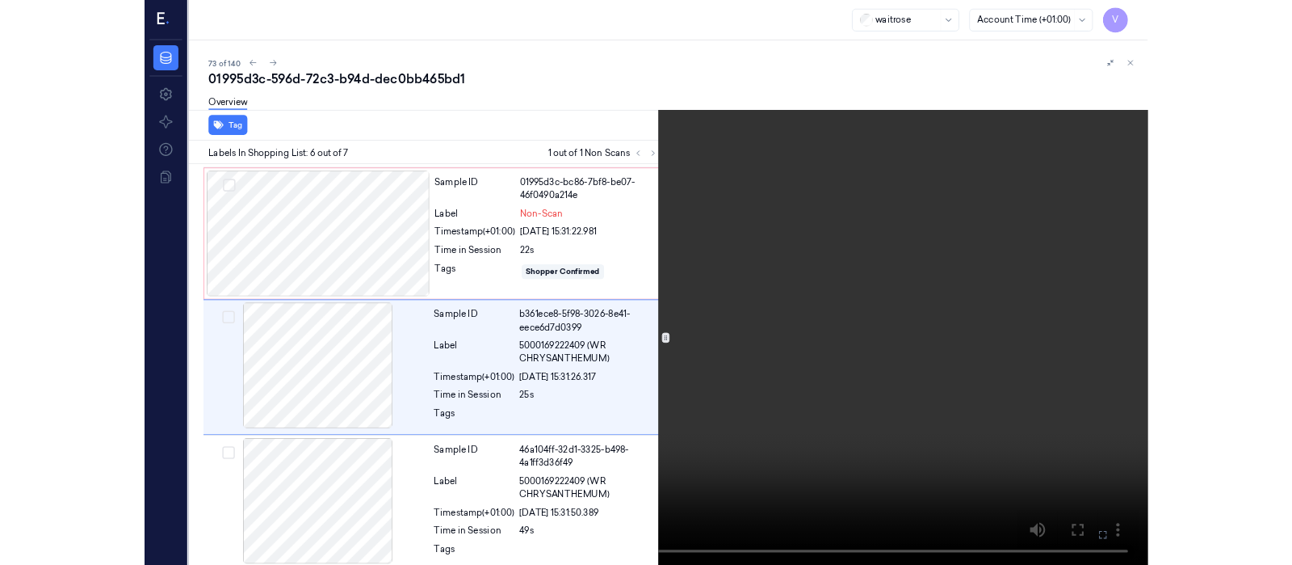
scroll to position [694, 0]
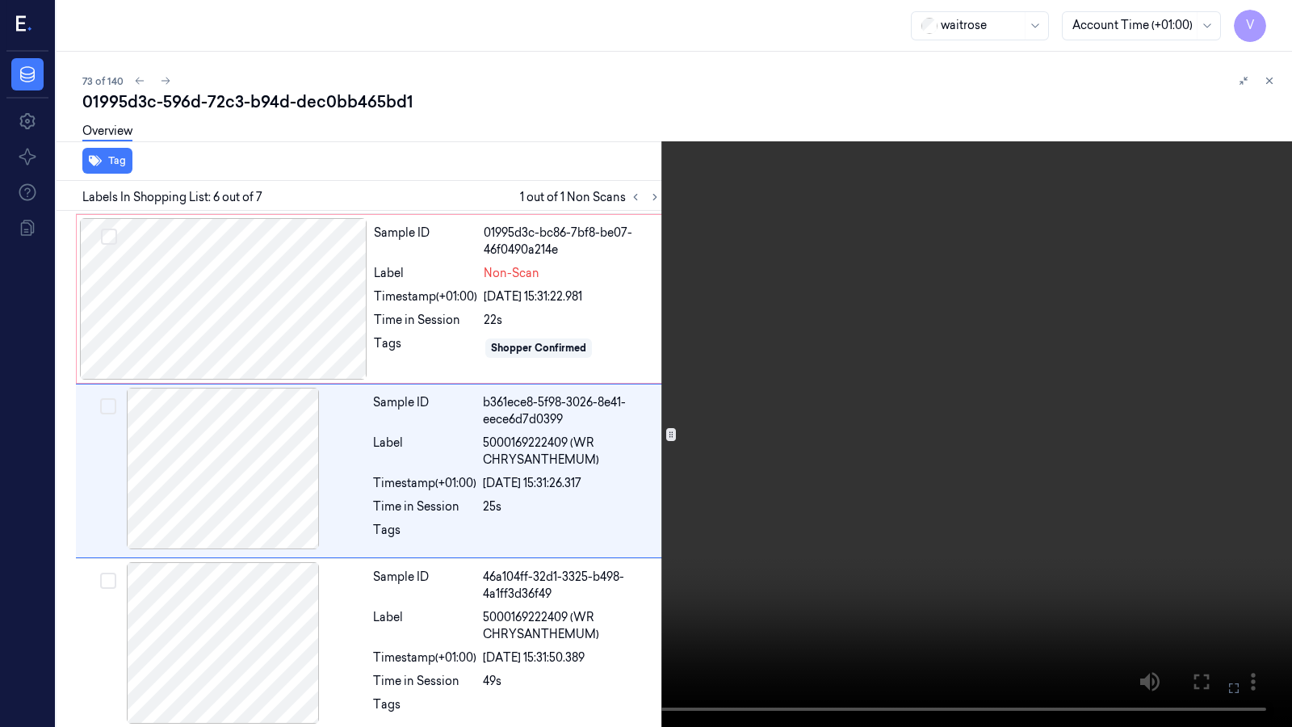
click at [0, 0] on icon at bounding box center [0, 0] width 0 height 0
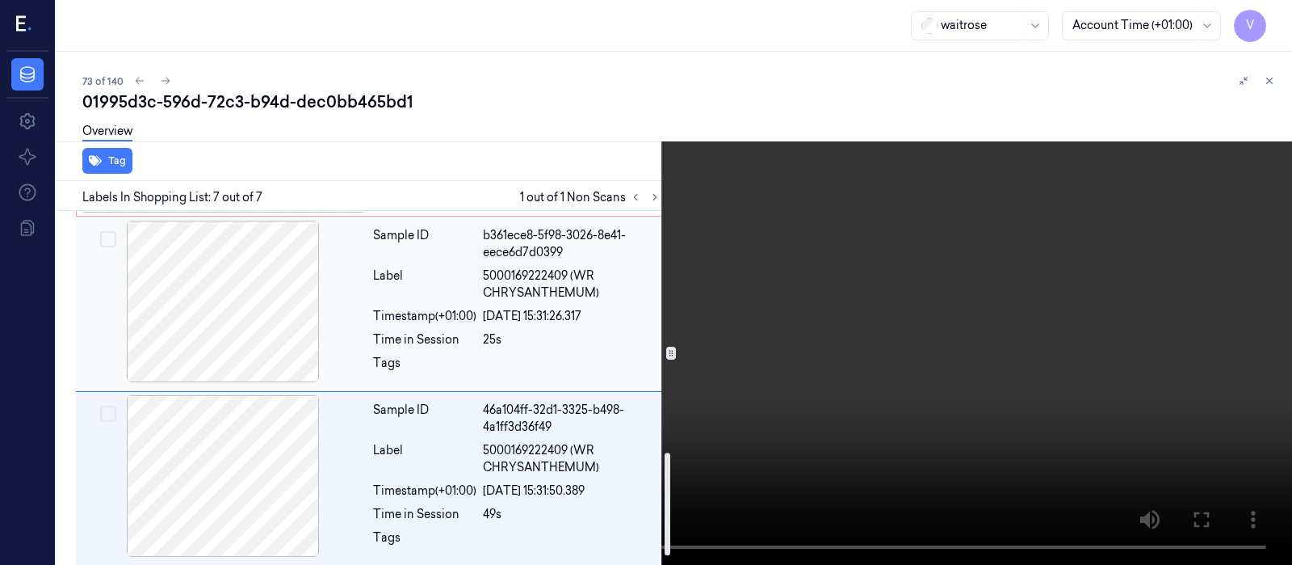
scroll to position [864, 0]
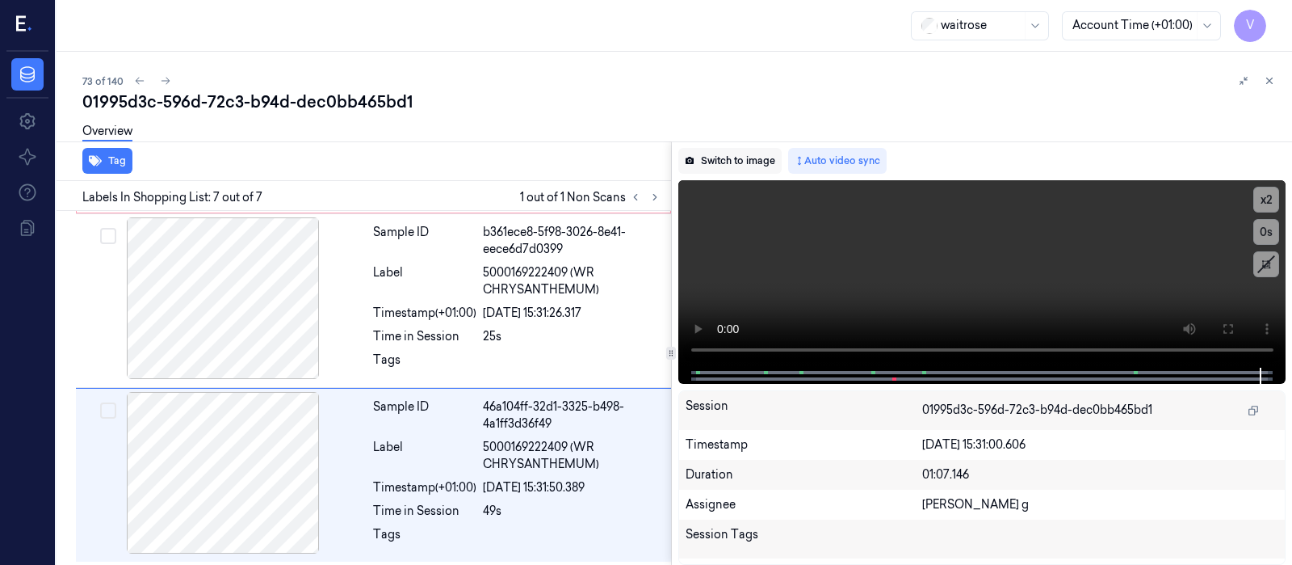
click at [735, 160] on button "Switch to image" at bounding box center [729, 161] width 103 height 26
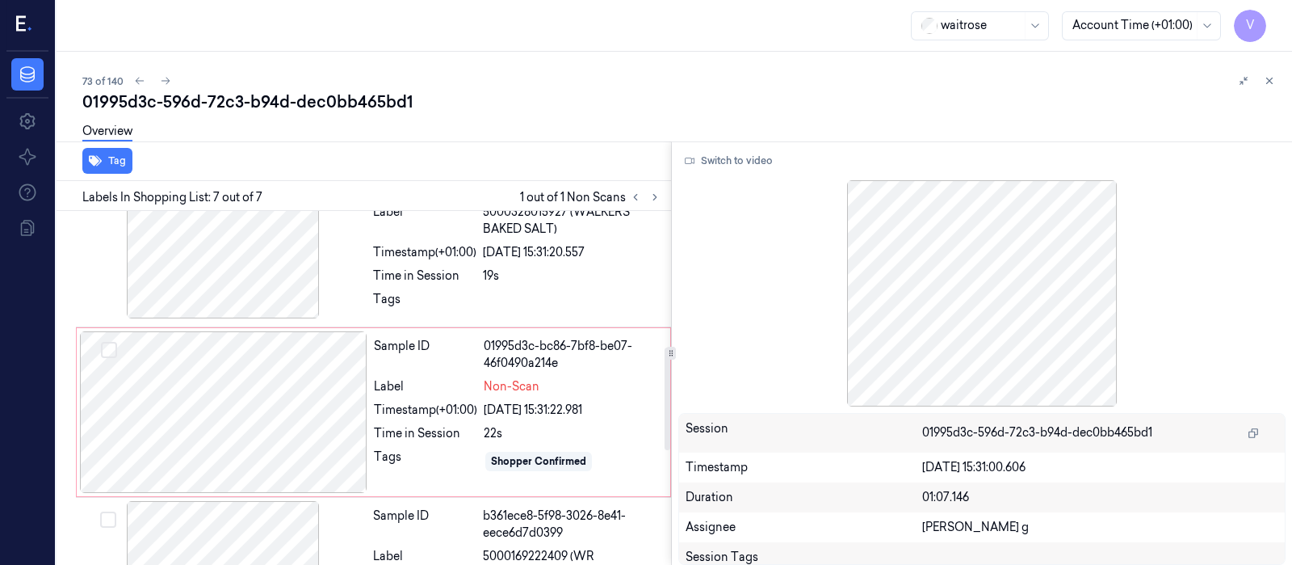
scroll to position [460, 0]
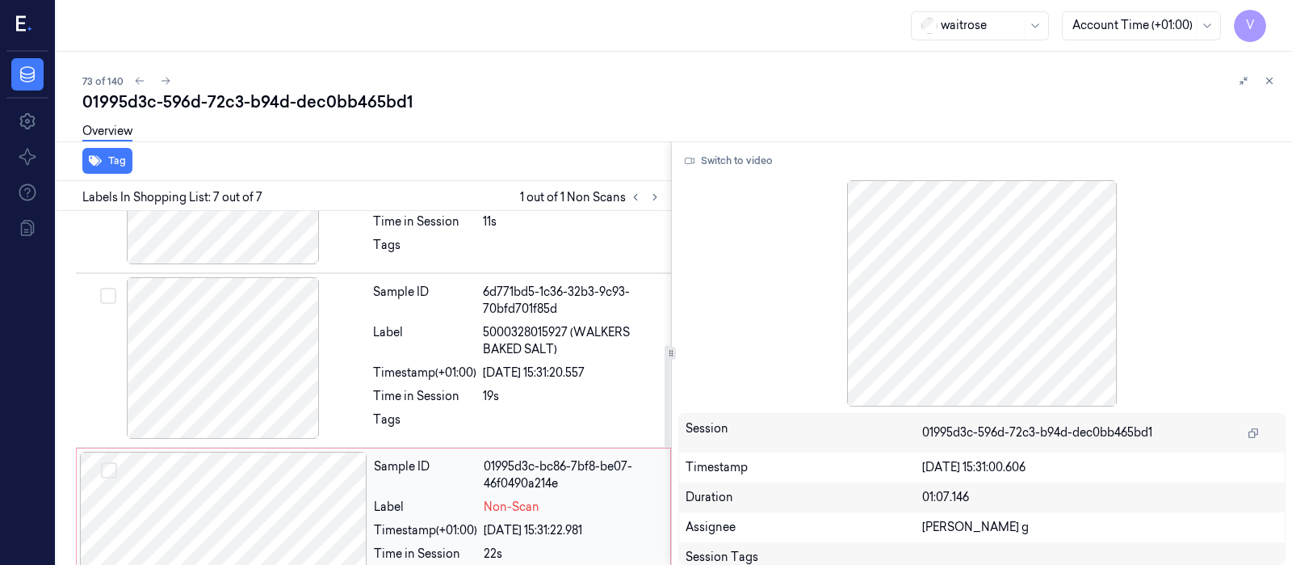
click at [241, 489] on div at bounding box center [224, 532] width 288 height 162
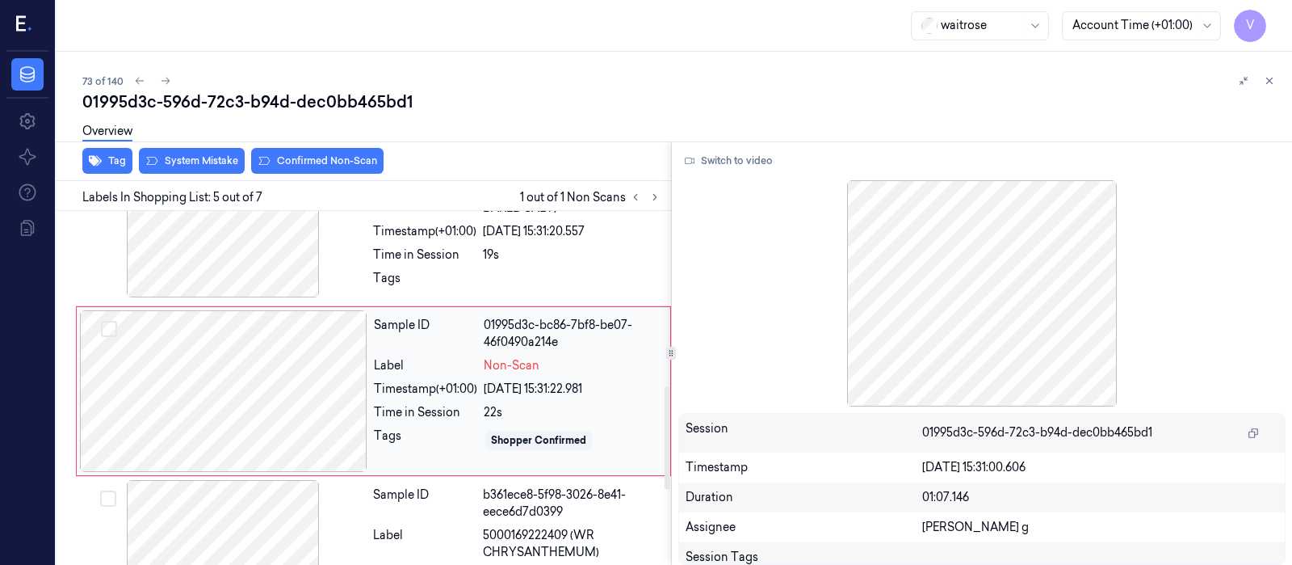
scroll to position [602, 0]
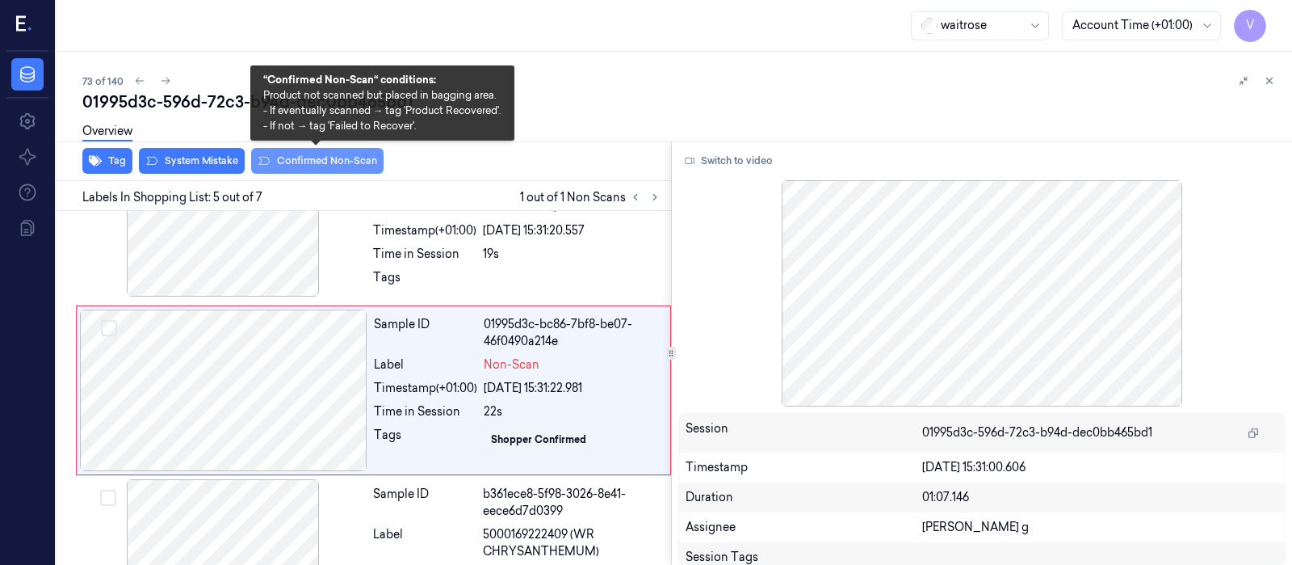
click at [322, 167] on button "Confirmed Non-Scan" at bounding box center [317, 161] width 132 height 26
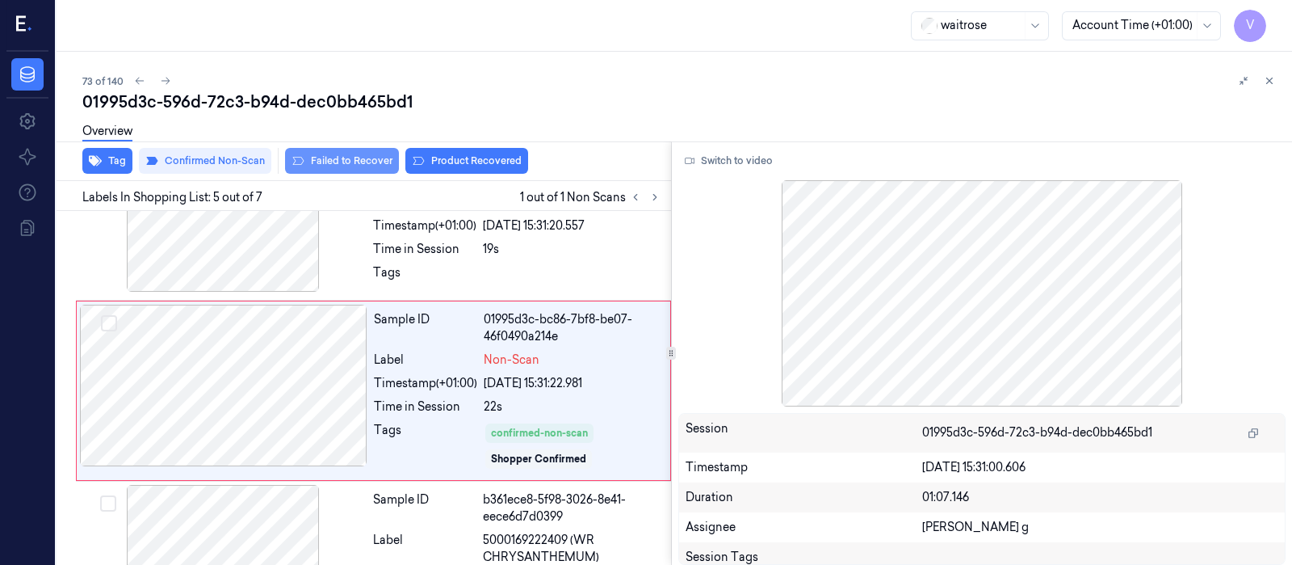
click at [353, 161] on button "Failed to Recover" at bounding box center [342, 161] width 114 height 26
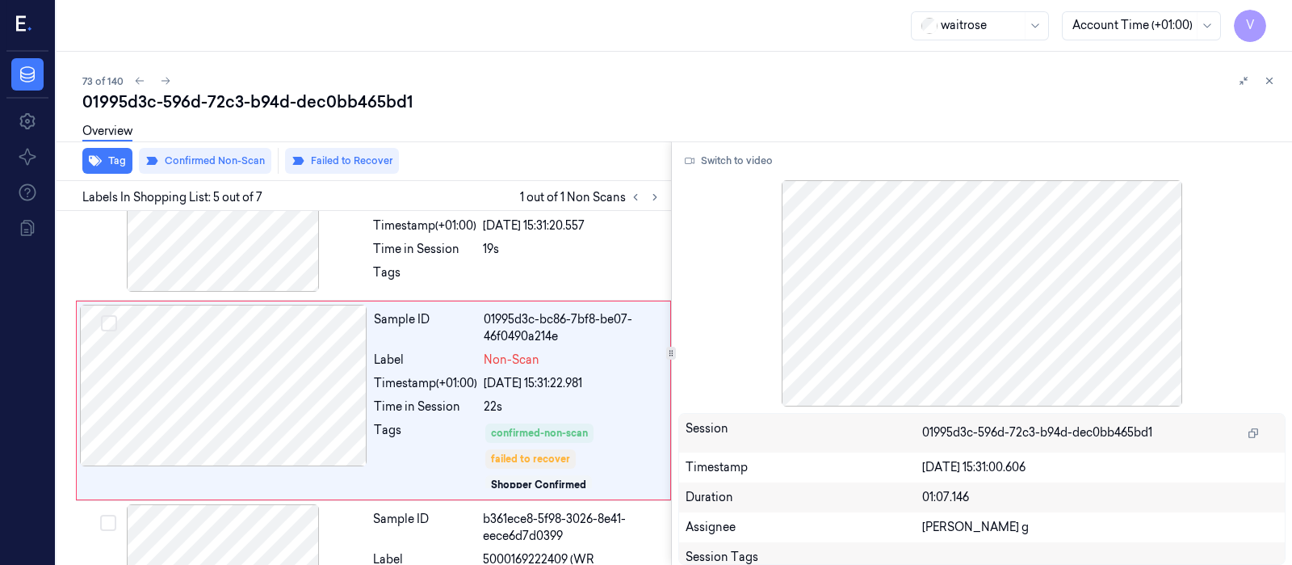
scroll to position [618, 0]
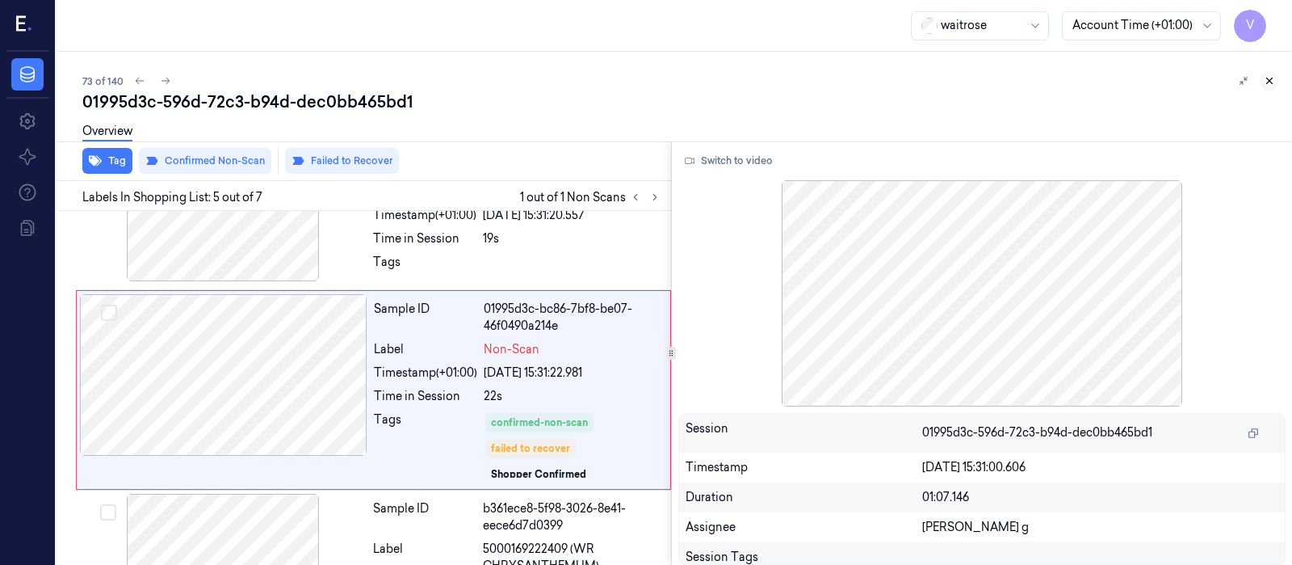
click at [1272, 78] on icon at bounding box center [1269, 80] width 11 height 11
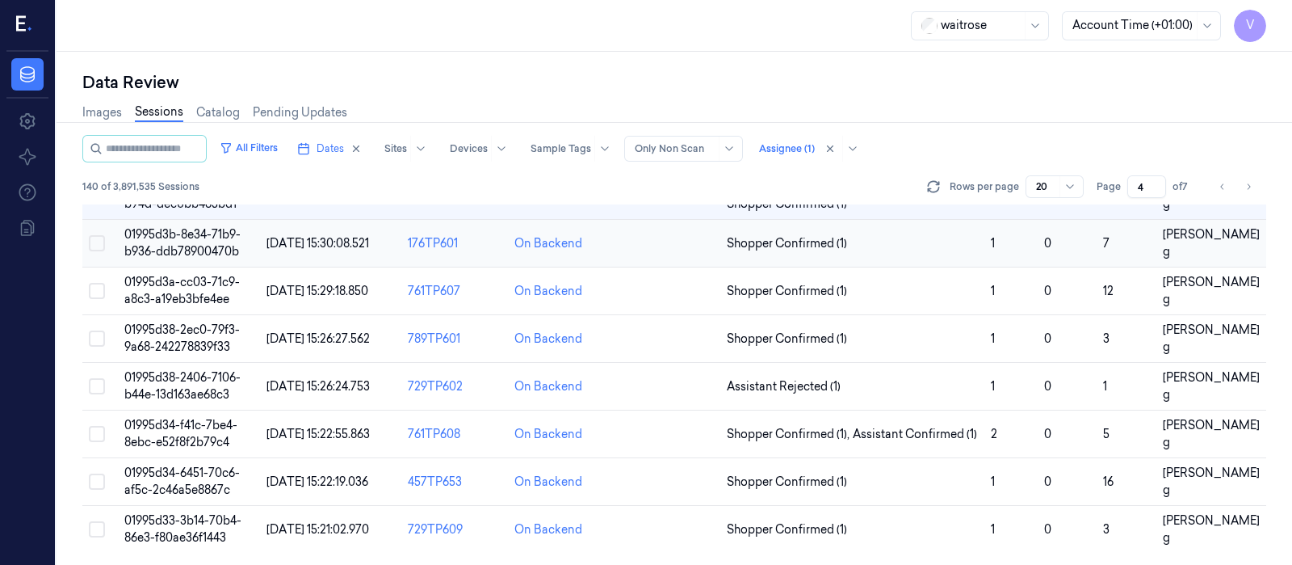
scroll to position [618, 0]
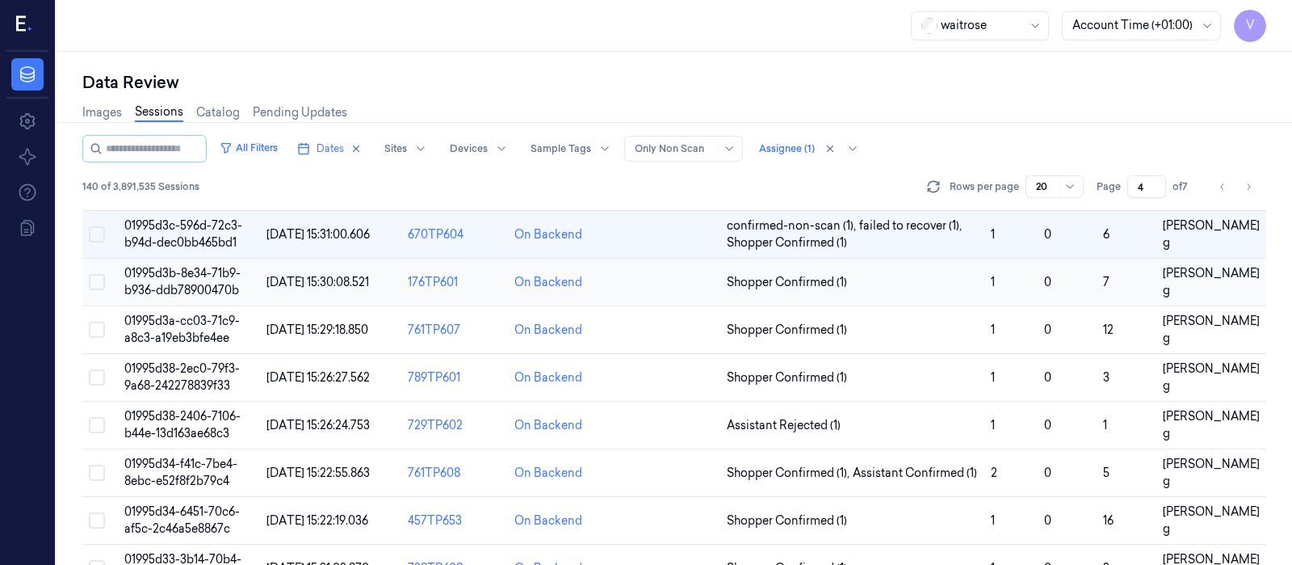
click at [665, 276] on td at bounding box center [668, 282] width 106 height 48
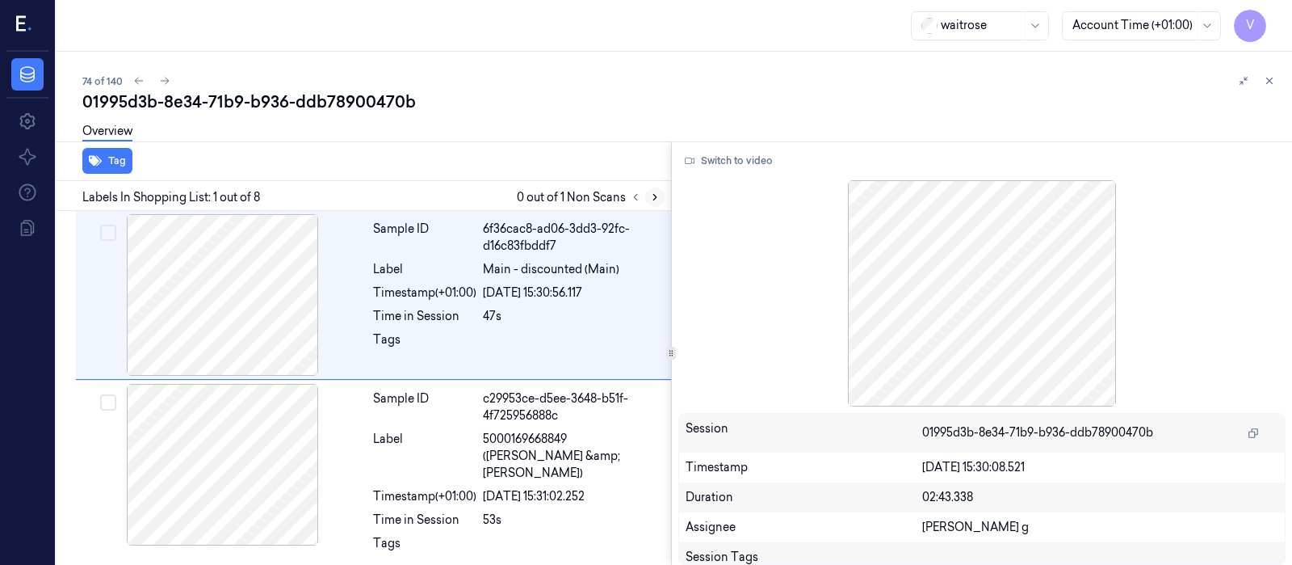
click at [654, 197] on icon at bounding box center [654, 198] width 3 height 6
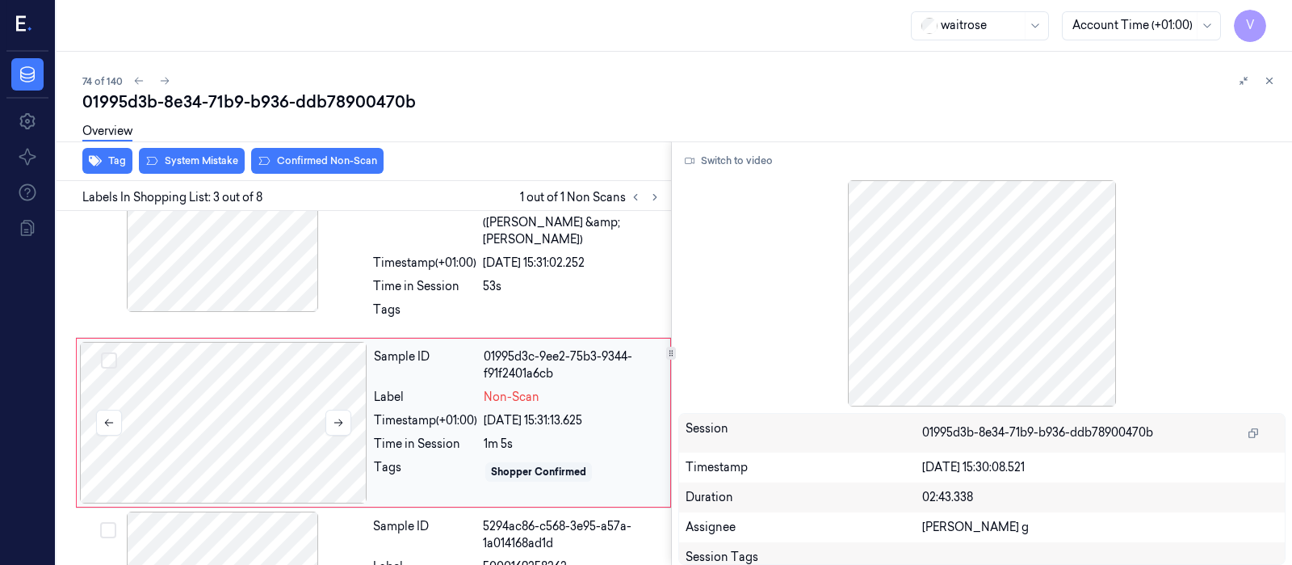
scroll to position [250, 0]
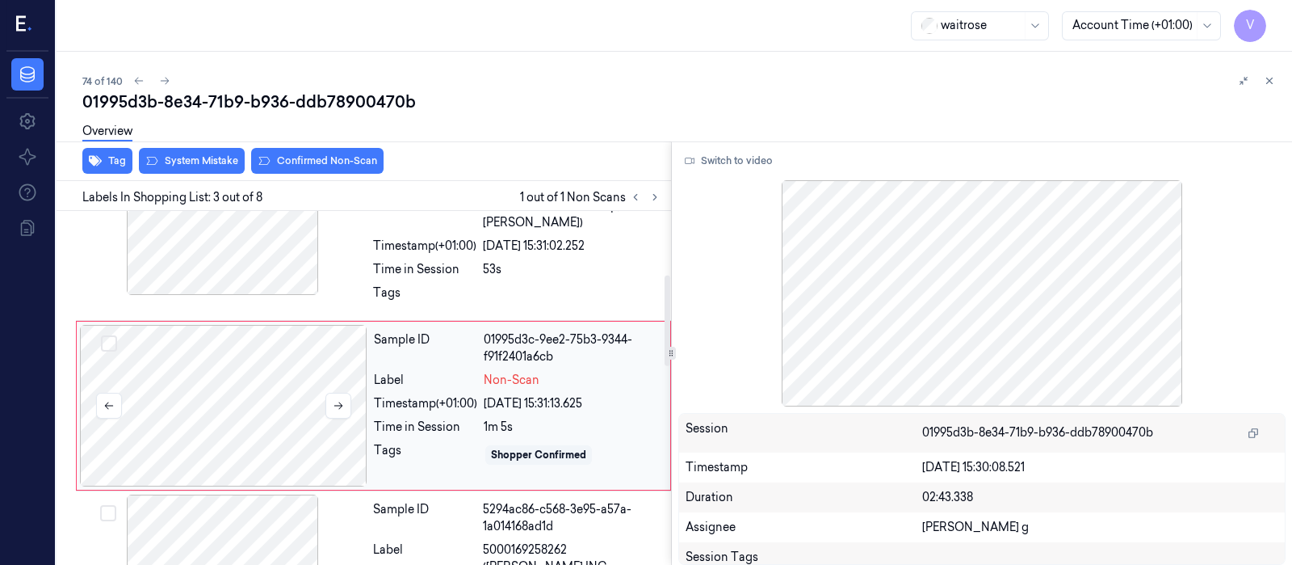
click at [265, 380] on div at bounding box center [224, 406] width 288 height 162
click at [227, 245] on div at bounding box center [223, 214] width 288 height 162
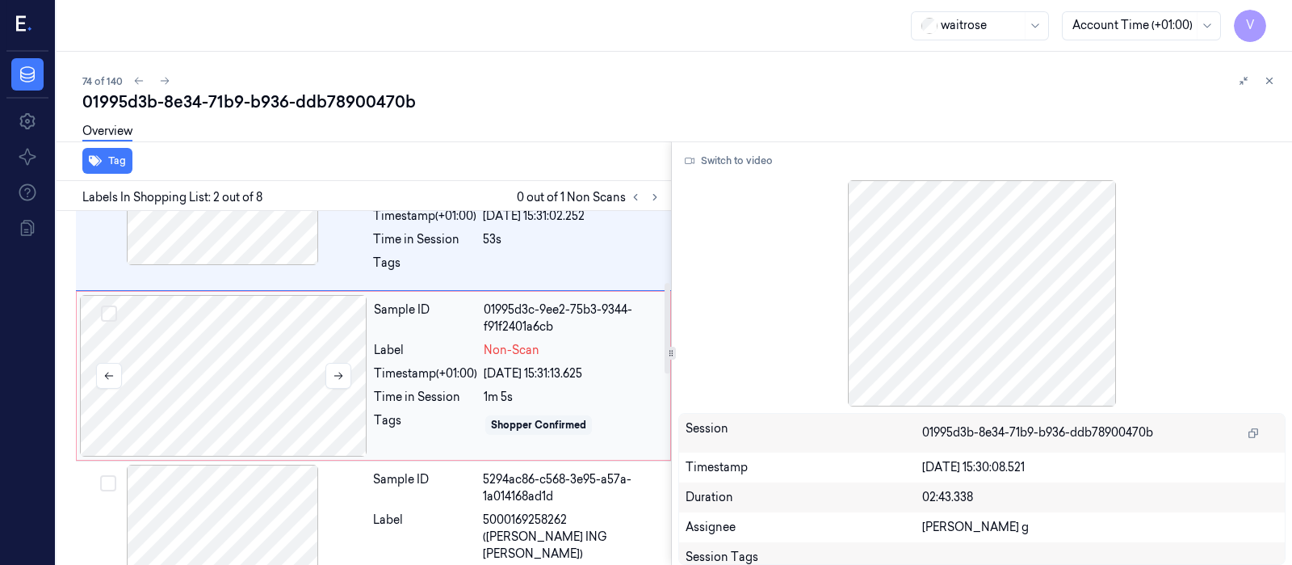
click at [241, 338] on div at bounding box center [224, 376] width 288 height 162
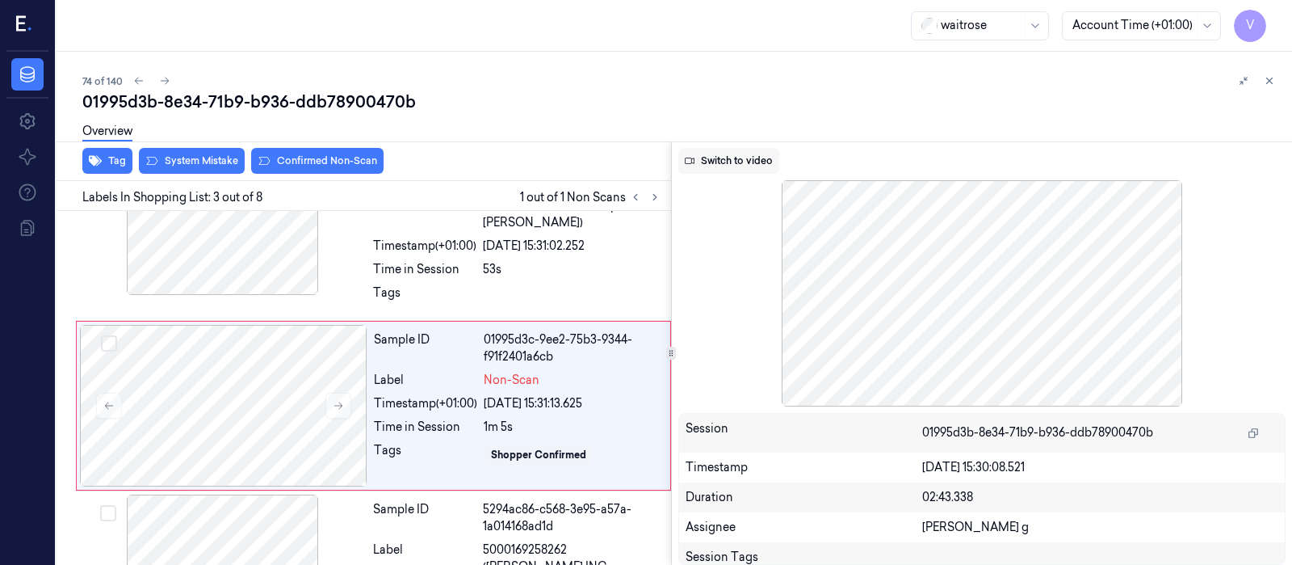
click at [724, 162] on button "Switch to video" at bounding box center [728, 161] width 101 height 26
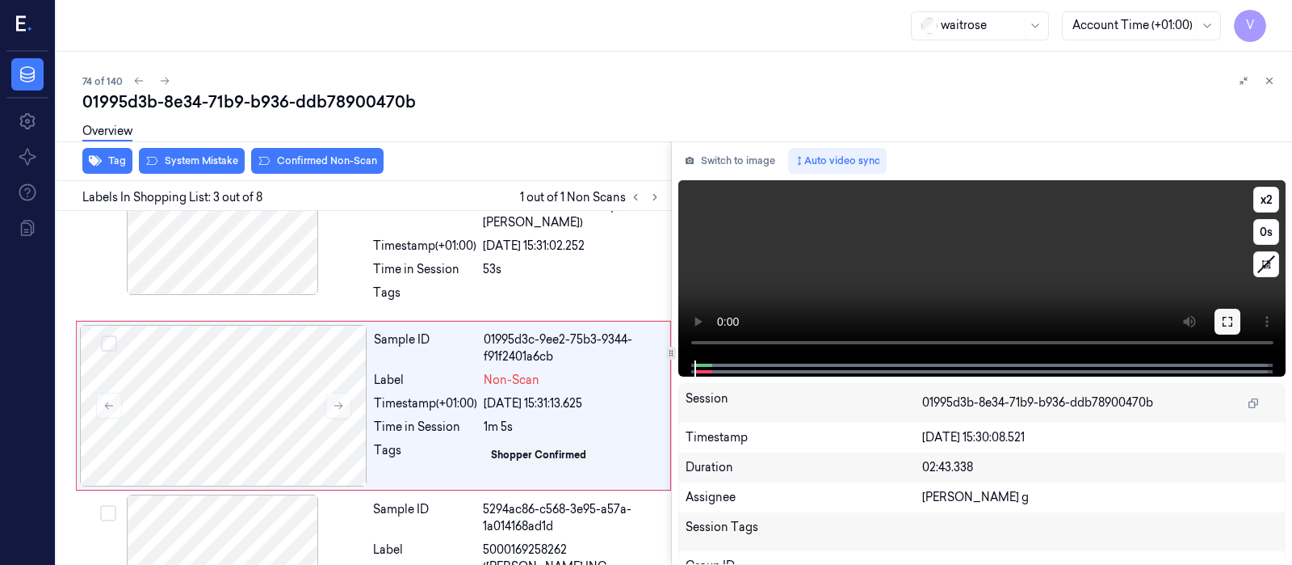
click at [1223, 324] on icon at bounding box center [1228, 322] width 10 height 10
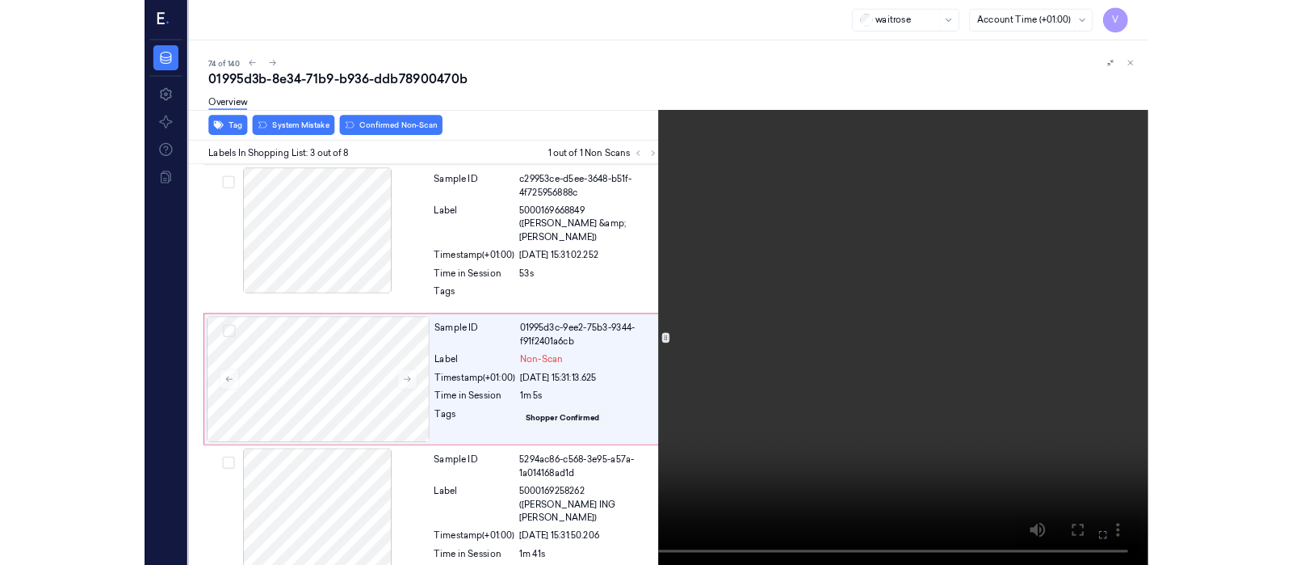
scroll to position [169, 0]
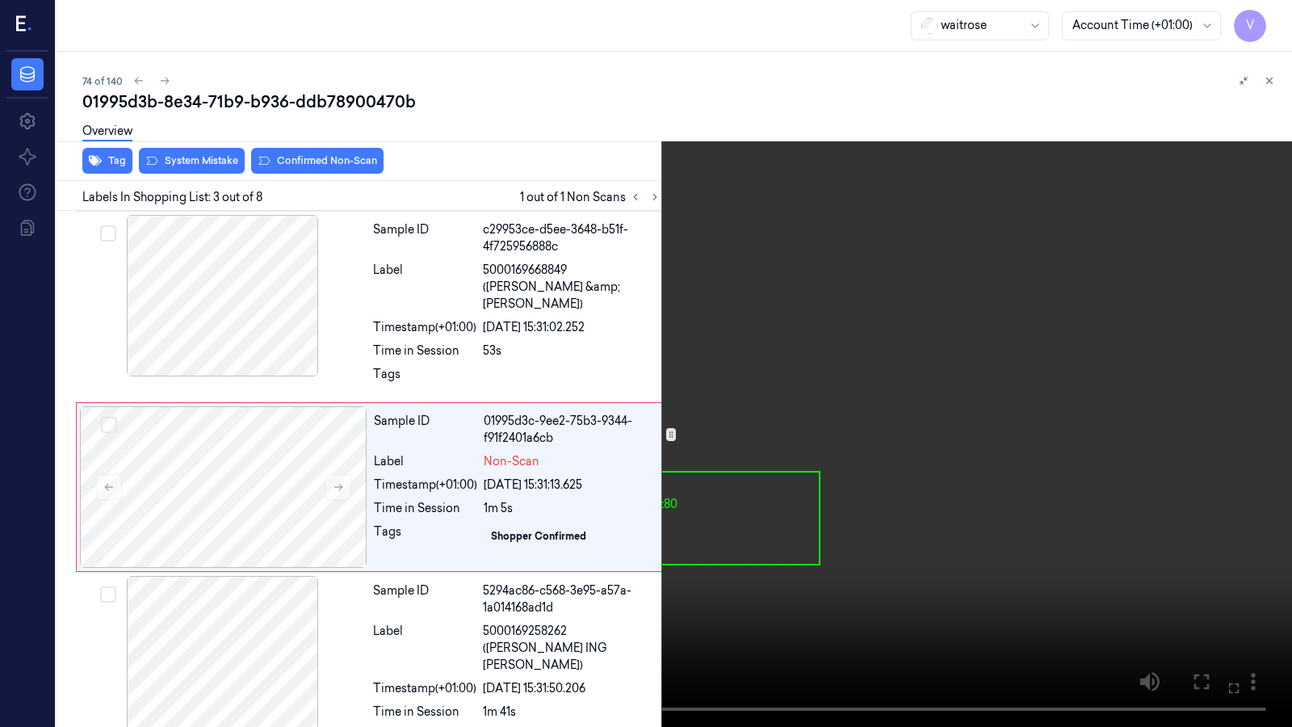
click at [0, 0] on icon at bounding box center [0, 0] width 0 height 0
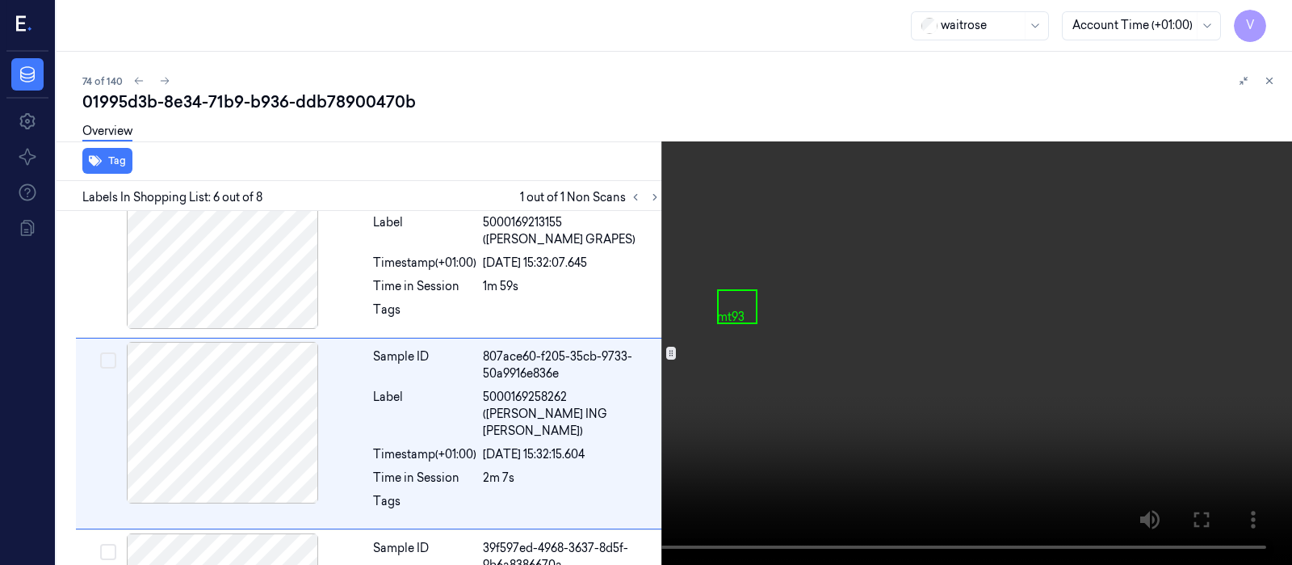
scroll to position [770, 0]
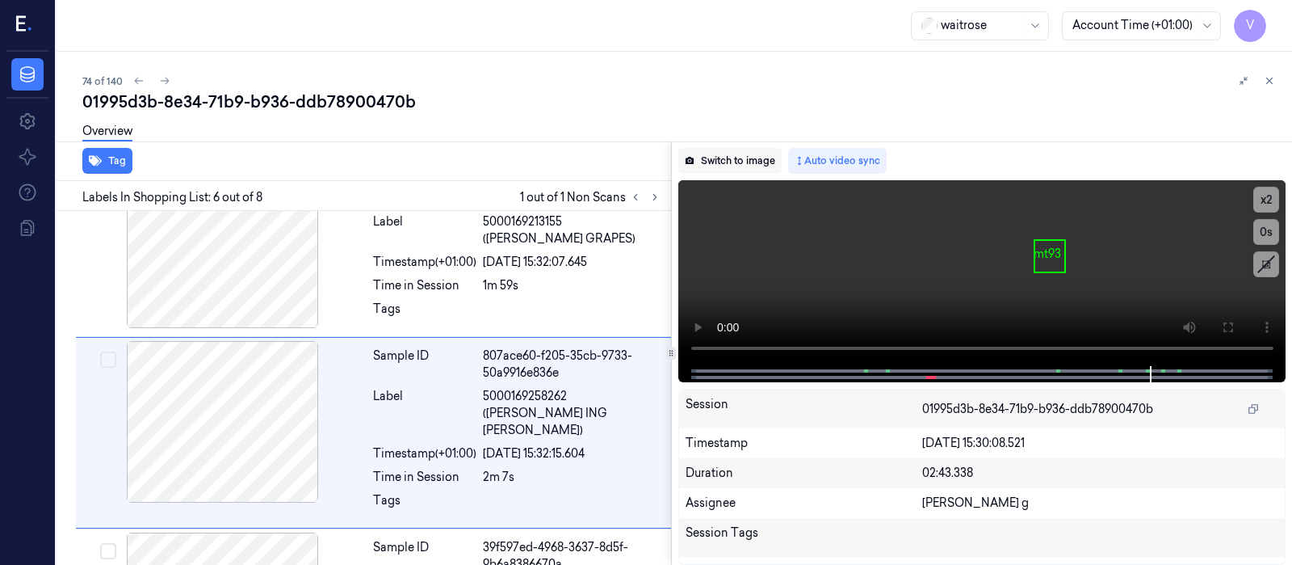
click at [721, 160] on button "Switch to image" at bounding box center [729, 161] width 103 height 26
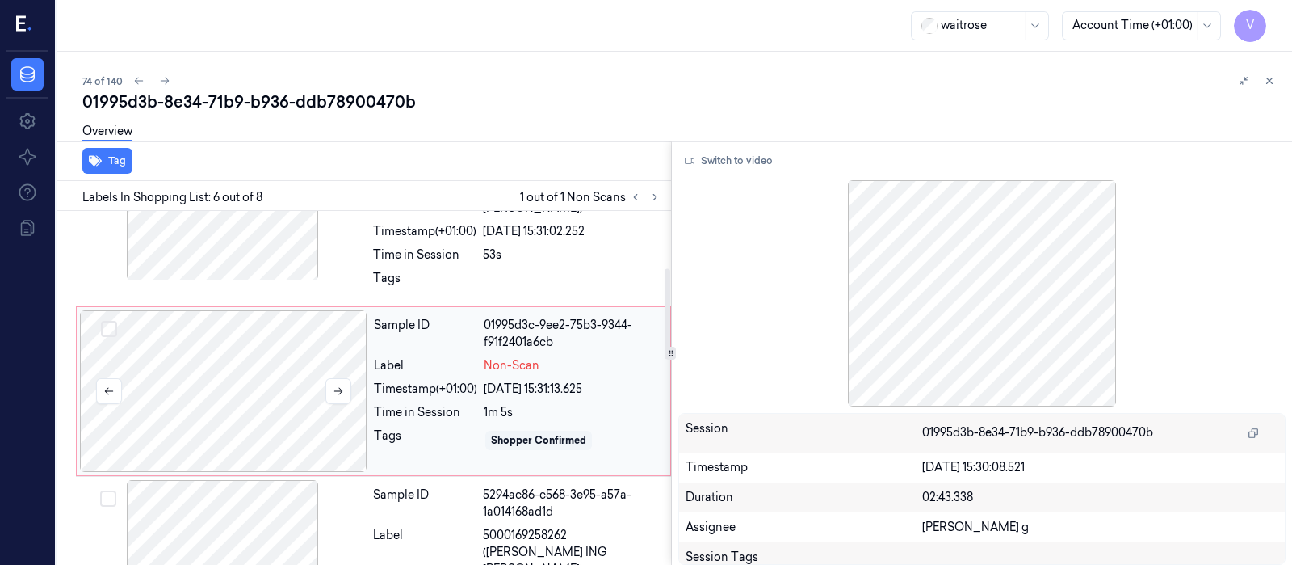
scroll to position [0, 0]
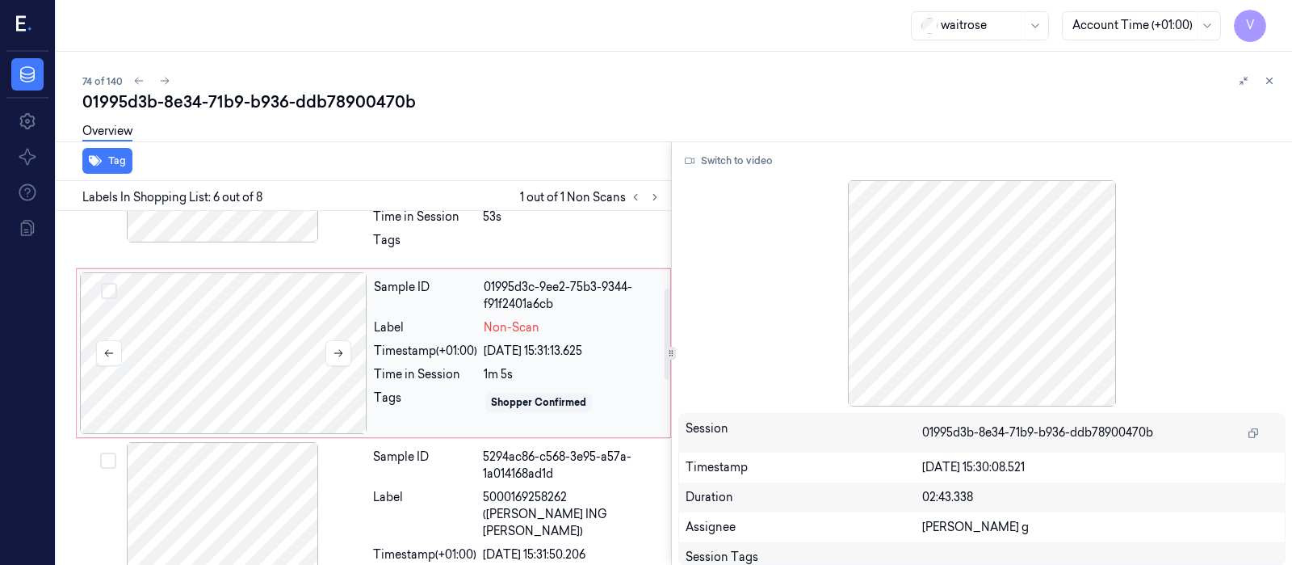
click at [287, 333] on div at bounding box center [224, 353] width 288 height 162
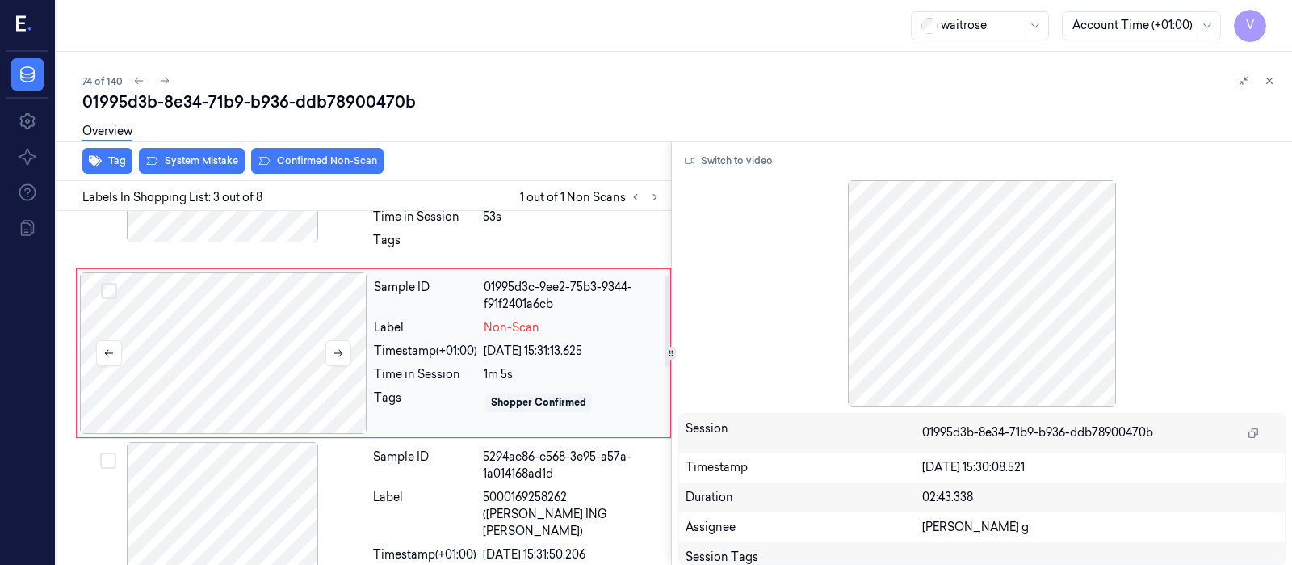
scroll to position [250, 0]
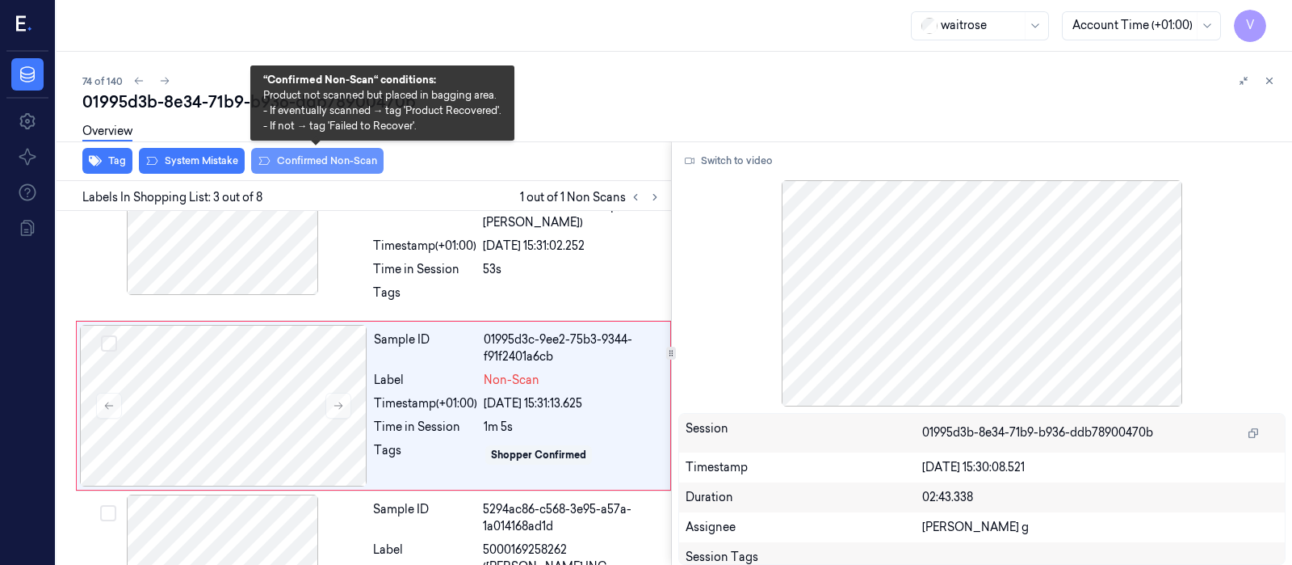
click at [287, 159] on button "Confirmed Non-Scan" at bounding box center [317, 161] width 132 height 26
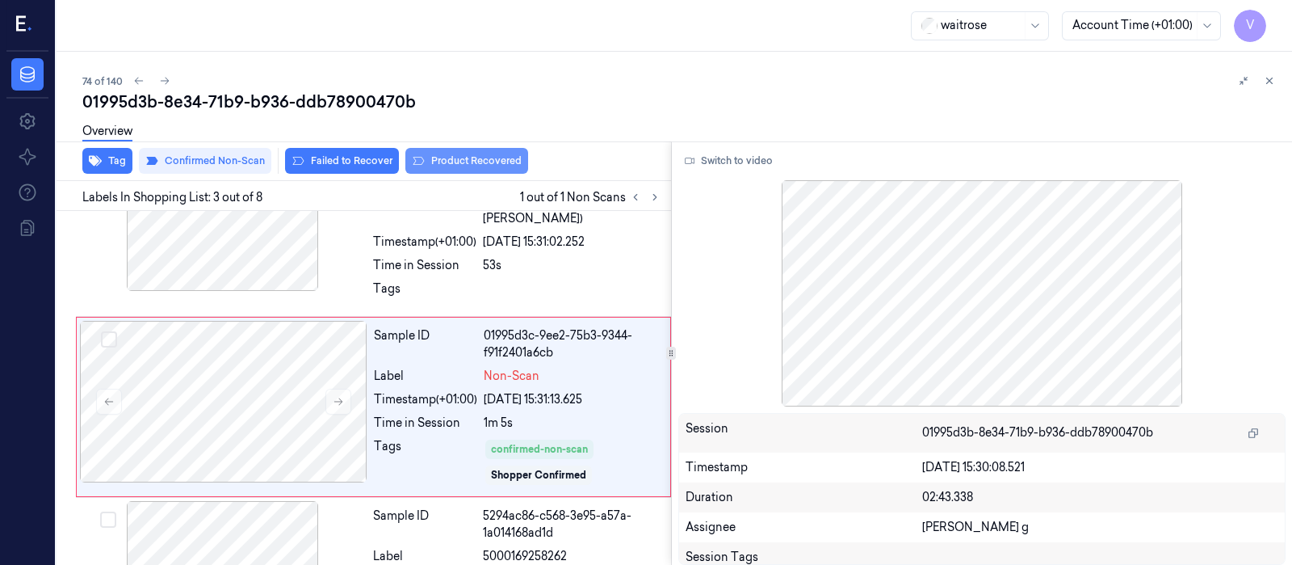
click at [481, 155] on button "Product Recovered" at bounding box center [466, 161] width 123 height 26
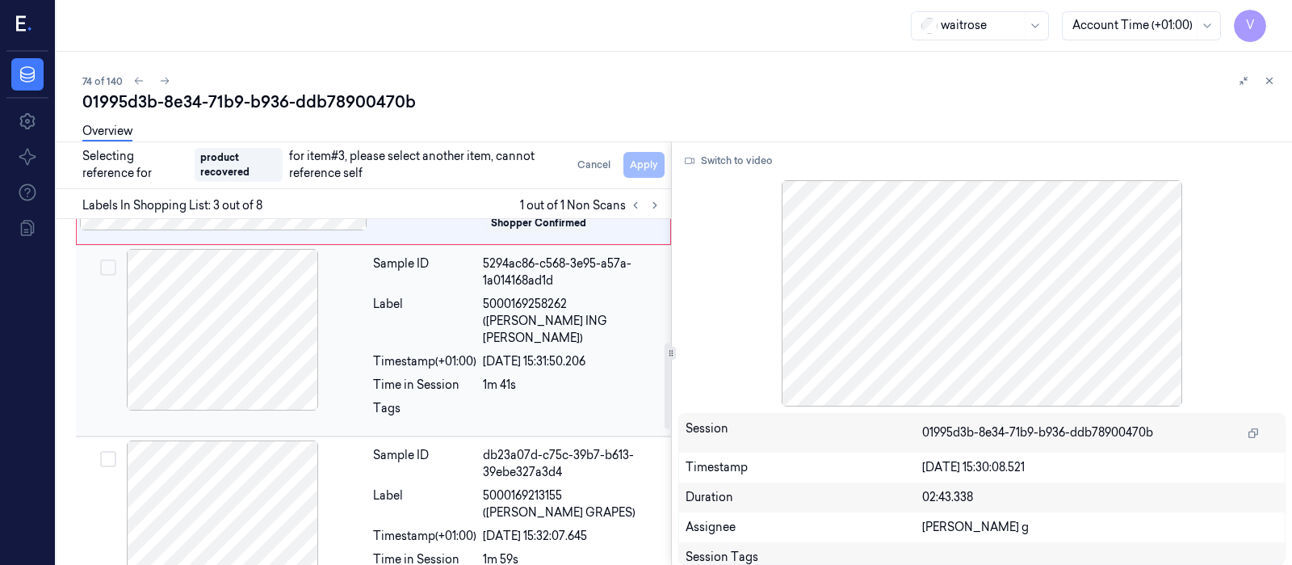
scroll to position [557, 0]
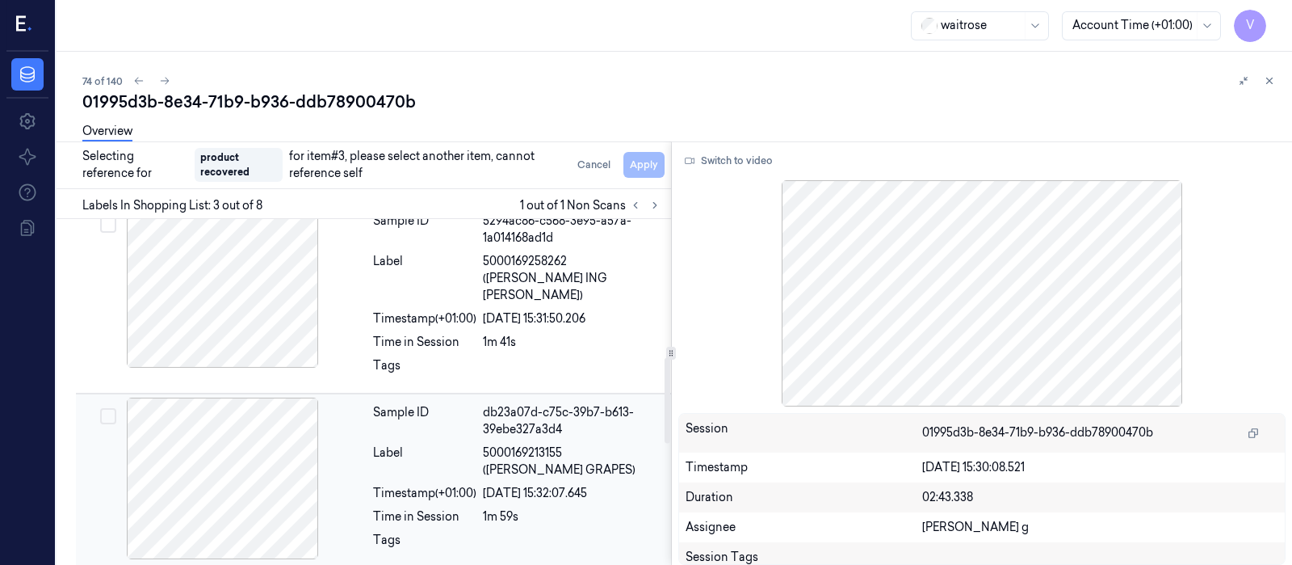
click at [233, 451] on div at bounding box center [223, 478] width 288 height 162
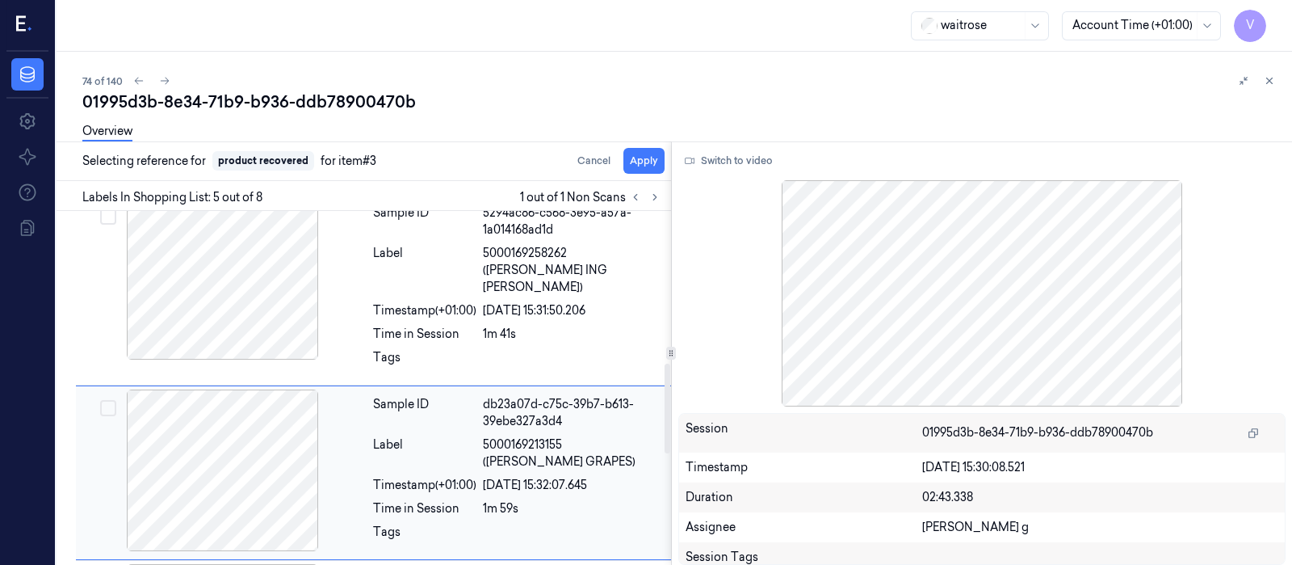
scroll to position [606, 0]
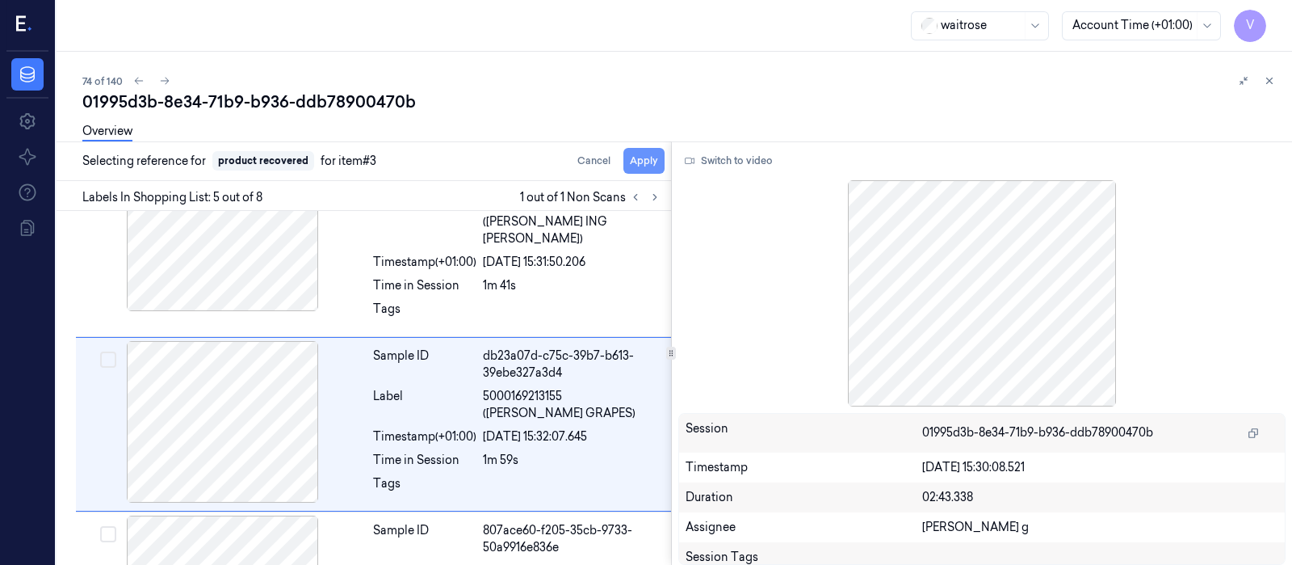
click at [635, 159] on button "Apply" at bounding box center [643, 161] width 41 height 26
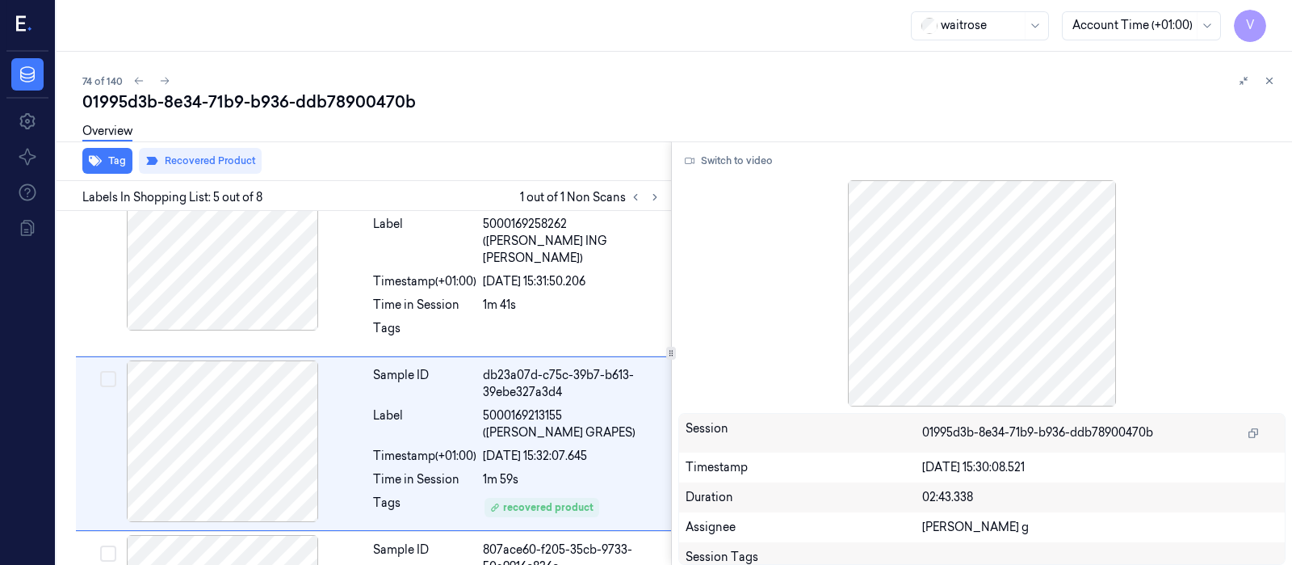
scroll to position [625, 0]
